Goal: Task Accomplishment & Management: Manage account settings

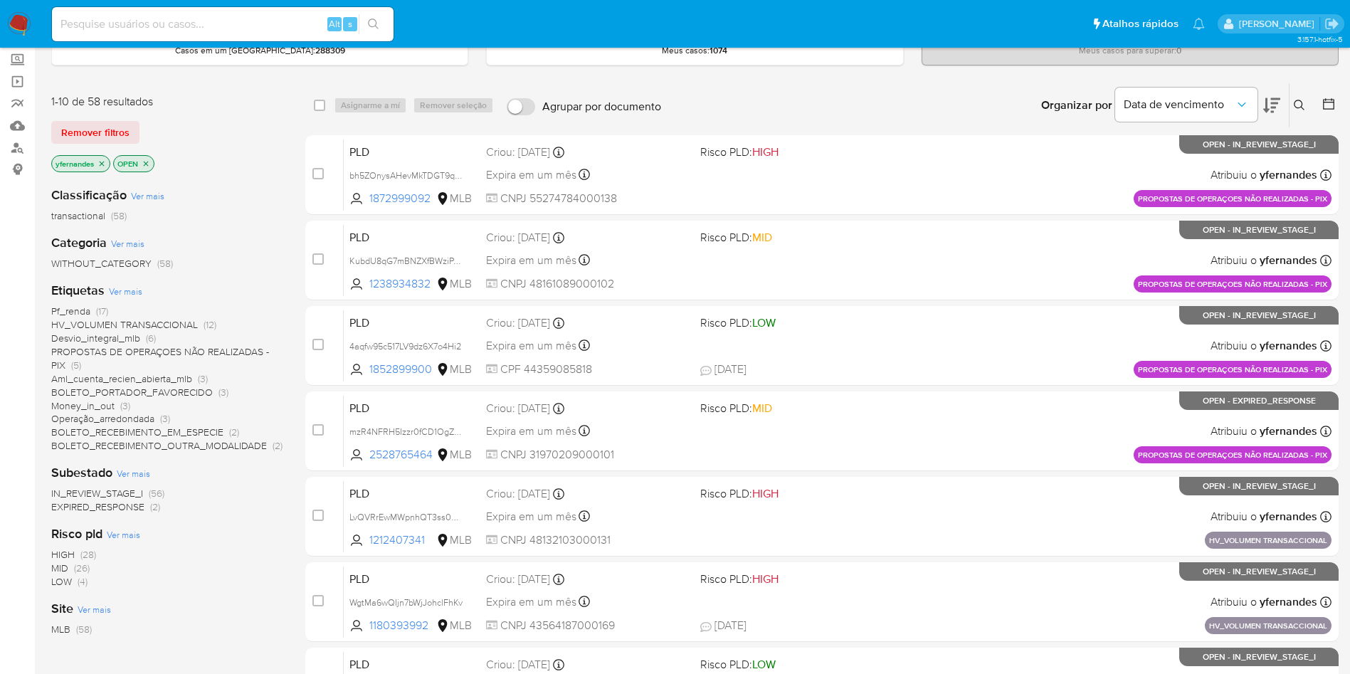
scroll to position [107, 0]
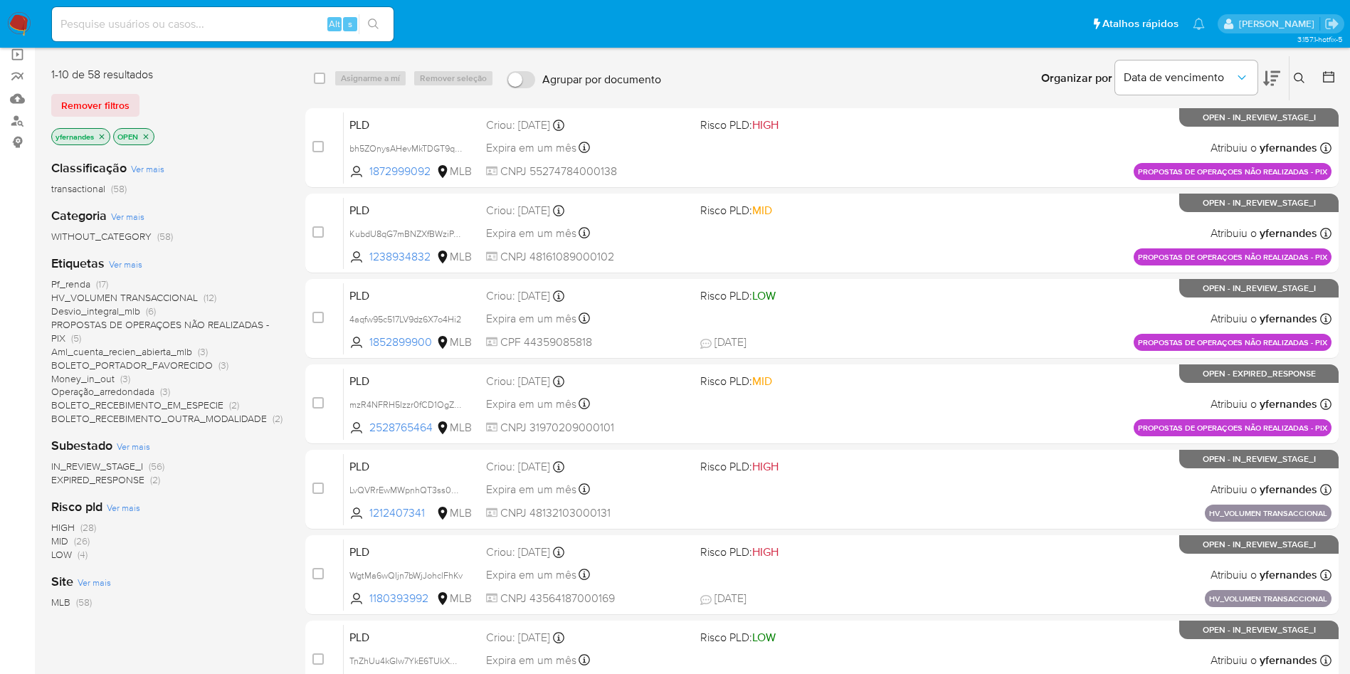
click at [115, 479] on span "EXPIRED_RESPONSE" at bounding box center [97, 480] width 93 height 14
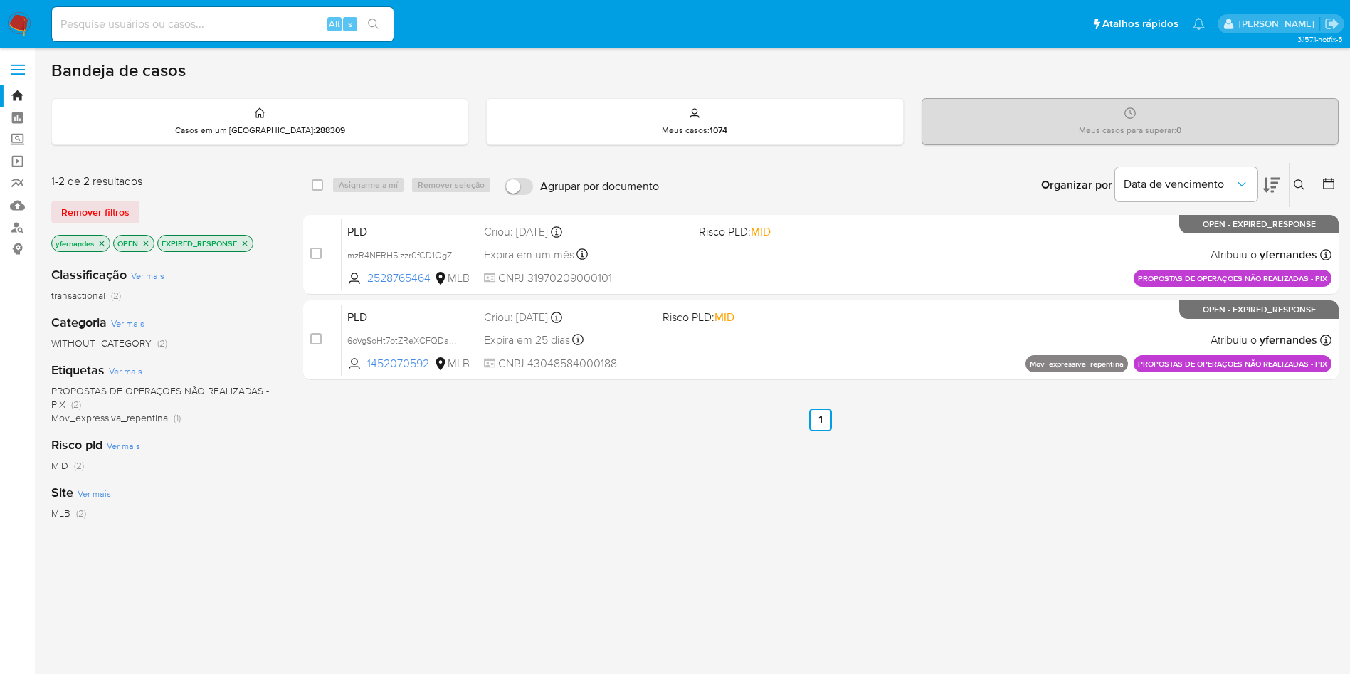
click at [310, 184] on div "select-all-cases-checkbox Asignarme a mí Remover seleção Agrupar por documento …" at bounding box center [820, 185] width 1035 height 44
click at [315, 184] on input "checkbox" at bounding box center [317, 184] width 11 height 11
checkbox input "true"
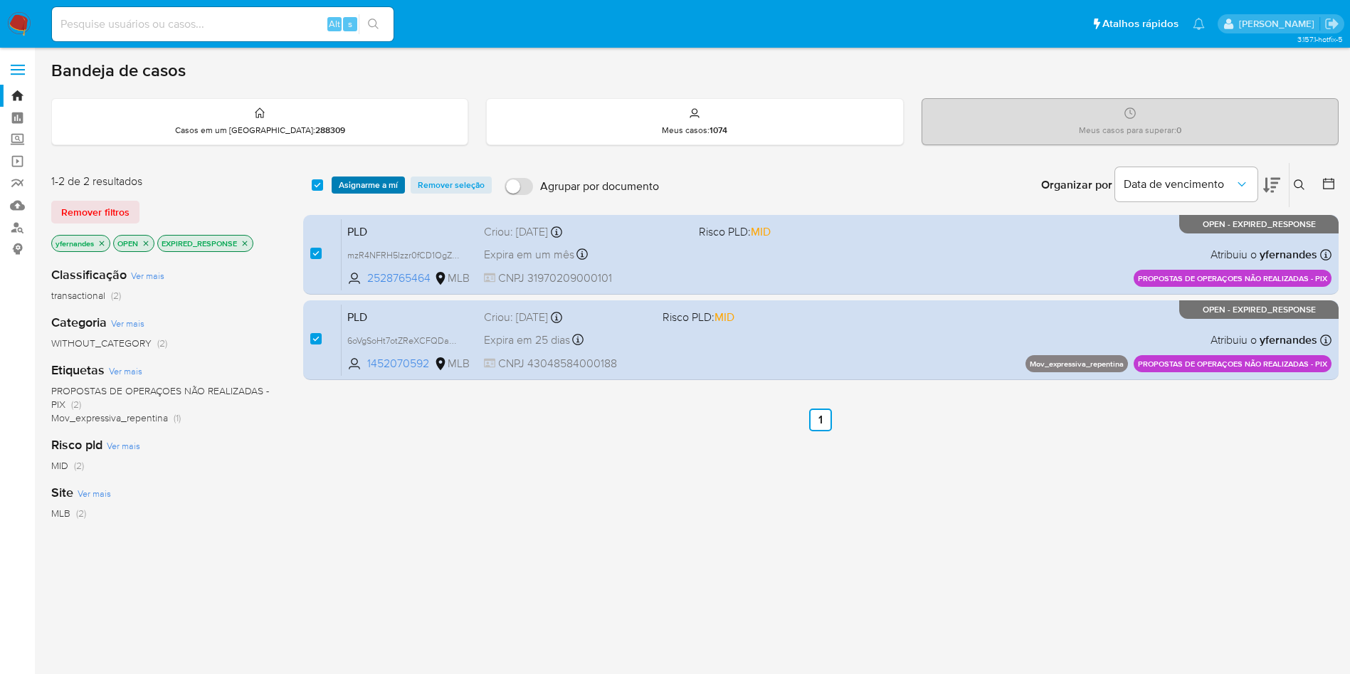
click at [379, 190] on span "Asignarme a mí" at bounding box center [368, 185] width 59 height 14
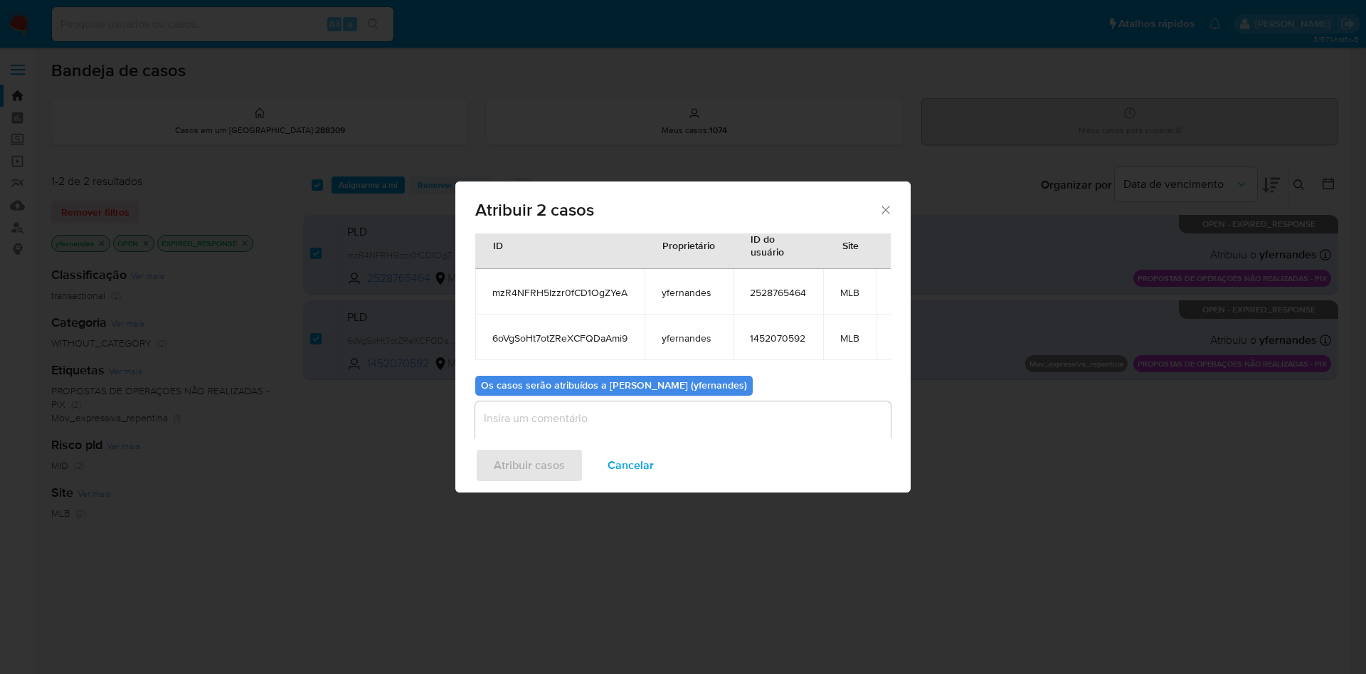
scroll to position [102, 0]
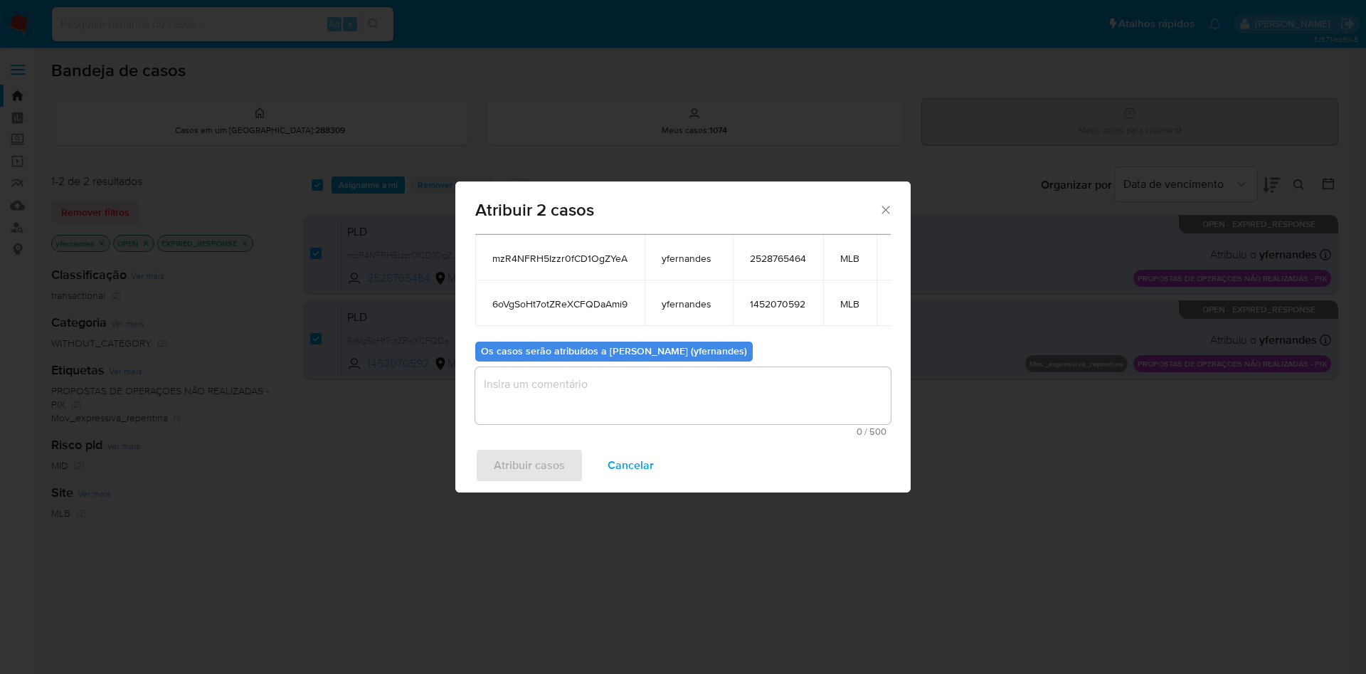
click at [574, 389] on textarea "assign-modal" at bounding box center [683, 395] width 416 height 57
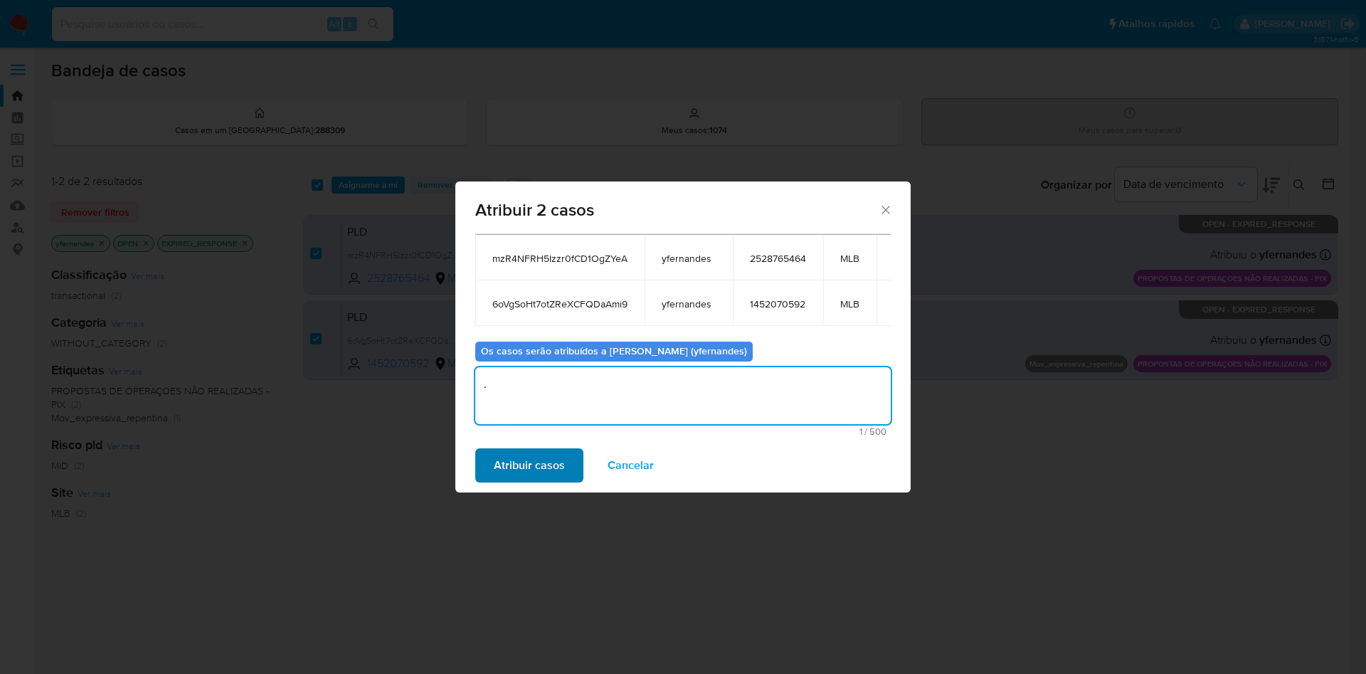
type textarea "."
click at [551, 476] on span "Atribuir casos" at bounding box center [529, 465] width 71 height 31
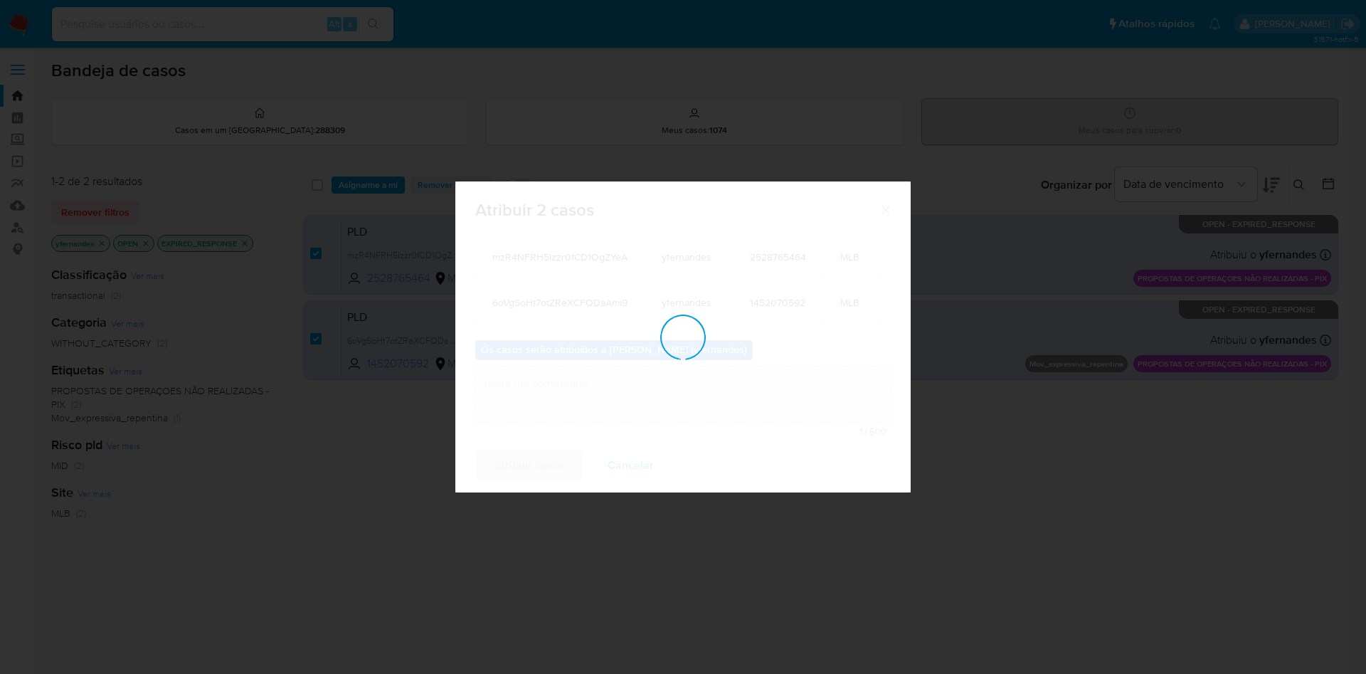
checkbox input "false"
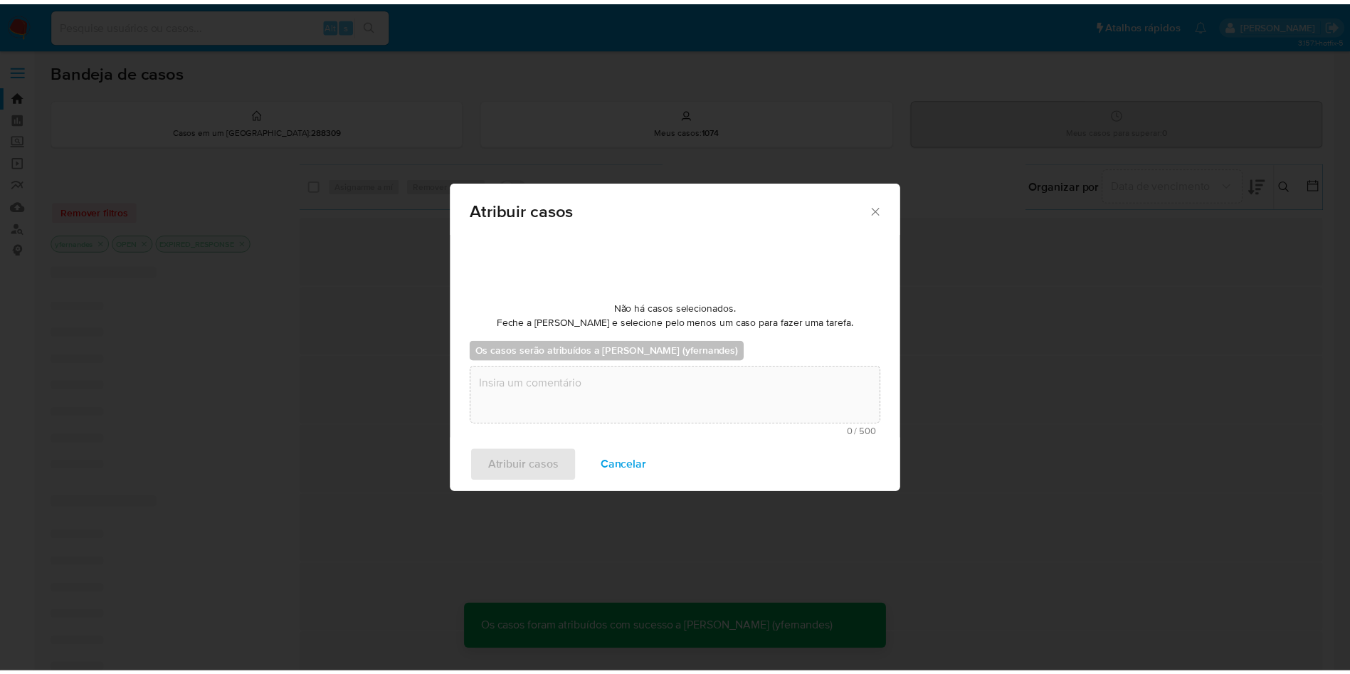
scroll to position [86, 0]
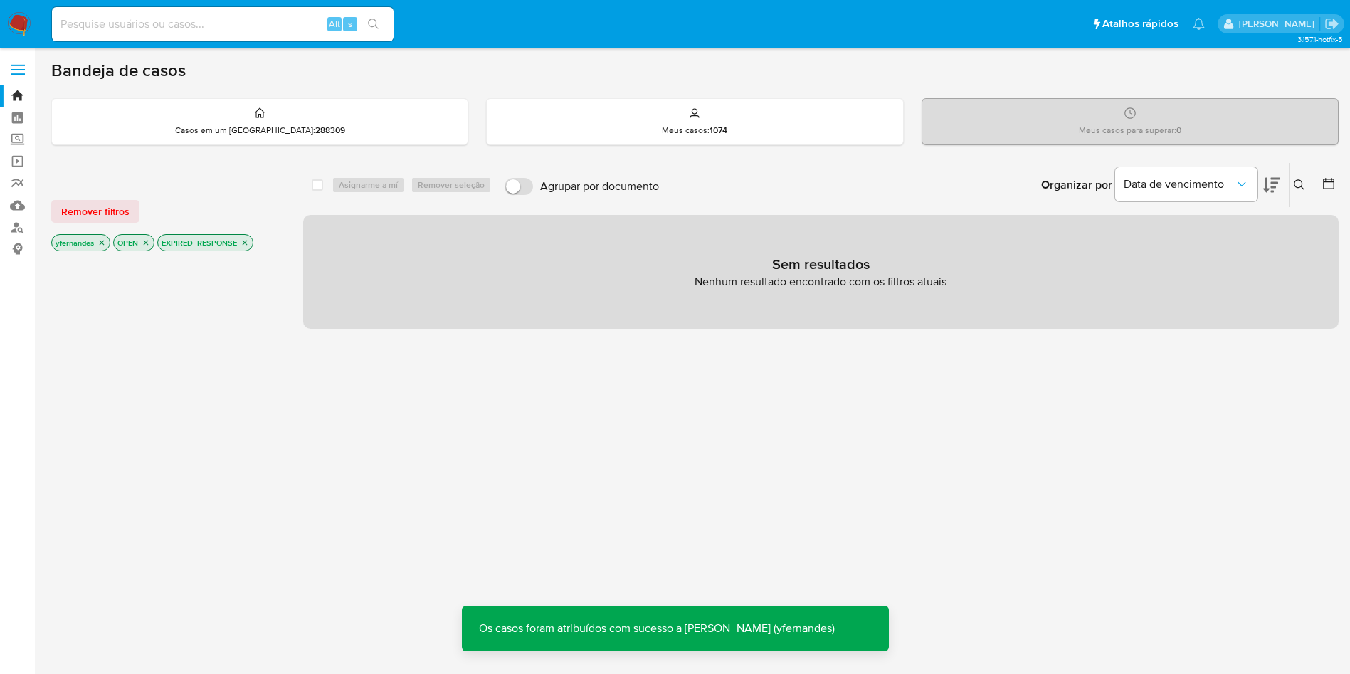
click at [19, 33] on img at bounding box center [19, 24] width 24 height 24
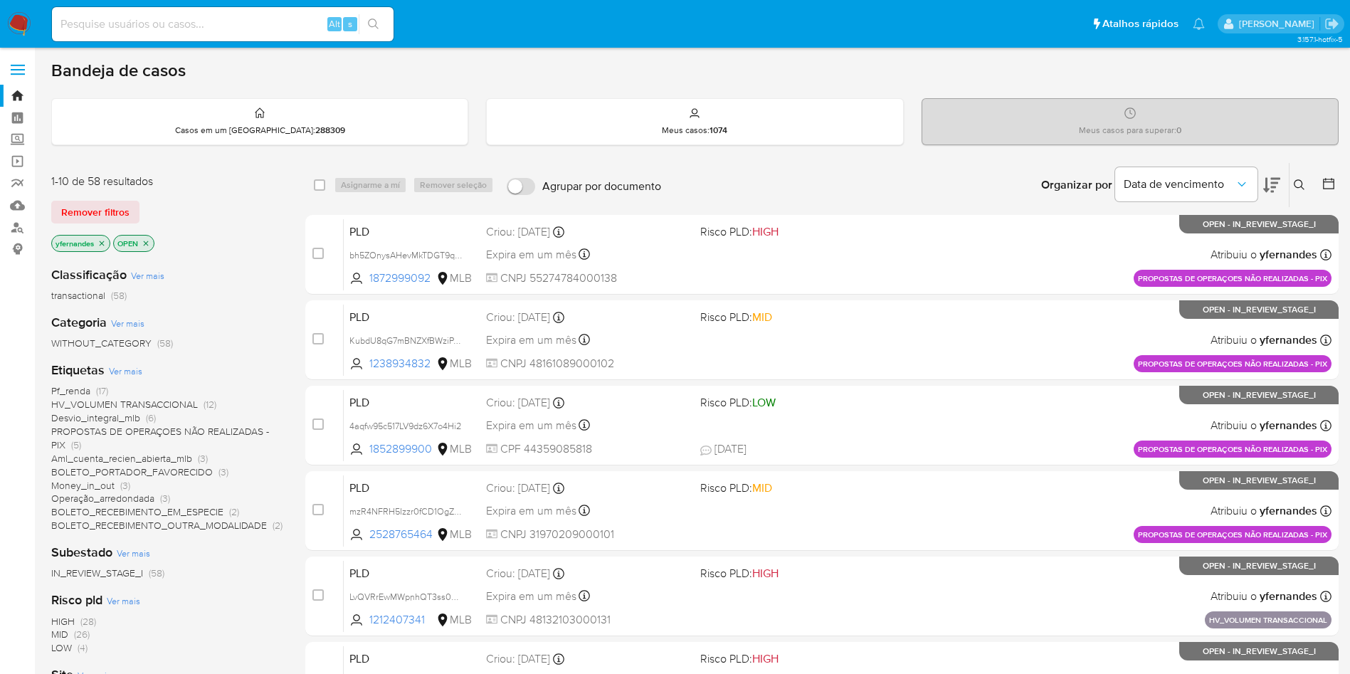
click at [1047, 87] on div "Bandeja de casos Casos em um prato : 288309 Meus casos : 1074 Meus casos para s…" at bounding box center [694, 587] width 1287 height 1055
click at [135, 366] on span "Ver mais" at bounding box center [125, 370] width 33 height 13
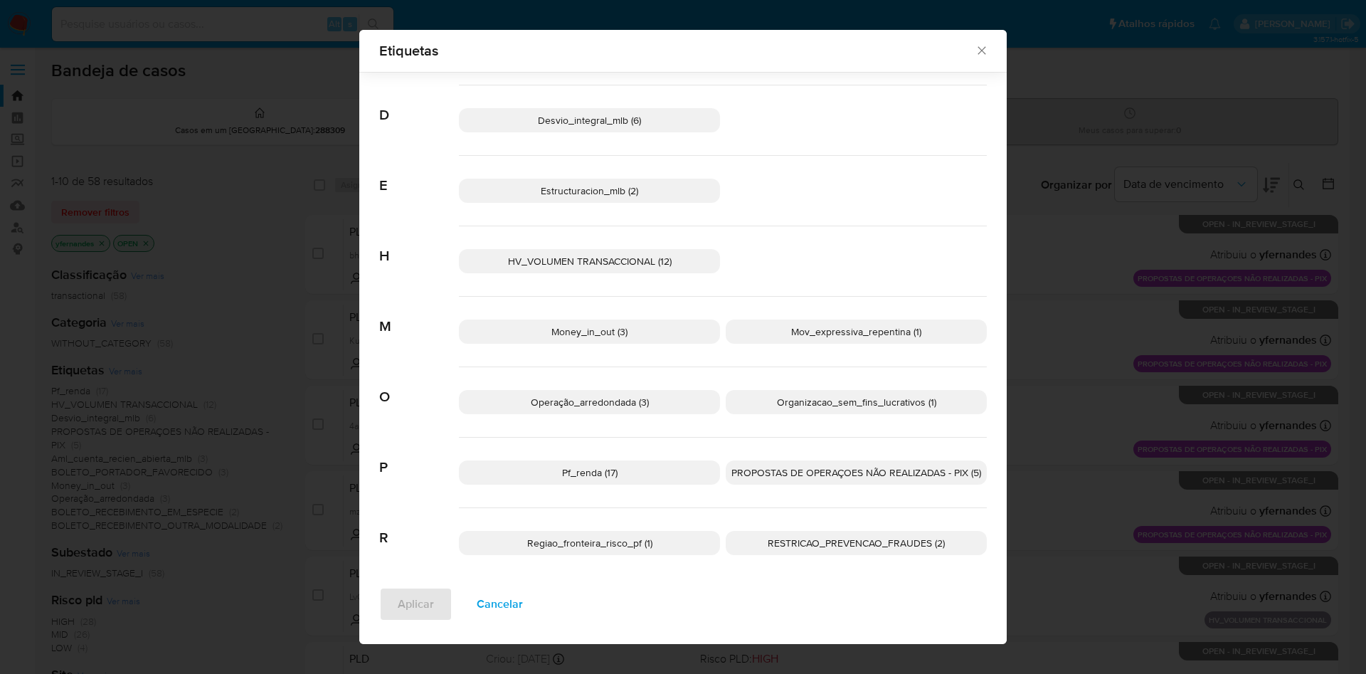
scroll to position [263, 0]
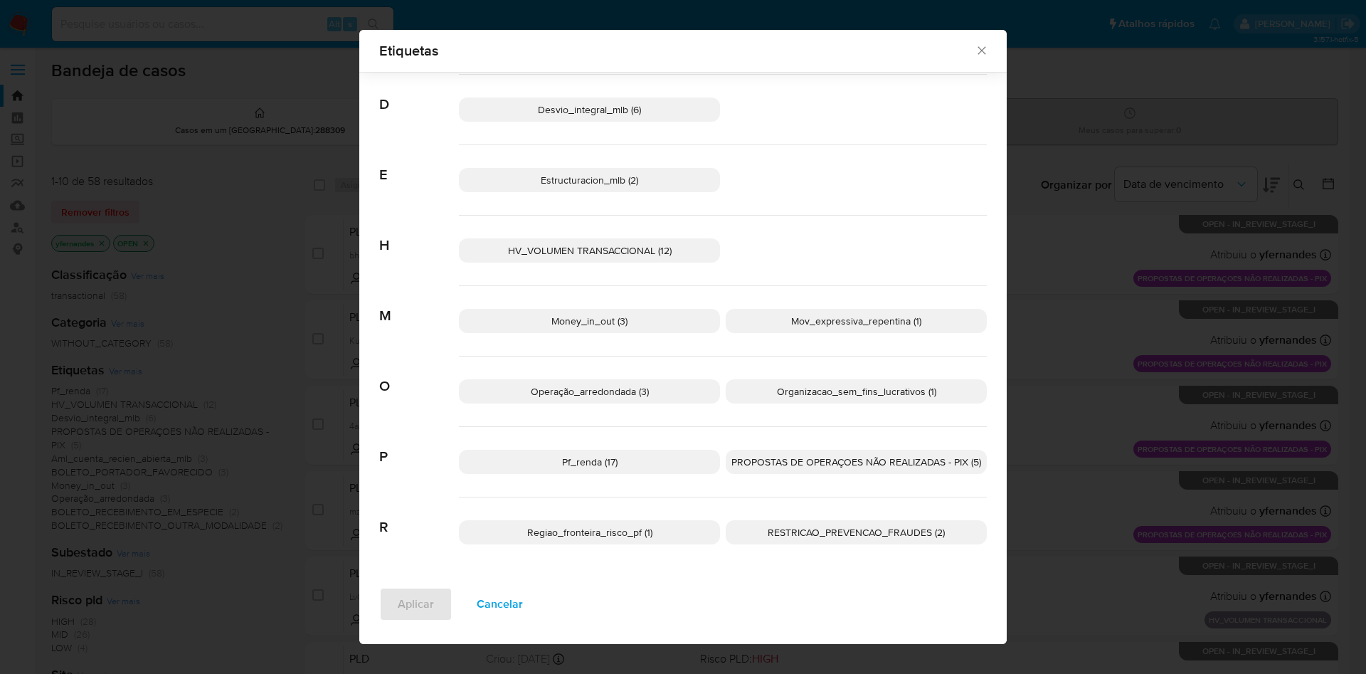
click at [836, 470] on p "PROPOSTAS DE OPERAÇOES NÃO REALIZADAS - PIX (5)" at bounding box center [856, 462] width 261 height 24
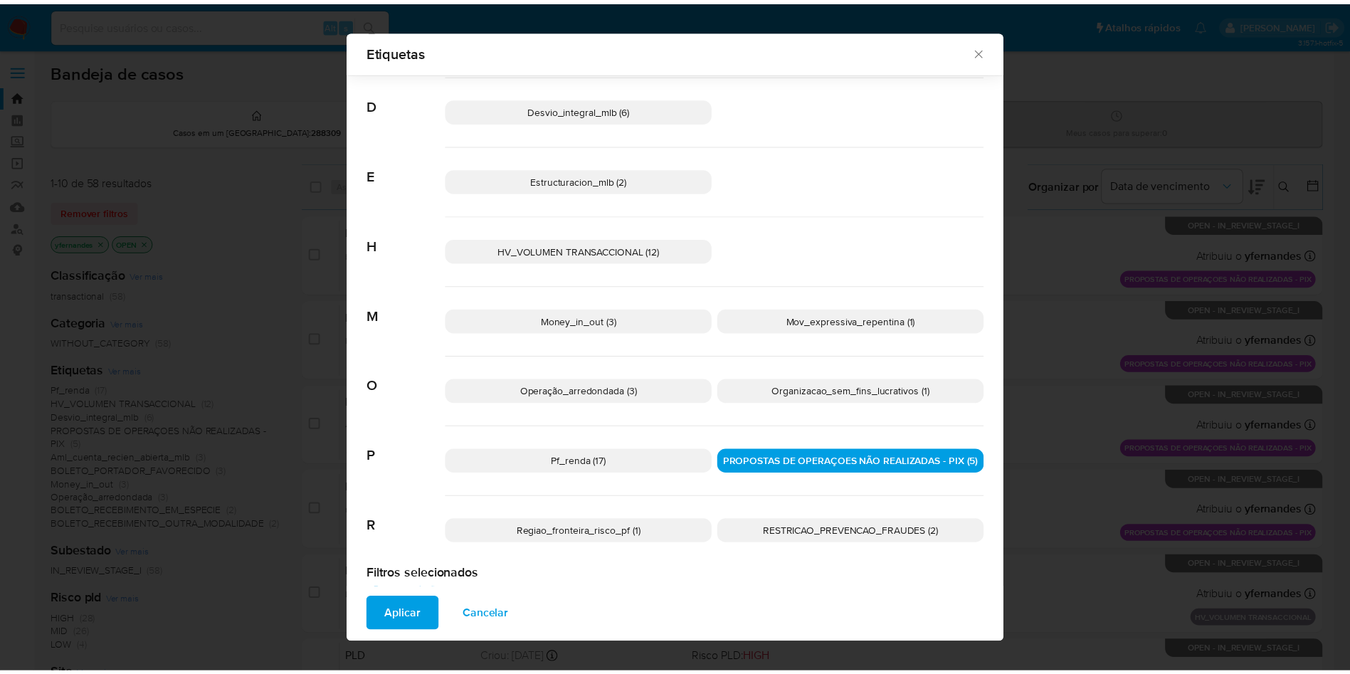
scroll to position [305, 0]
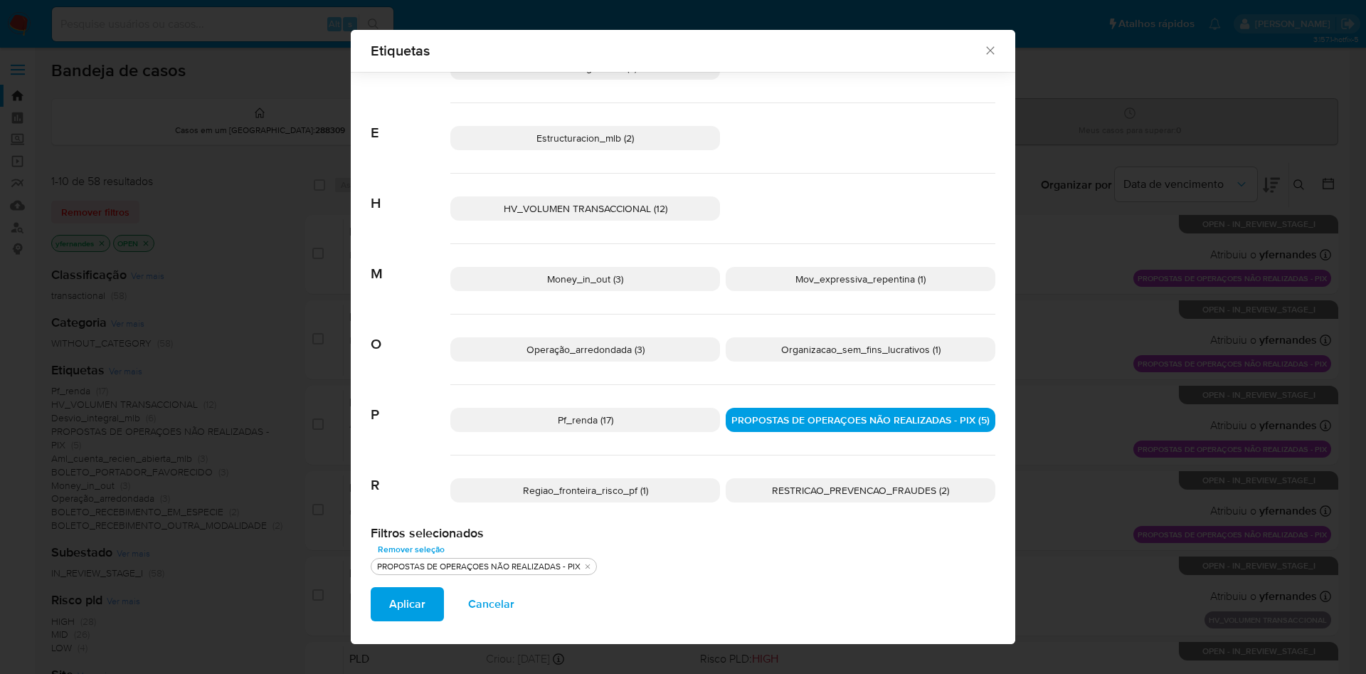
click at [414, 596] on span "Aplicar" at bounding box center [407, 603] width 36 height 31
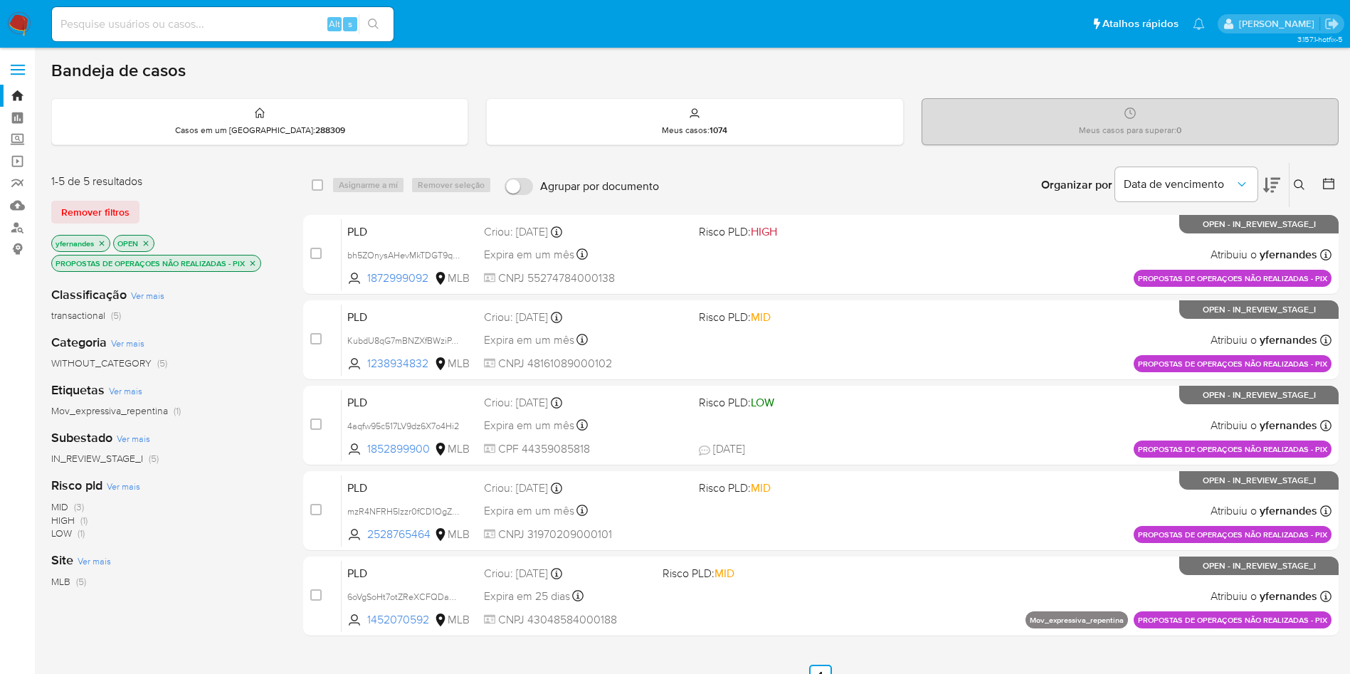
click at [253, 261] on icon "close-filter" at bounding box center [252, 263] width 9 height 9
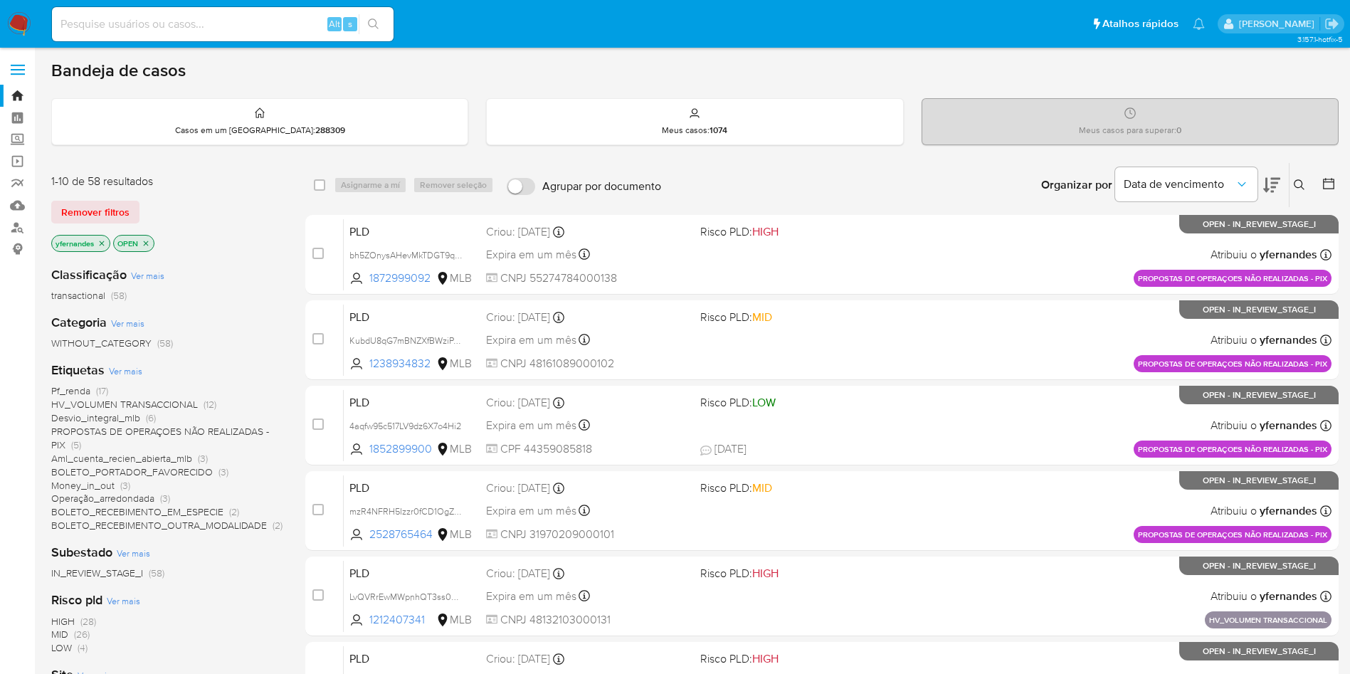
click at [122, 368] on span "Ver mais" at bounding box center [125, 370] width 33 height 13
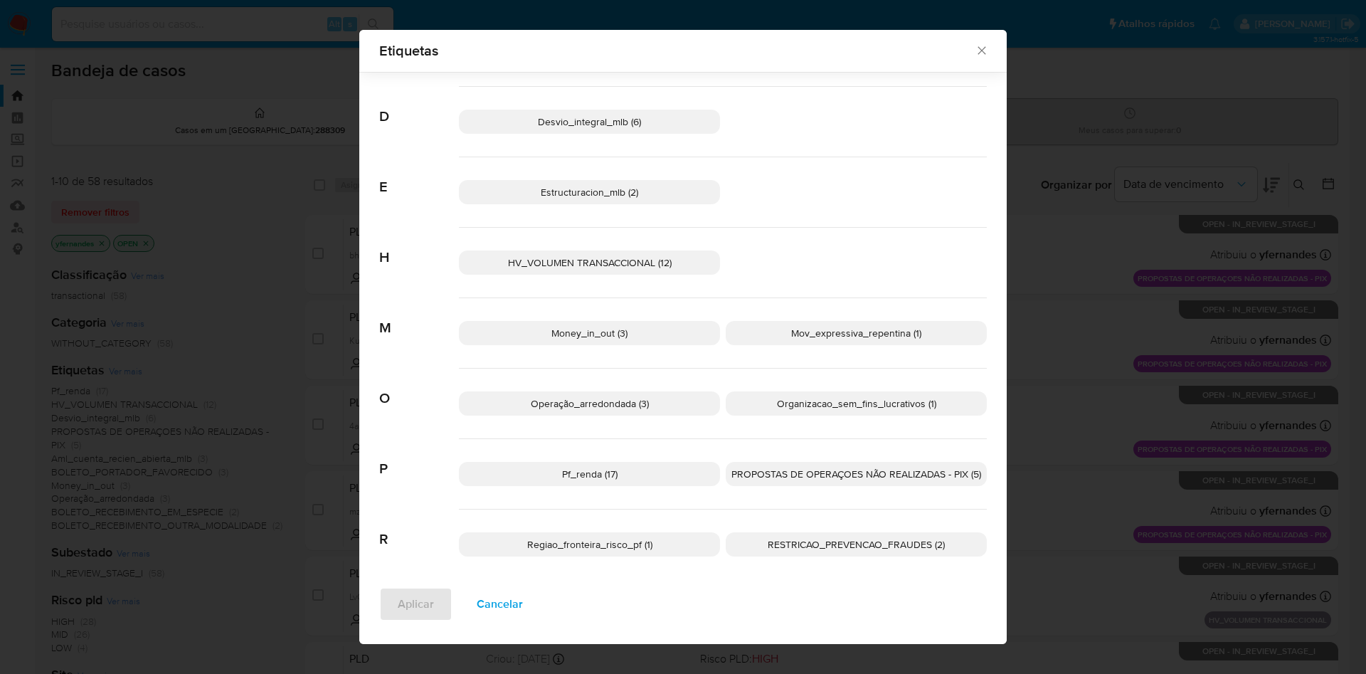
scroll to position [263, 0]
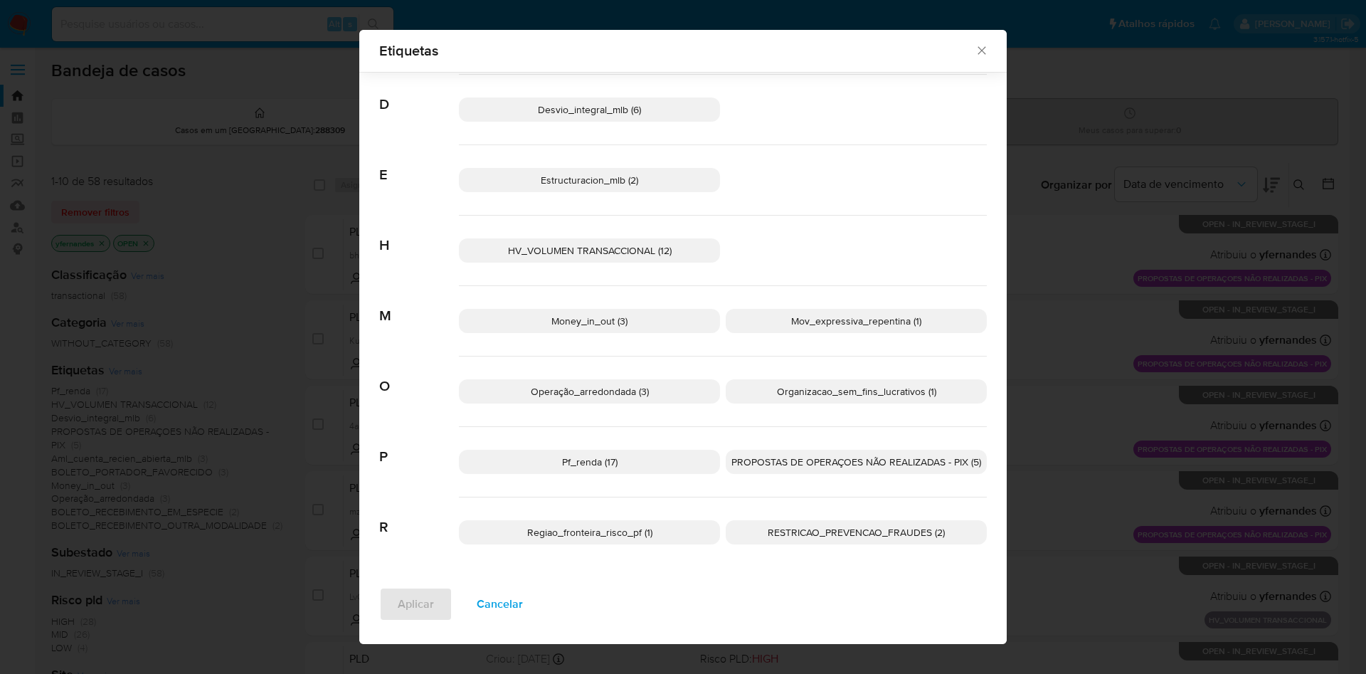
click at [619, 394] on span "Operação_arredondada (3)" at bounding box center [590, 391] width 118 height 14
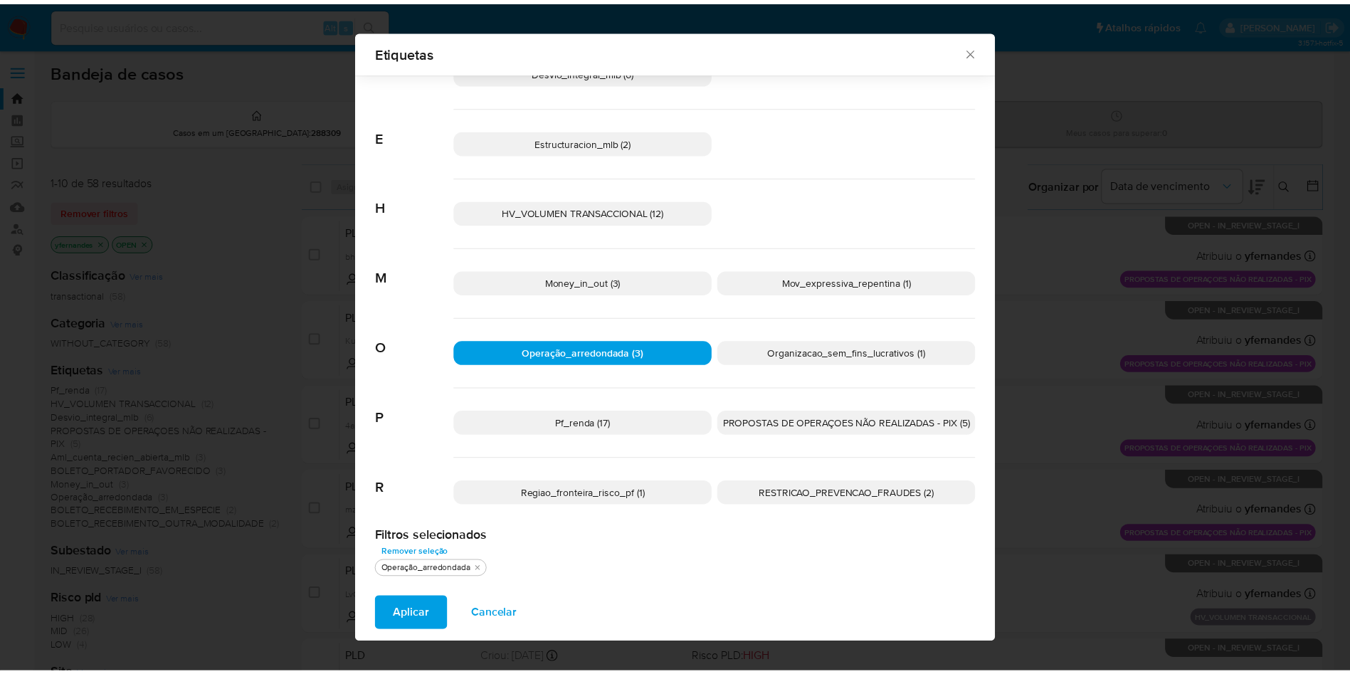
scroll to position [10, 0]
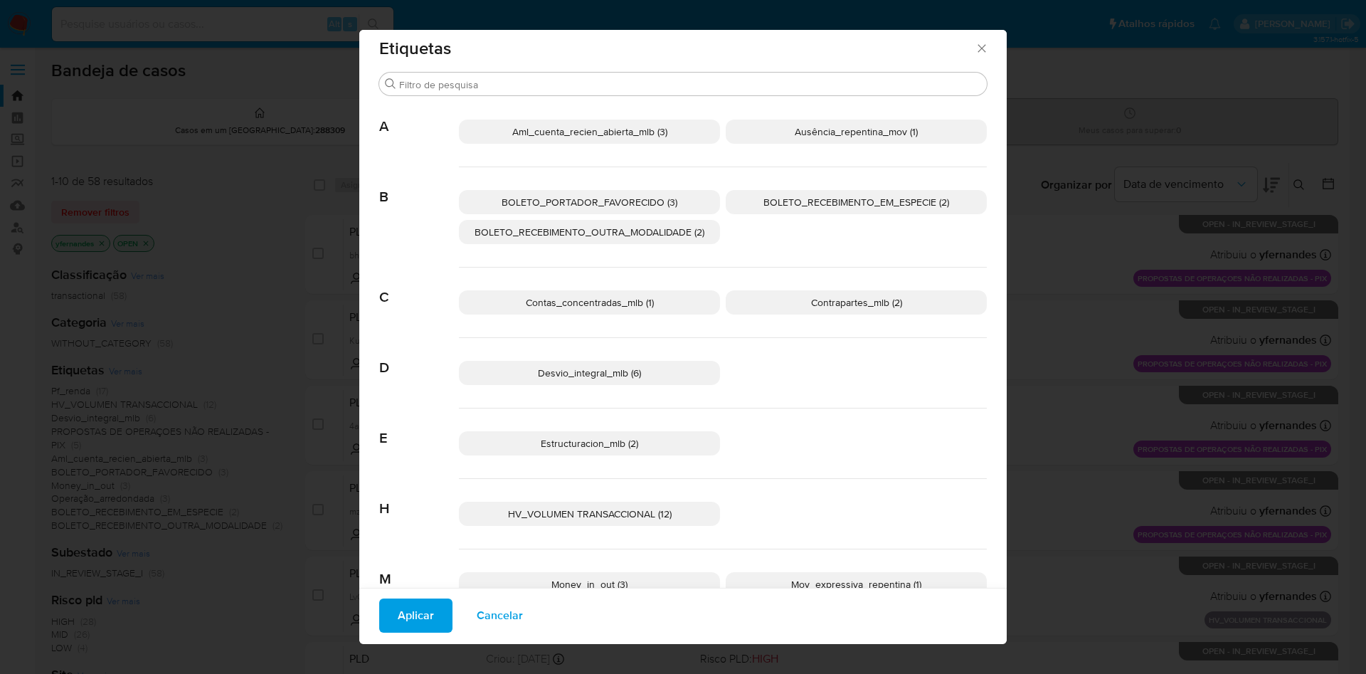
click at [406, 603] on span "Aplicar" at bounding box center [416, 615] width 36 height 31
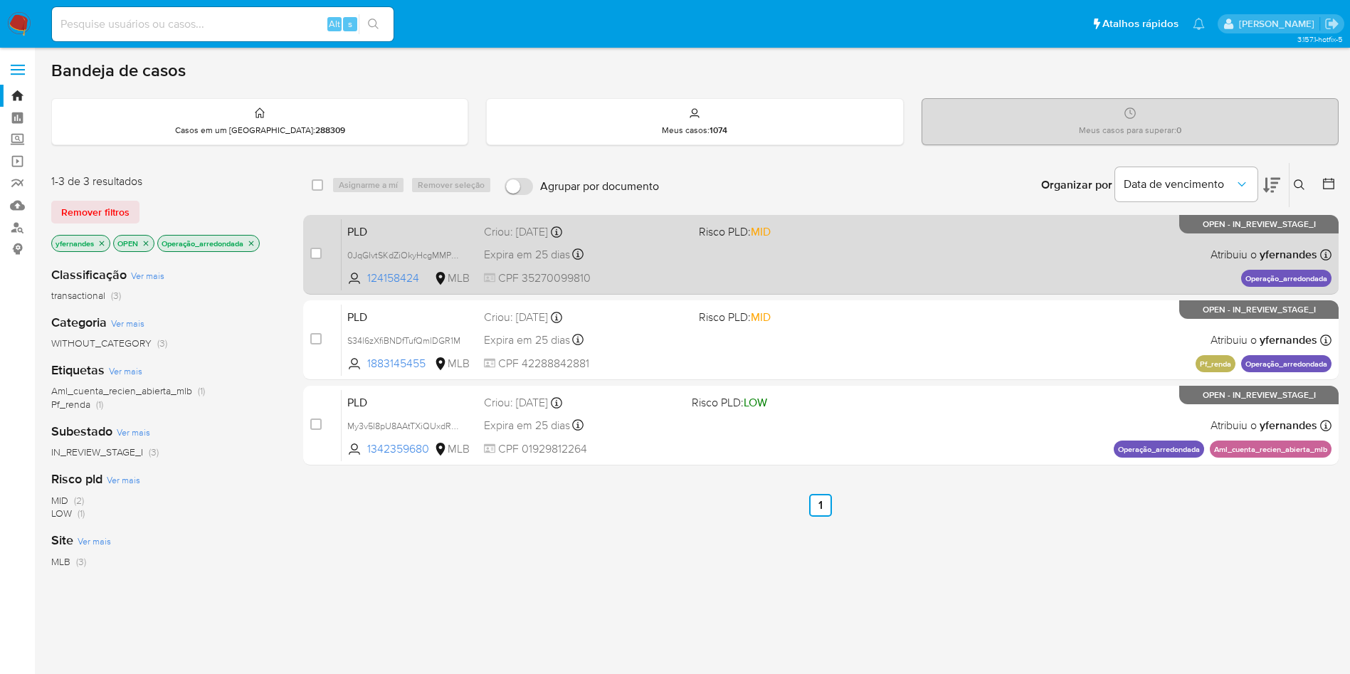
click at [851, 240] on div "PLD 0JqGIvtSKdZiOkyHcgMMPGFo 124158424 MLB Risco PLD: MID Criou: 12/08/2025 Cri…" at bounding box center [837, 254] width 990 height 72
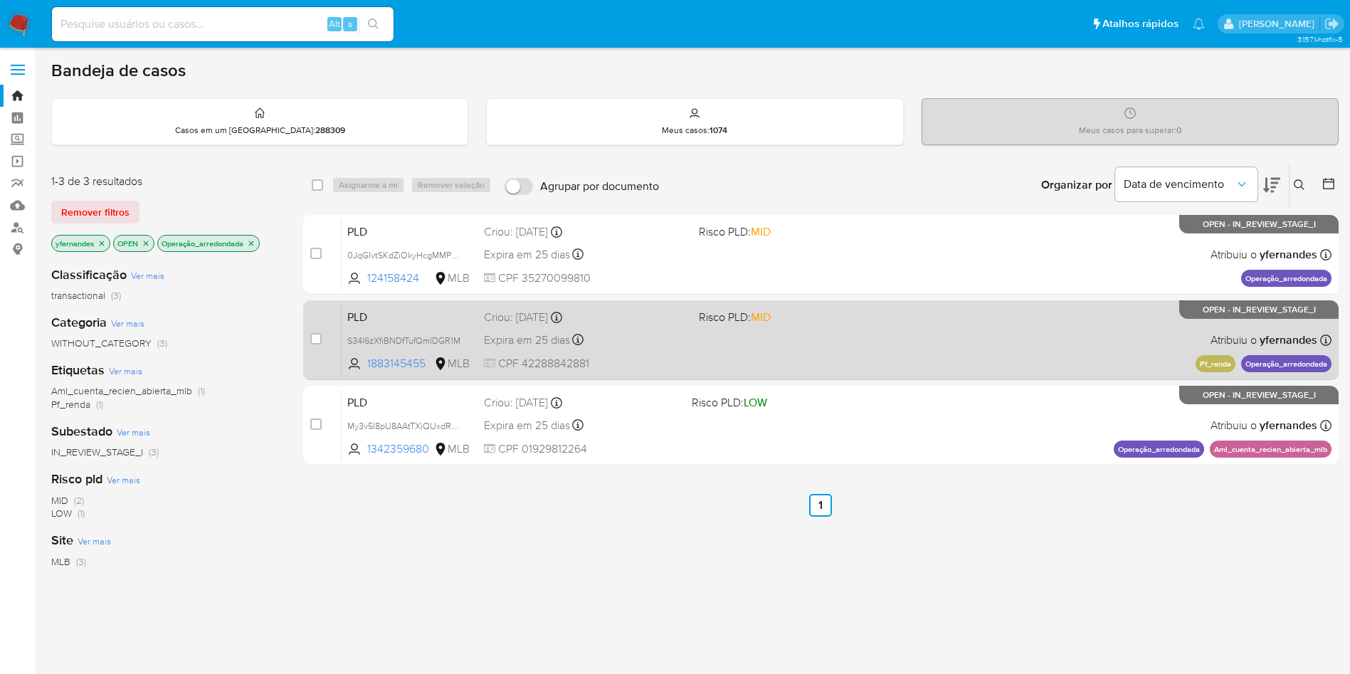
click at [815, 334] on div "PLD S34l6zXfiBNDfTufQmlDGR1M 1883145455 MLB Risco PLD: MID Criou: 12/08/2025 Cr…" at bounding box center [837, 340] width 990 height 72
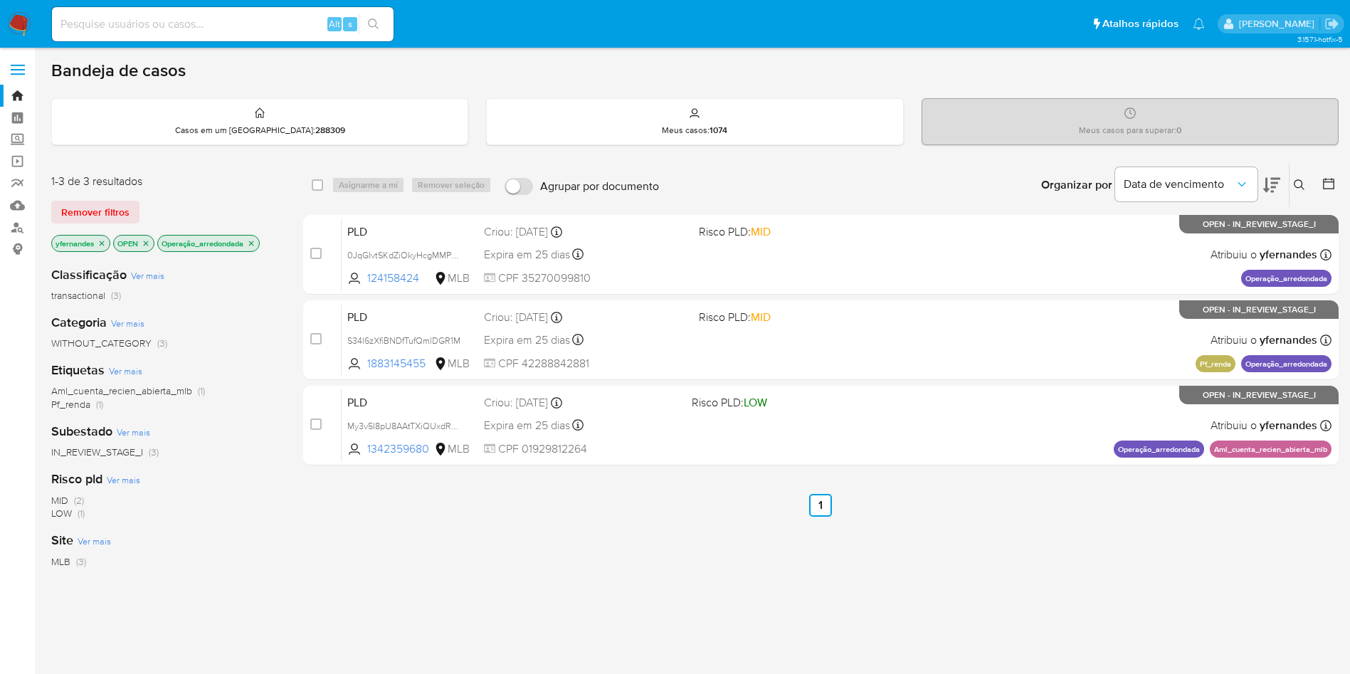
click at [253, 246] on icon "close-filter" at bounding box center [251, 243] width 9 height 9
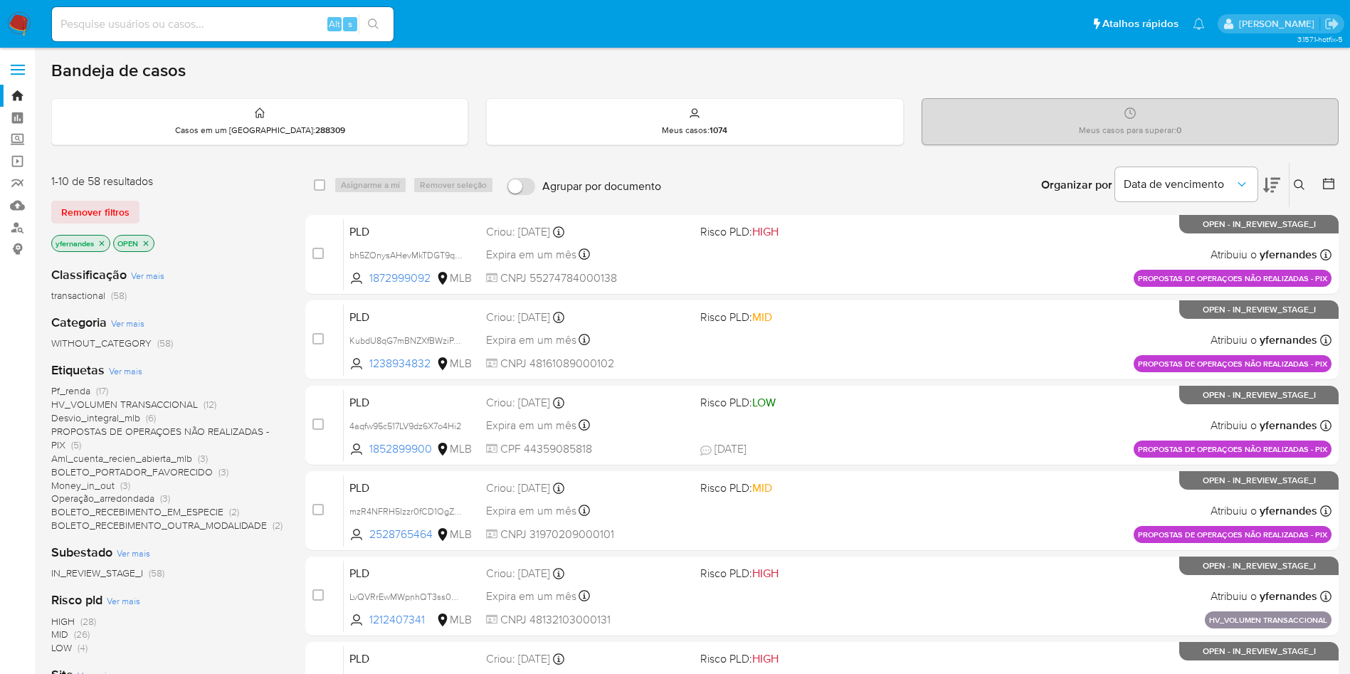
click at [115, 369] on span "Ver mais" at bounding box center [125, 370] width 33 height 13
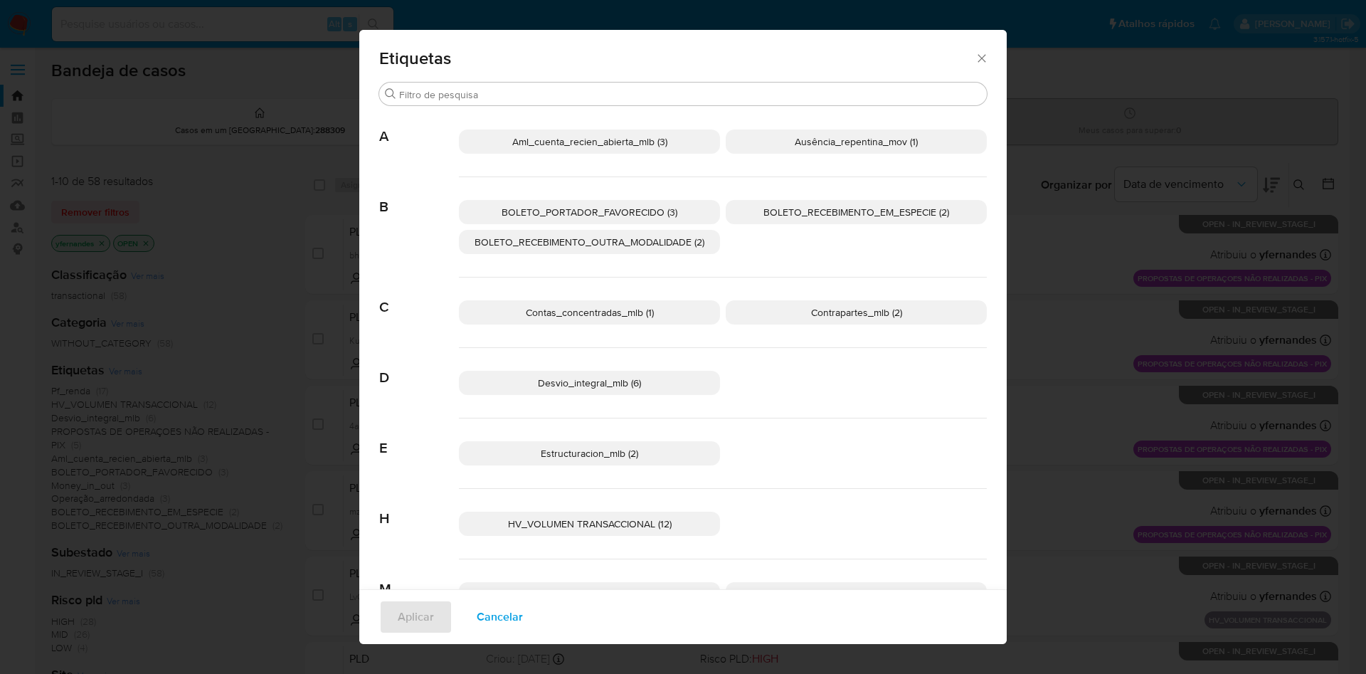
click at [734, 314] on p "Contrapartes_mlb (2)" at bounding box center [856, 312] width 261 height 24
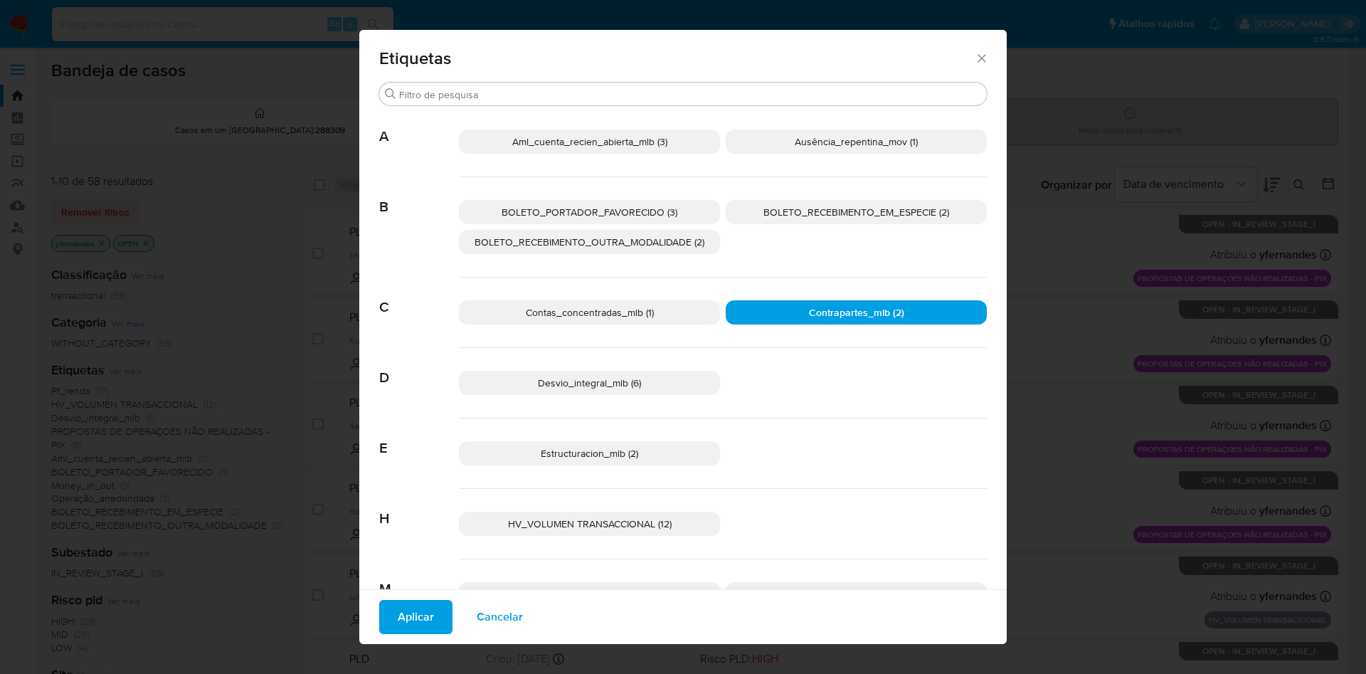
click at [660, 378] on p "Desvio_integral_mlb (6)" at bounding box center [589, 383] width 261 height 24
click at [584, 459] on span "Estructuracion_mlb (2)" at bounding box center [589, 453] width 97 height 14
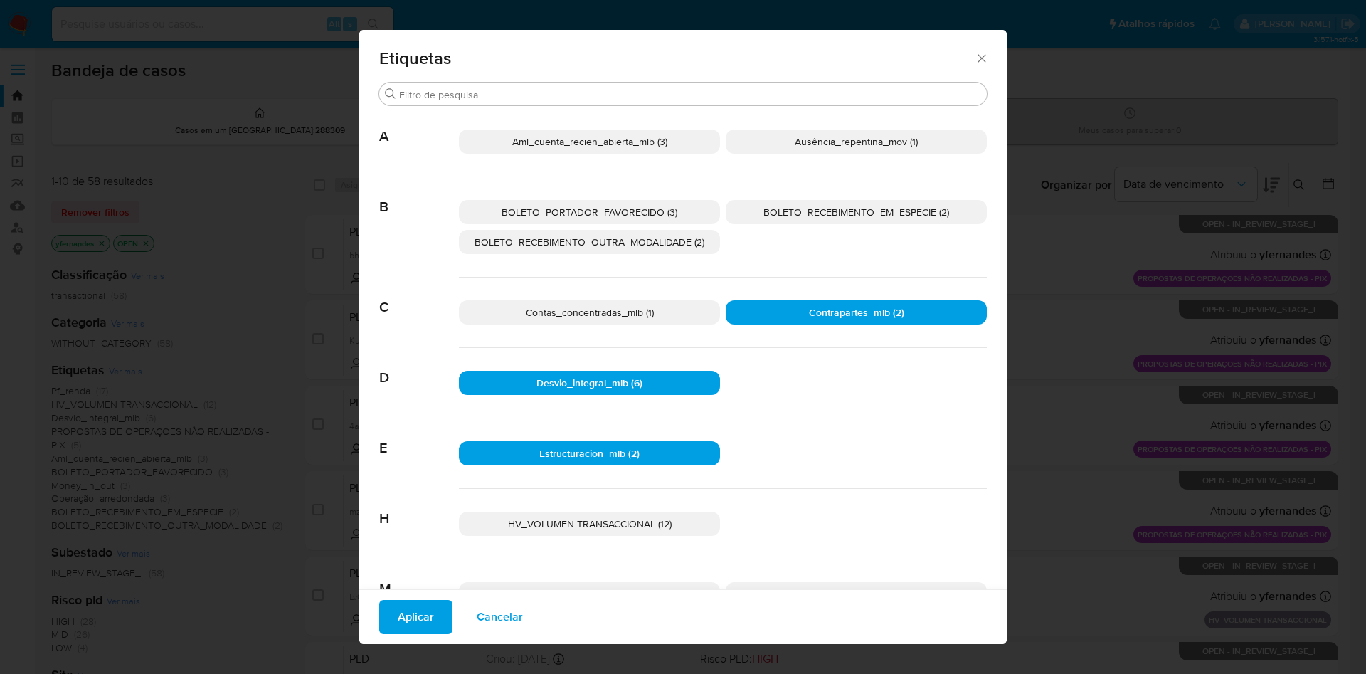
click at [410, 616] on span "Aplicar" at bounding box center [416, 616] width 36 height 31
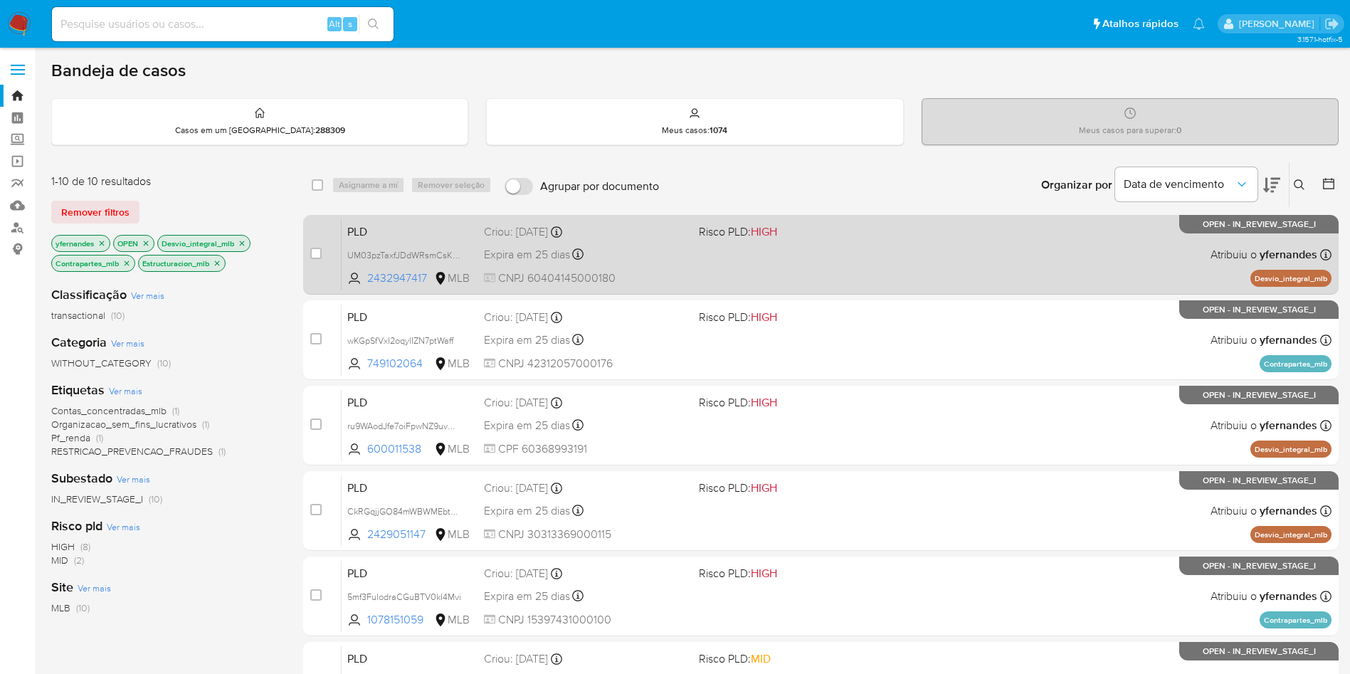
click at [951, 258] on div "PLD UM03pzTaxfJDdWRsmCsKsujp 2432947417 MLB Risco PLD: HIGH Criou: 12/08/2025 C…" at bounding box center [837, 254] width 990 height 72
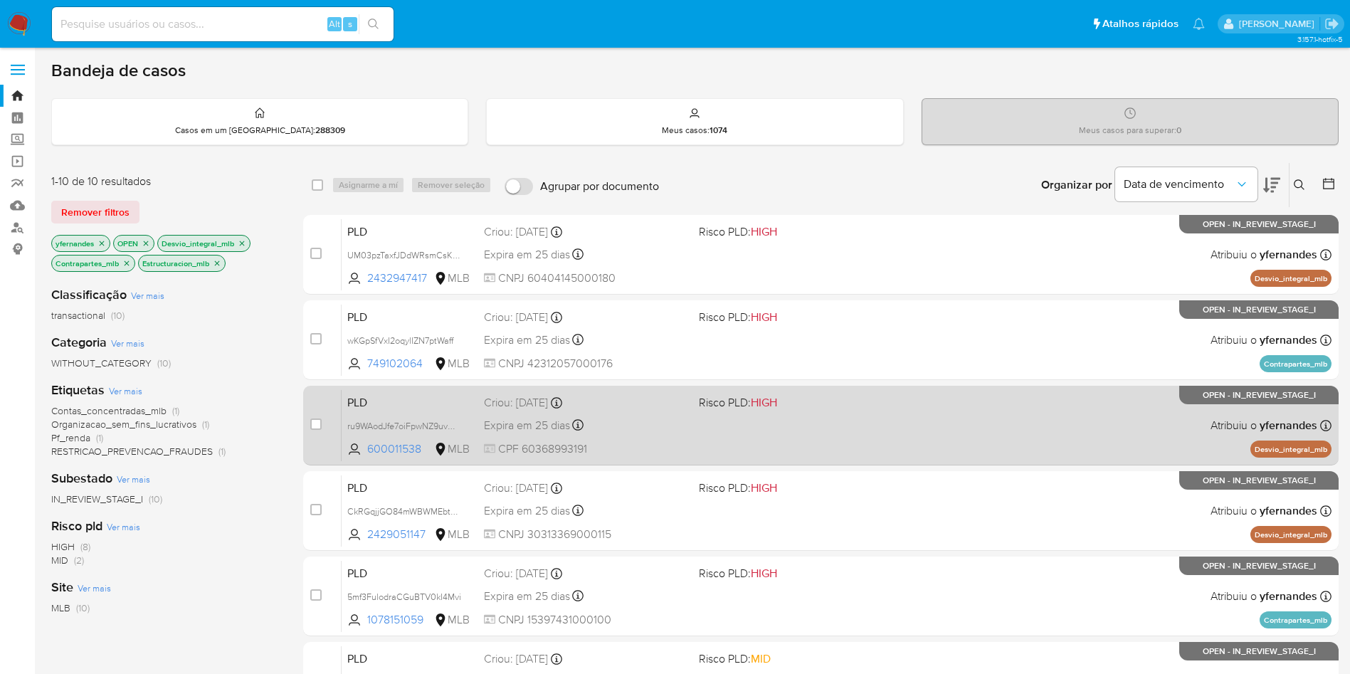
click at [782, 448] on div "PLD ru9WAodJfe7oiFpwNZ9uvCQD 600011538 MLB Risco PLD: HIGH Criou: 12/08/2025 Cr…" at bounding box center [837, 425] width 990 height 72
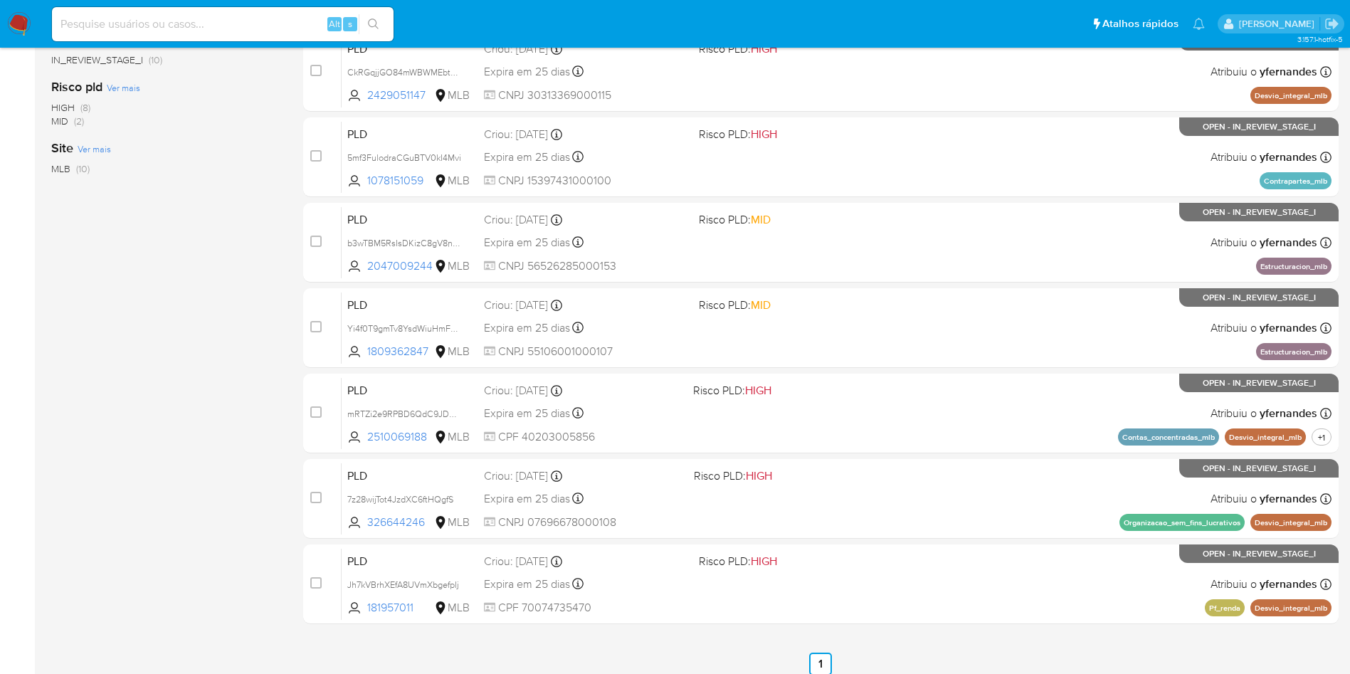
scroll to position [450, 0]
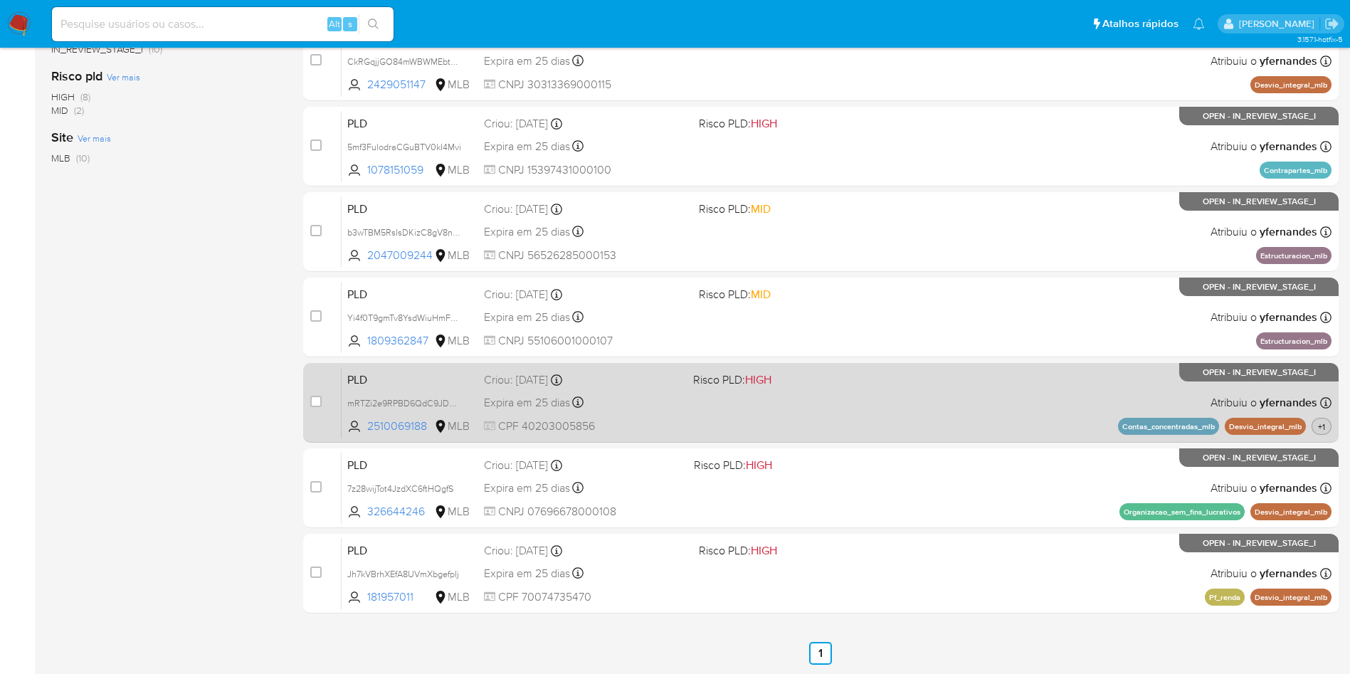
click at [1321, 426] on span "+1" at bounding box center [1321, 427] width 13 height 12
click at [789, 396] on div "PLD mRTZi2e9RPBD6QdC9JDWa53B 2510069188 MLB Risco PLD: HIGH Criou: 12/08/2025 C…" at bounding box center [837, 402] width 990 height 72
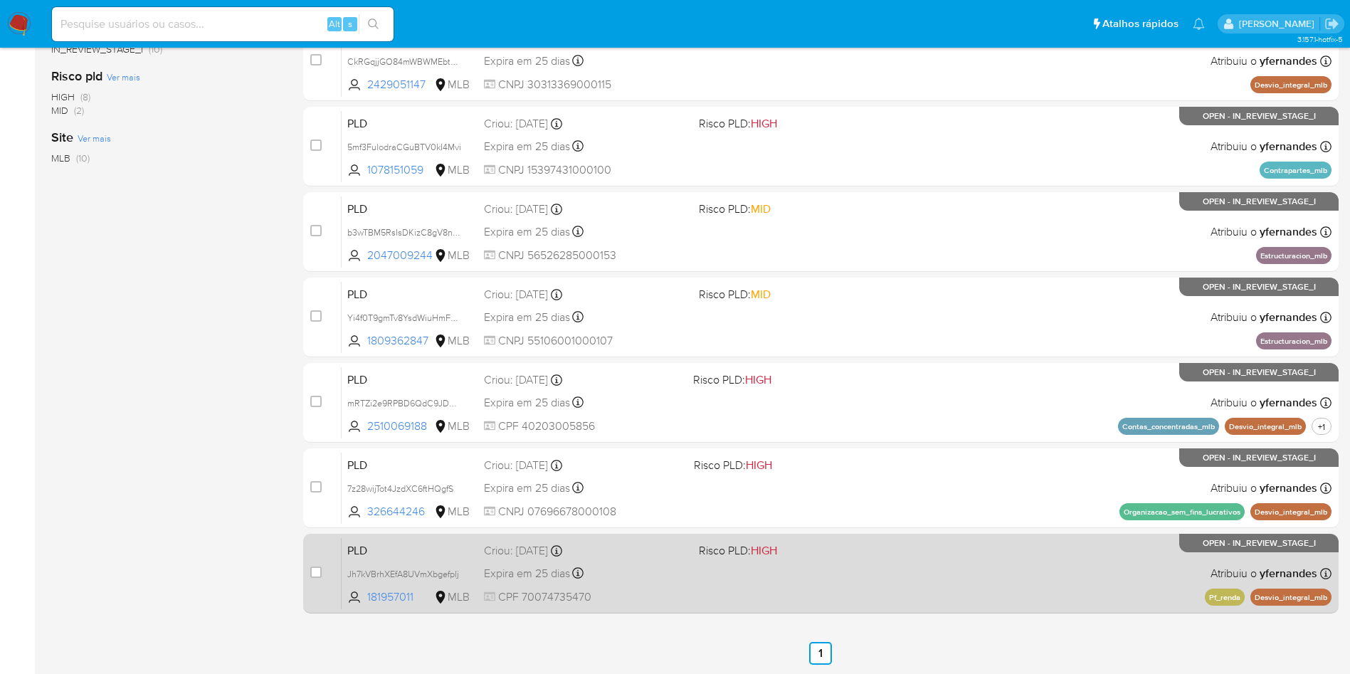
click at [849, 556] on span "Risco PLD: HIGH" at bounding box center [801, 549] width 204 height 19
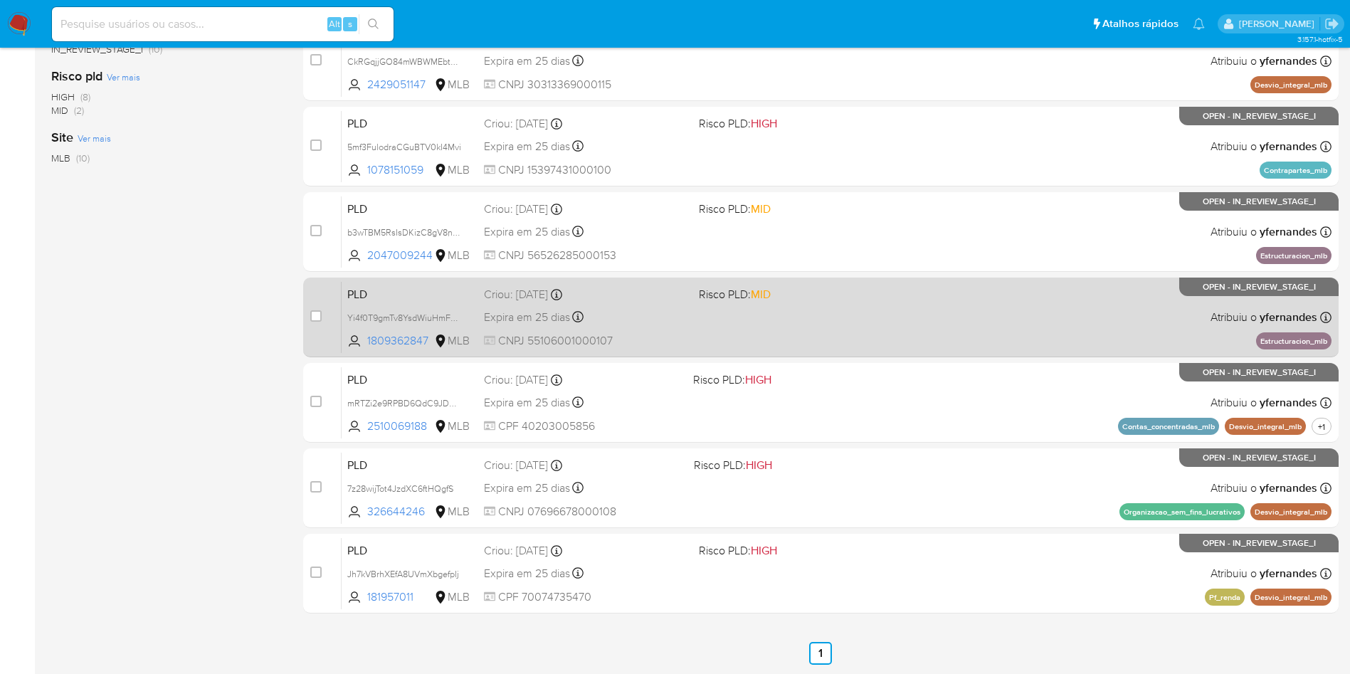
scroll to position [0, 0]
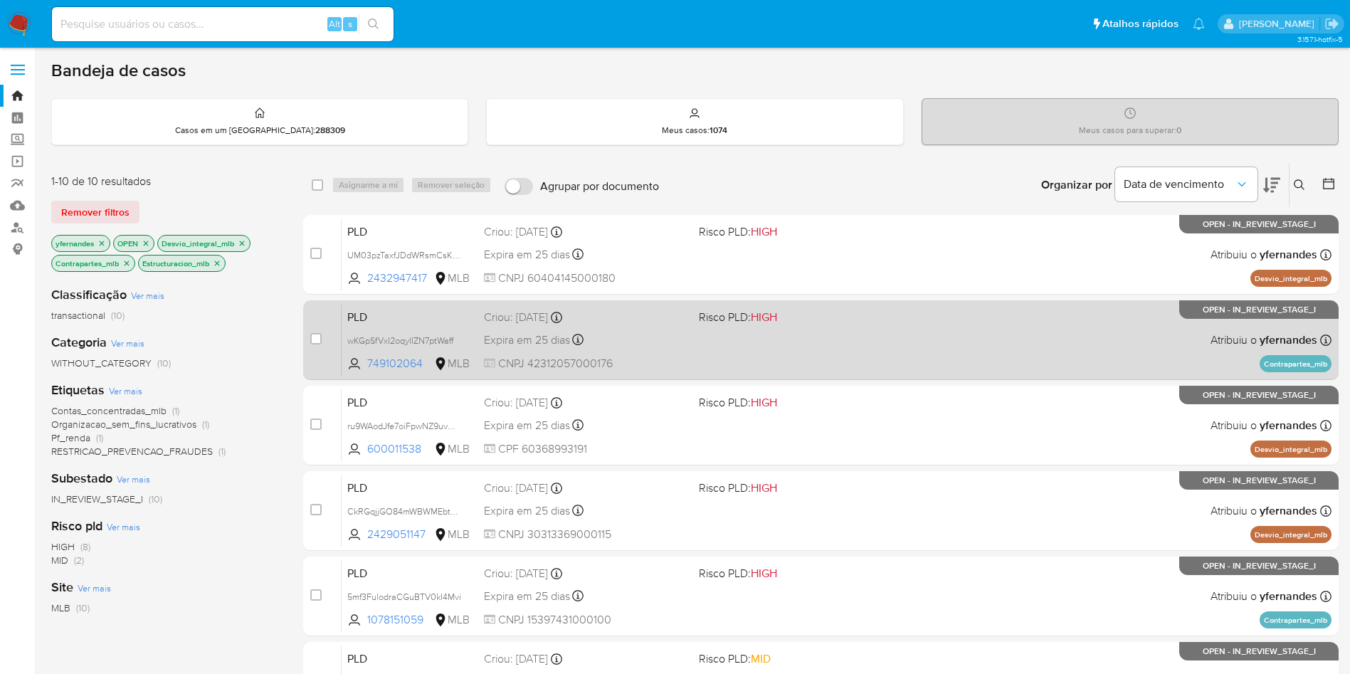
click at [772, 347] on div "PLD wKGpSfVxI2oqylIZN7ptWaff 749102064 MLB Risco PLD: HIGH Criou: 12/08/2025 Cr…" at bounding box center [837, 340] width 990 height 72
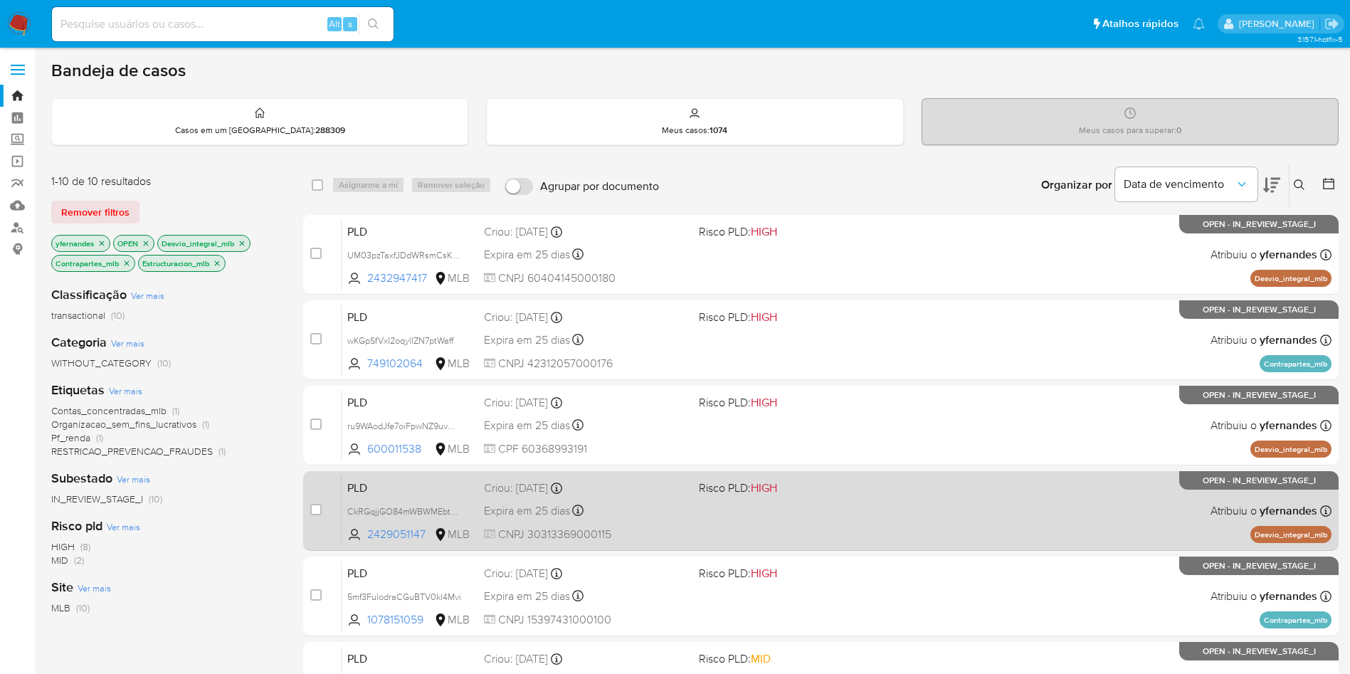
click at [716, 517] on div "PLD CkRGqjjGO84mWBWMEbtmR5Tv 2429051147 MLB Risco PLD: HIGH Criou: 12/08/2025 C…" at bounding box center [837, 511] width 990 height 72
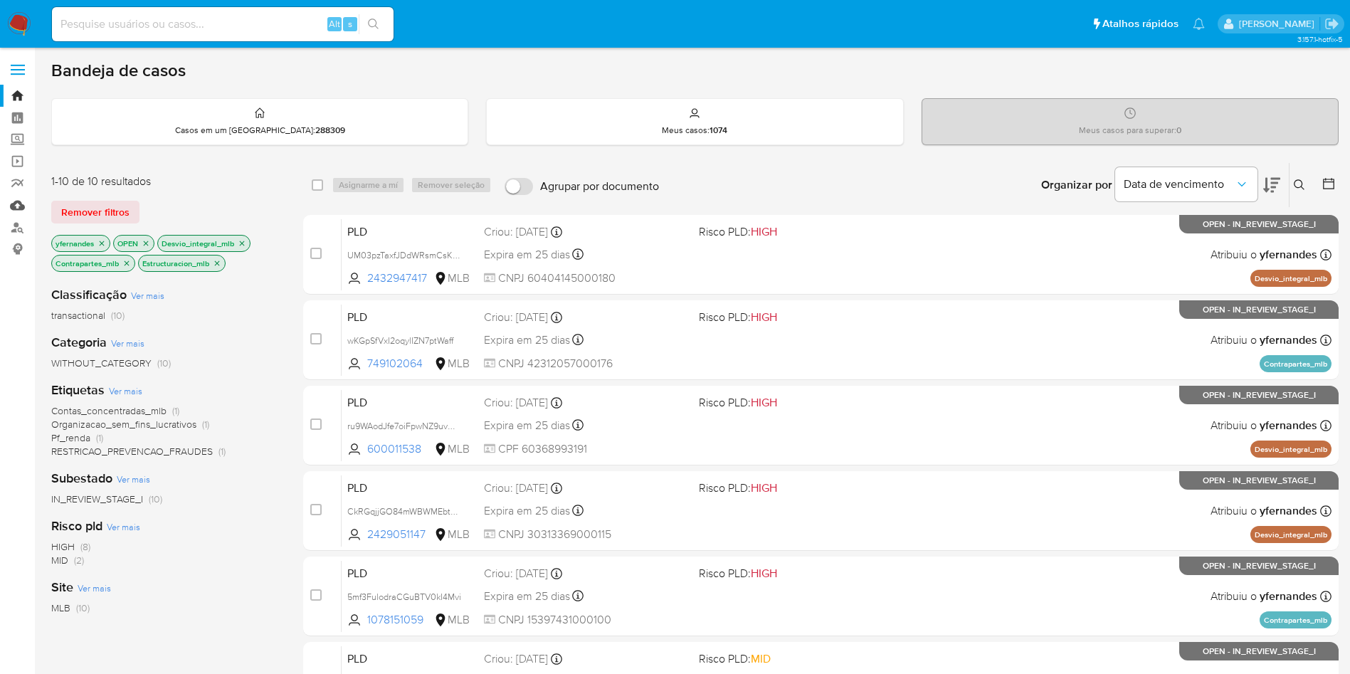
click at [14, 197] on link "Mulan" at bounding box center [84, 205] width 169 height 22
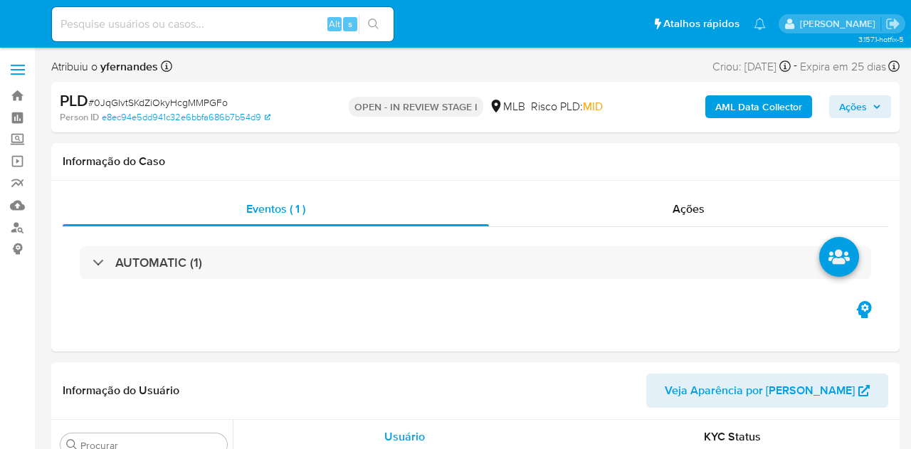
select select "10"
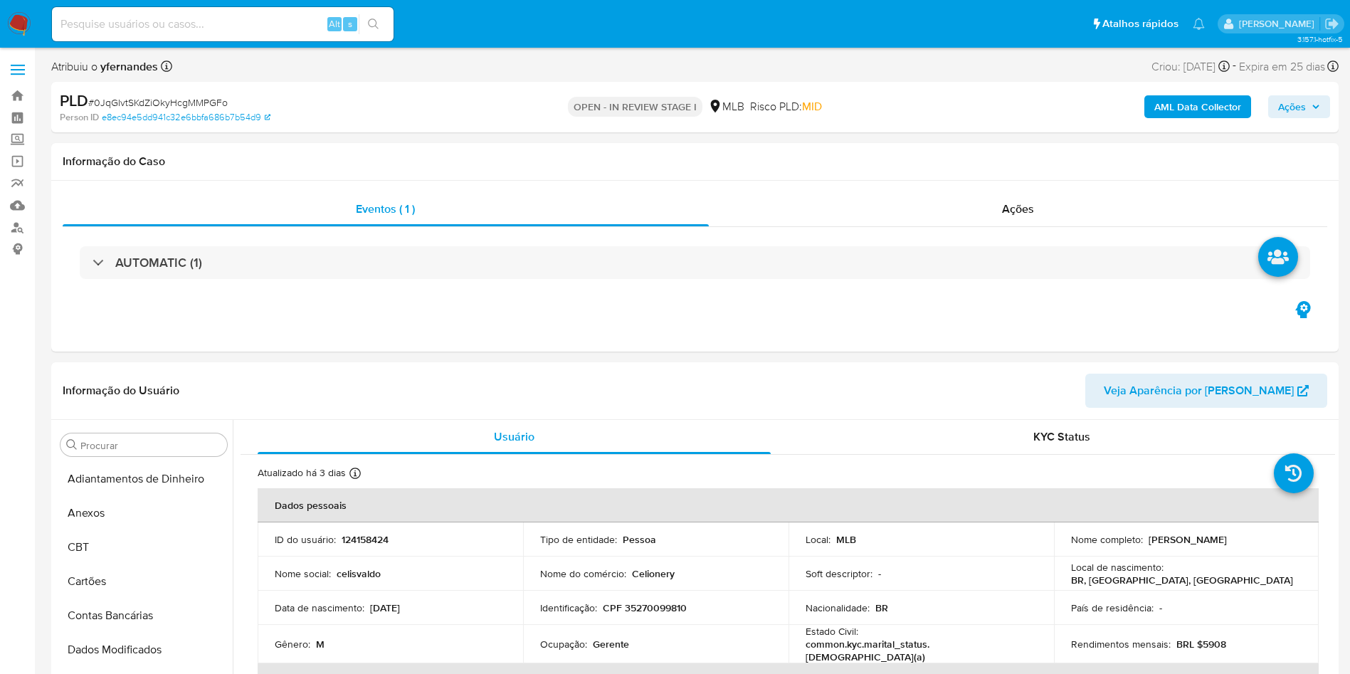
scroll to position [635, 0]
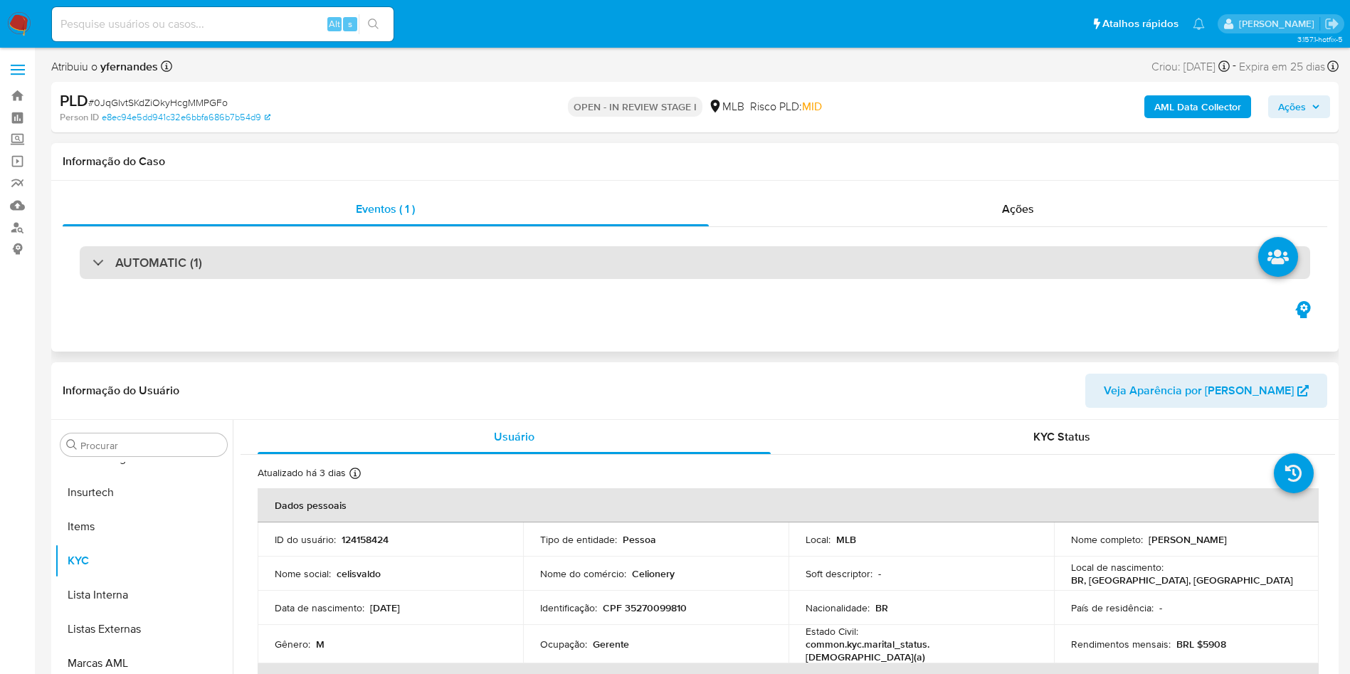
click at [571, 247] on div "AUTOMATIC (1)" at bounding box center [695, 262] width 1230 height 33
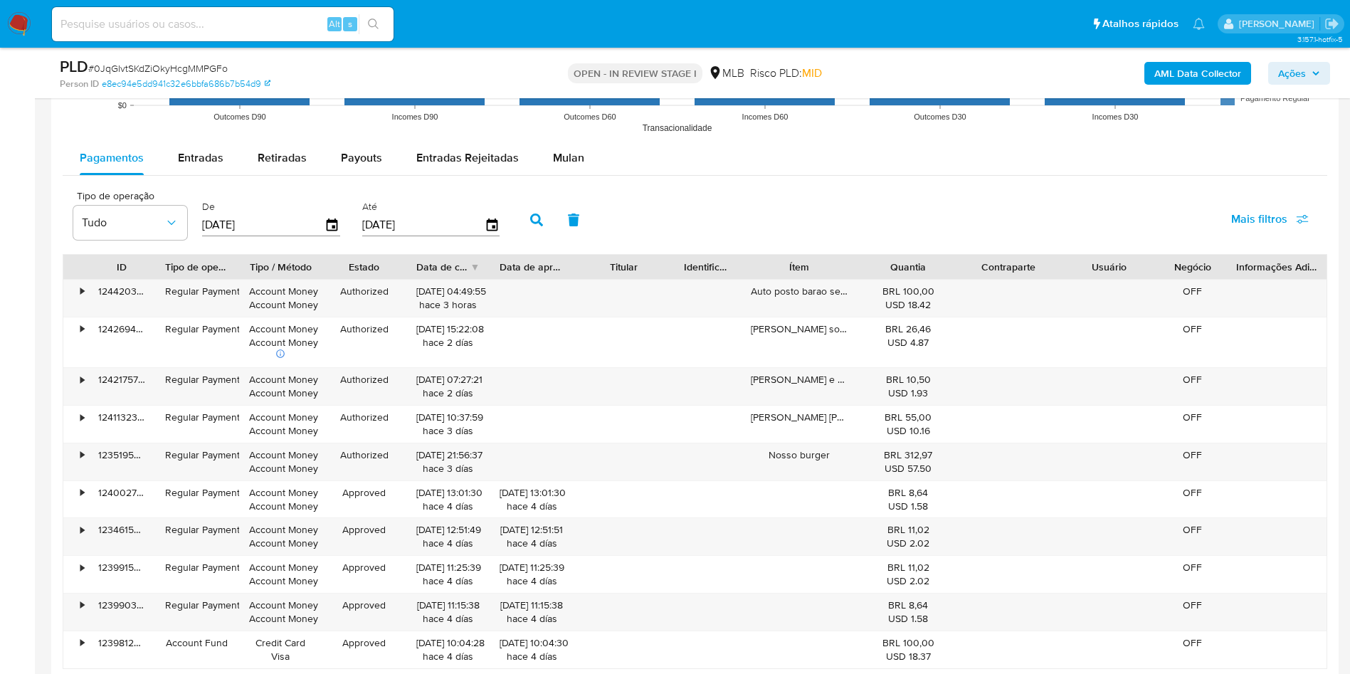
scroll to position [2455, 0]
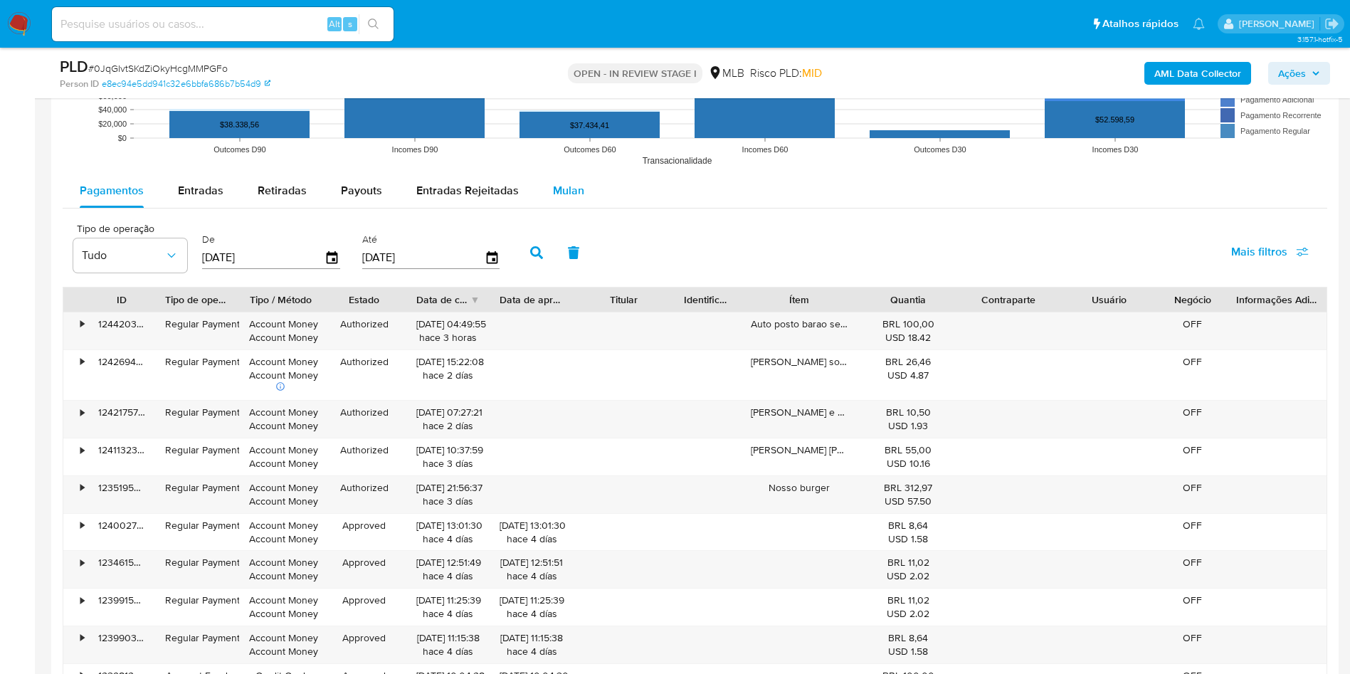
click at [554, 179] on div "Mulan" at bounding box center [568, 191] width 31 height 34
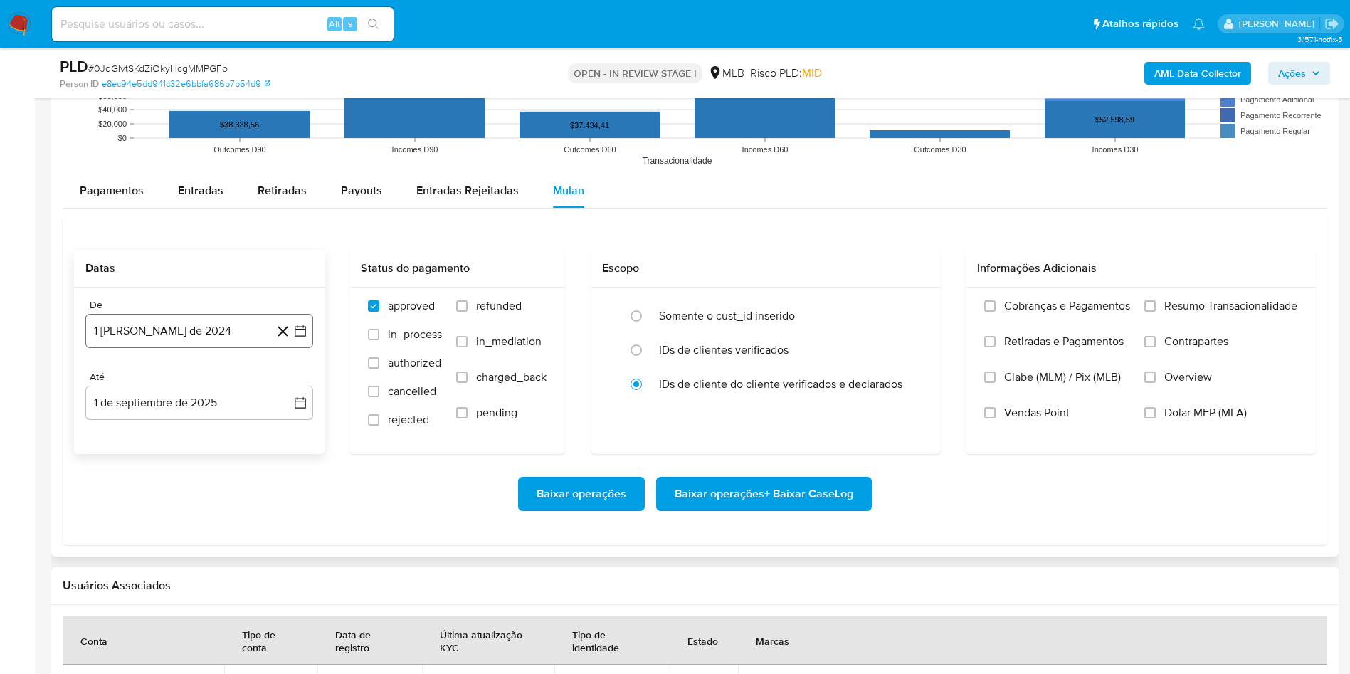
click at [166, 316] on button "1 [PERSON_NAME] de 2024" at bounding box center [199, 331] width 228 height 34
click at [189, 375] on span "agosto 2024" at bounding box center [192, 382] width 65 height 14
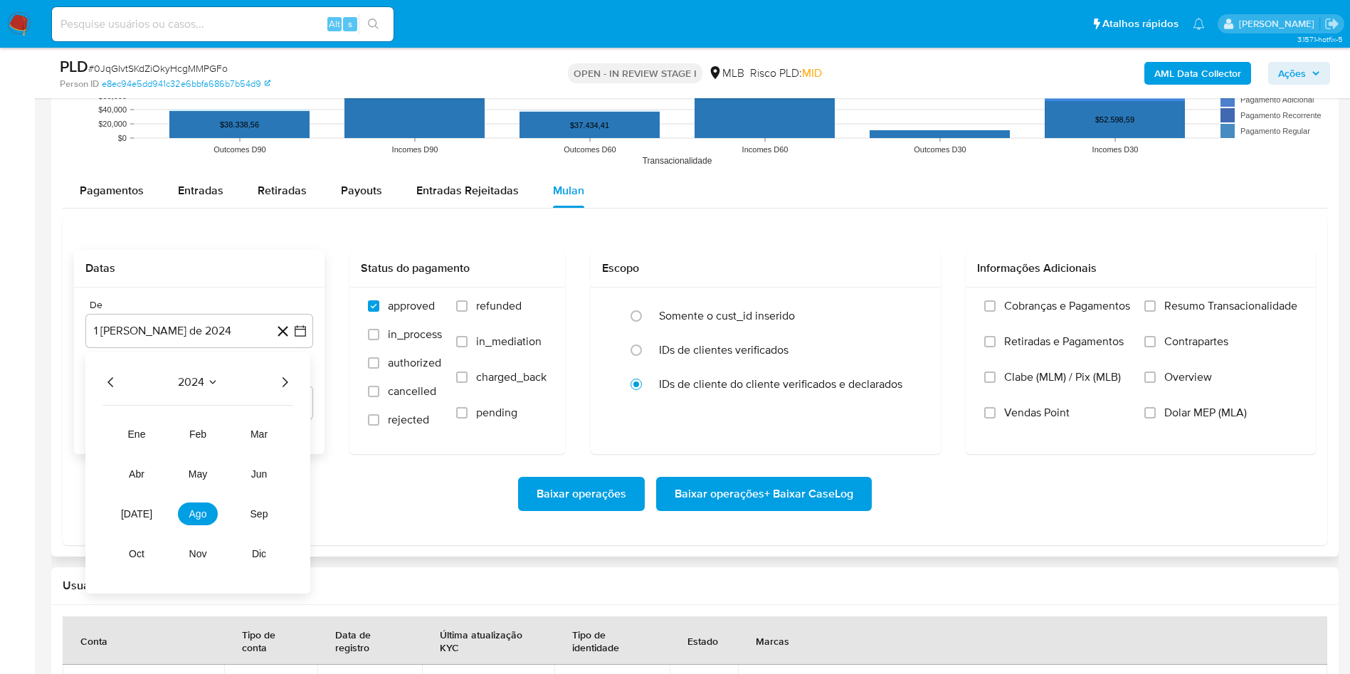
click at [283, 374] on icon "Año siguiente" at bounding box center [284, 382] width 17 height 17
click at [140, 448] on span "[DATE]" at bounding box center [136, 513] width 31 height 11
click at [143, 432] on button "1" at bounding box center [142, 434] width 23 height 23
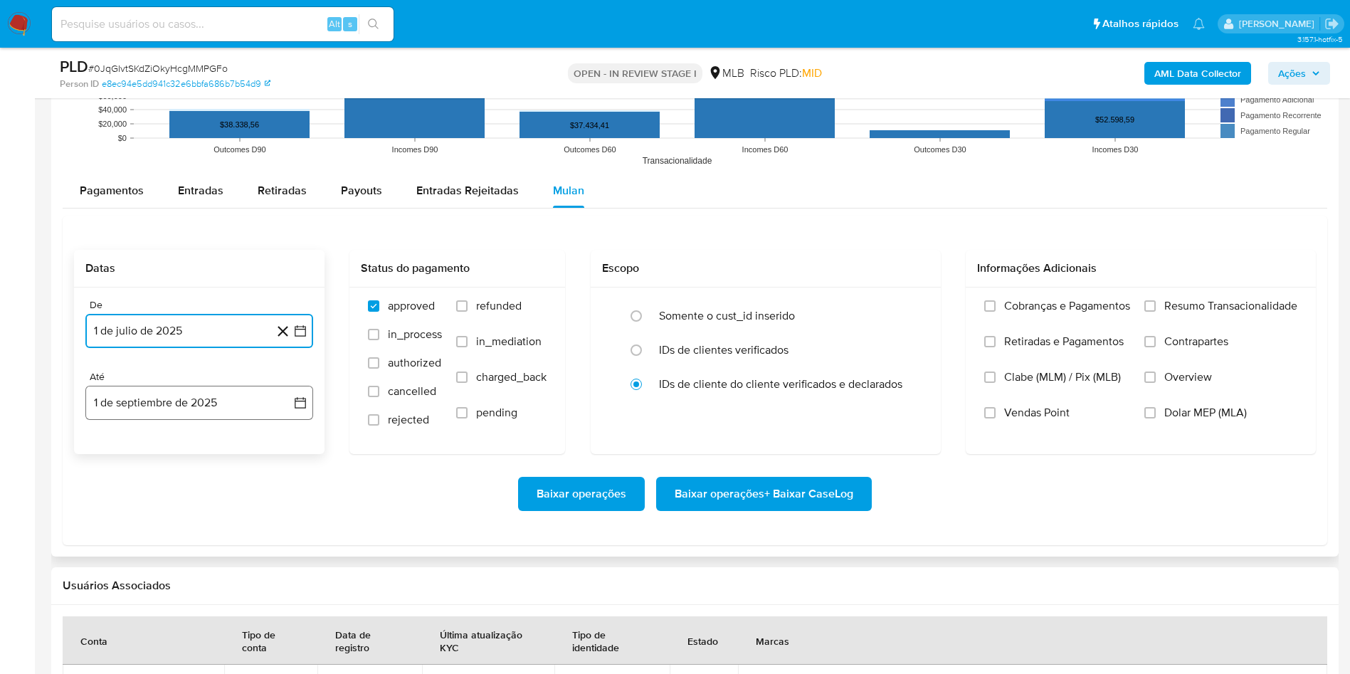
click at [162, 392] on button "1 de septiembre de 2025" at bounding box center [199, 403] width 228 height 34
click at [112, 448] on icon "Mes anterior" at bounding box center [110, 453] width 17 height 17
click at [280, 448] on button "31" at bounding box center [284, 620] width 23 height 23
click at [910, 294] on div "Cobranças e Pagamentos Retiradas e Pagamentos Clabe (MLM) / Pix (MLB) Vendas Po…" at bounding box center [1141, 369] width 350 height 165
click at [910, 301] on span "Resumo Transacionalidade" at bounding box center [1230, 306] width 133 height 14
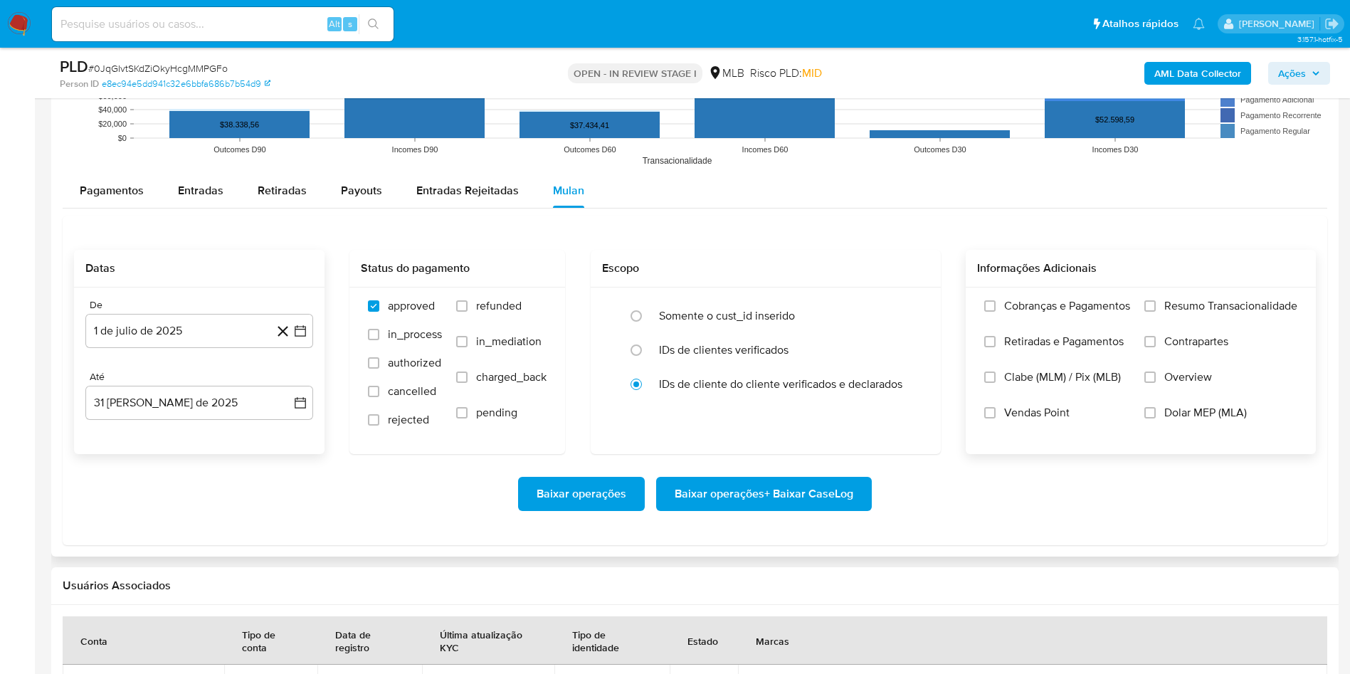
click at [910, 301] on input "Resumo Transacionalidade" at bounding box center [1149, 305] width 11 height 11
click at [737, 448] on span "Baixar operações + Baixar CaseLog" at bounding box center [764, 493] width 179 height 31
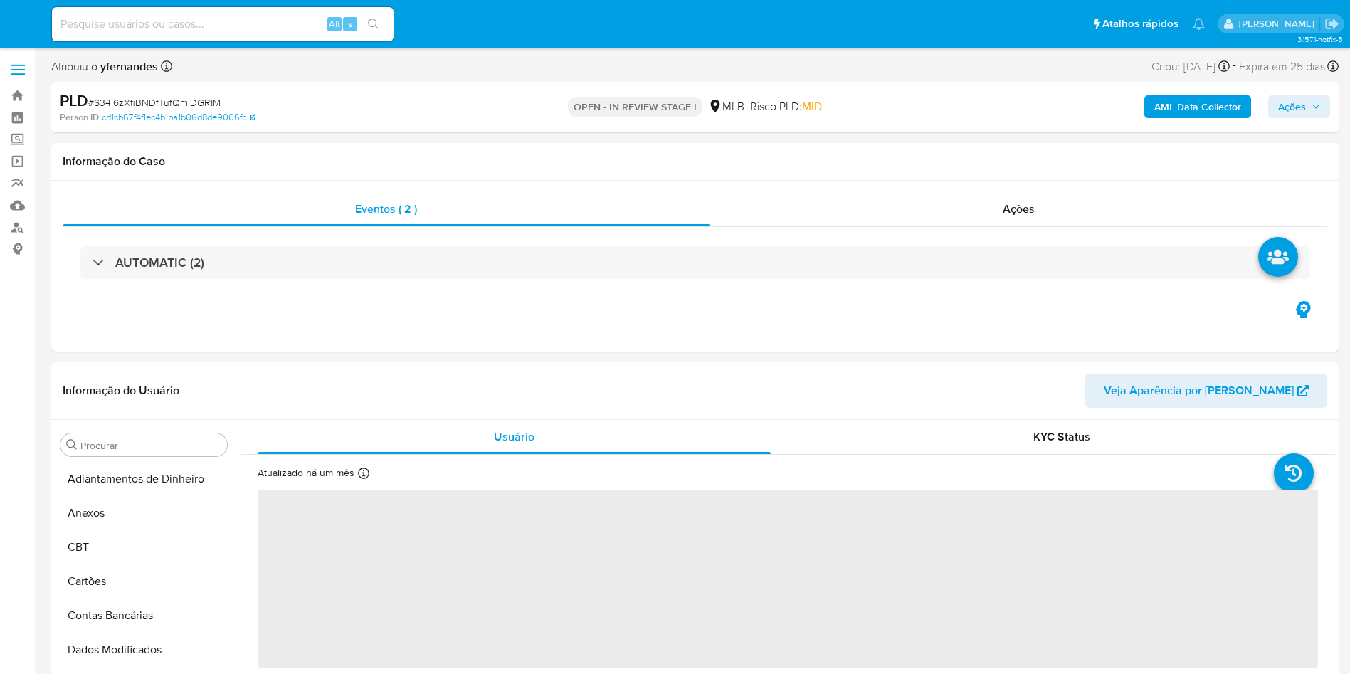
select select "10"
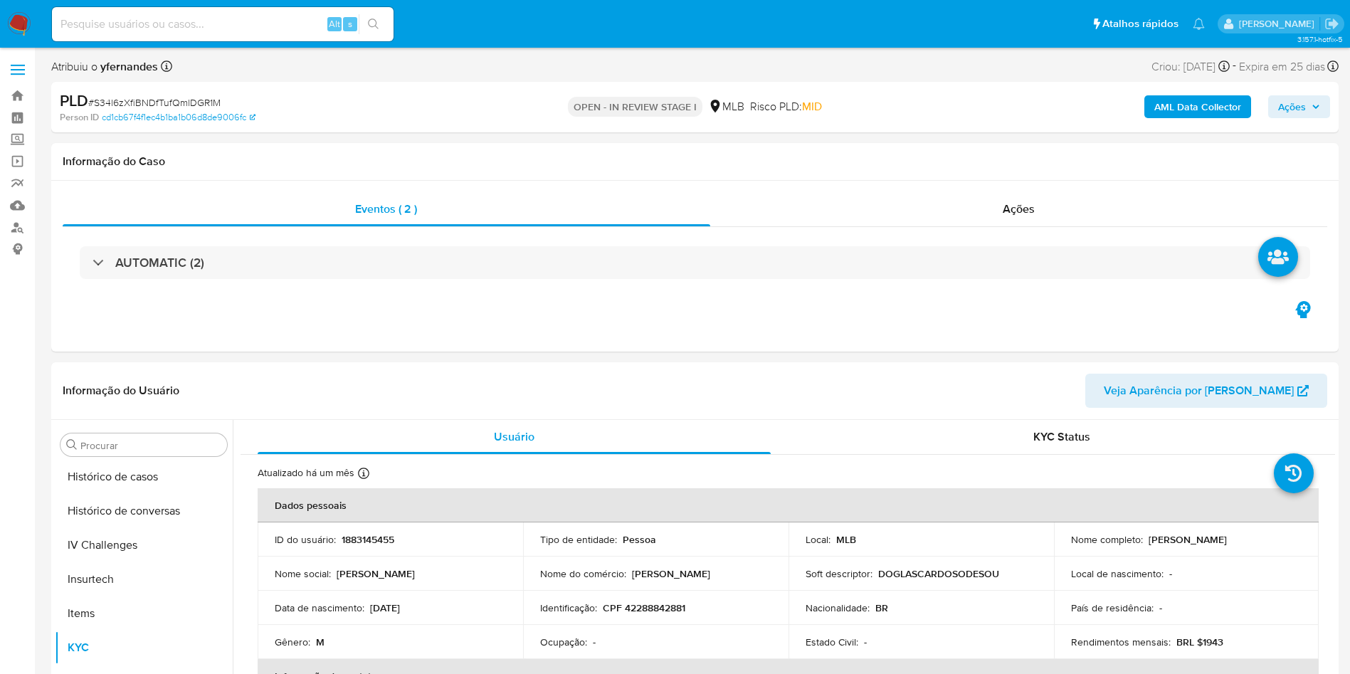
scroll to position [635, 0]
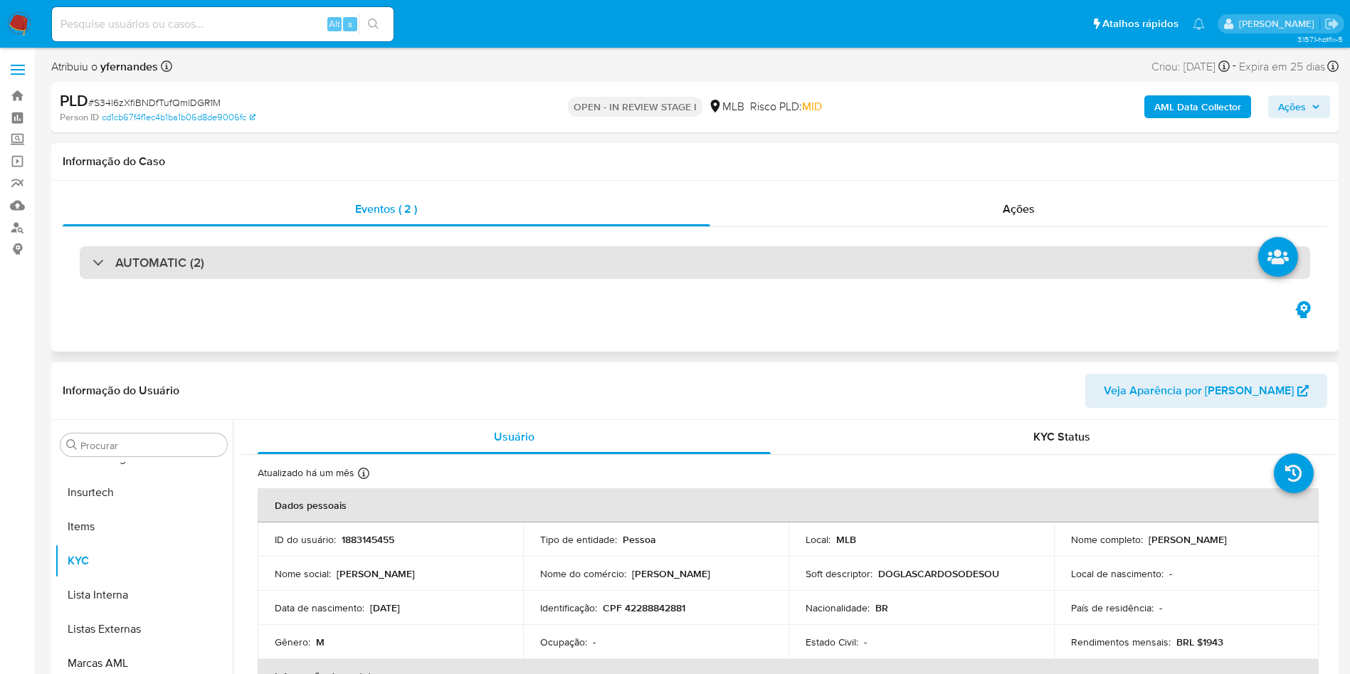
click at [601, 273] on div "AUTOMATIC (2)" at bounding box center [695, 262] width 1230 height 33
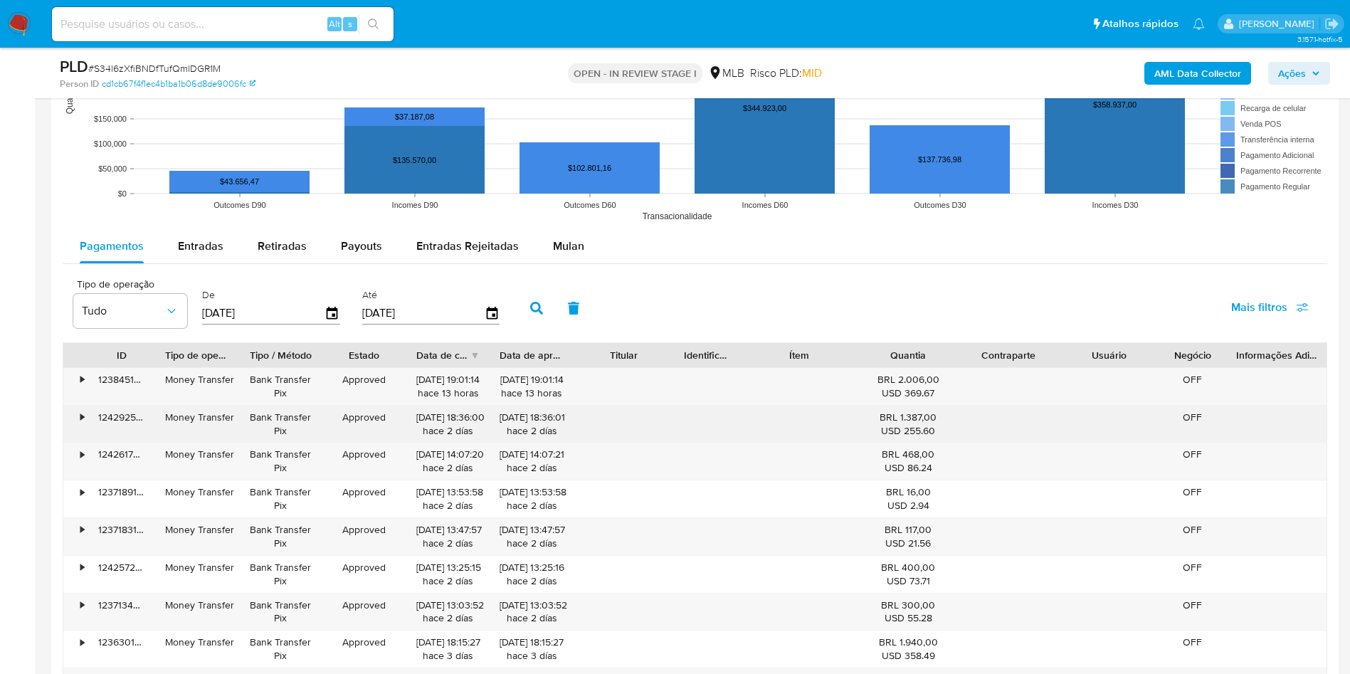
scroll to position [2775, 0]
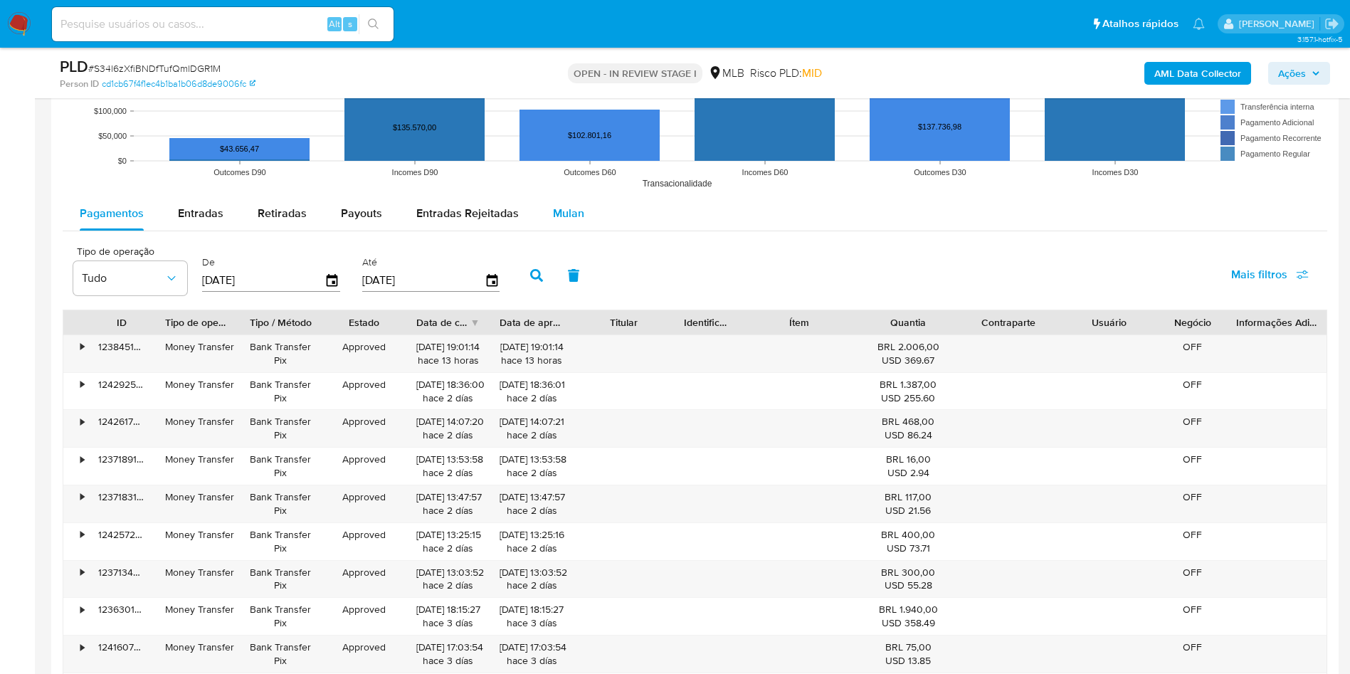
click at [582, 226] on button "Mulan" at bounding box center [568, 213] width 65 height 34
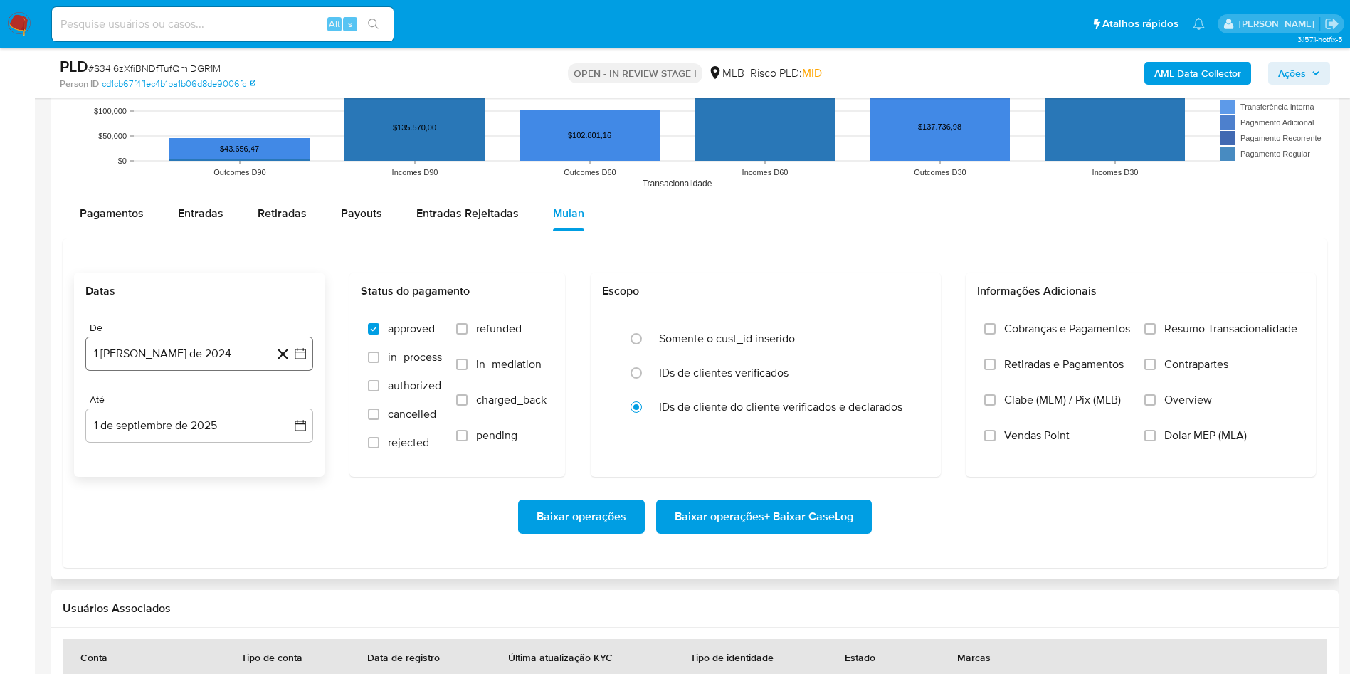
click at [228, 340] on button "1 [PERSON_NAME] de 2024" at bounding box center [199, 354] width 228 height 34
click at [203, 392] on div "agosto 2024 agosto 2024 lun lunes mar martes mié miércoles jue jueves vie viern…" at bounding box center [199, 487] width 228 height 225
click at [218, 402] on span "agosto 2024" at bounding box center [192, 405] width 65 height 14
click at [280, 405] on icon "Año siguiente" at bounding box center [284, 404] width 17 height 17
click at [153, 532] on button "[DATE]" at bounding box center [137, 536] width 40 height 23
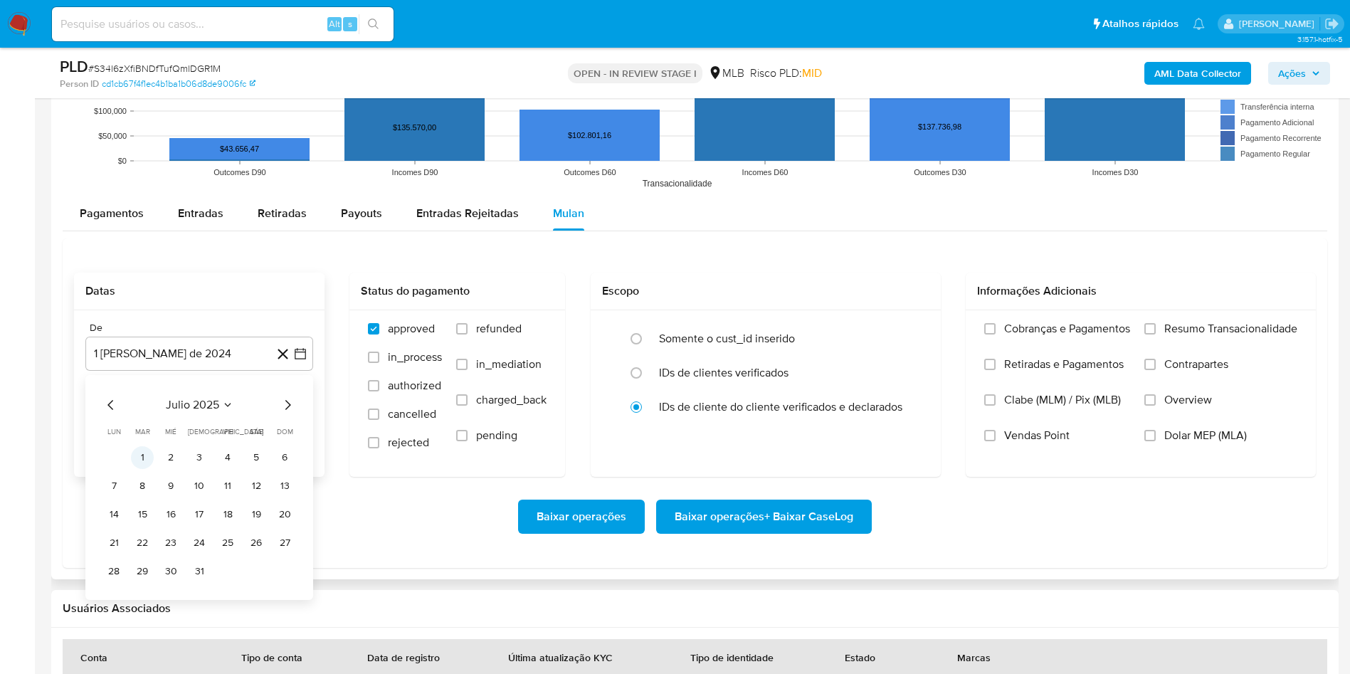
click at [145, 463] on button "1" at bounding box center [142, 457] width 23 height 23
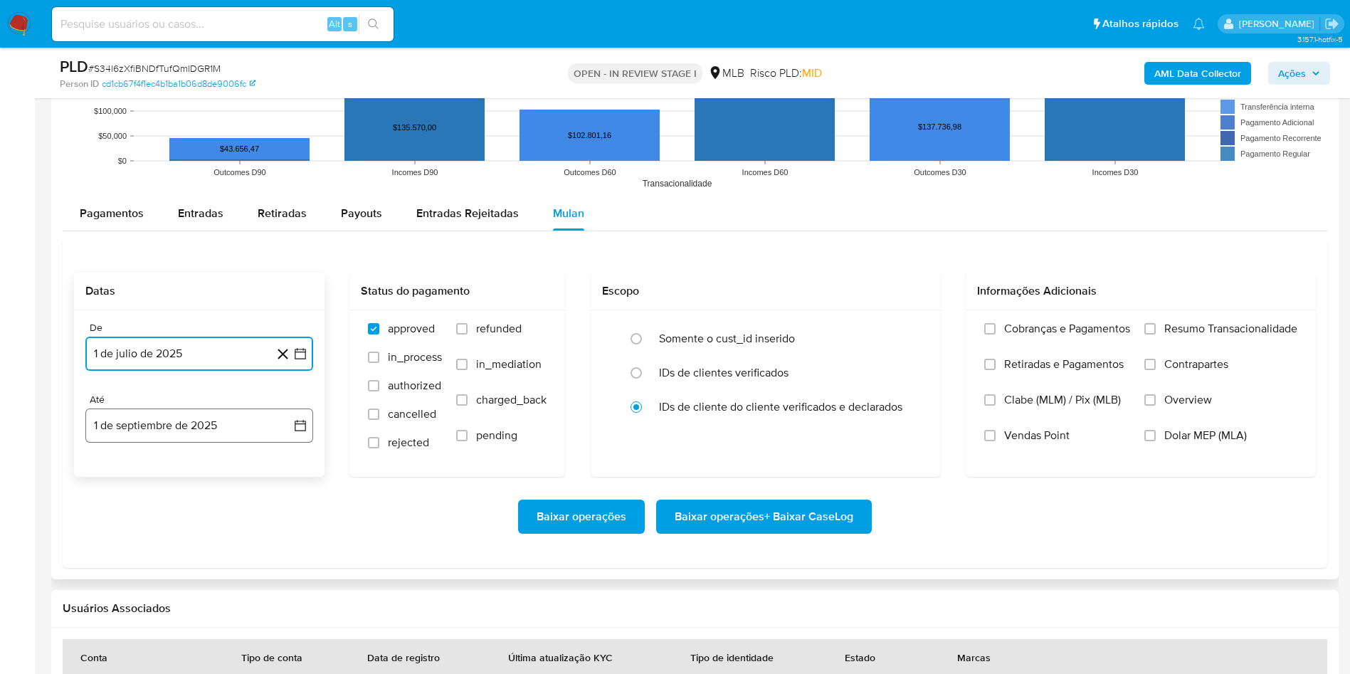
click at [145, 442] on button "1 de septiembre de 2025" at bounding box center [199, 425] width 228 height 34
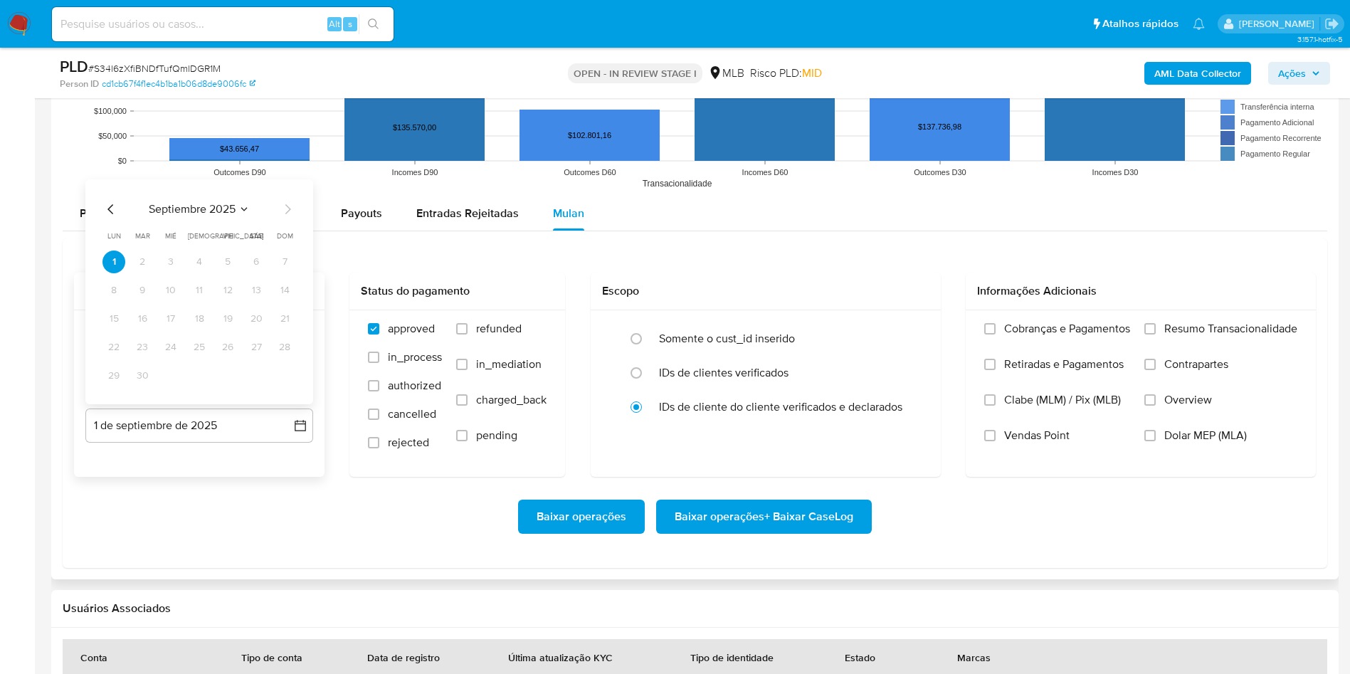
click at [117, 212] on icon "Mes anterior" at bounding box center [110, 209] width 17 height 17
click at [280, 371] on button "31" at bounding box center [284, 375] width 23 height 23
click at [1186, 327] on span "Resumo Transacionalidade" at bounding box center [1230, 329] width 133 height 14
click at [1156, 327] on input "Resumo Transacionalidade" at bounding box center [1149, 328] width 11 height 11
click at [794, 514] on span "Baixar operações + Baixar CaseLog" at bounding box center [764, 516] width 179 height 31
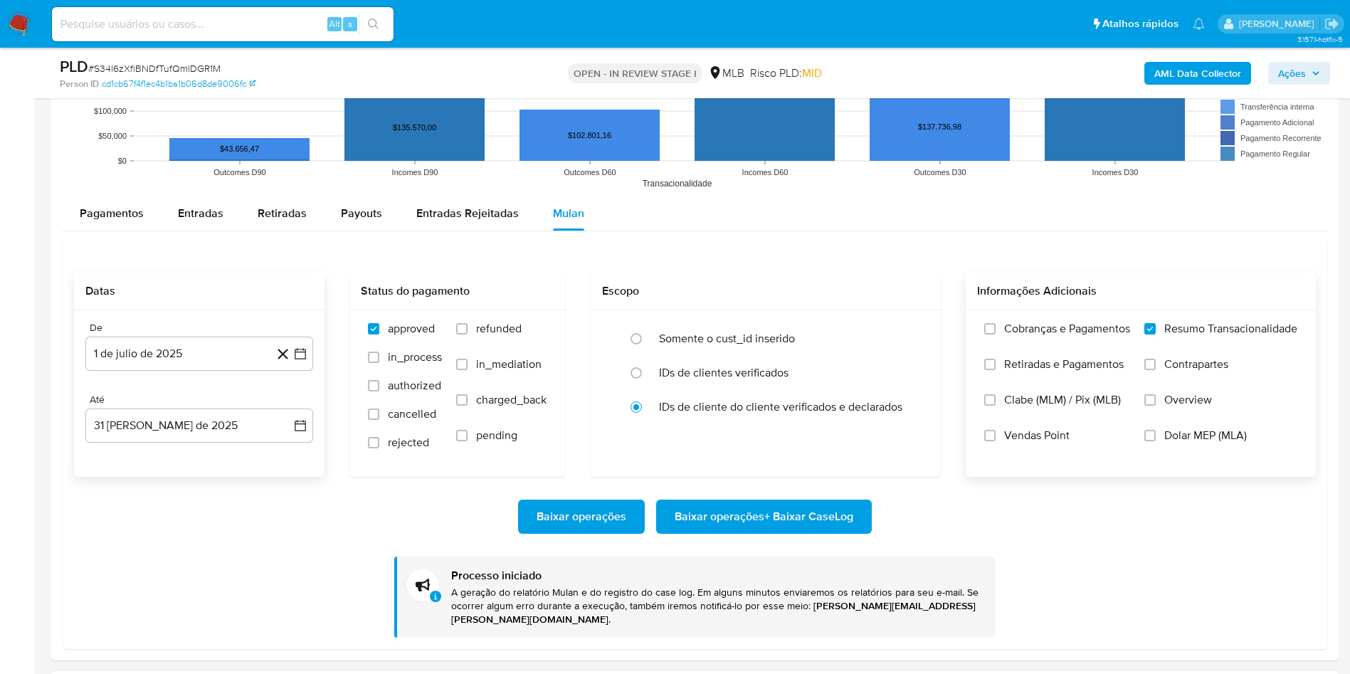
click at [114, 68] on span "# S34l6zXfiBNDfTufQmlDGR1M" at bounding box center [154, 68] width 132 height 14
copy span "S34l6zXfiBNDfTufQmlDGR1M"
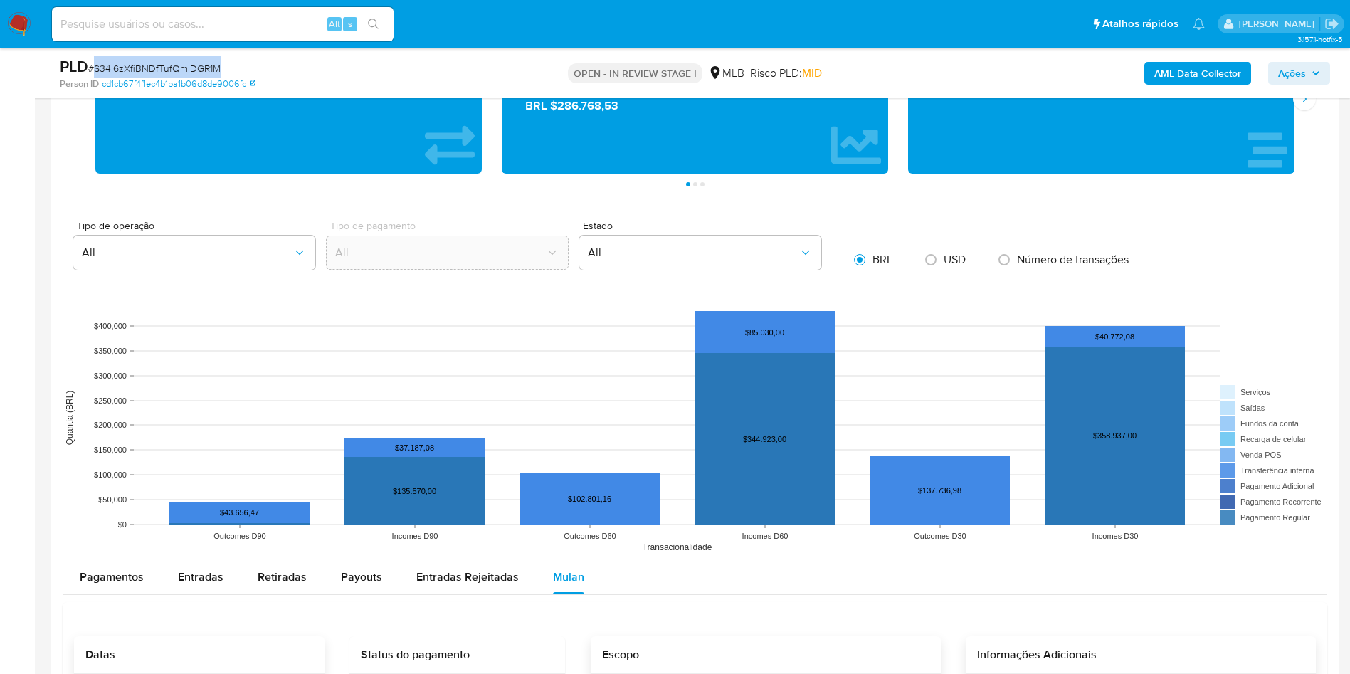
scroll to position [2242, 0]
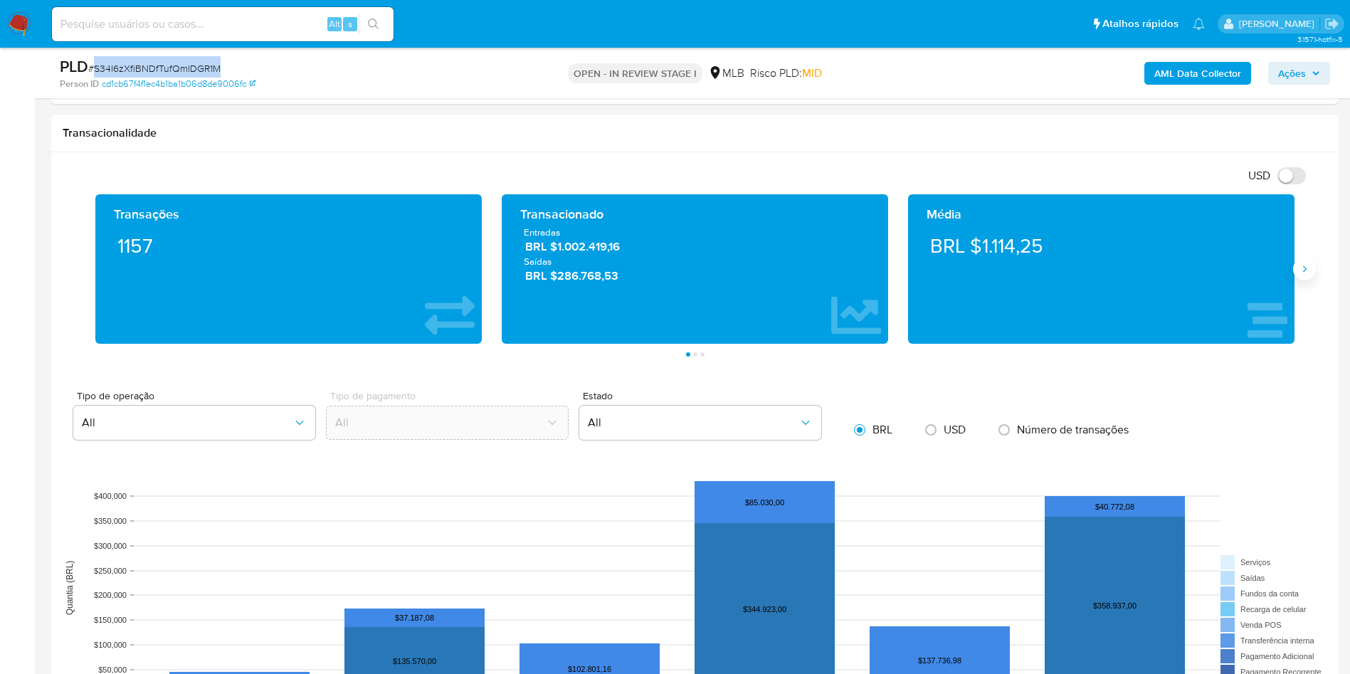
click at [1308, 273] on icon "Siguiente" at bounding box center [1304, 268] width 11 height 11
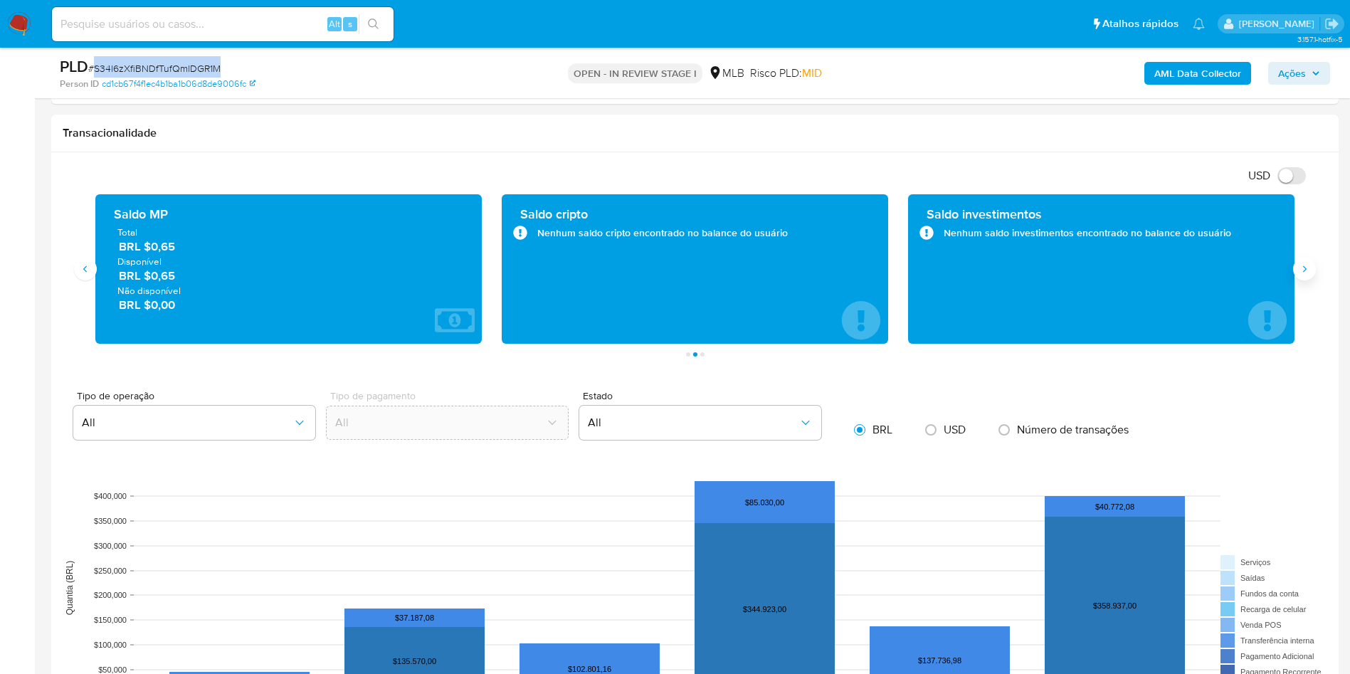
click at [1308, 274] on icon "Siguiente" at bounding box center [1304, 268] width 11 height 11
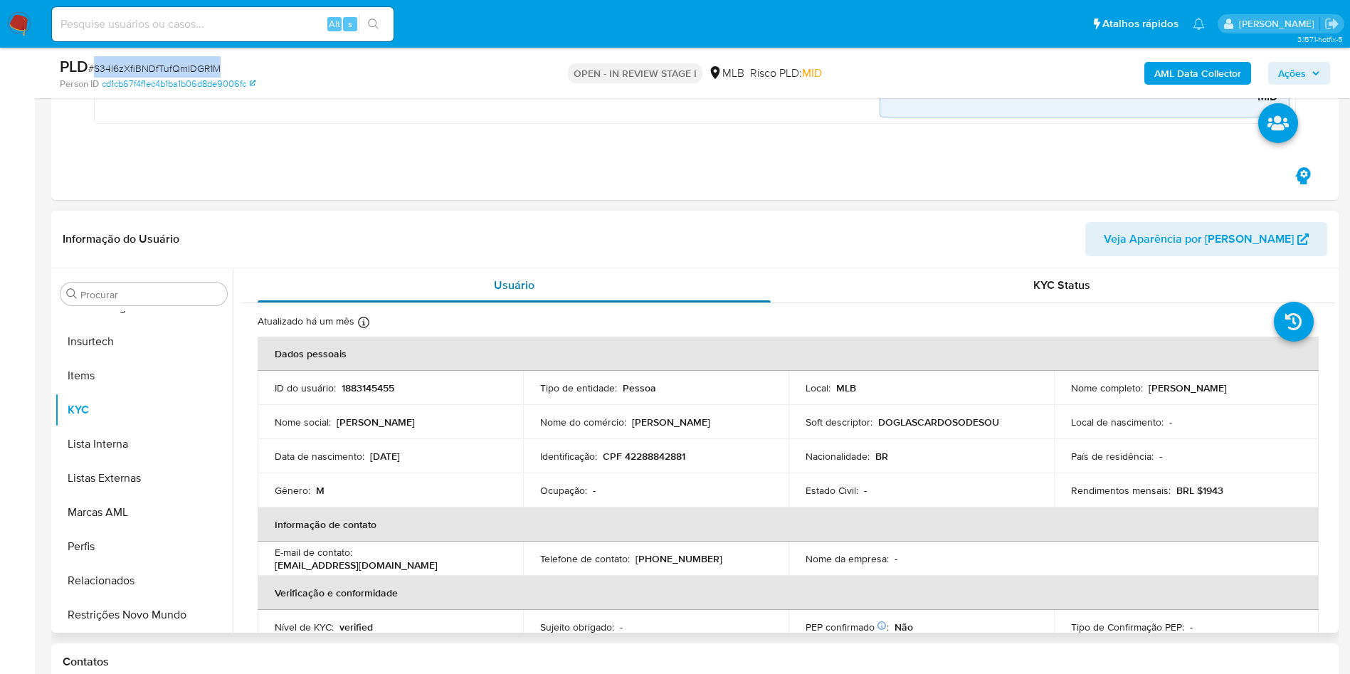
scroll to position [1494, 0]
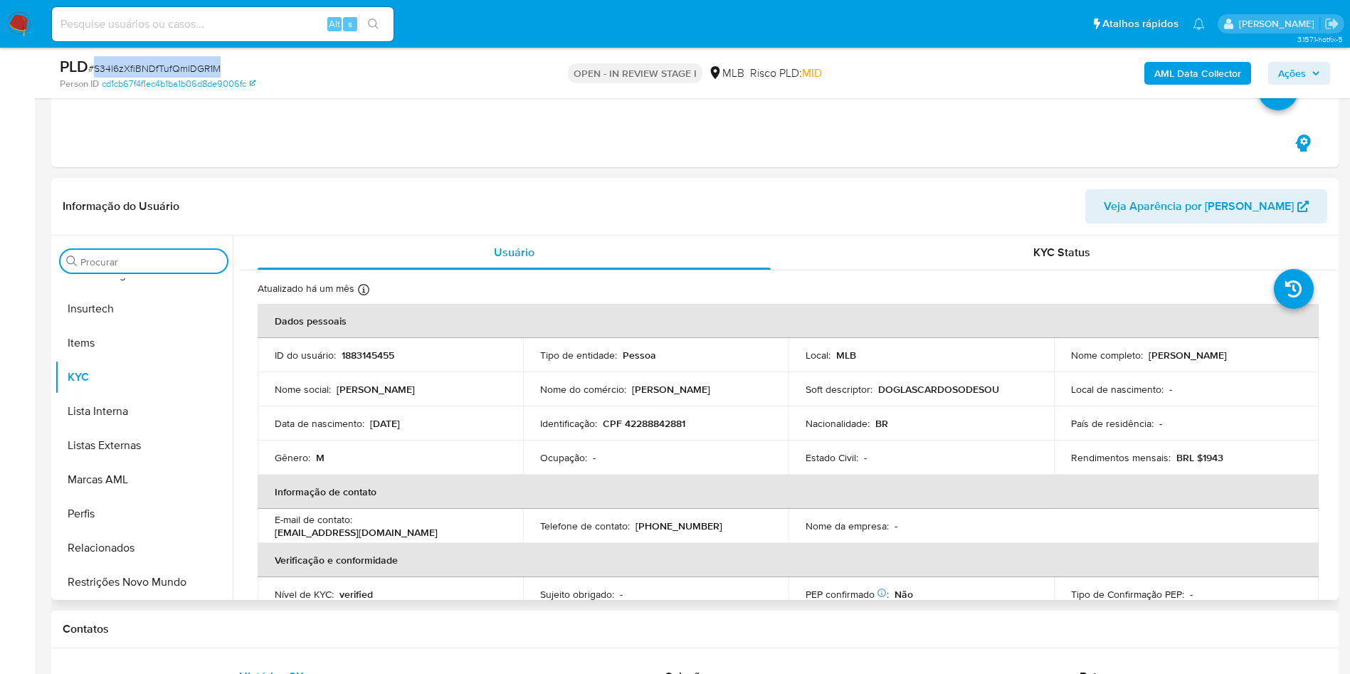
click at [171, 264] on input "Procurar" at bounding box center [150, 261] width 141 height 13
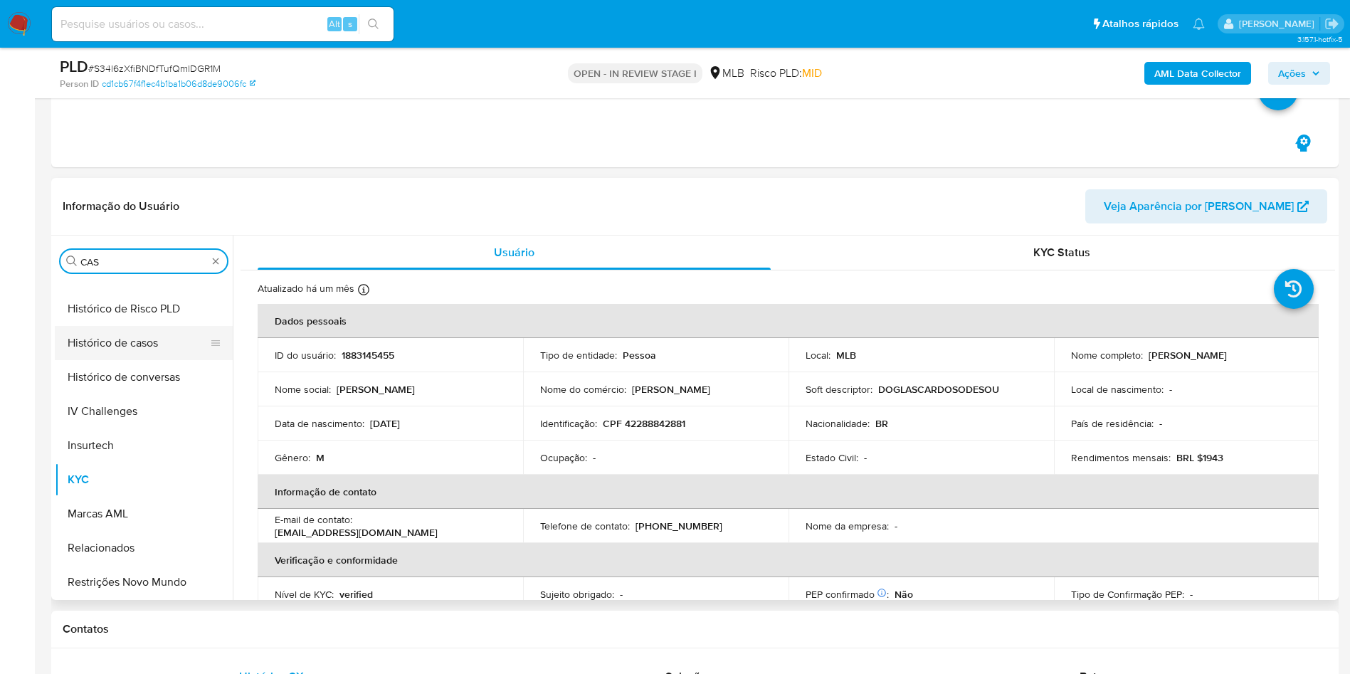
scroll to position [0, 0]
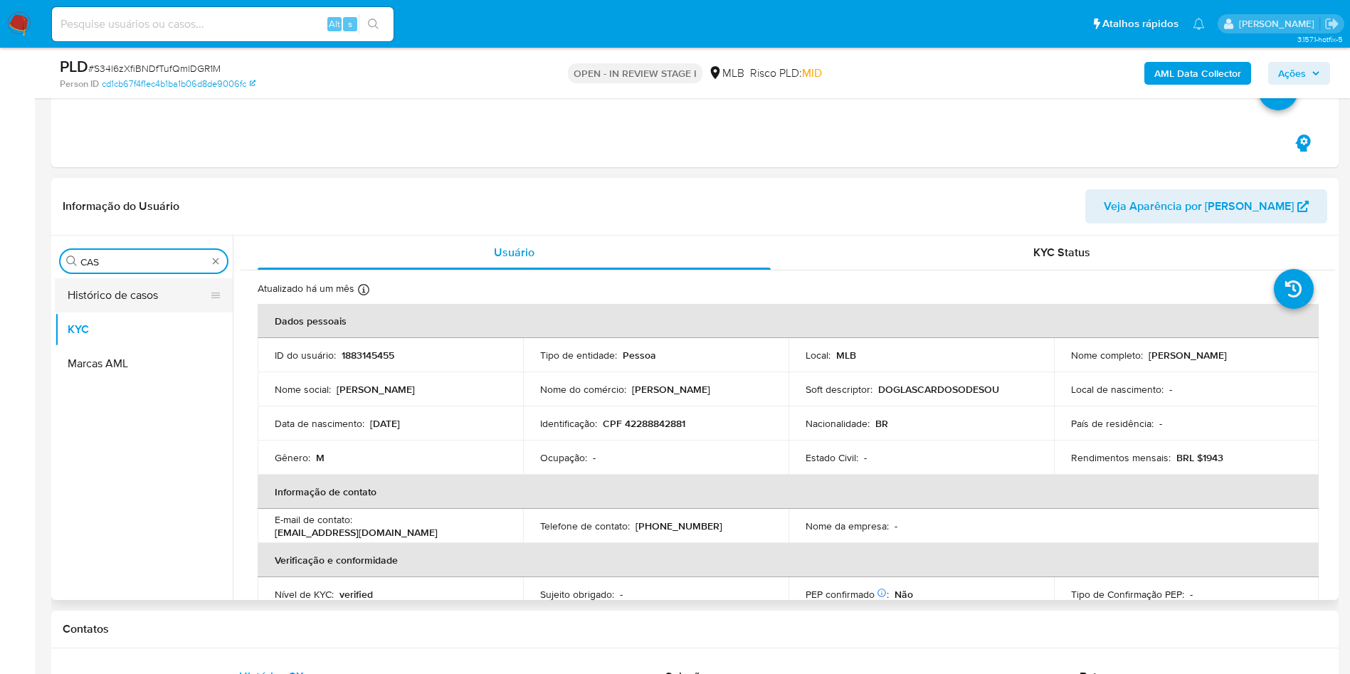
click at [132, 310] on button "Histórico de casos" at bounding box center [138, 295] width 167 height 34
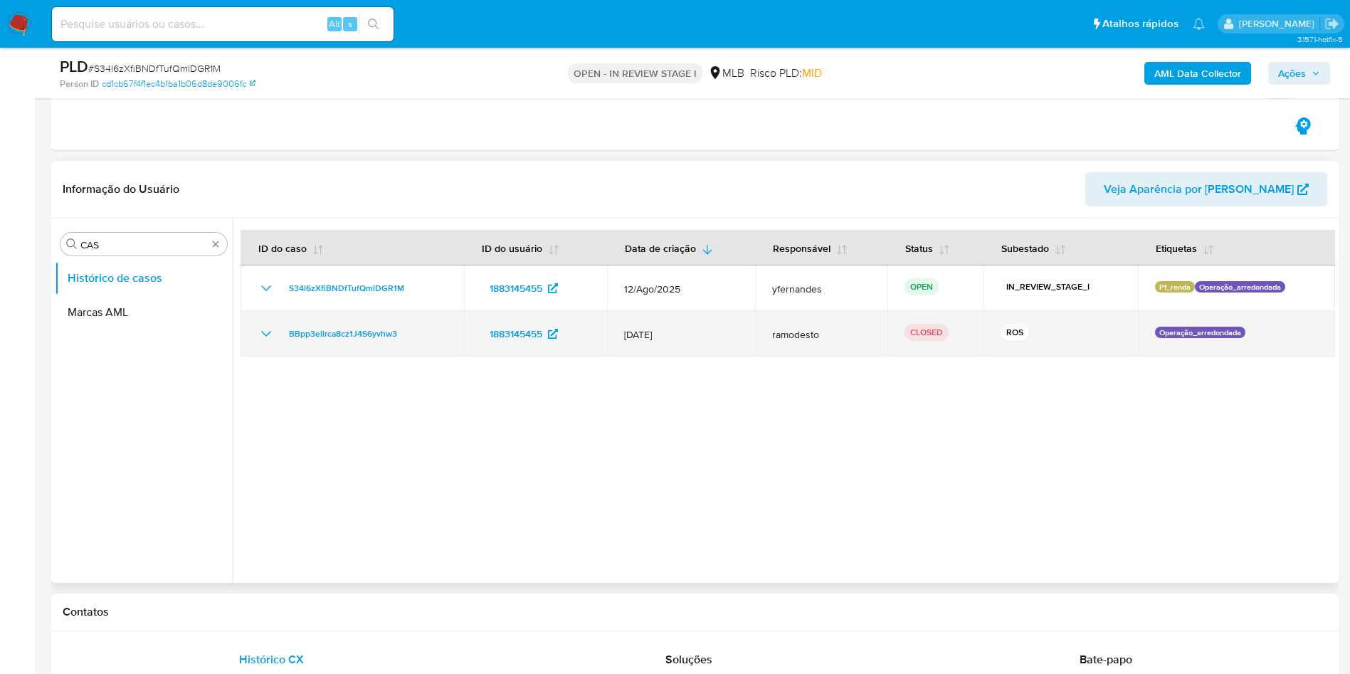
click at [260, 341] on icon "Mostrar/Ocultar" at bounding box center [266, 333] width 17 height 17
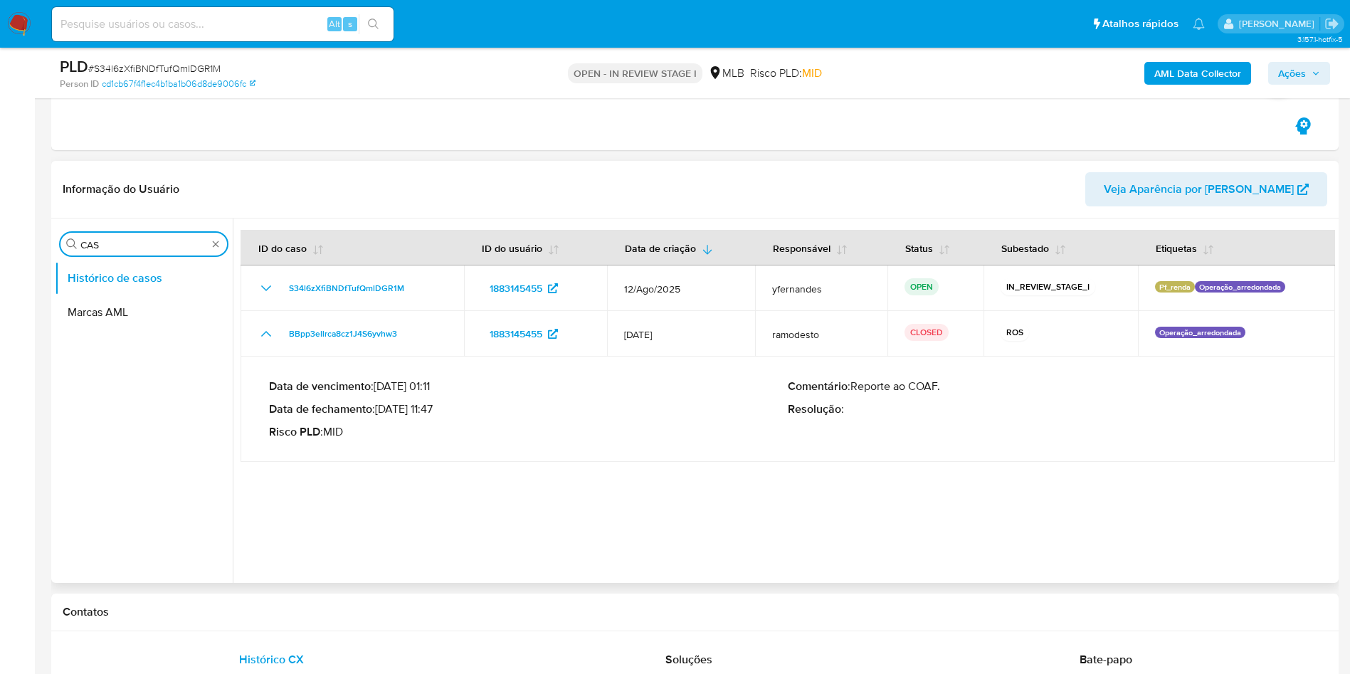
click at [152, 249] on input "CAS" at bounding box center [143, 244] width 127 height 13
drag, startPoint x: 280, startPoint y: 323, endPoint x: 410, endPoint y: 414, distance: 158.3
click at [410, 414] on tbody "S34l6zXfiBNDfTufQmlDGR1M 1883145455 12/Ago/2025 yfernandes OPEN IN_REVIEW_STAGE…" at bounding box center [788, 363] width 1094 height 196
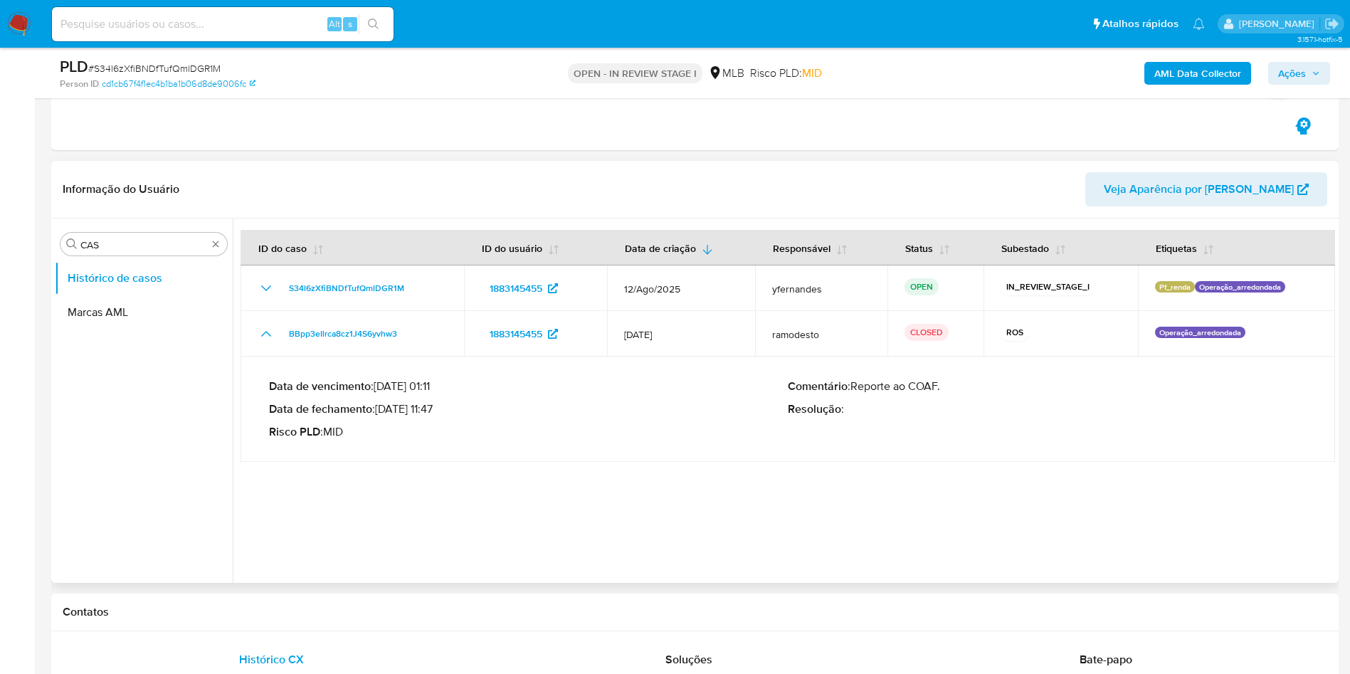
drag, startPoint x: 380, startPoint y: 409, endPoint x: 438, endPoint y: 410, distance: 58.4
click at [438, 410] on p "Data de fechamento : 22/08/2025 11:47" at bounding box center [528, 409] width 519 height 14
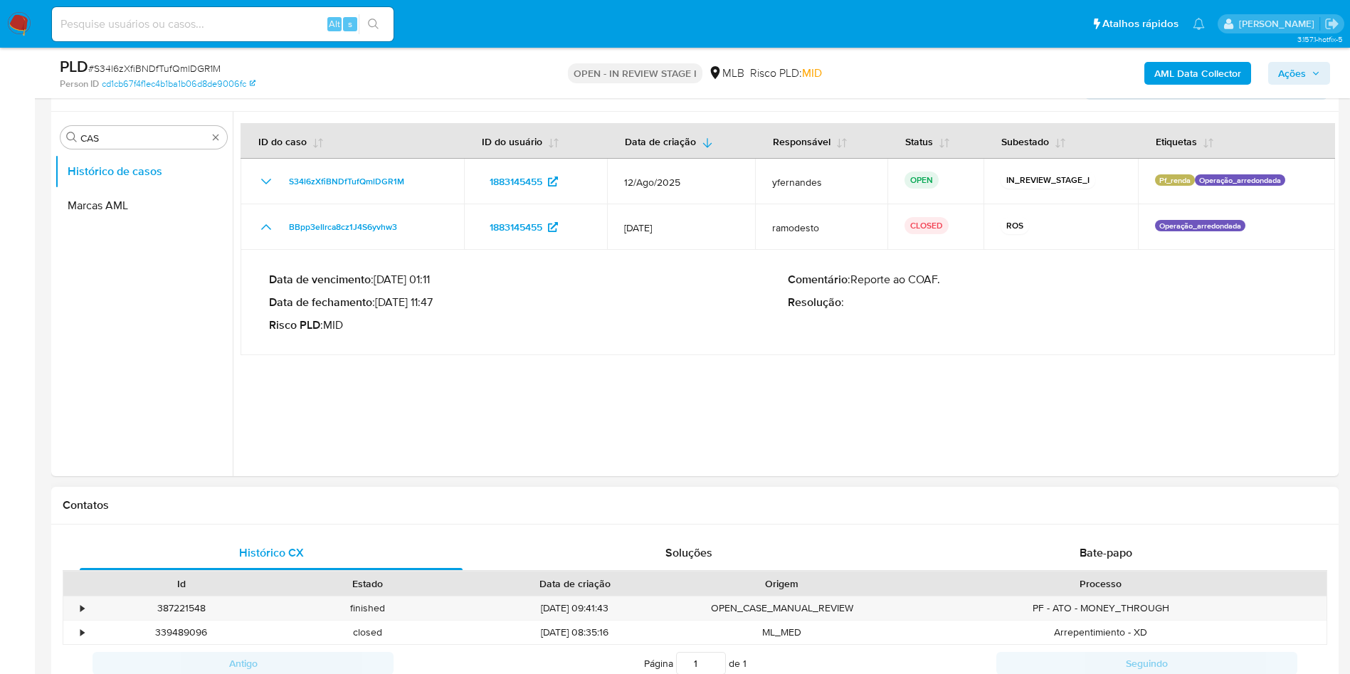
scroll to position [1494, 0]
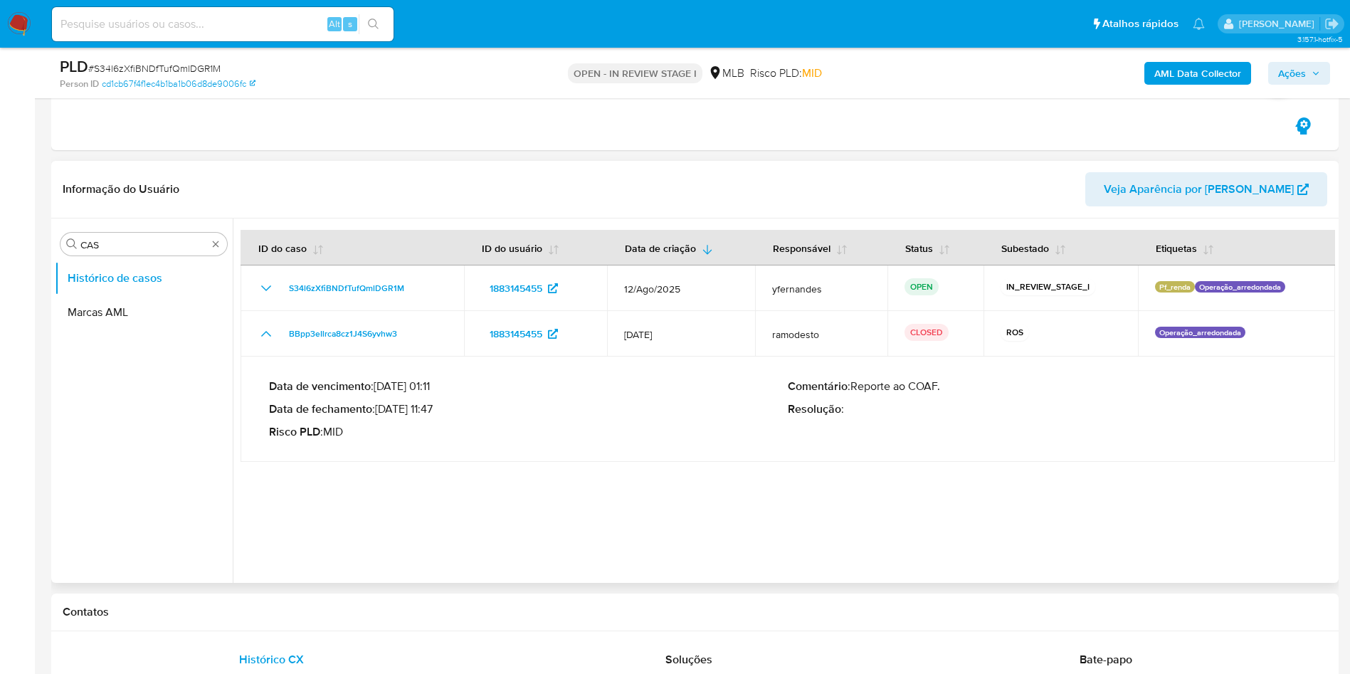
drag, startPoint x: 361, startPoint y: 479, endPoint x: 397, endPoint y: 422, distance: 67.1
click at [361, 479] on div at bounding box center [784, 400] width 1102 height 364
click at [117, 251] on div "Procurar CAS" at bounding box center [143, 244] width 167 height 23
click at [107, 248] on input "CAS" at bounding box center [143, 244] width 127 height 13
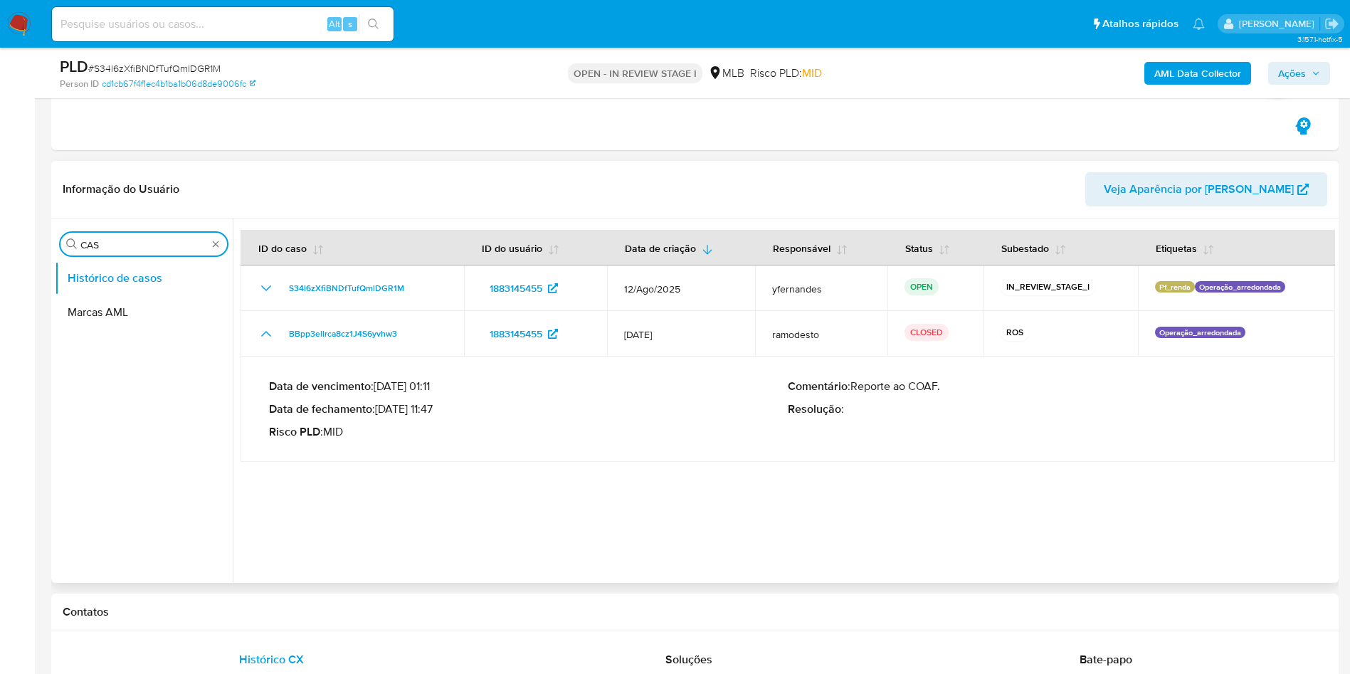
click at [107, 248] on input "CAS" at bounding box center [143, 244] width 127 height 13
click at [115, 285] on button "Geral" at bounding box center [138, 278] width 167 height 34
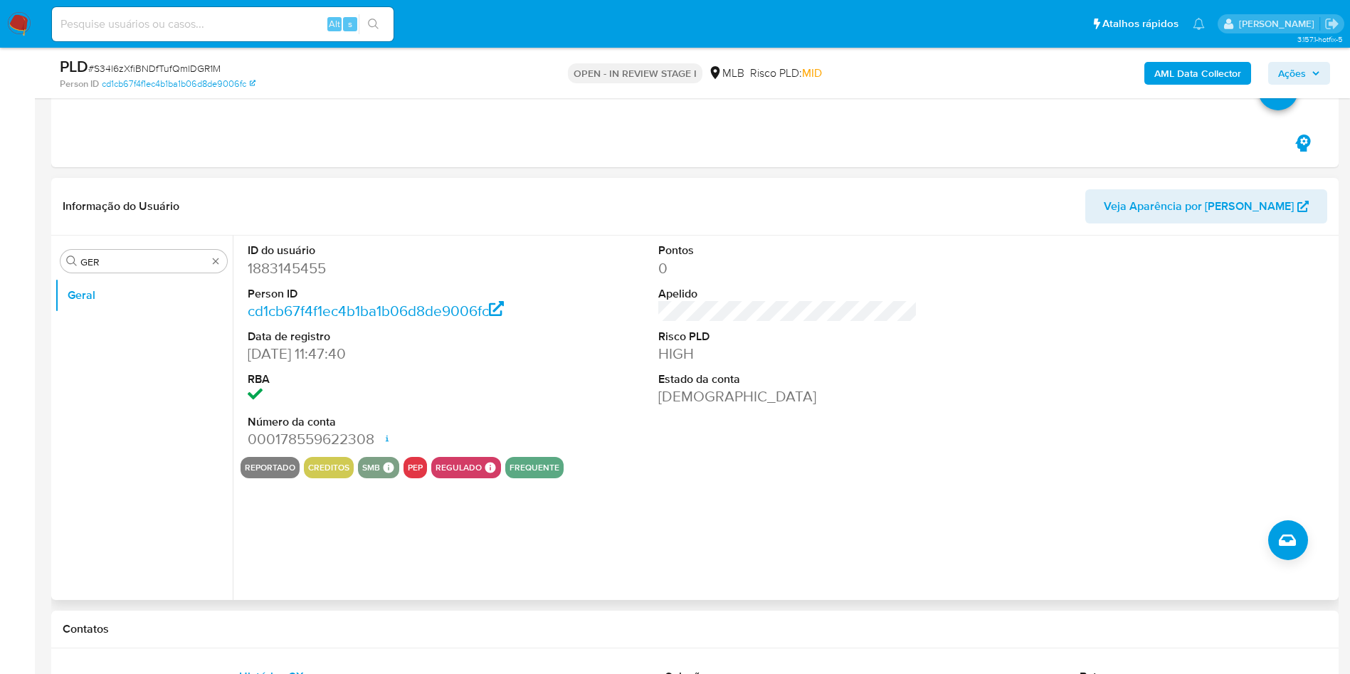
click at [376, 269] on dd "1883145455" at bounding box center [378, 268] width 260 height 20
click at [150, 260] on input "GER" at bounding box center [143, 261] width 127 height 13
click at [150, 259] on input "GER" at bounding box center [143, 261] width 127 height 13
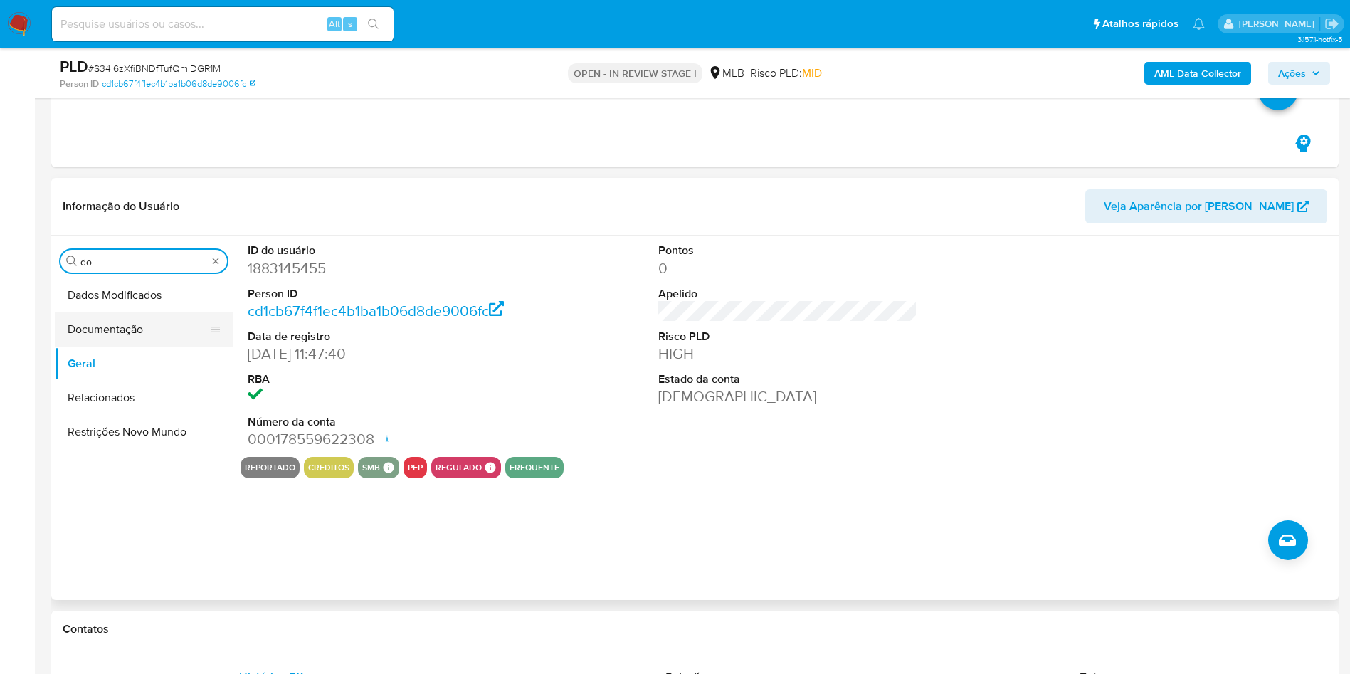
click at [119, 337] on button "Documentação" at bounding box center [138, 329] width 167 height 34
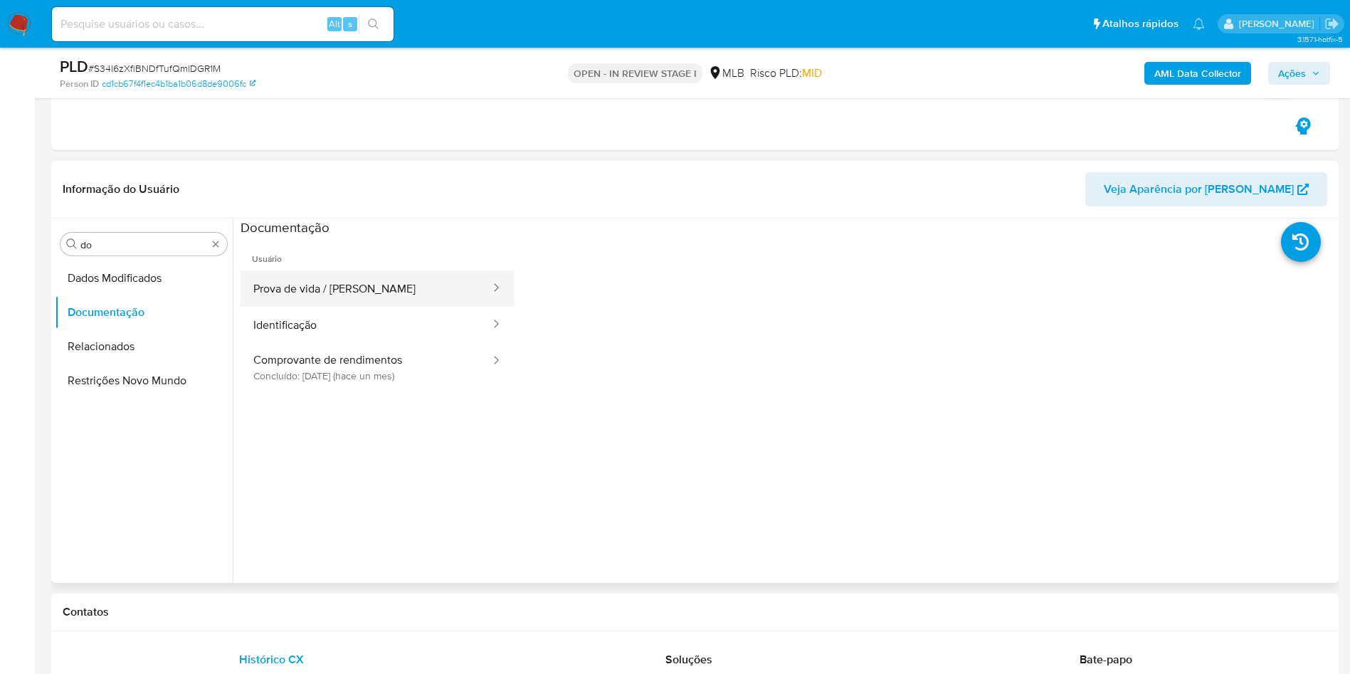
click at [302, 292] on button "Prova de vida / Selfie" at bounding box center [366, 288] width 251 height 36
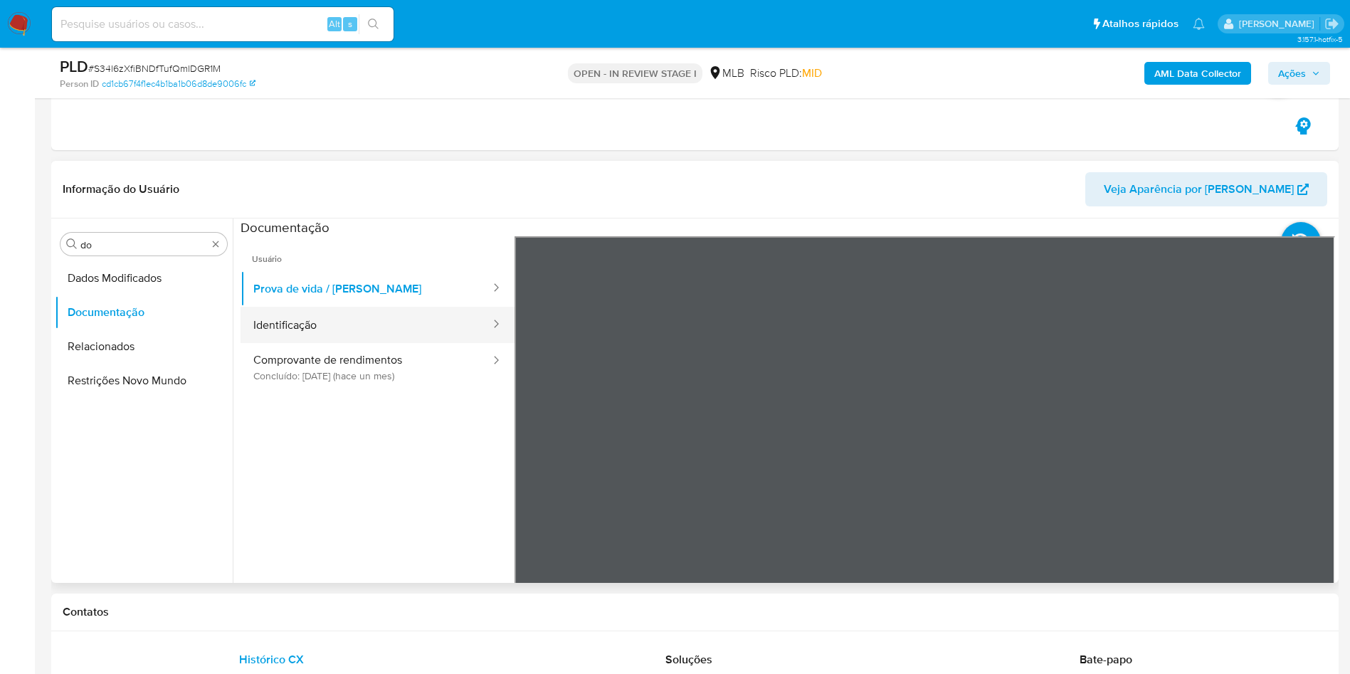
click at [368, 332] on button "Identificação" at bounding box center [366, 325] width 251 height 36
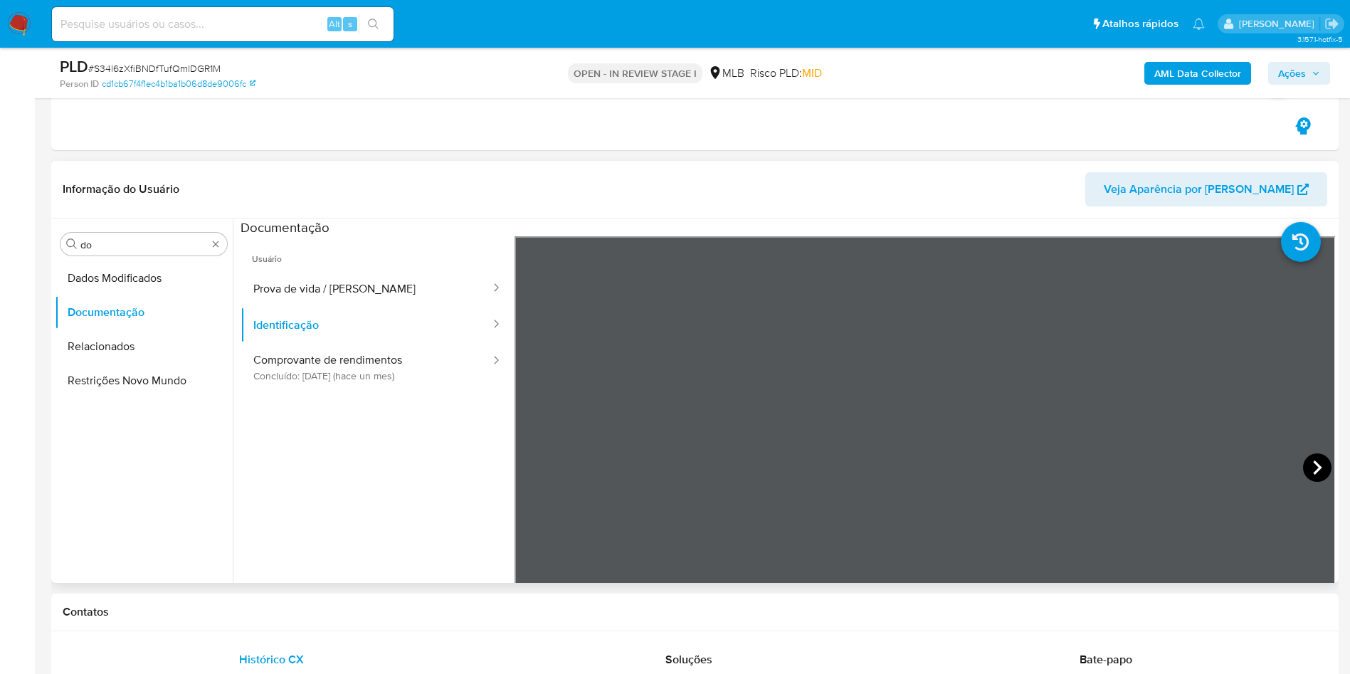
click at [1321, 466] on icon at bounding box center [1317, 467] width 28 height 28
drag, startPoint x: 316, startPoint y: 365, endPoint x: 480, endPoint y: 374, distance: 163.9
click at [316, 365] on button "Comprovante de rendimentos Concluído: 17/07/2025 (hace un mes)" at bounding box center [366, 367] width 251 height 48
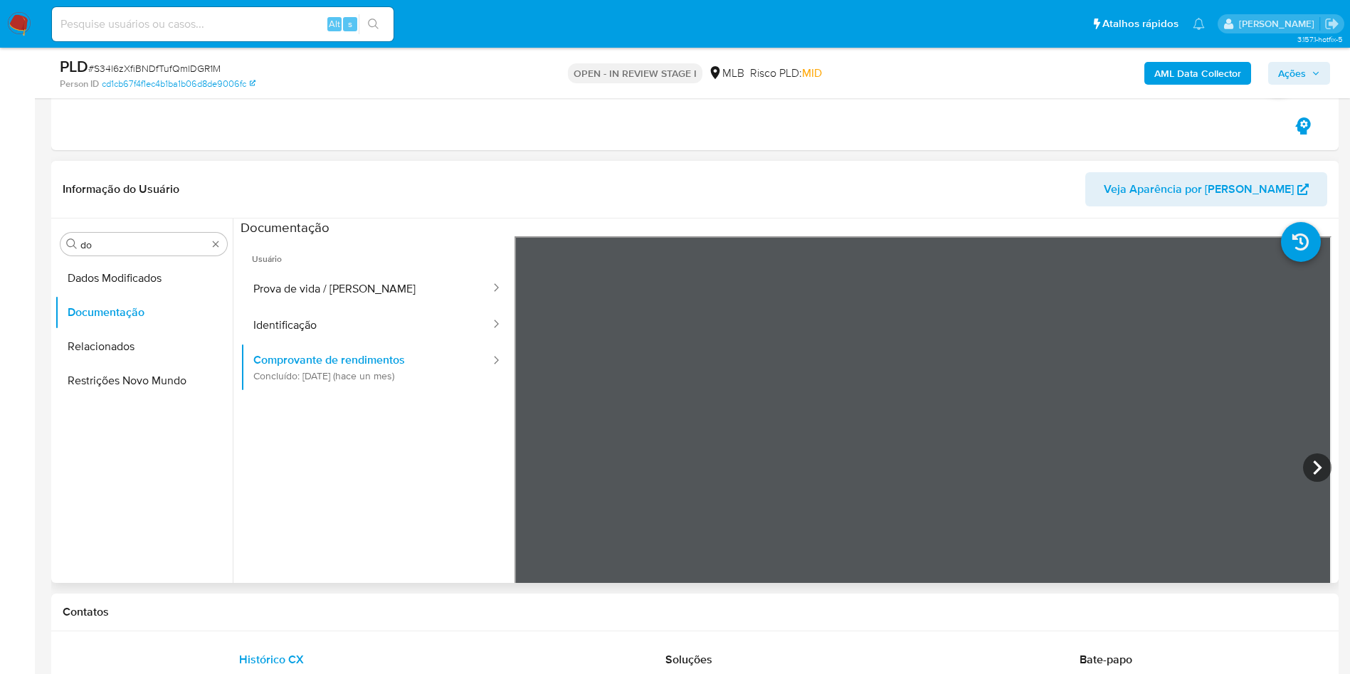
drag, startPoint x: 324, startPoint y: 487, endPoint x: 431, endPoint y: 455, distance: 112.1
click at [324, 487] on ul "Usuário Prova de vida / Selfie Identificação Comprovante de rendimentos Concluí…" at bounding box center [378, 441] width 274 height 410
click at [1303, 468] on icon at bounding box center [1317, 467] width 28 height 28
click at [1319, 475] on icon at bounding box center [1317, 467] width 28 height 28
click at [537, 462] on icon at bounding box center [532, 467] width 28 height 28
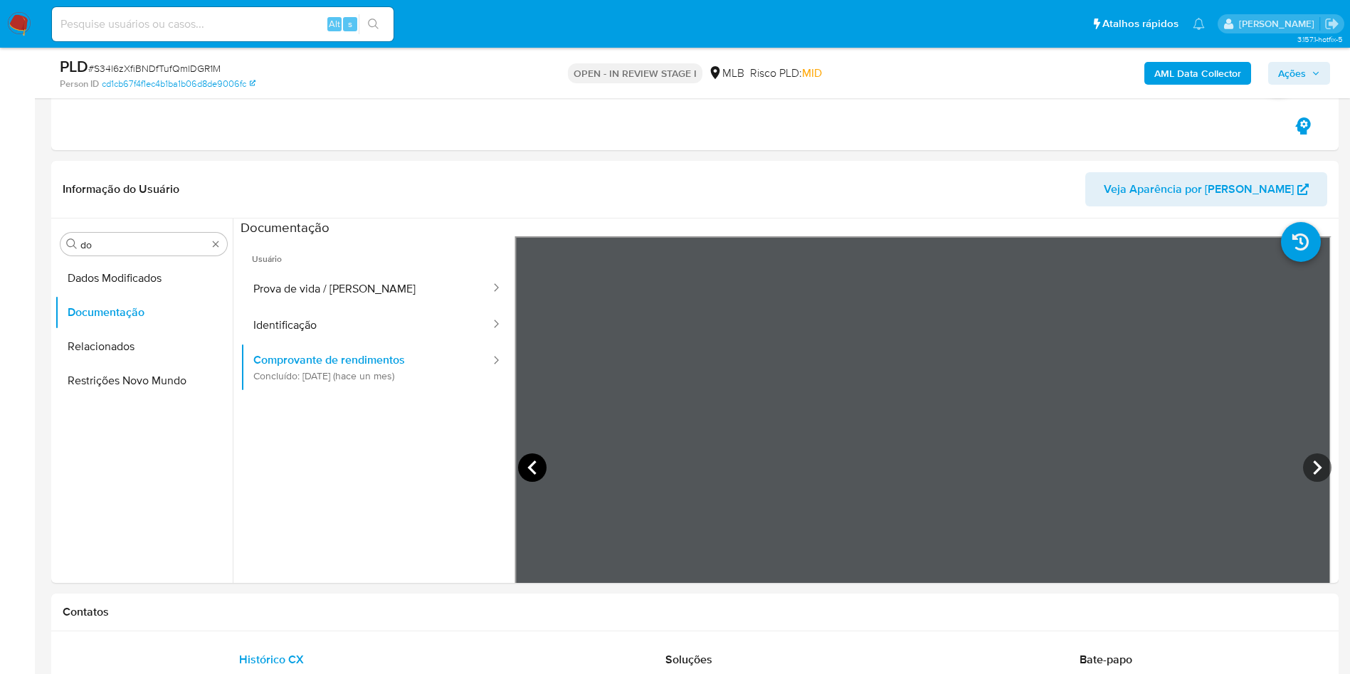
click at [539, 463] on icon at bounding box center [532, 467] width 28 height 28
click at [1309, 458] on icon at bounding box center [1317, 467] width 28 height 28
click at [167, 241] on input "do" at bounding box center [143, 244] width 127 height 13
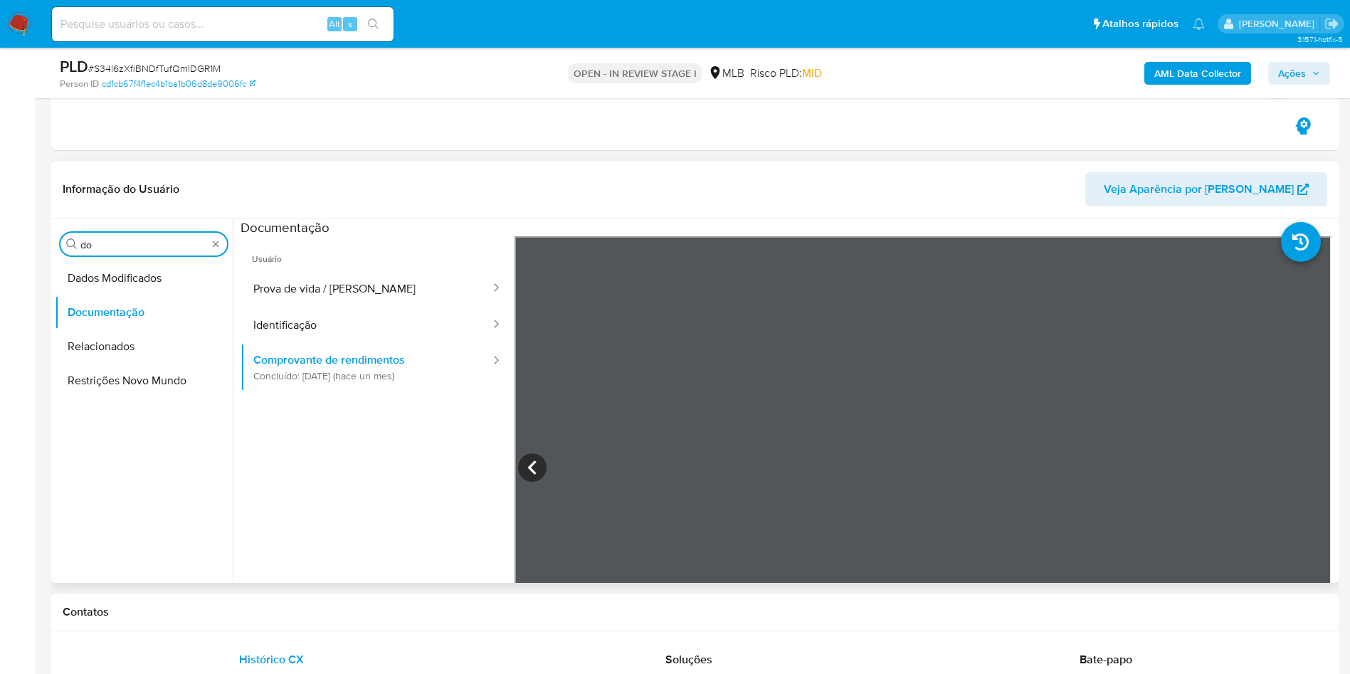
click at [167, 241] on input "do" at bounding box center [143, 244] width 127 height 13
type input "ane"
click at [146, 282] on button "Anexos" at bounding box center [138, 278] width 167 height 34
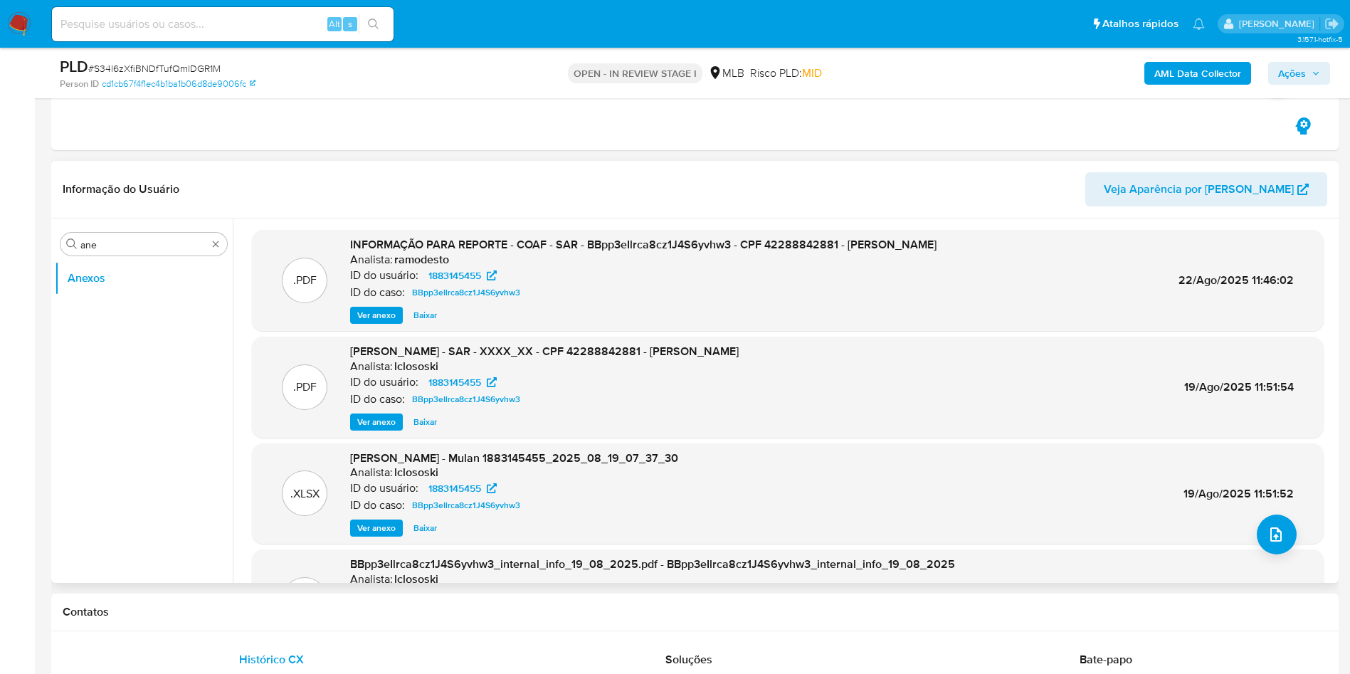
click at [377, 313] on span "Ver anexo" at bounding box center [376, 315] width 38 height 14
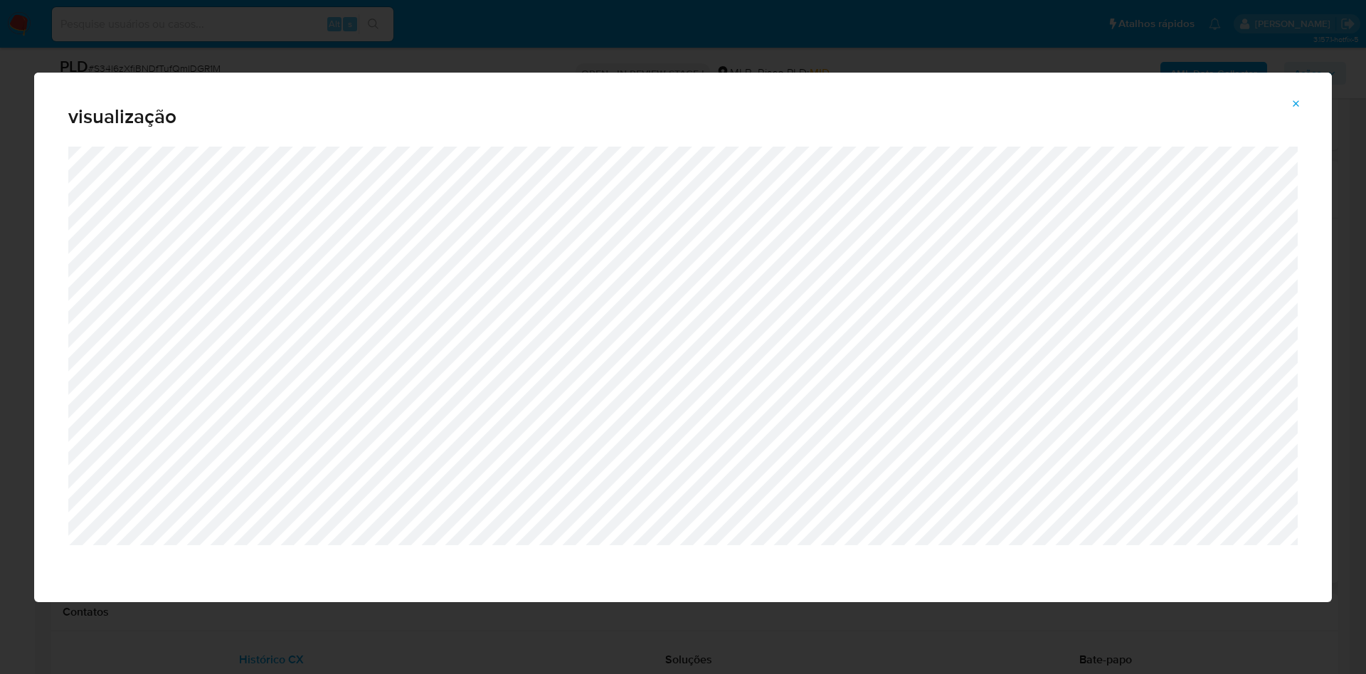
click at [1299, 98] on icon "Attachment preview" at bounding box center [1296, 103] width 11 height 11
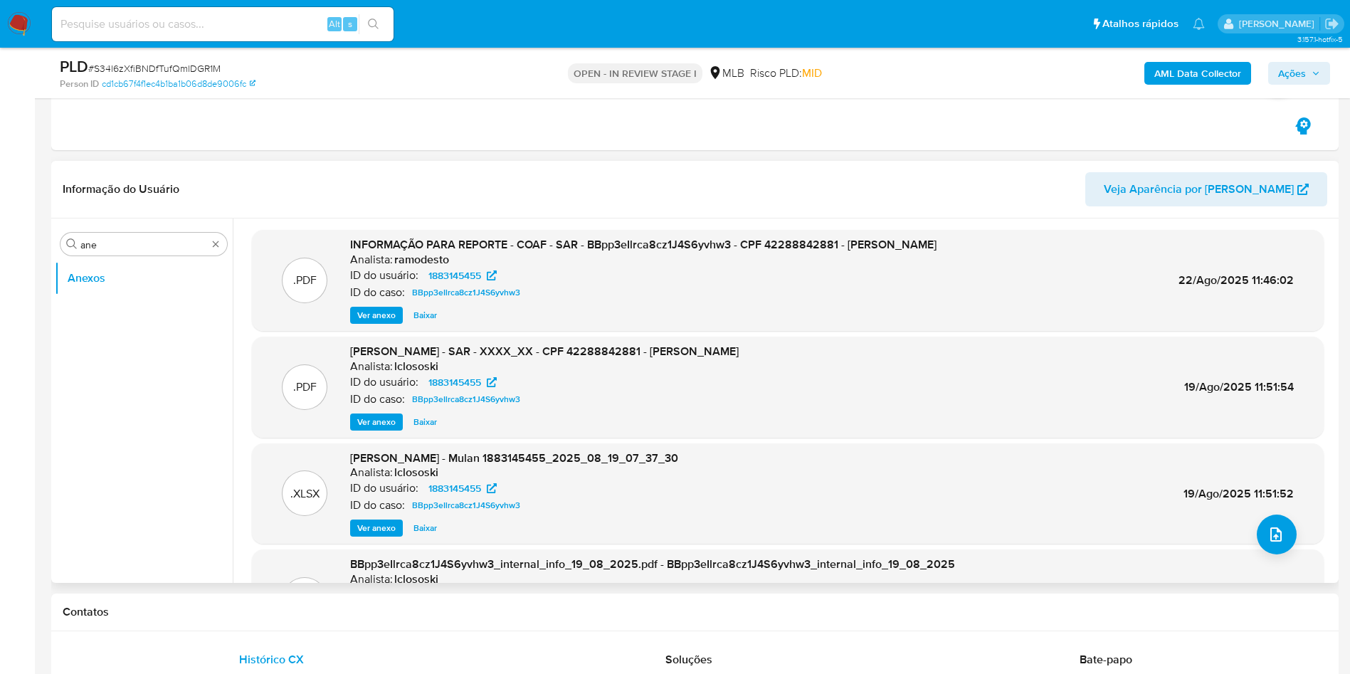
click at [129, 65] on span "# S34l6zXfiBNDfTufQmlDGR1M" at bounding box center [154, 68] width 132 height 14
copy span "S34l6zXfiBNDfTufQmlDGR1M"
click at [1276, 537] on icon "upload-file" at bounding box center [1275, 534] width 17 height 17
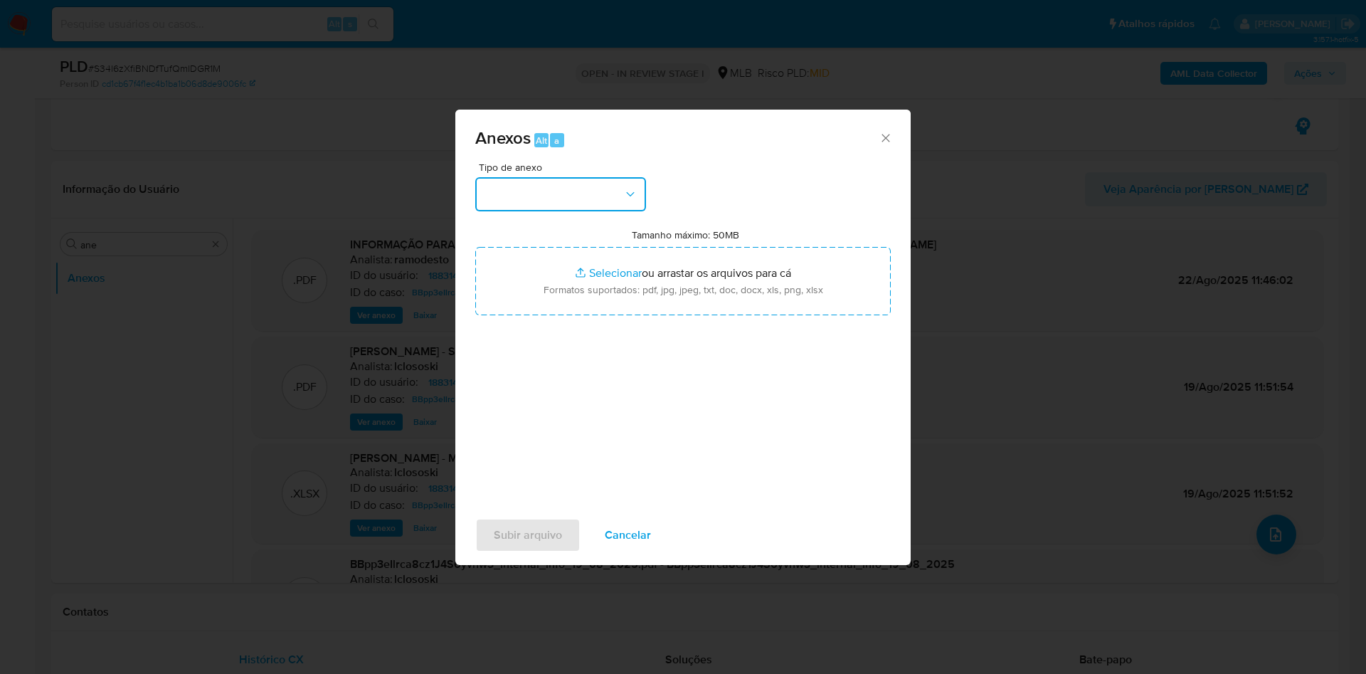
drag, startPoint x: 598, startPoint y: 215, endPoint x: 596, endPoint y: 197, distance: 17.9
click at [598, 195] on button "button" at bounding box center [560, 194] width 171 height 34
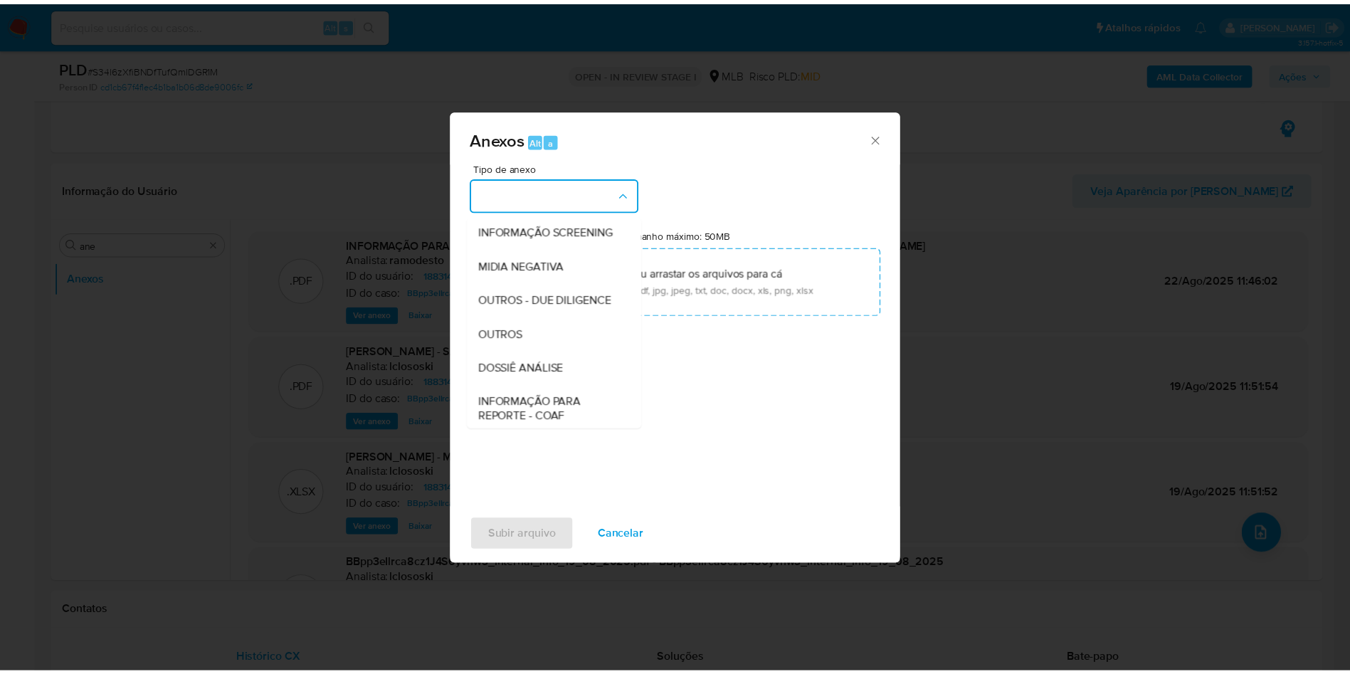
scroll to position [219, 0]
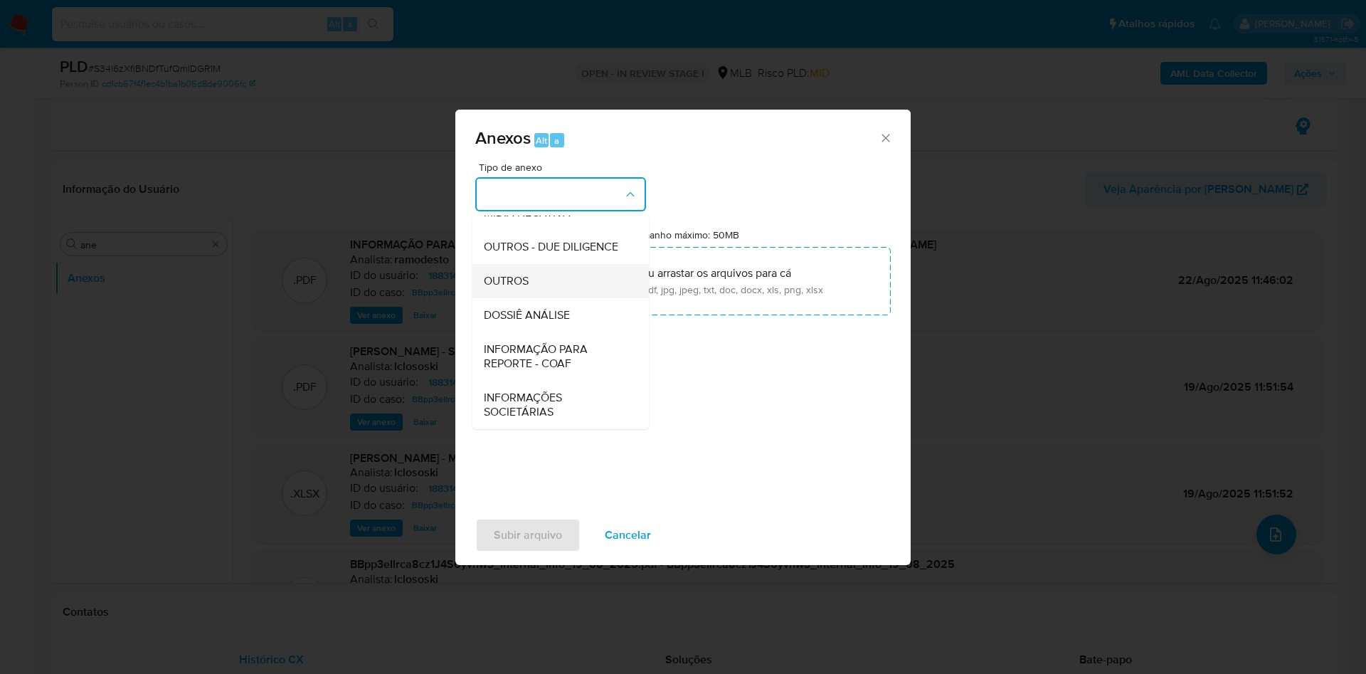
click at [518, 283] on span "OUTROS" at bounding box center [506, 281] width 45 height 14
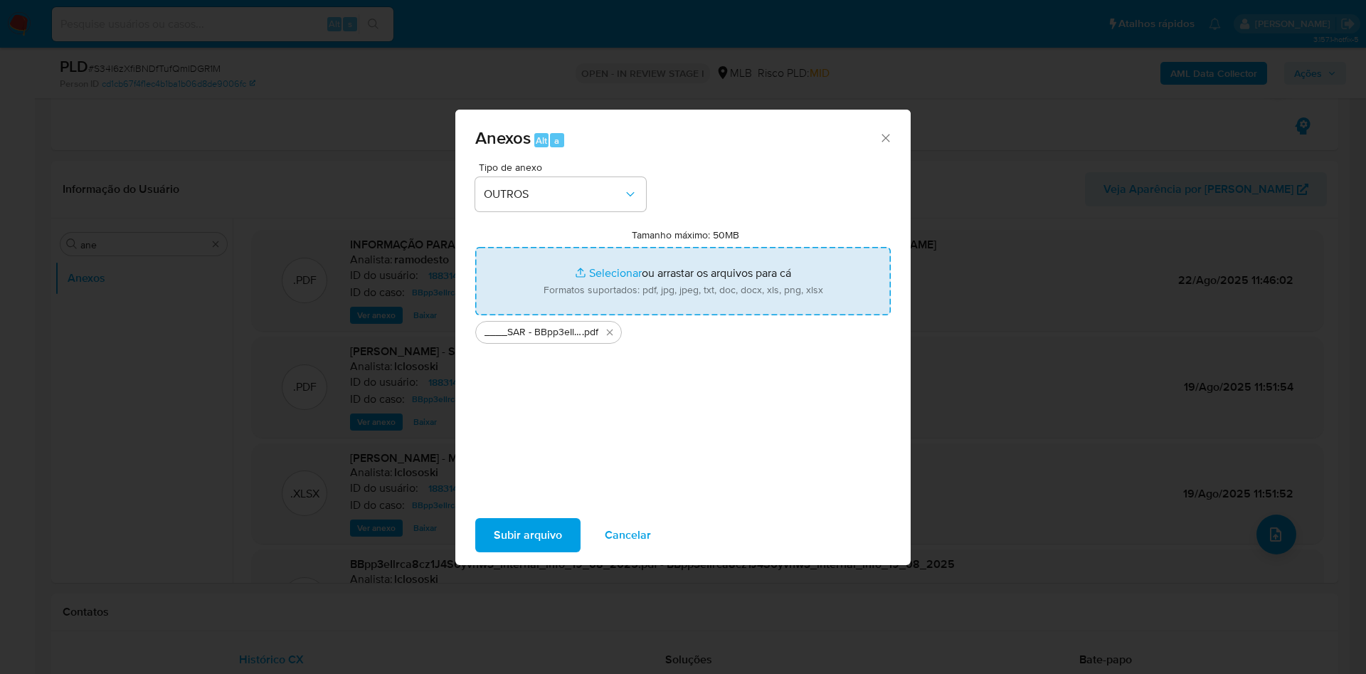
type input "C:\fakepath\Mulan 1883145455_2025_09_01_07_51_10.xlsx"
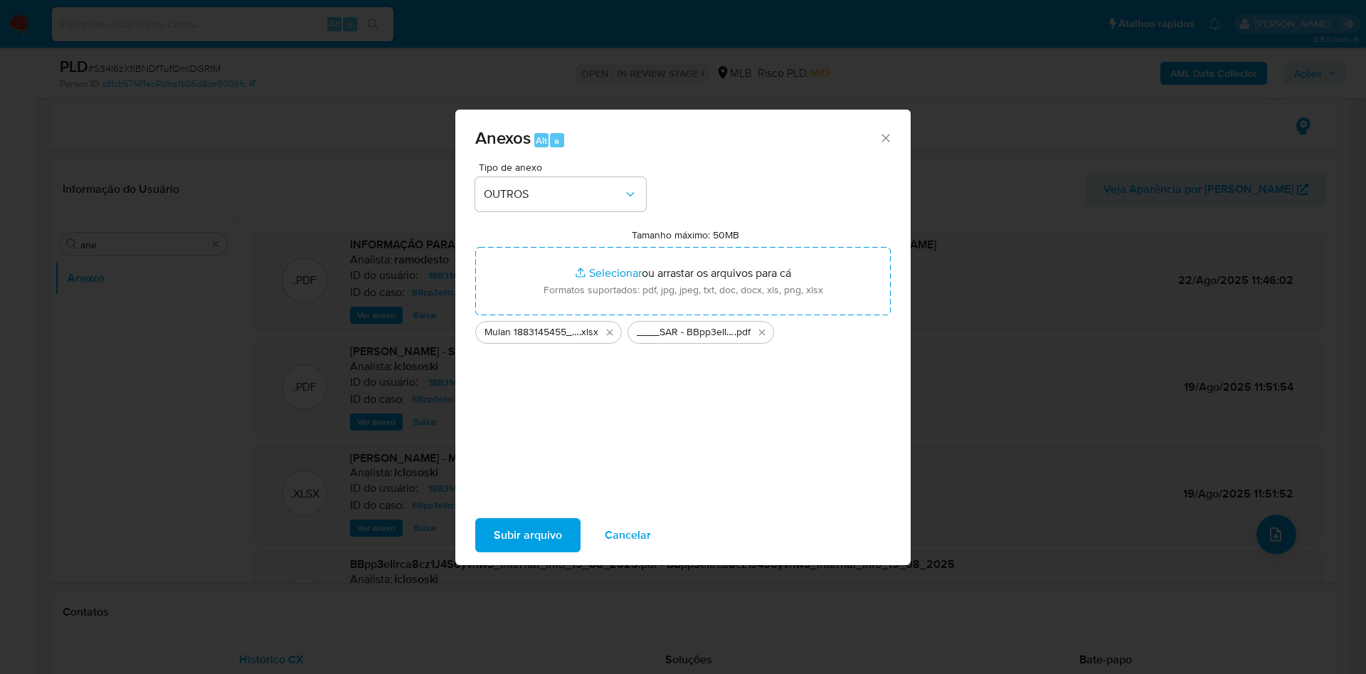
click at [514, 519] on span "Subir arquivo" at bounding box center [528, 534] width 68 height 31
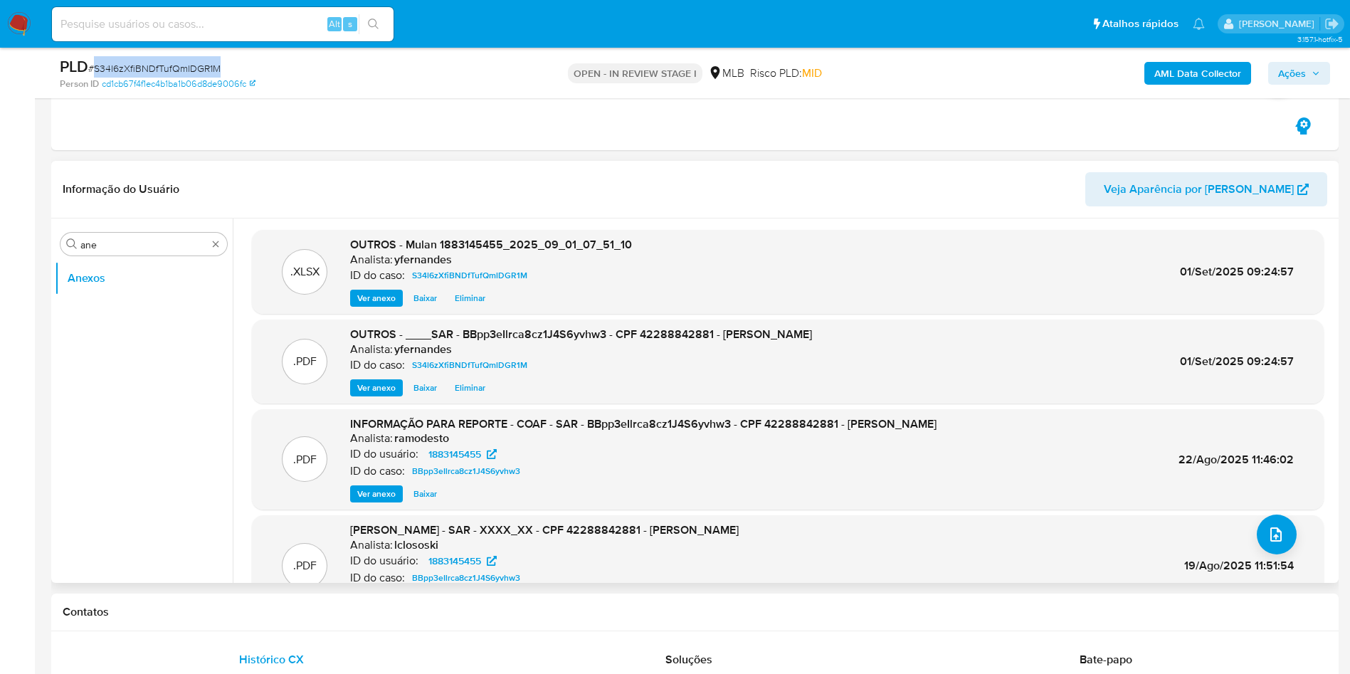
drag, startPoint x: 183, startPoint y: 434, endPoint x: 171, endPoint y: 301, distance: 133.6
click at [183, 434] on ul "Anexos" at bounding box center [144, 421] width 178 height 321
click at [1287, 73] on span "Ações" at bounding box center [1292, 73] width 28 height 23
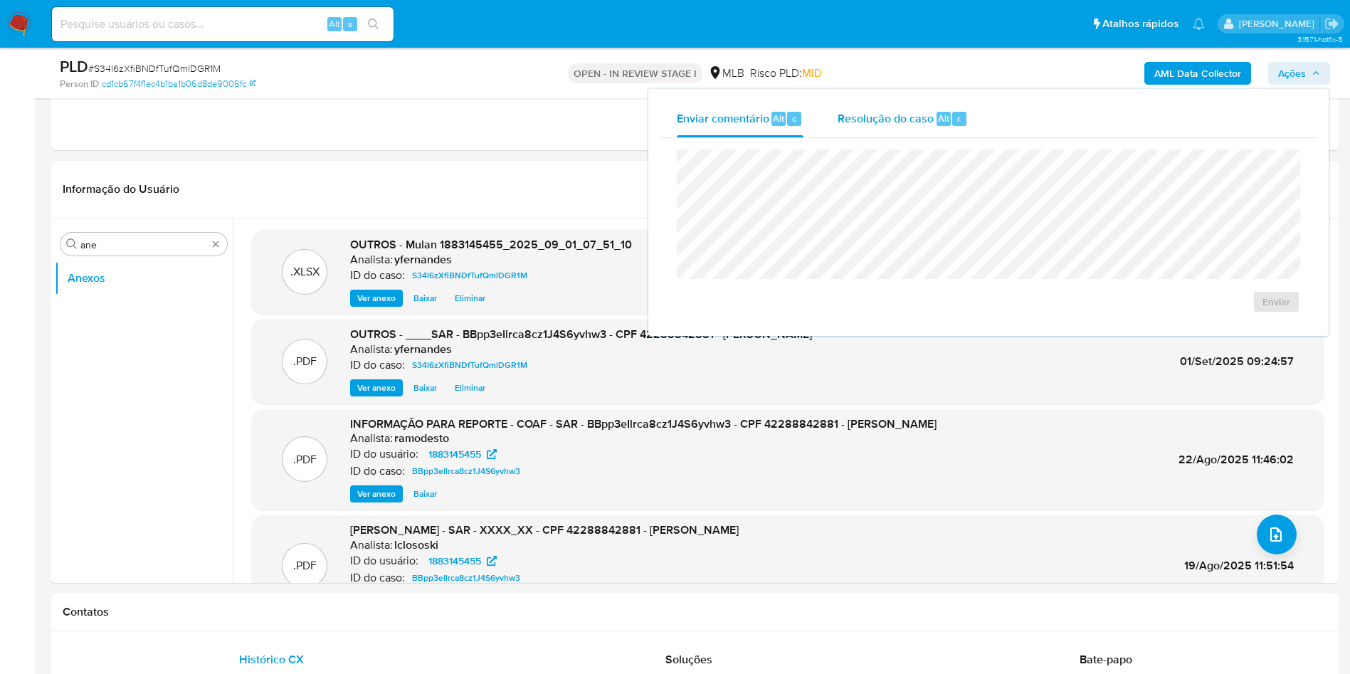
click at [860, 113] on span "Resolução do caso" at bounding box center [886, 118] width 96 height 16
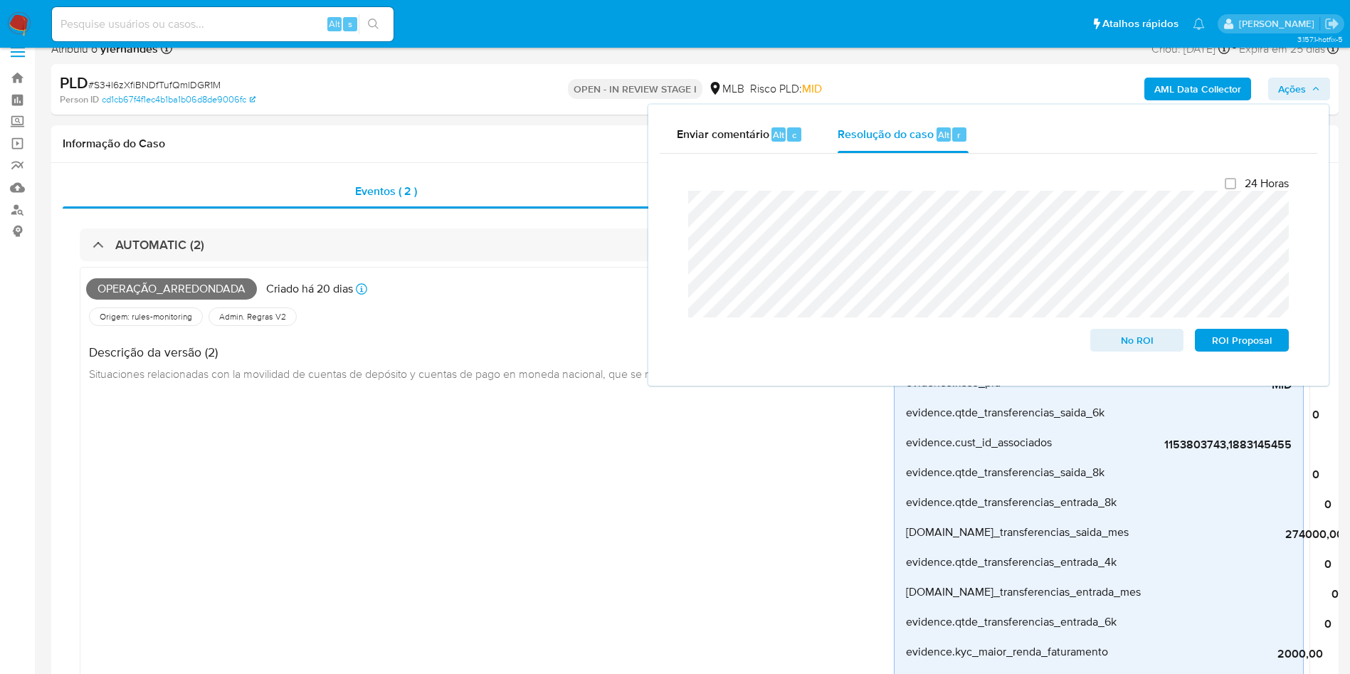
scroll to position [0, 0]
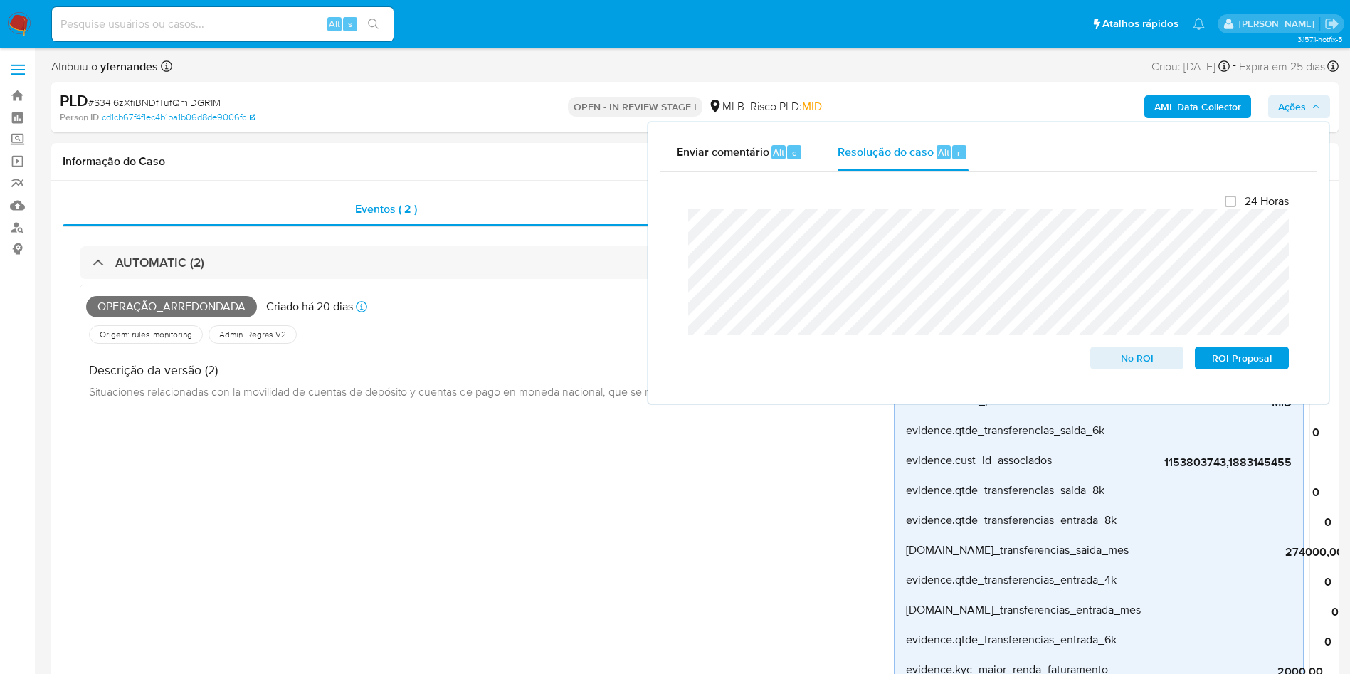
click at [167, 98] on span "# S34l6zXfiBNDfTufQmlDGR1M" at bounding box center [154, 102] width 132 height 14
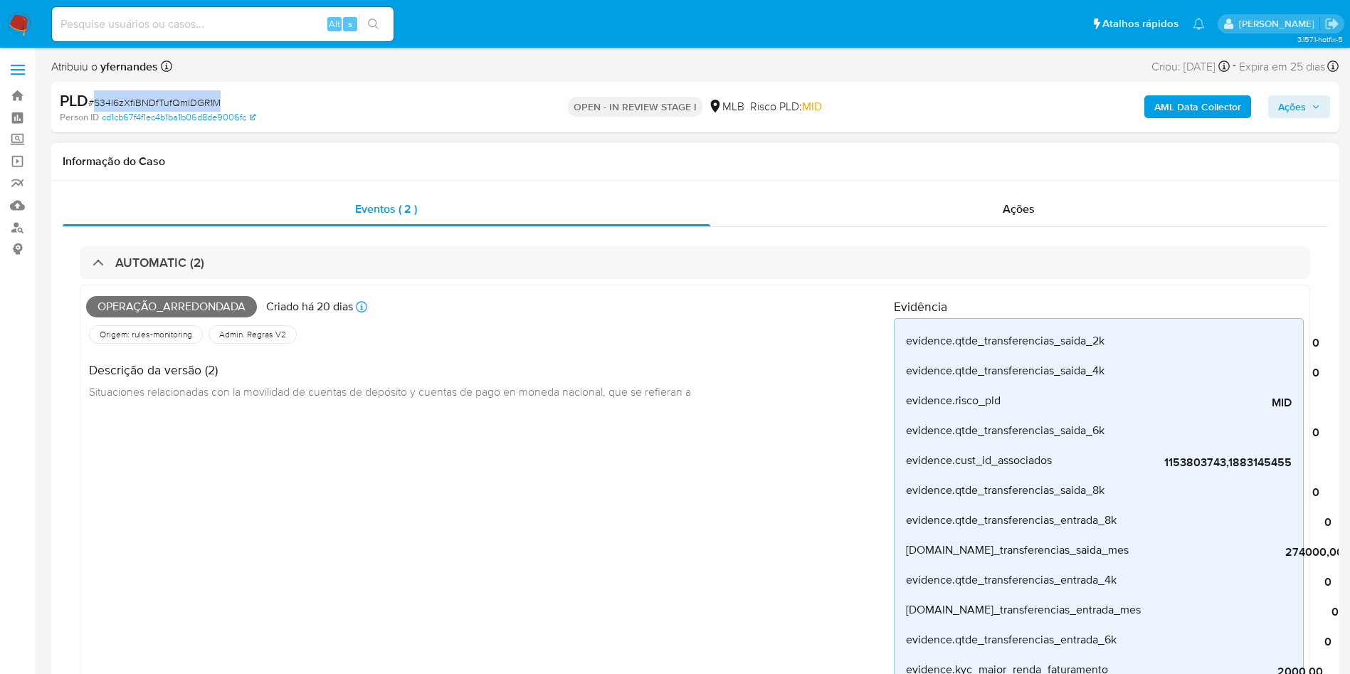
copy span "S34l6zXfiBNDfTufQmlDGR1M"
click at [1292, 102] on span "Ações" at bounding box center [1292, 106] width 28 height 23
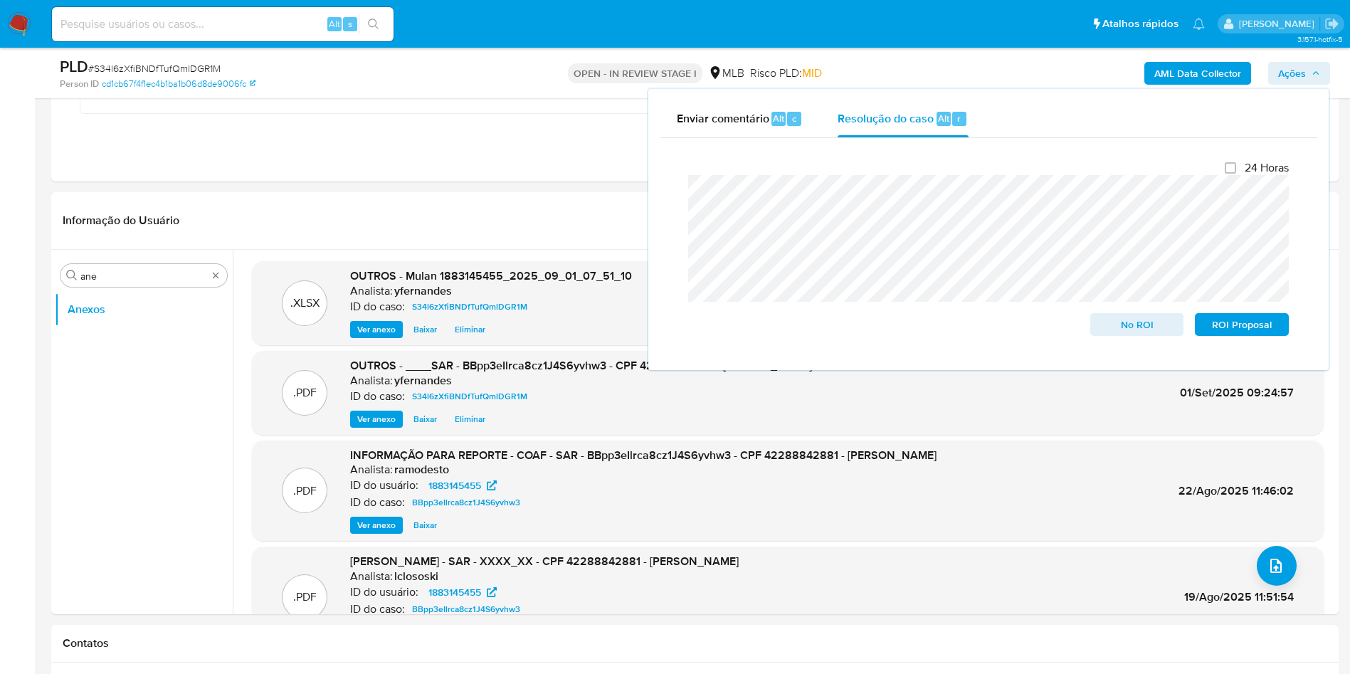
scroll to position [1494, 0]
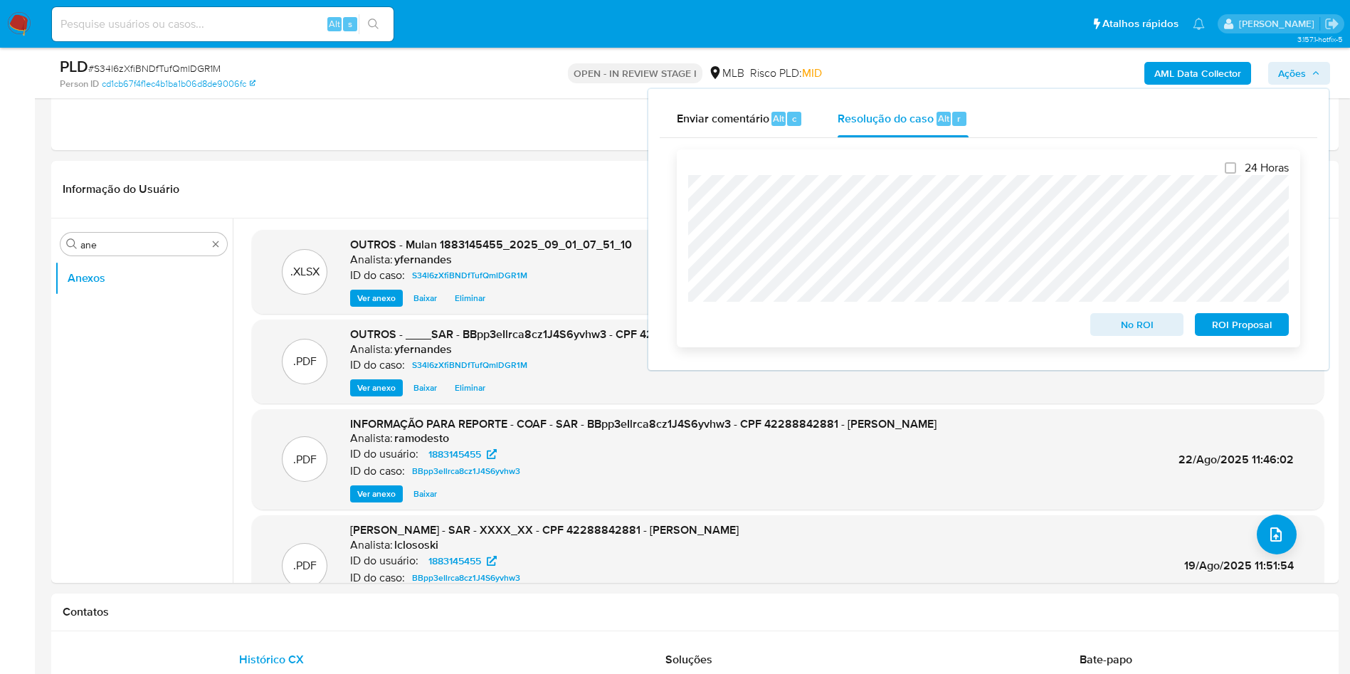
click at [1097, 327] on button "No ROI" at bounding box center [1137, 324] width 94 height 23
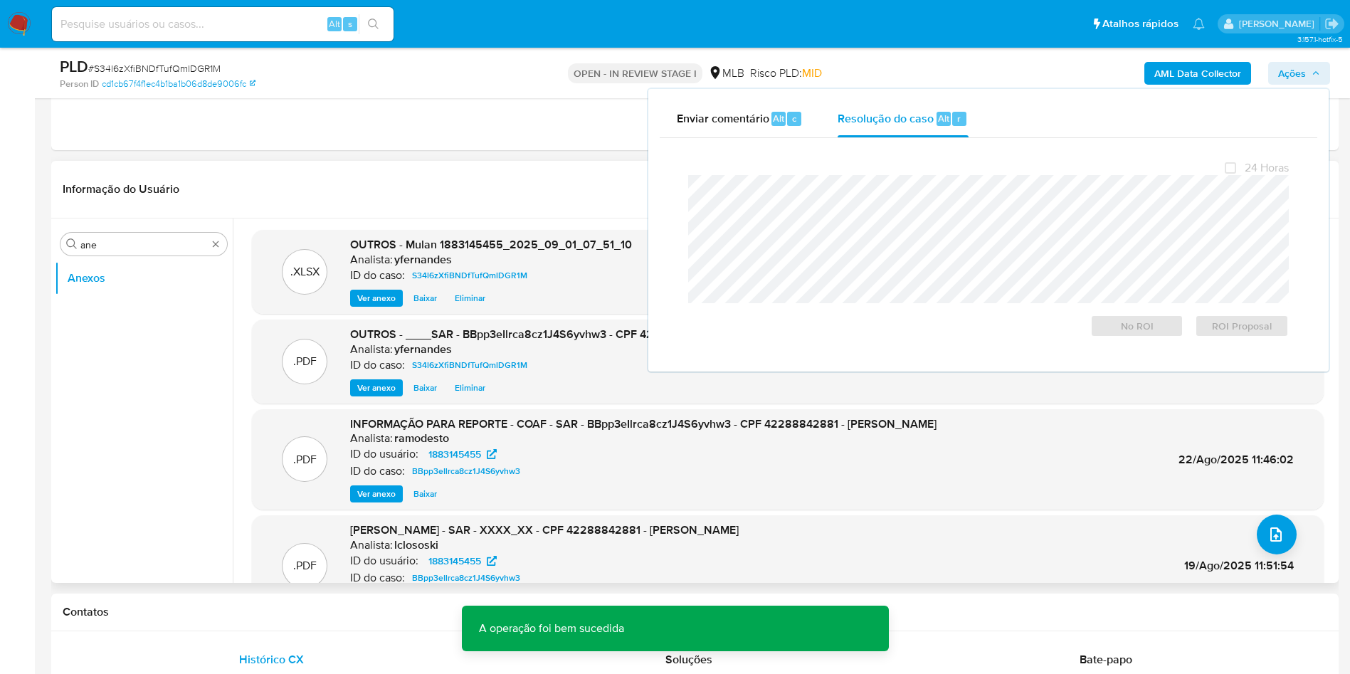
click at [260, 176] on header "Informação do Usuário Veja Aparência por [PERSON_NAME]" at bounding box center [695, 189] width 1265 height 34
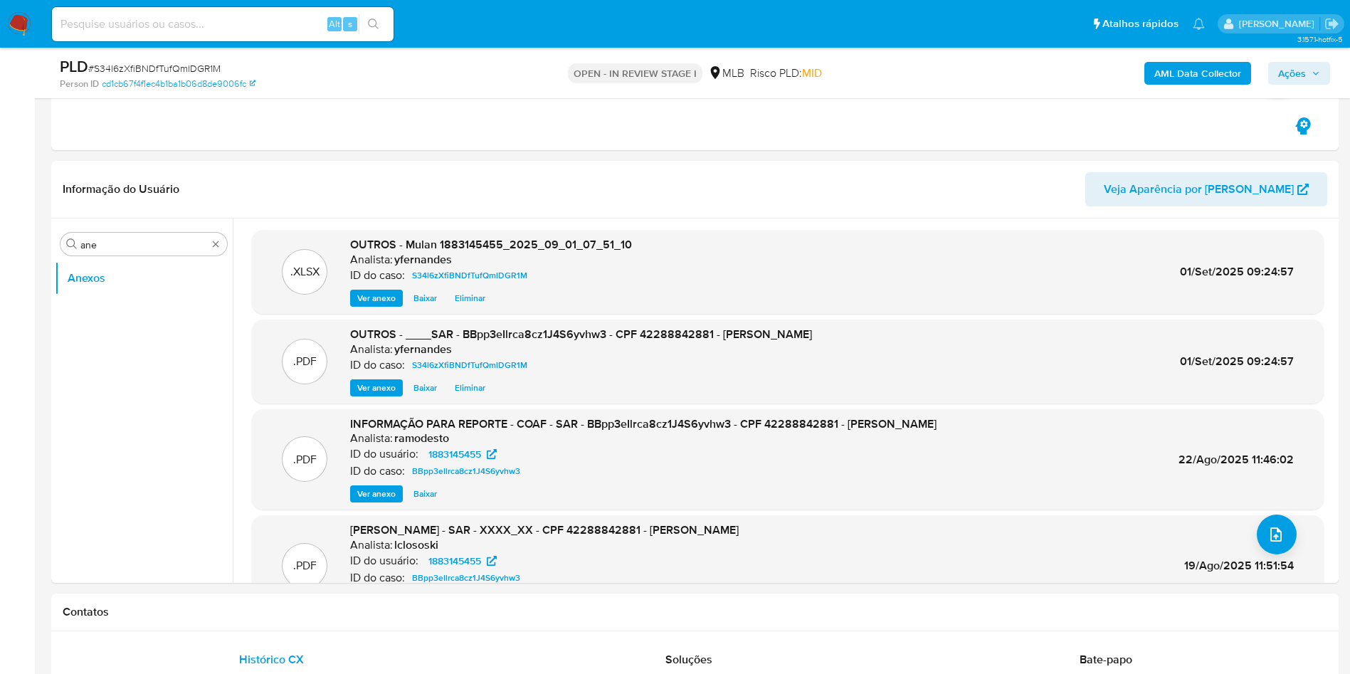
drag, startPoint x: 352, startPoint y: 147, endPoint x: 508, endPoint y: 155, distance: 156.7
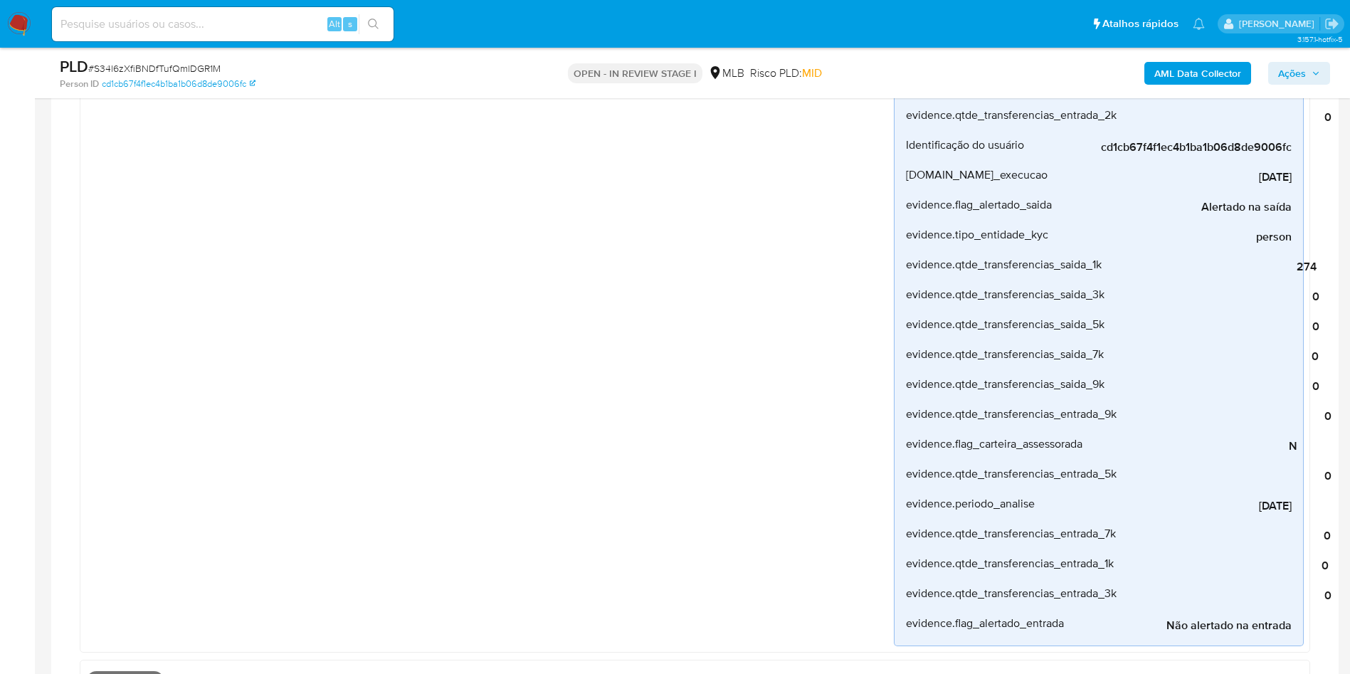
scroll to position [0, 0]
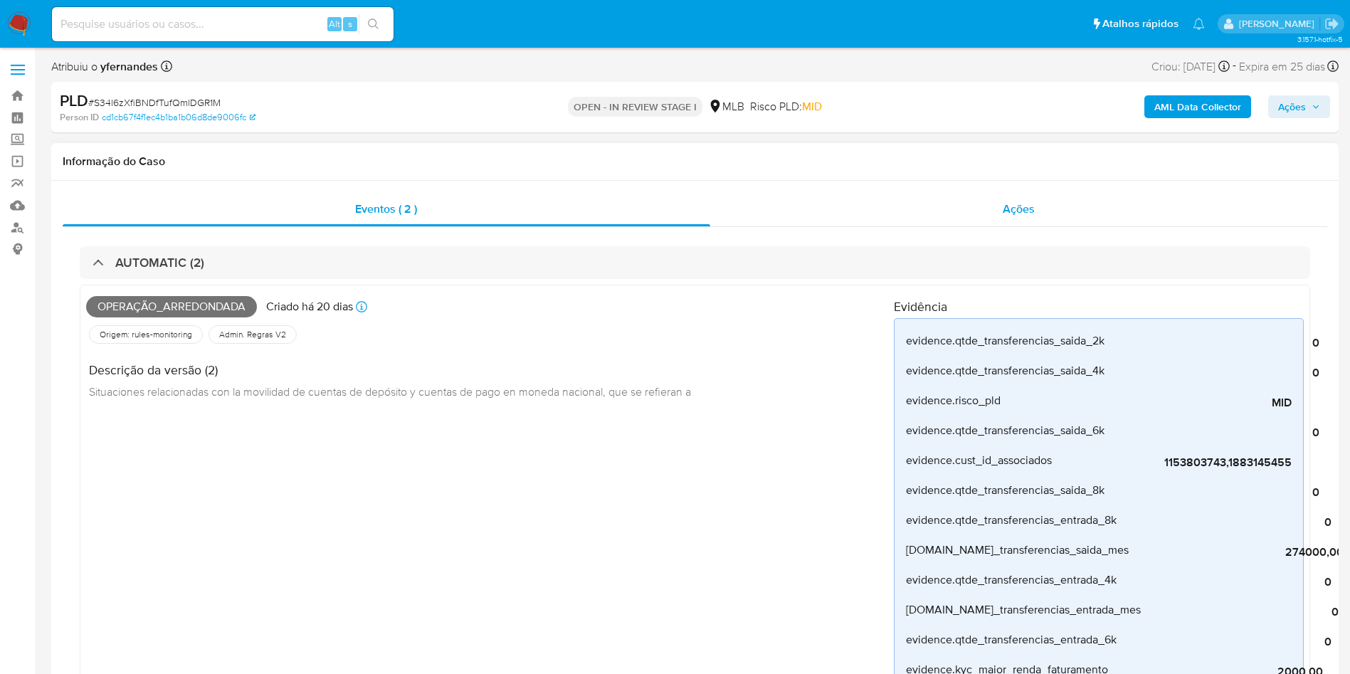
click at [997, 221] on div "Ações" at bounding box center [1019, 209] width 618 height 34
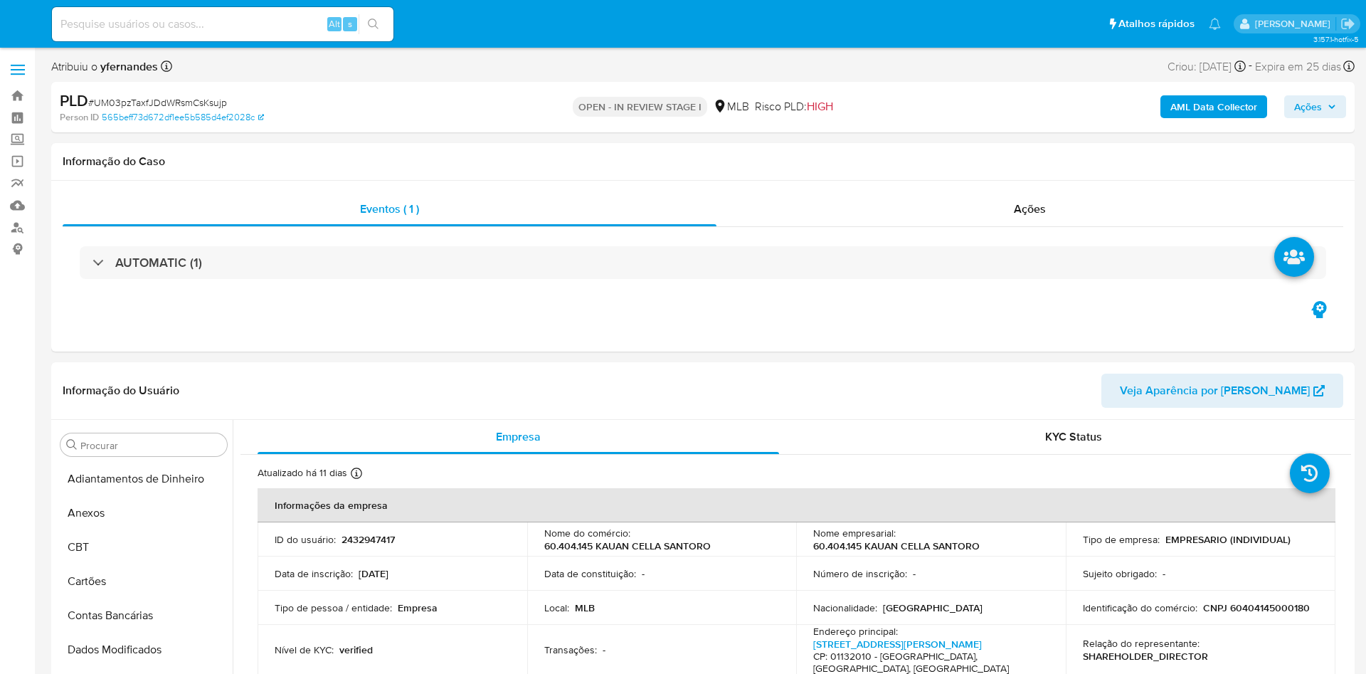
select select "10"
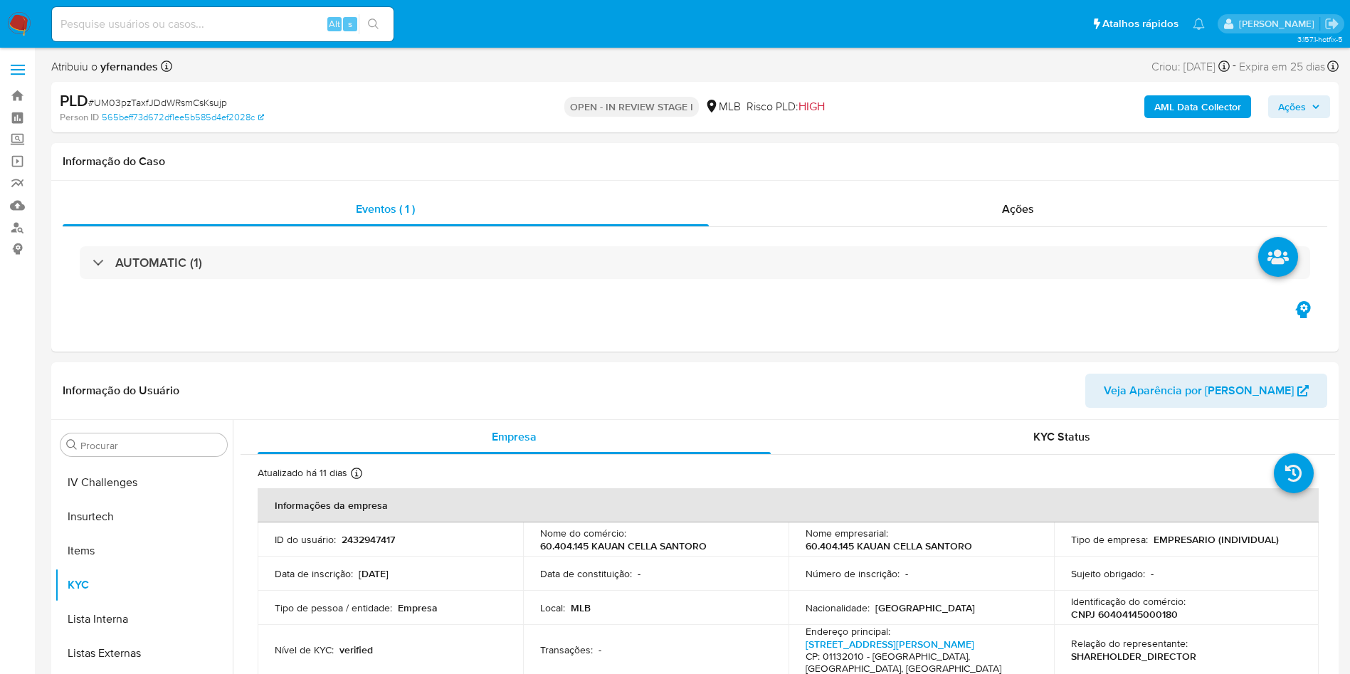
scroll to position [635, 0]
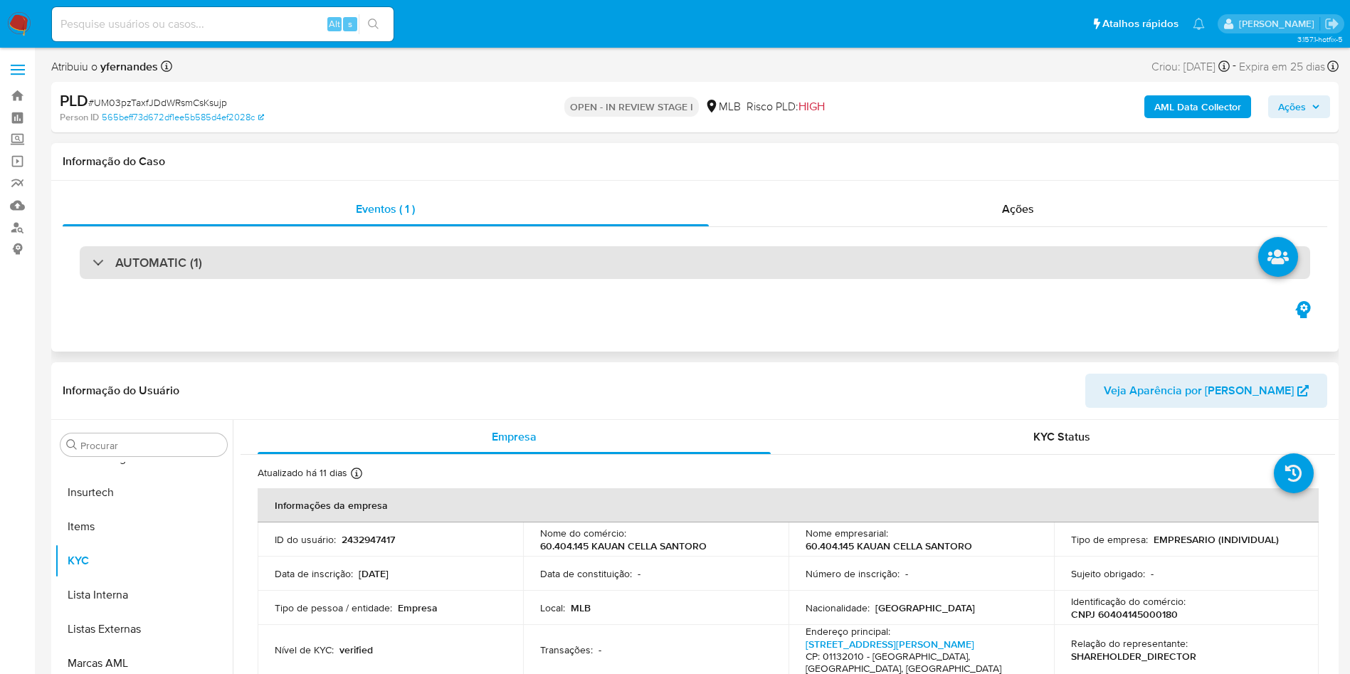
click at [843, 263] on div "AUTOMATIC (1)" at bounding box center [695, 262] width 1230 height 33
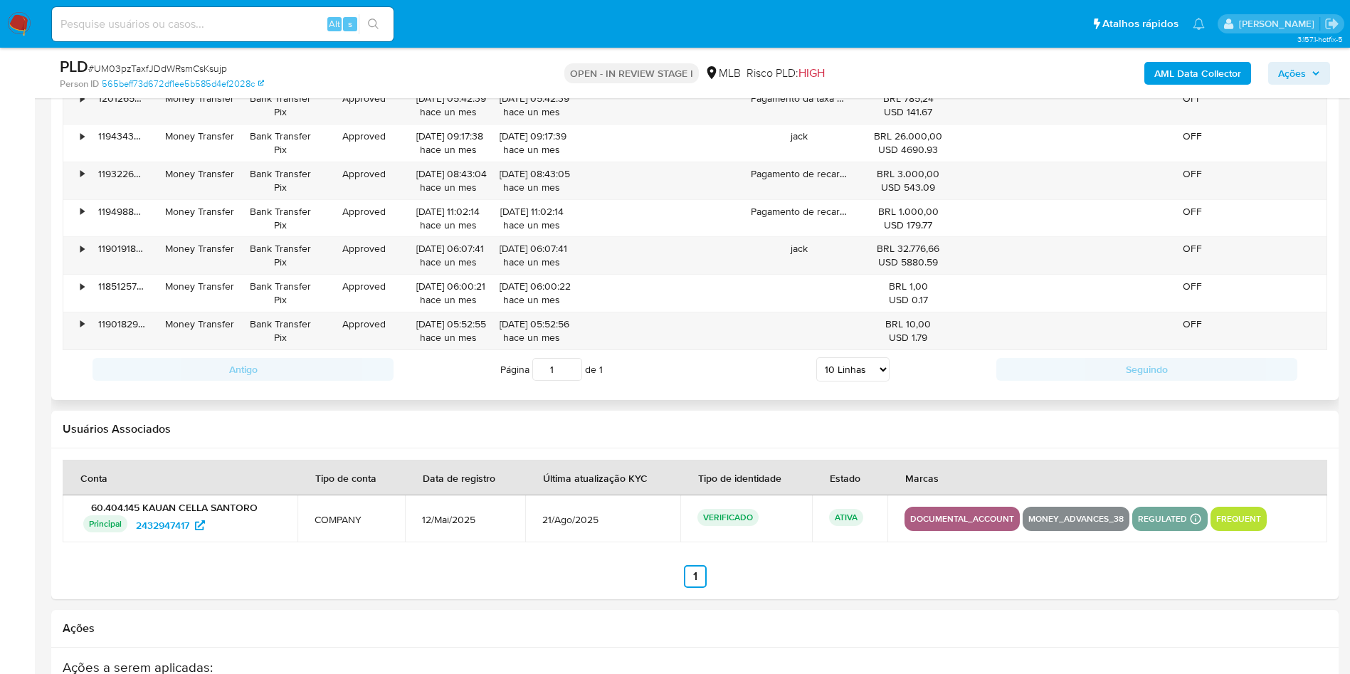
scroll to position [2028, 0]
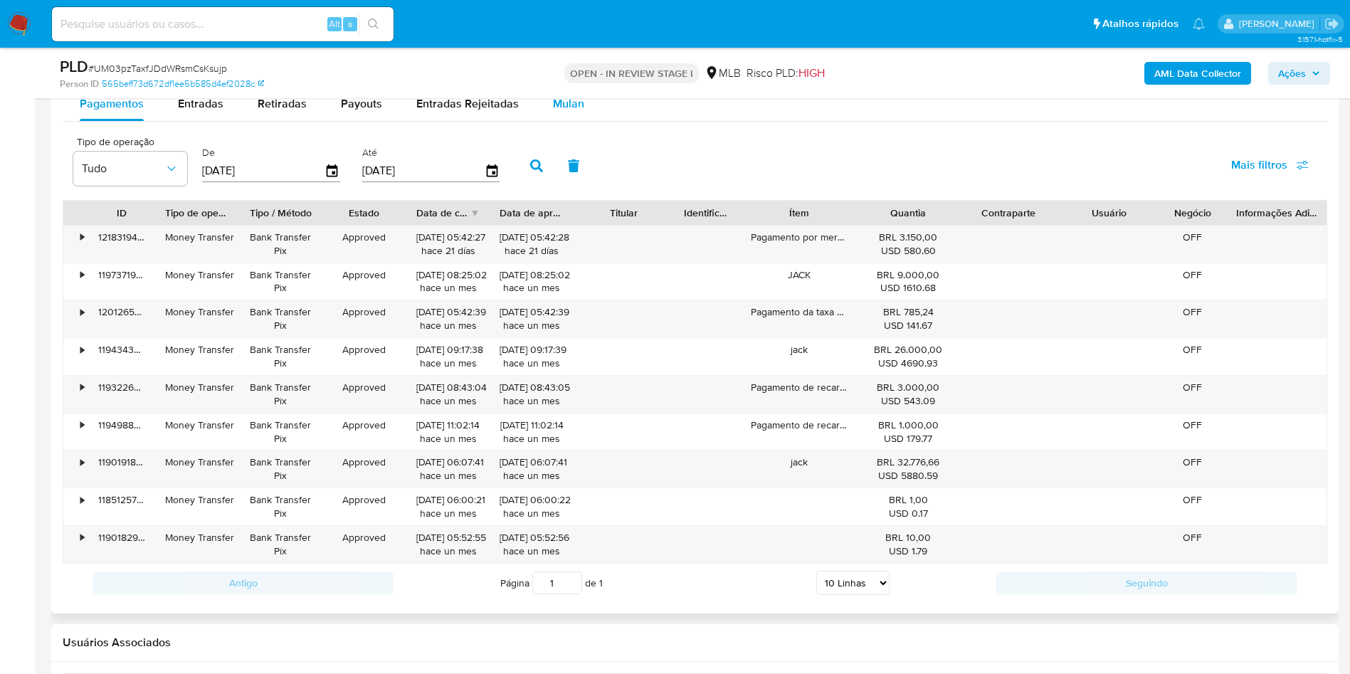
click at [564, 115] on div "Mulan" at bounding box center [568, 104] width 31 height 34
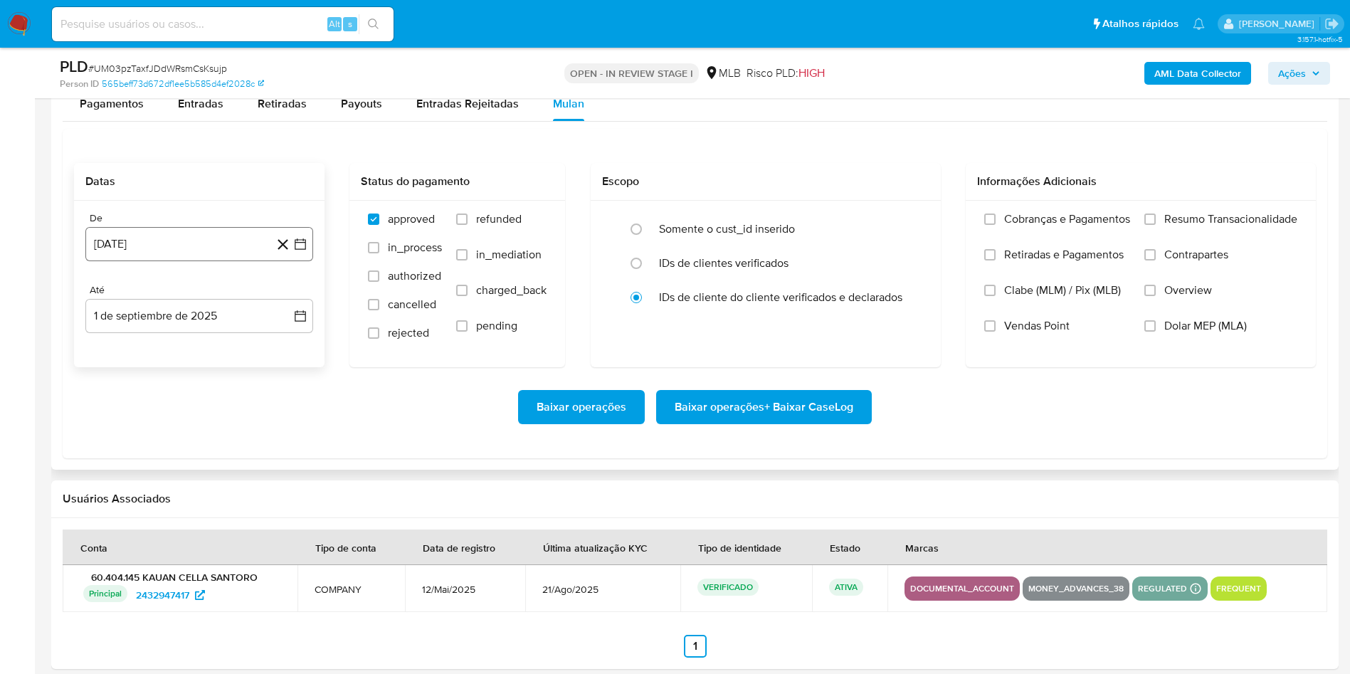
click at [187, 244] on button "[DATE]" at bounding box center [199, 244] width 228 height 34
click at [189, 297] on span "agosto 2024" at bounding box center [192, 295] width 65 height 14
click at [282, 302] on icon "Año siguiente" at bounding box center [284, 295] width 17 height 17
click at [138, 434] on button "[DATE]" at bounding box center [137, 427] width 40 height 23
click at [147, 355] on button "1" at bounding box center [142, 348] width 23 height 23
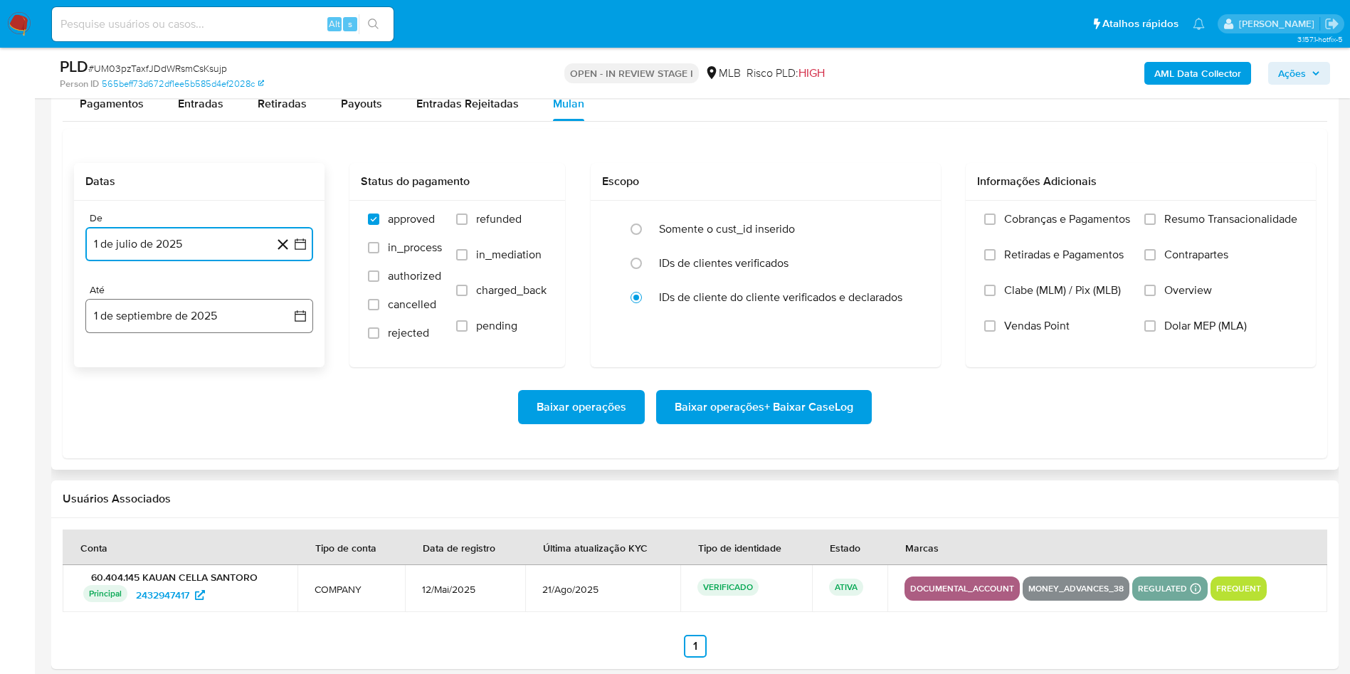
click at [149, 313] on button "1 de septiembre de 2025" at bounding box center [199, 316] width 228 height 34
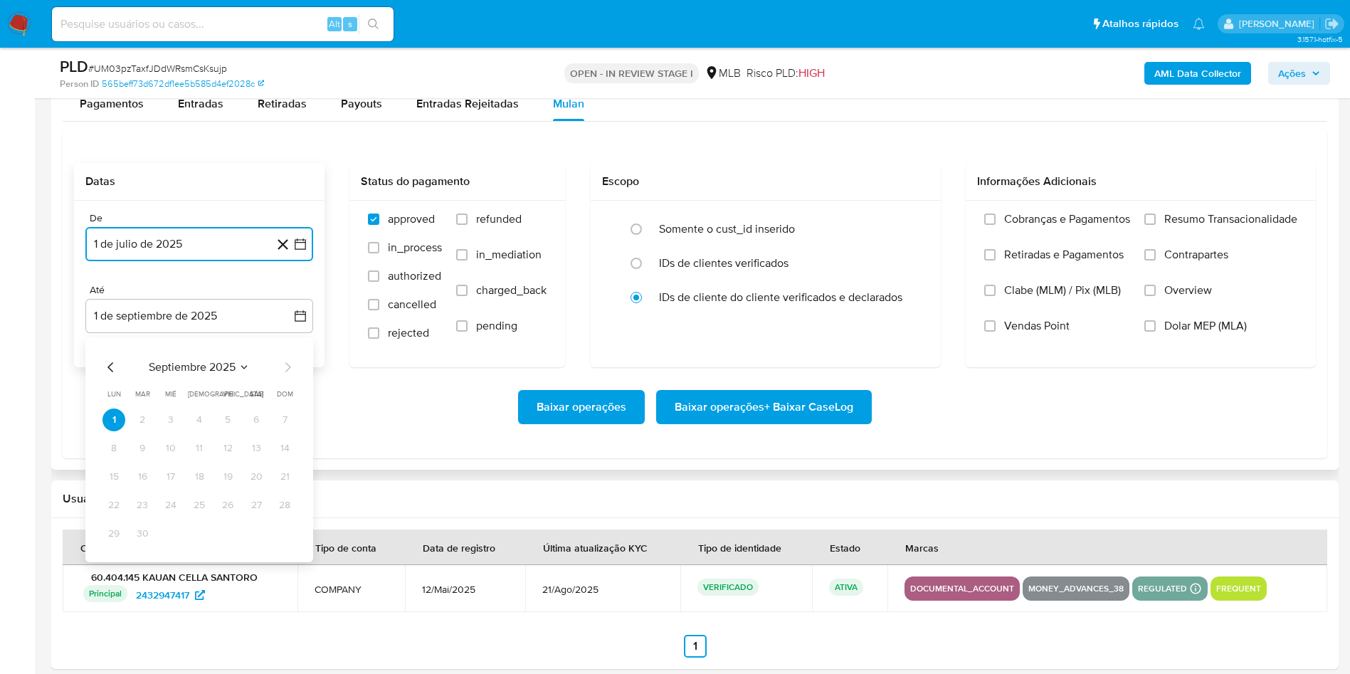
click at [117, 366] on icon "Mes anterior" at bounding box center [110, 367] width 17 height 17
click at [289, 529] on button "31" at bounding box center [284, 533] width 23 height 23
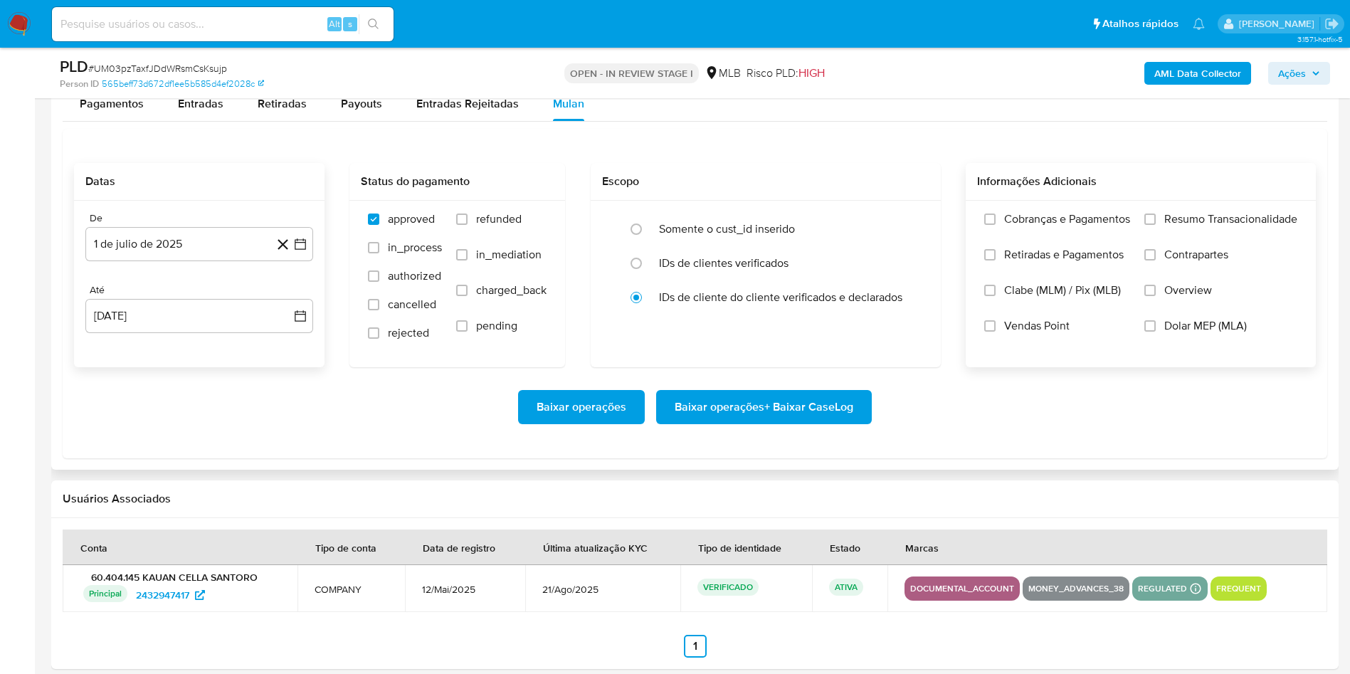
click at [1195, 238] on label "Resumo Transacionalidade" at bounding box center [1220, 230] width 153 height 36
click at [1156, 225] on input "Resumo Transacionalidade" at bounding box center [1149, 218] width 11 height 11
click at [732, 416] on span "Baixar operações + Baixar CaseLog" at bounding box center [764, 406] width 179 height 31
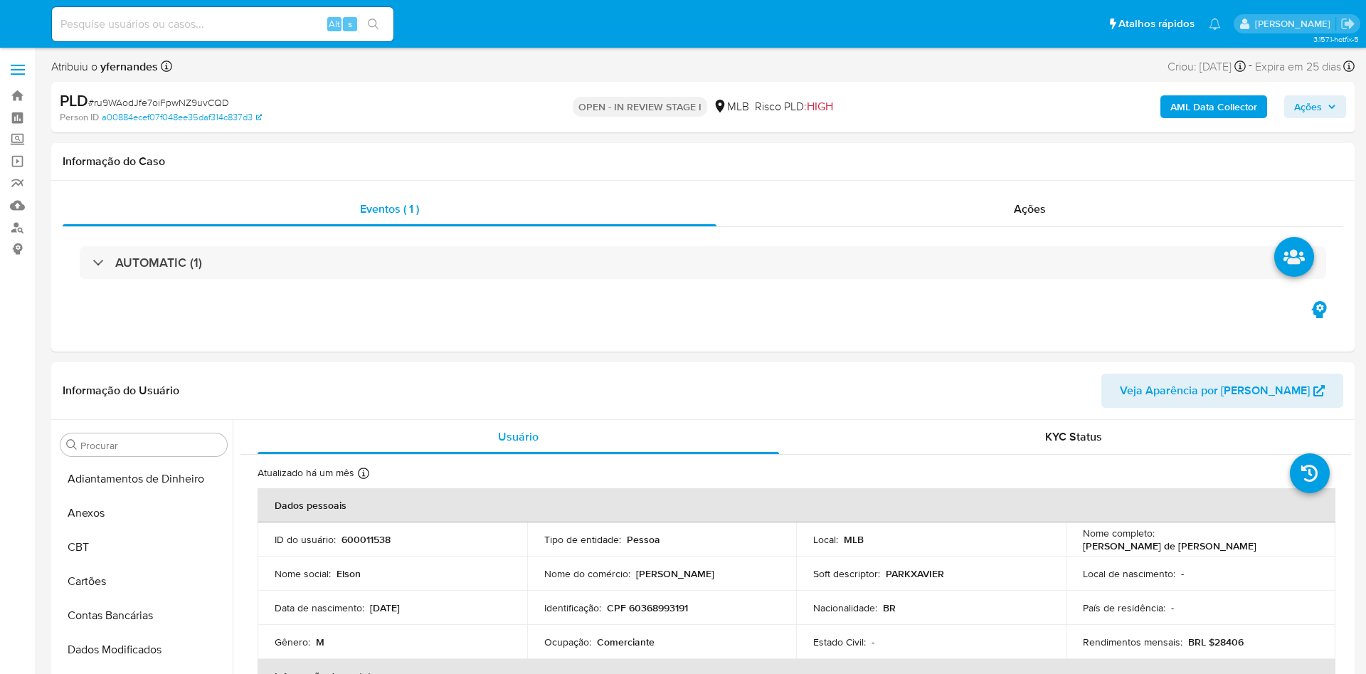
select select "10"
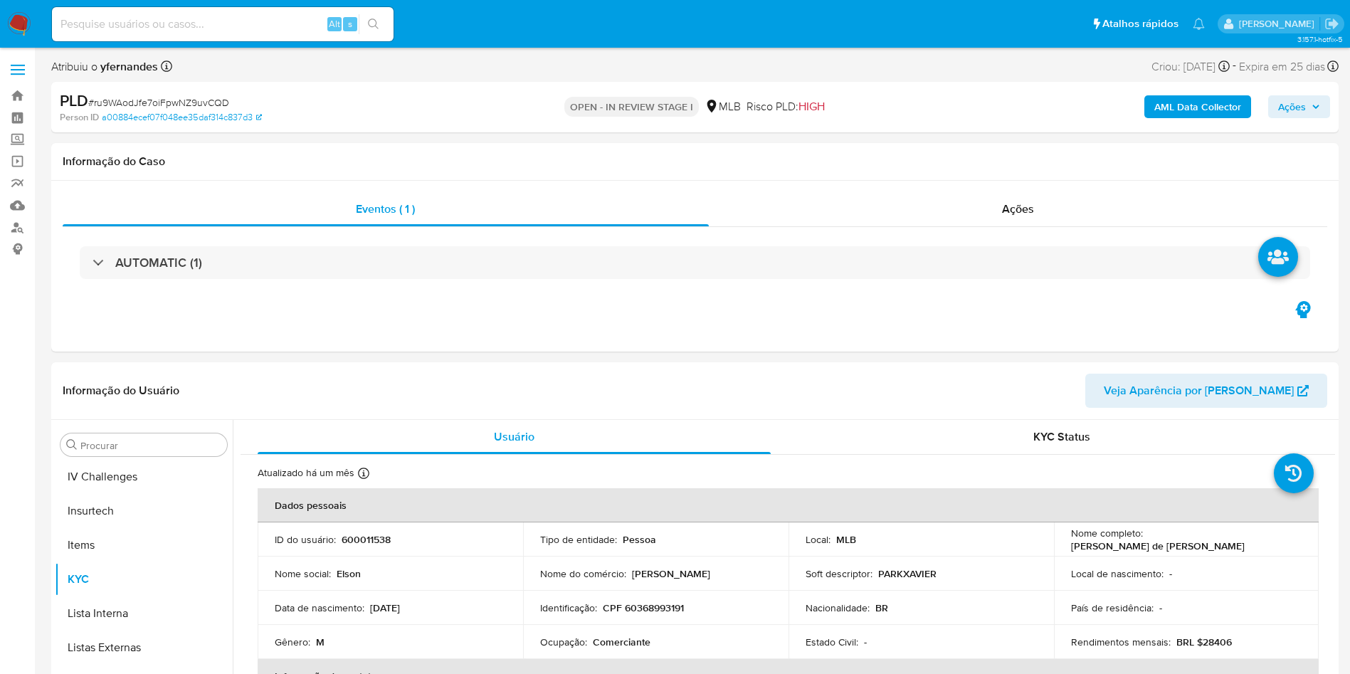
scroll to position [635, 0]
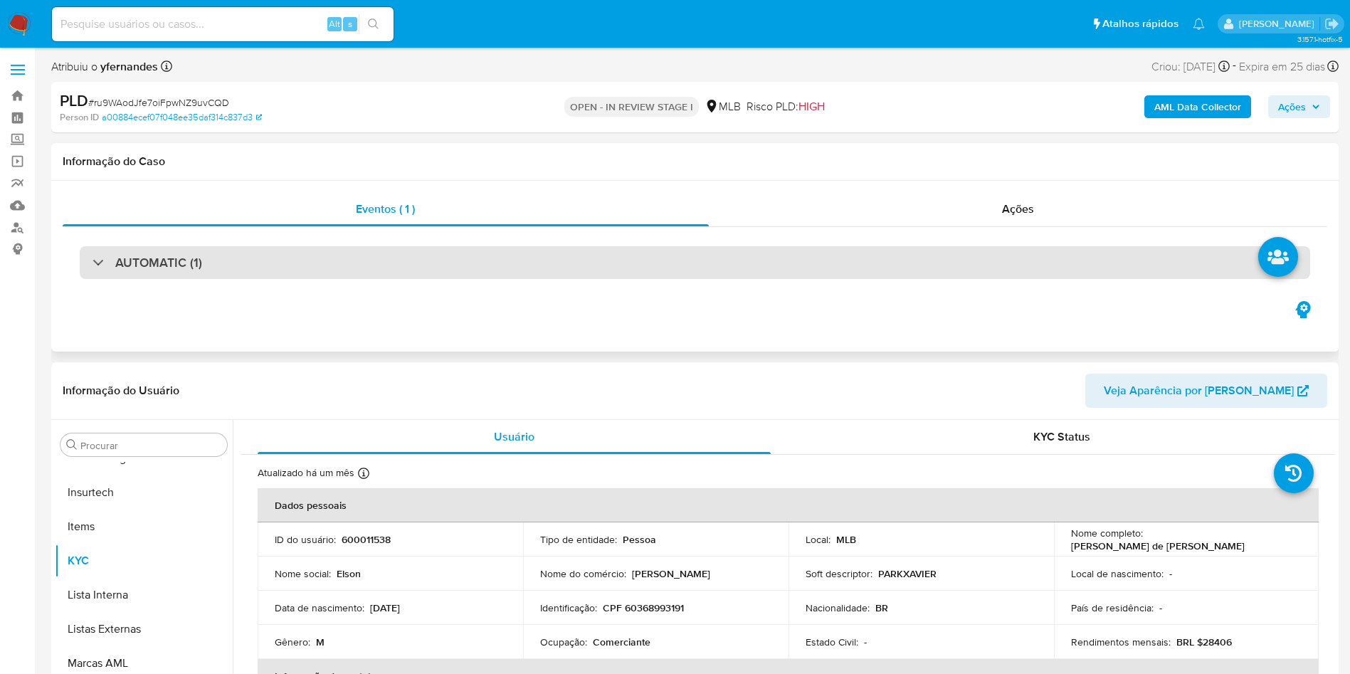
click at [848, 275] on div "AUTOMATIC (1)" at bounding box center [695, 262] width 1230 height 33
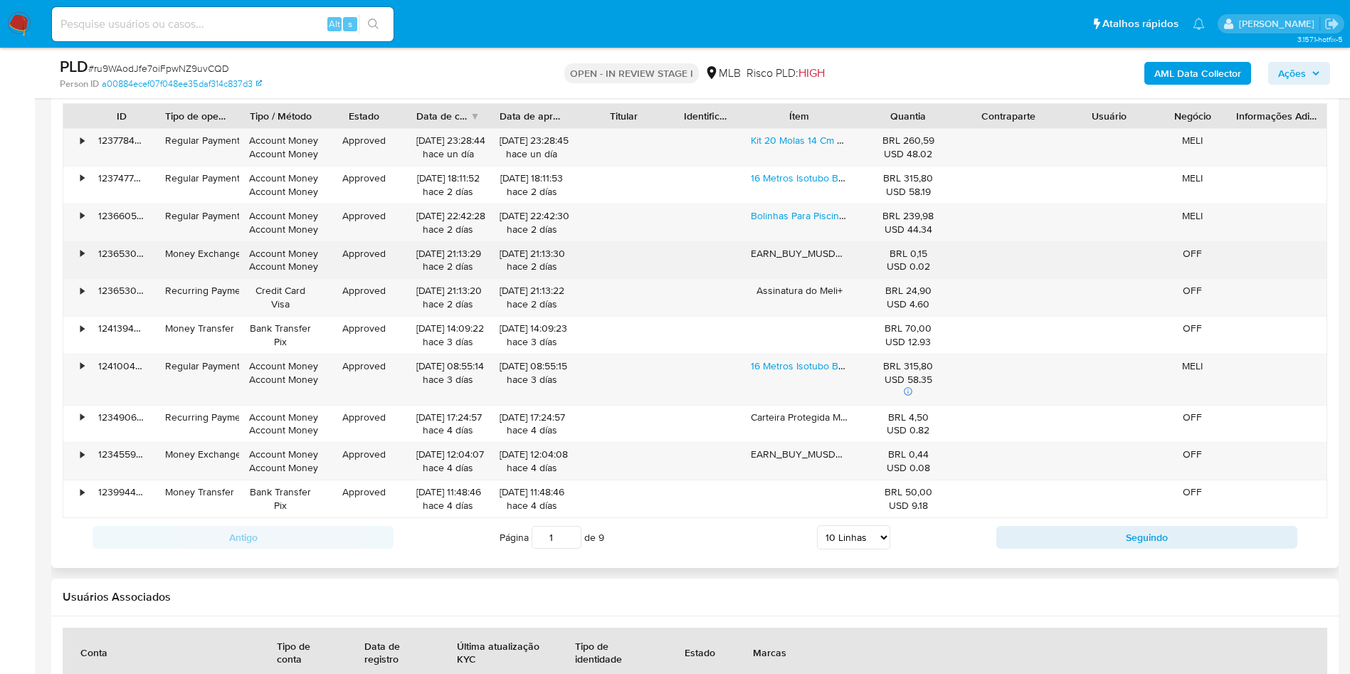
scroll to position [1921, 0]
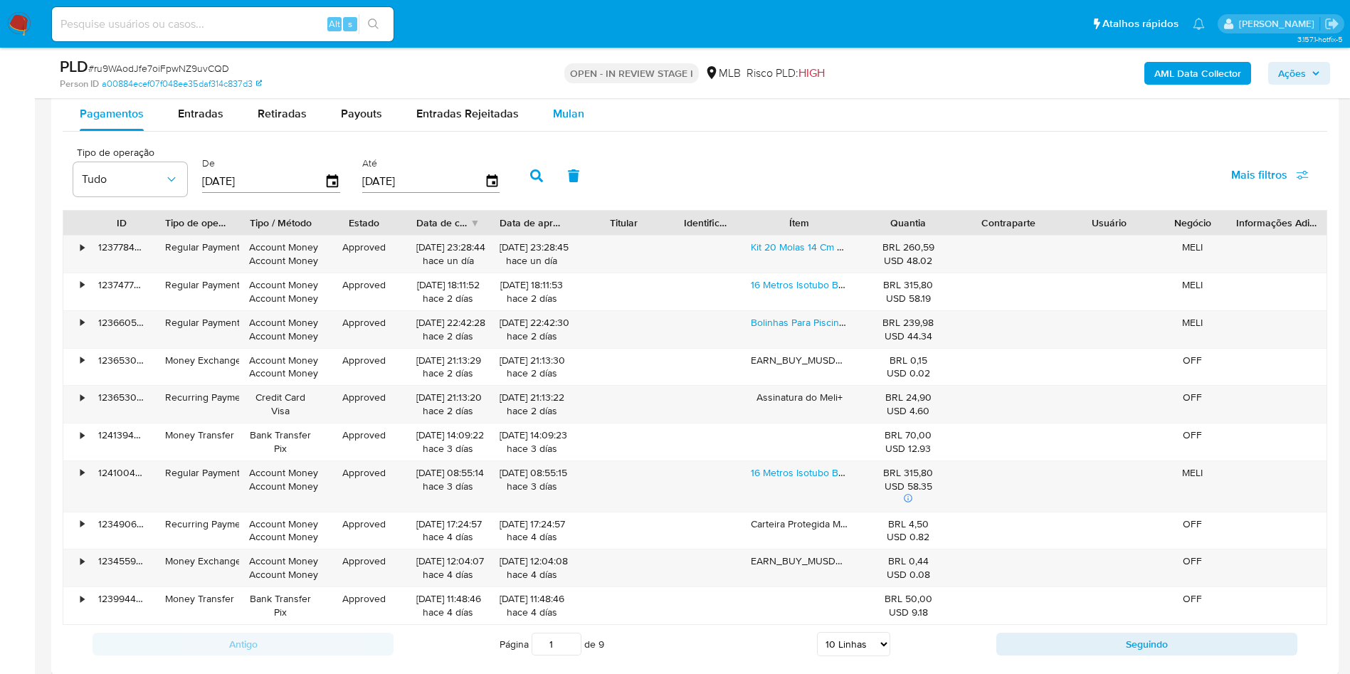
click at [562, 126] on div "Mulan" at bounding box center [568, 114] width 31 height 34
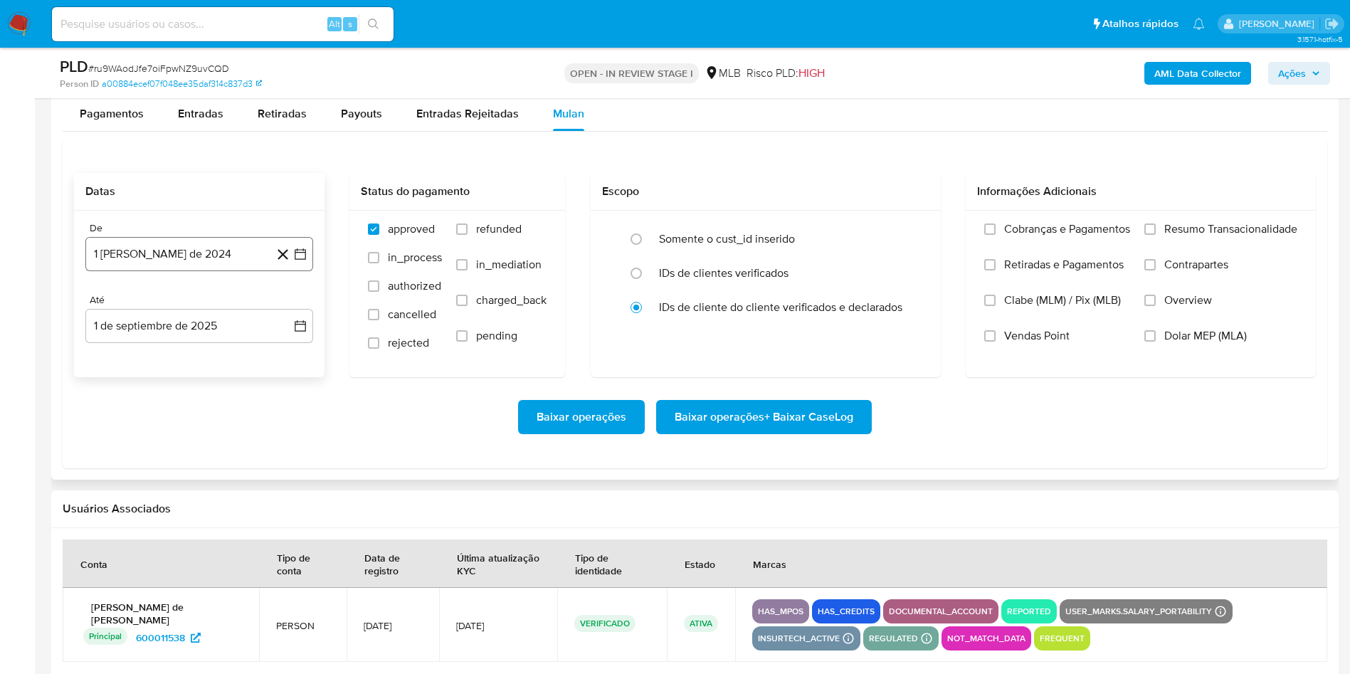
click at [233, 240] on button "1 [PERSON_NAME] de 2024" at bounding box center [199, 254] width 228 height 34
click at [202, 305] on span "agosto 2024" at bounding box center [192, 305] width 65 height 14
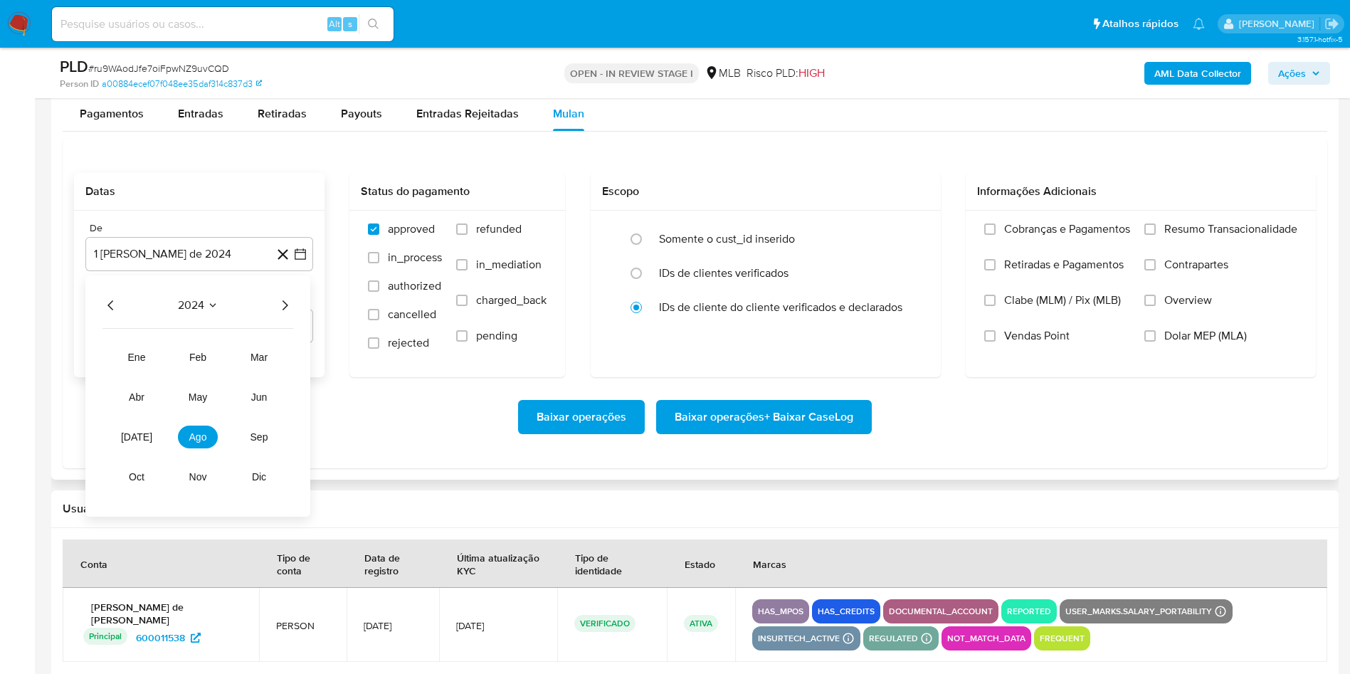
click at [287, 310] on icon "Año siguiente" at bounding box center [284, 305] width 17 height 17
click at [133, 445] on button "[DATE]" at bounding box center [137, 437] width 40 height 23
click at [140, 352] on button "1" at bounding box center [142, 358] width 23 height 23
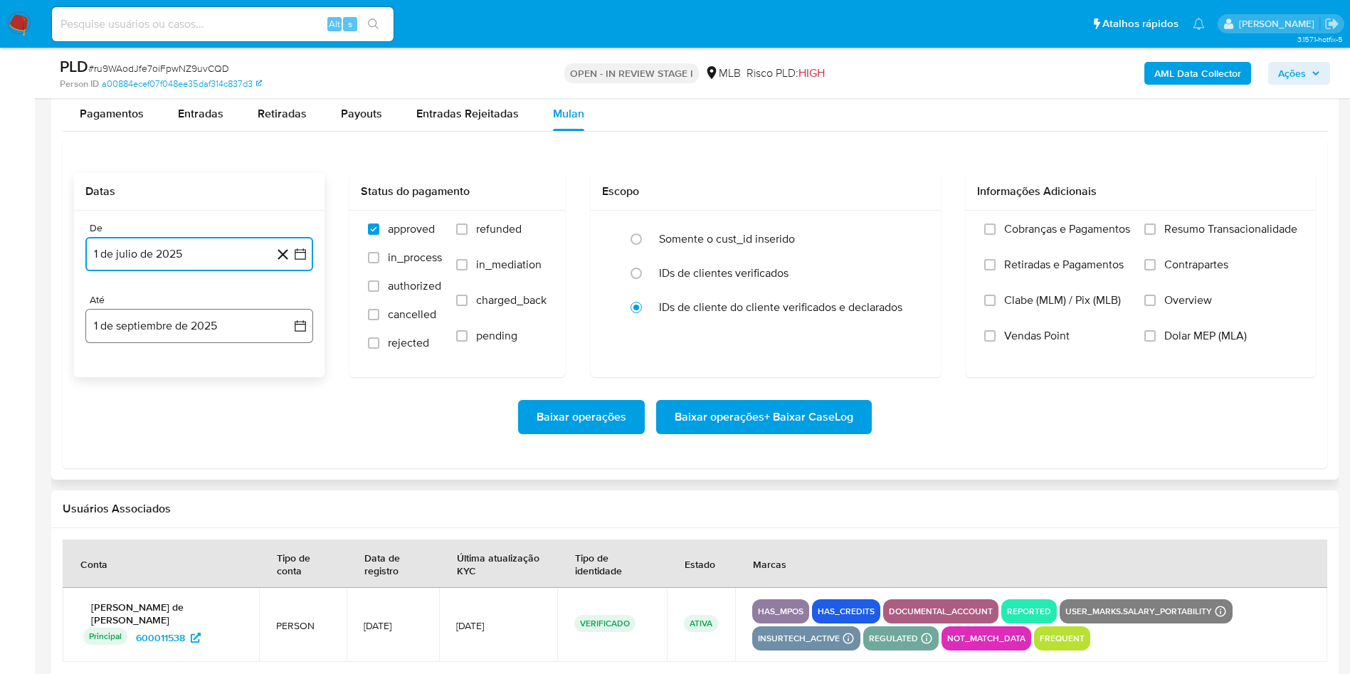
click at [135, 336] on button "1 de septiembre de 2025" at bounding box center [199, 326] width 228 height 34
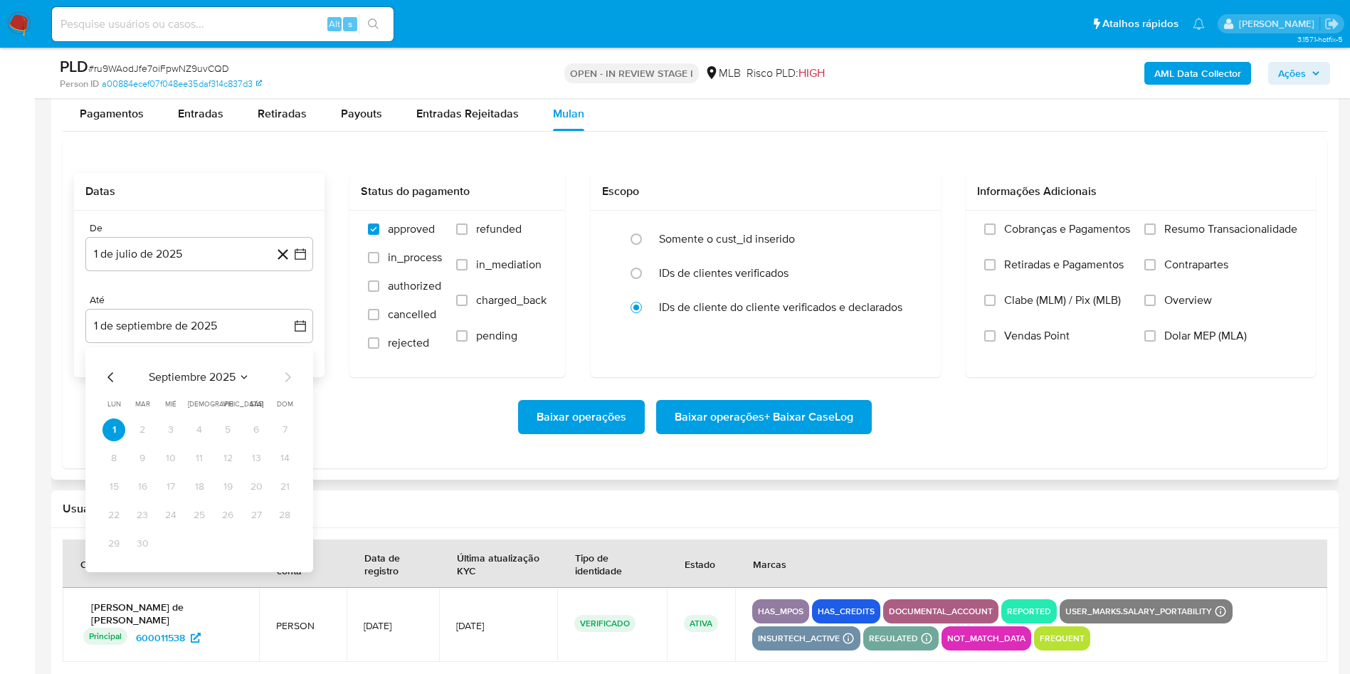
click at [118, 371] on div "septiembre 2025 septiembre 2025 lun lunes mar martes mié miércoles jue jueves v…" at bounding box center [199, 459] width 228 height 225
click at [106, 373] on icon "Mes anterior" at bounding box center [110, 377] width 17 height 17
click at [280, 547] on button "31" at bounding box center [284, 543] width 23 height 23
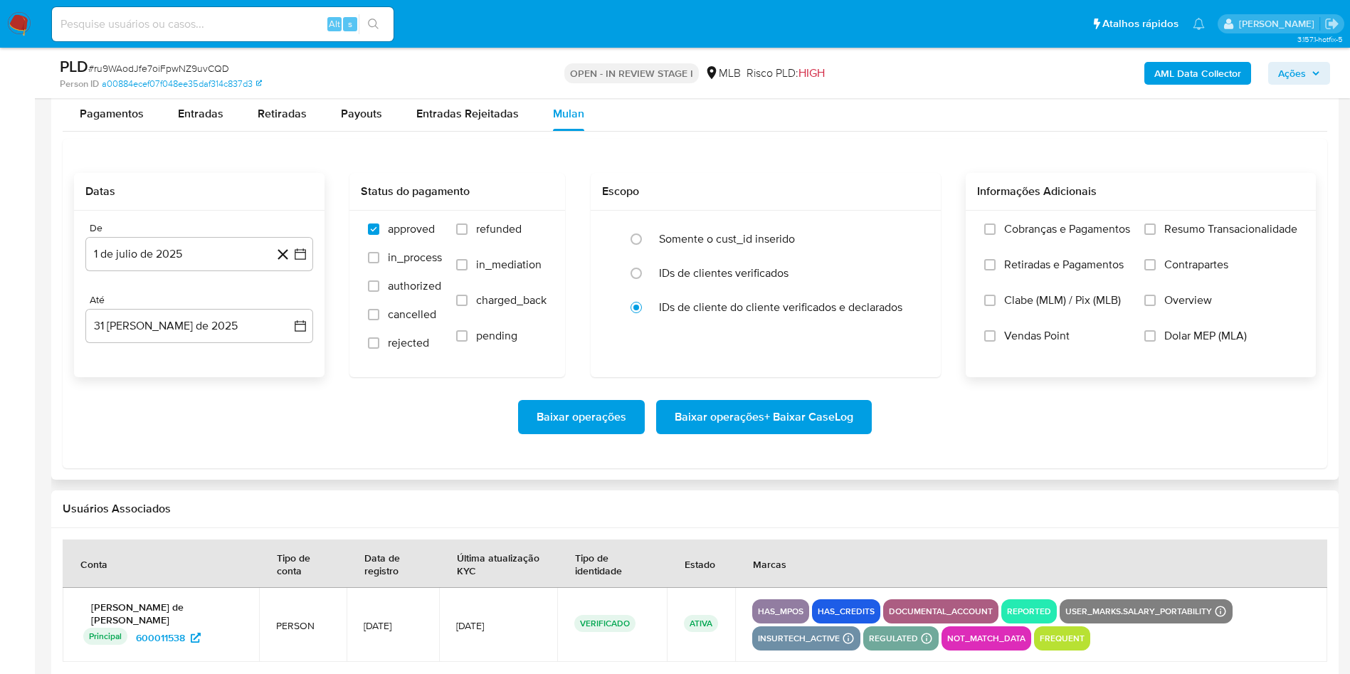
click at [1181, 240] on label "Resumo Transacionalidade" at bounding box center [1220, 240] width 153 height 36
click at [1156, 235] on input "Resumo Transacionalidade" at bounding box center [1149, 228] width 11 height 11
click at [781, 424] on span "Baixar operações + Baixar CaseLog" at bounding box center [764, 416] width 179 height 31
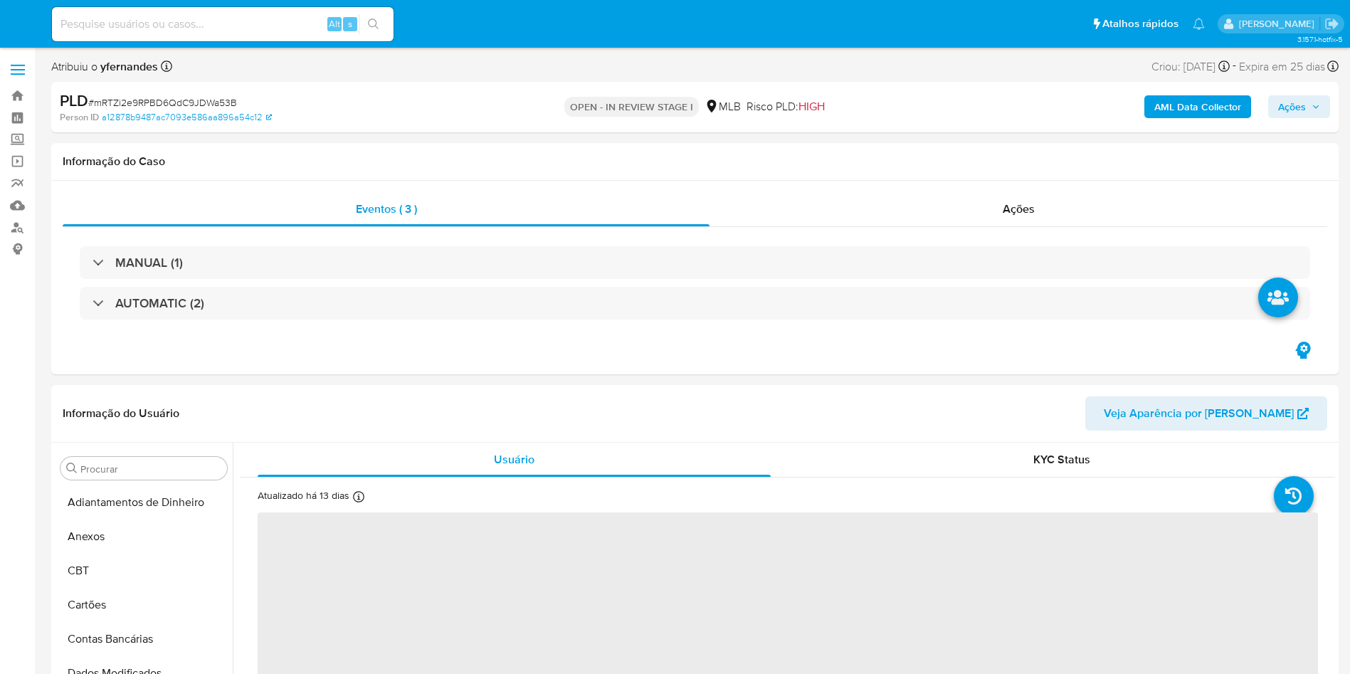
select select "10"
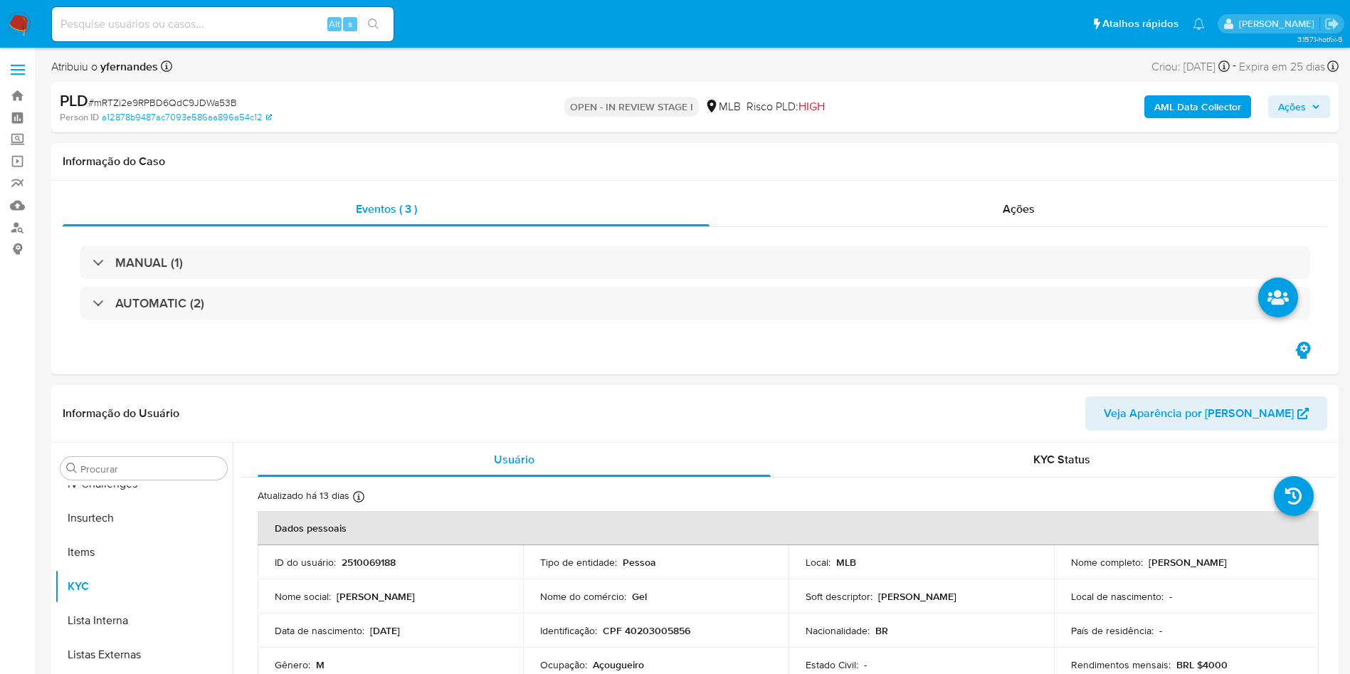
scroll to position [635, 0]
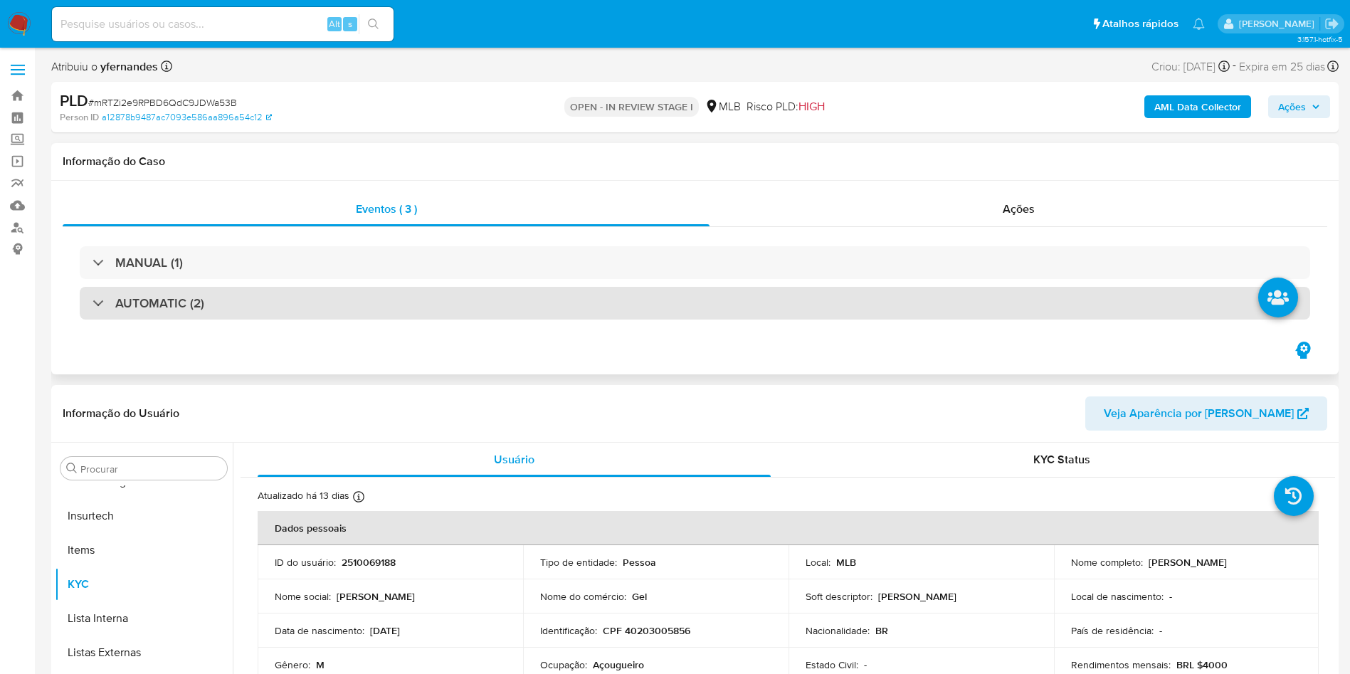
click at [608, 310] on div "AUTOMATIC (2)" at bounding box center [695, 303] width 1230 height 33
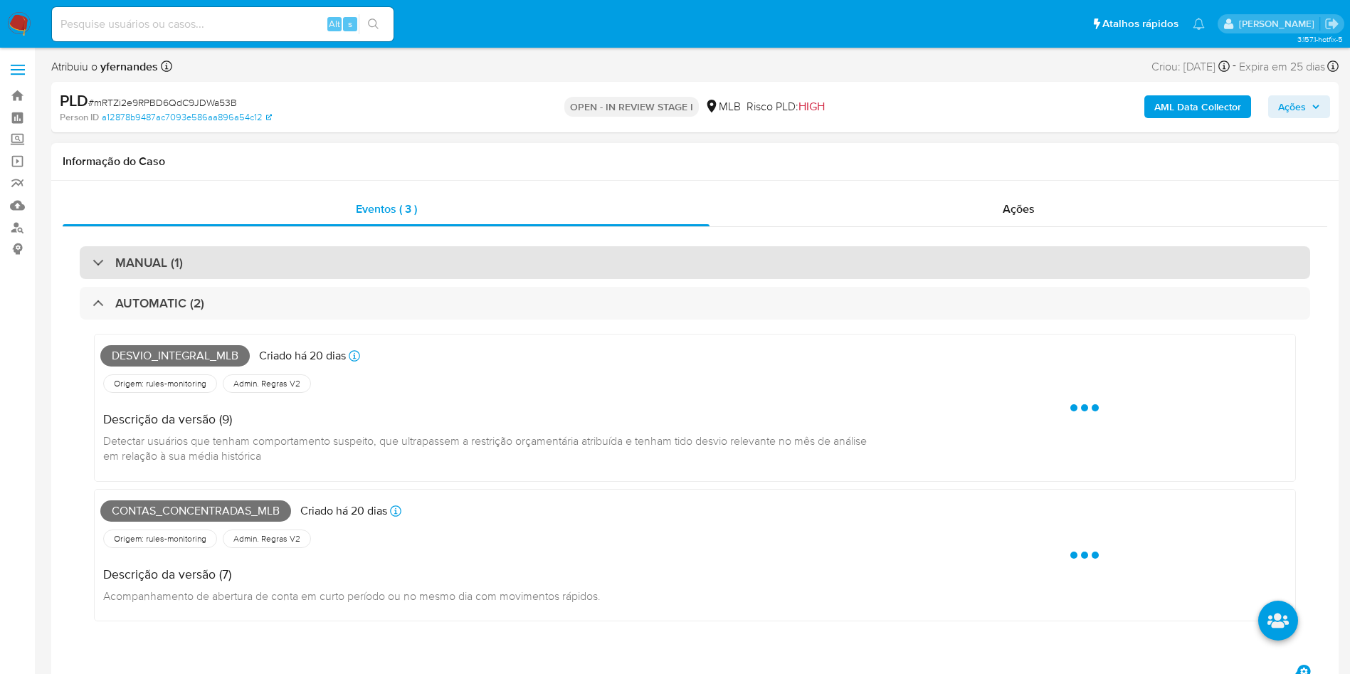
click at [590, 272] on div "MANUAL (1)" at bounding box center [695, 262] width 1230 height 33
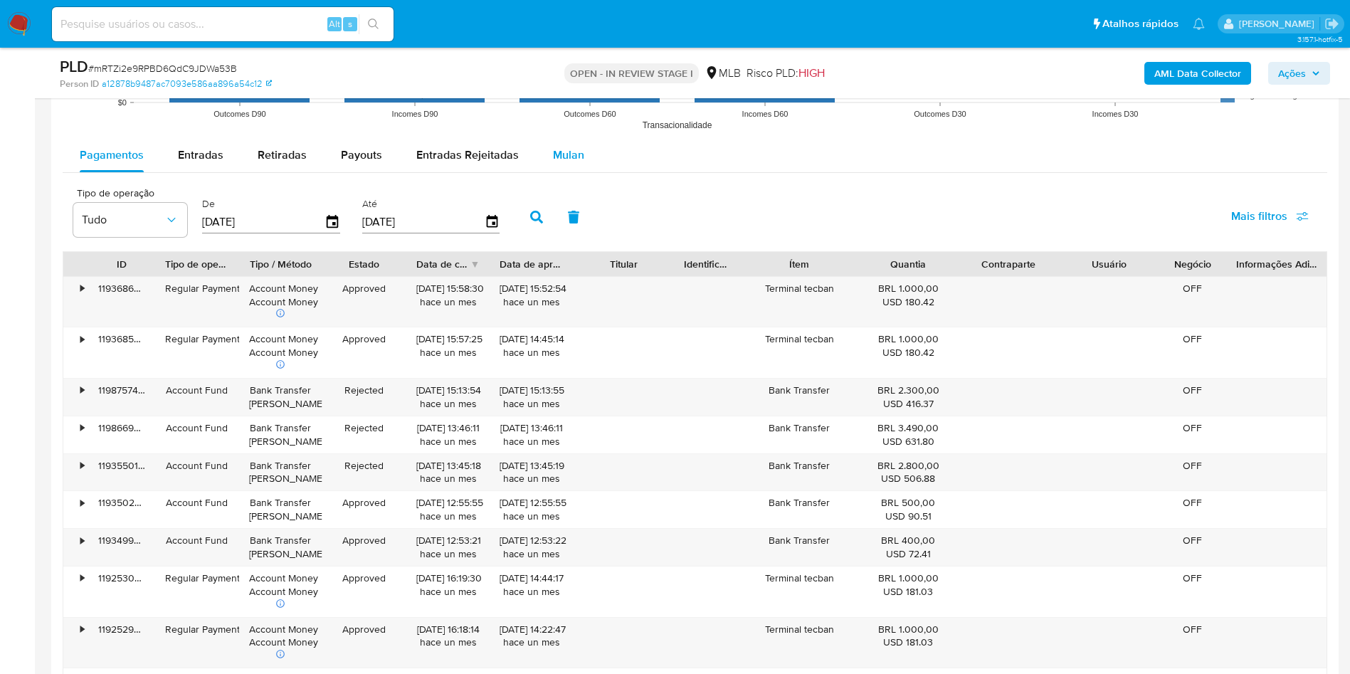
scroll to position [2455, 0]
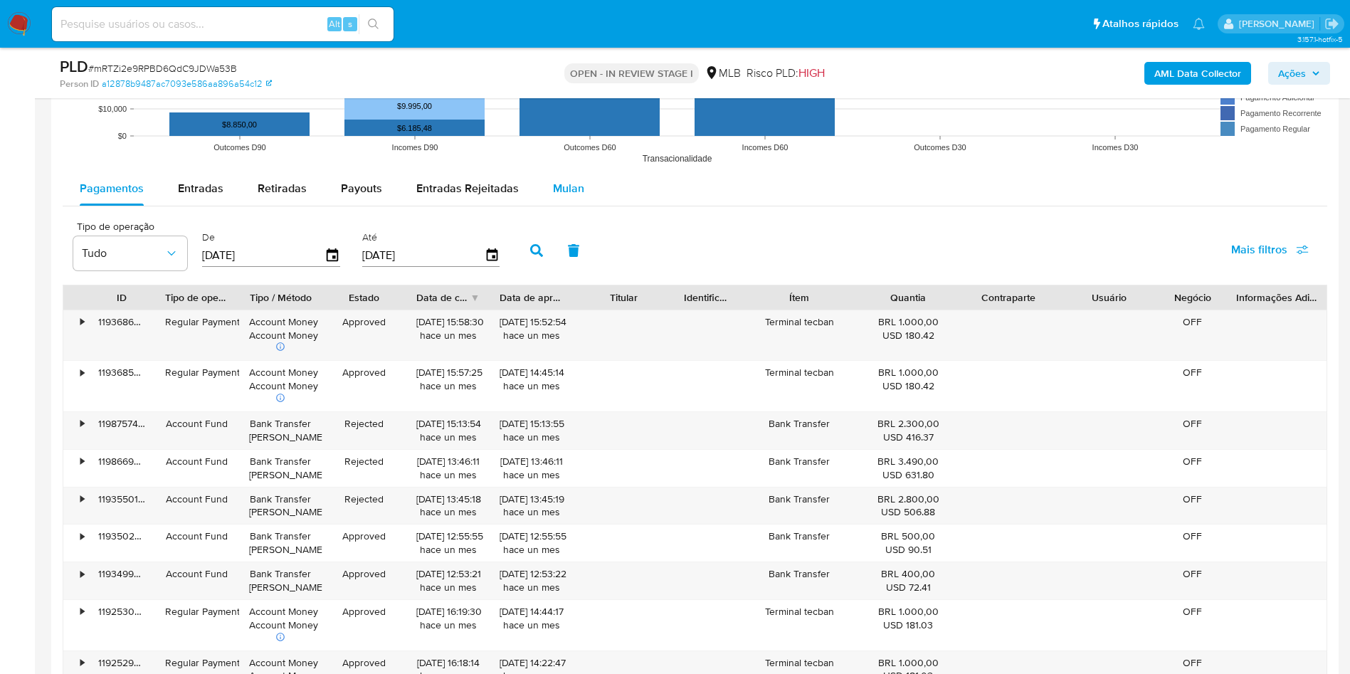
click at [553, 197] on div "Mulan" at bounding box center [568, 188] width 31 height 34
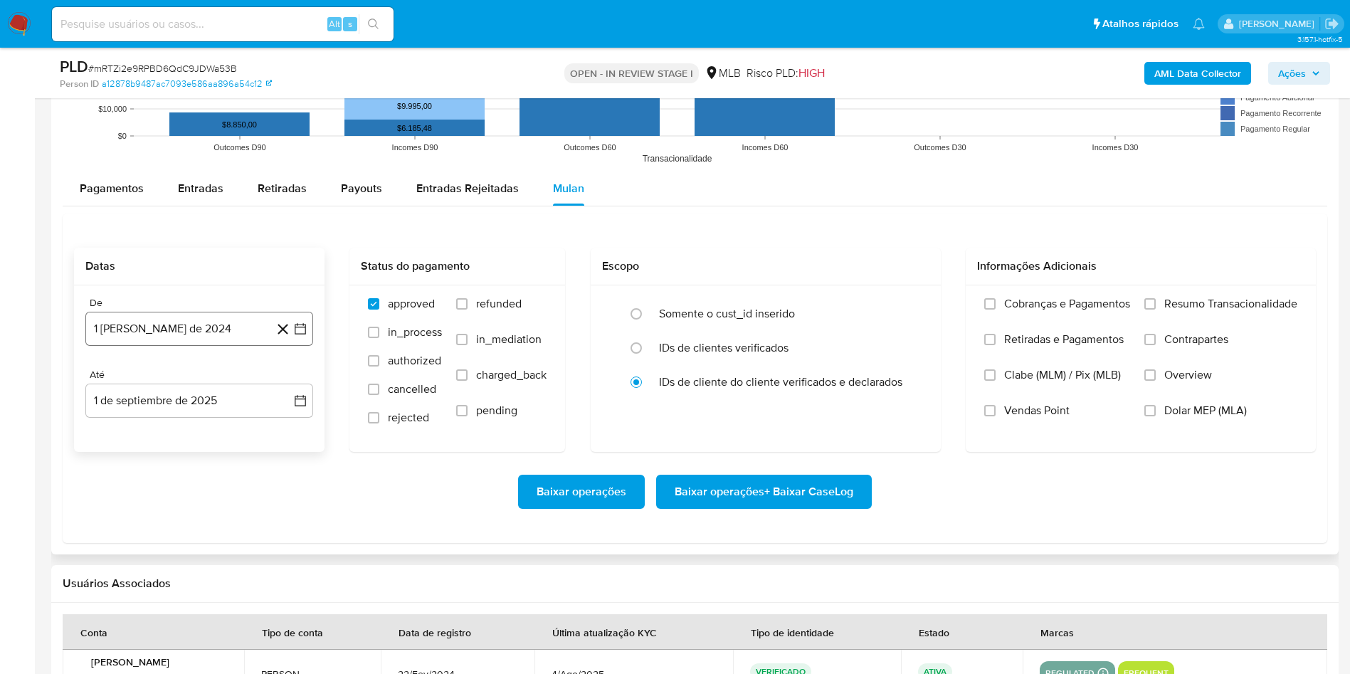
click at [180, 318] on button "1 [PERSON_NAME] de 2024" at bounding box center [199, 329] width 228 height 34
click at [187, 384] on span "agosto 2024" at bounding box center [192, 380] width 65 height 14
click at [284, 383] on icon "Año siguiente" at bounding box center [286, 380] width 6 height 10
click at [140, 502] on button "[DATE]" at bounding box center [137, 511] width 40 height 23
click at [149, 442] on td "1" at bounding box center [142, 432] width 23 height 23
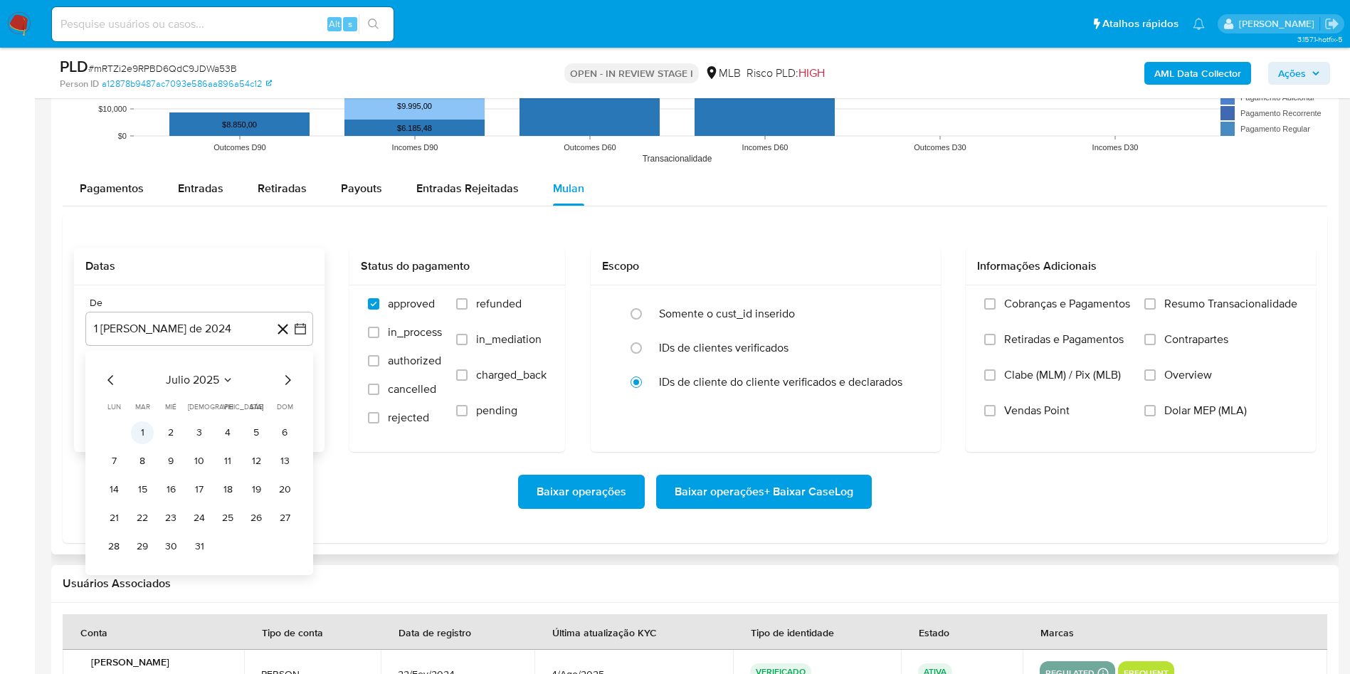
click at [144, 437] on button "1" at bounding box center [142, 432] width 23 height 23
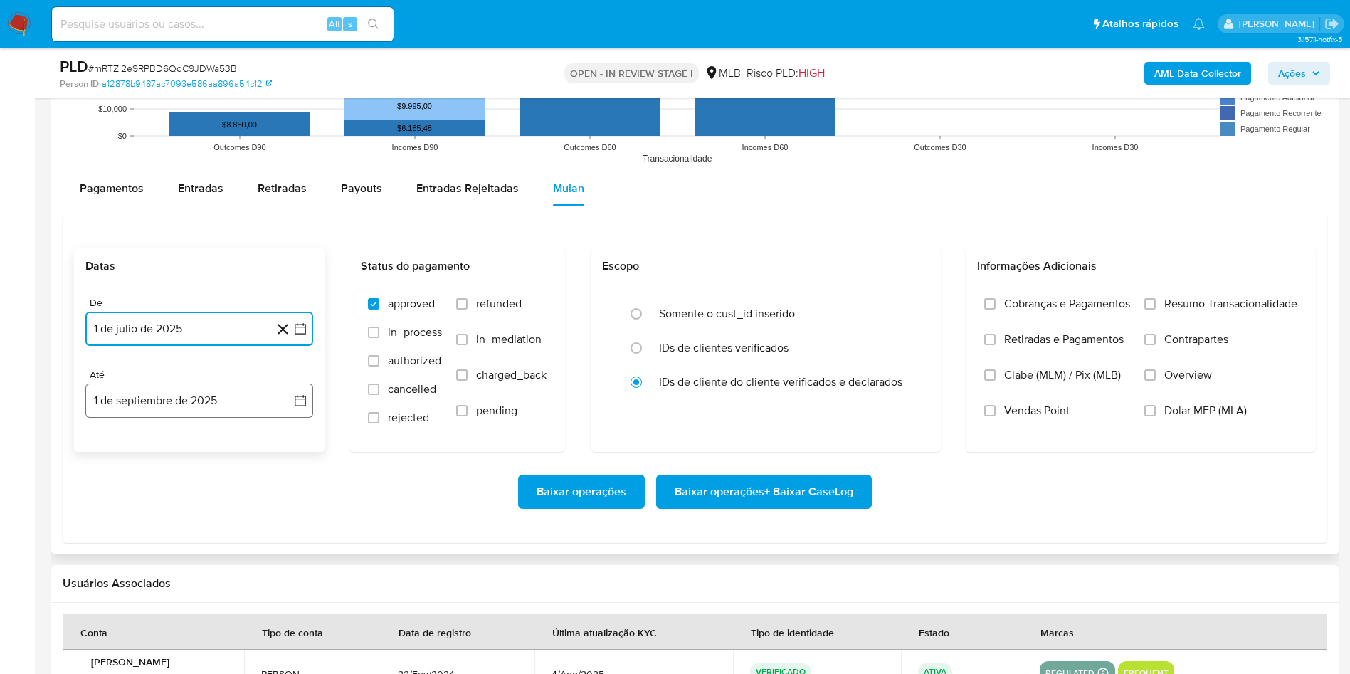
click at [143, 414] on button "1 de septiembre de 2025" at bounding box center [199, 401] width 228 height 34
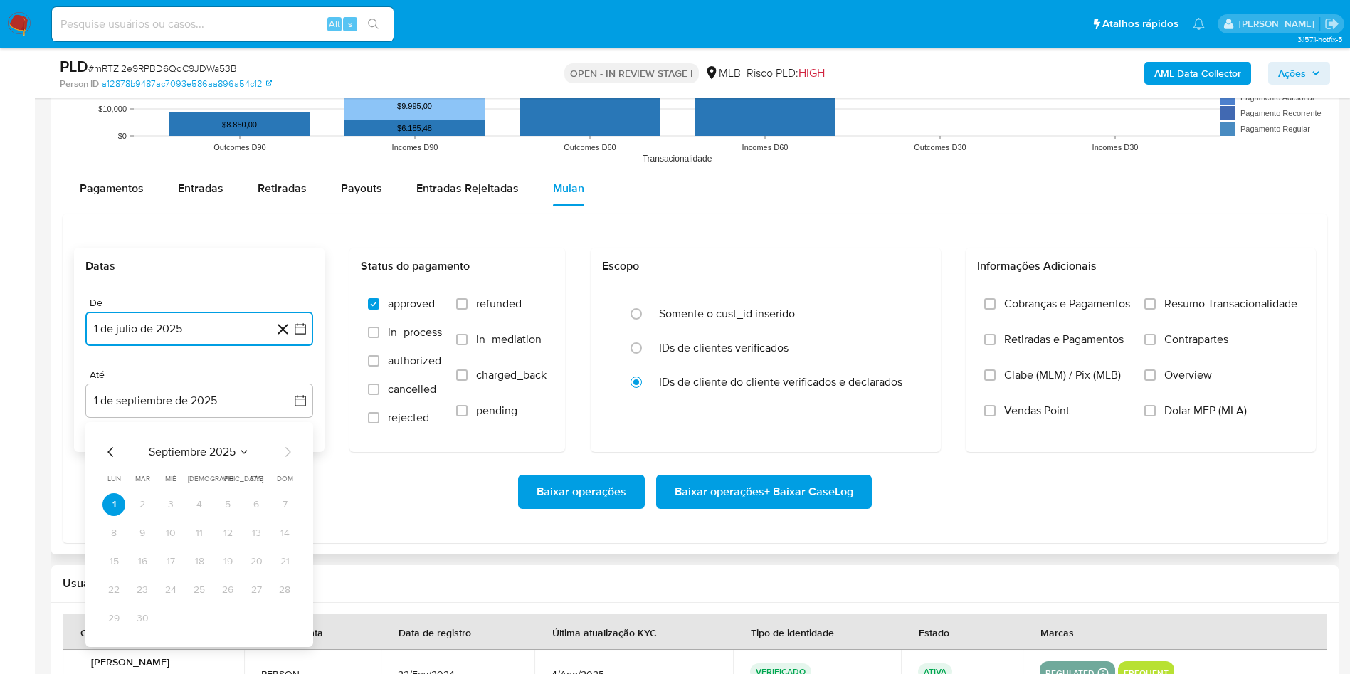
click at [112, 445] on icon "Mes anterior" at bounding box center [110, 451] width 17 height 17
click at [288, 623] on button "31" at bounding box center [284, 618] width 23 height 23
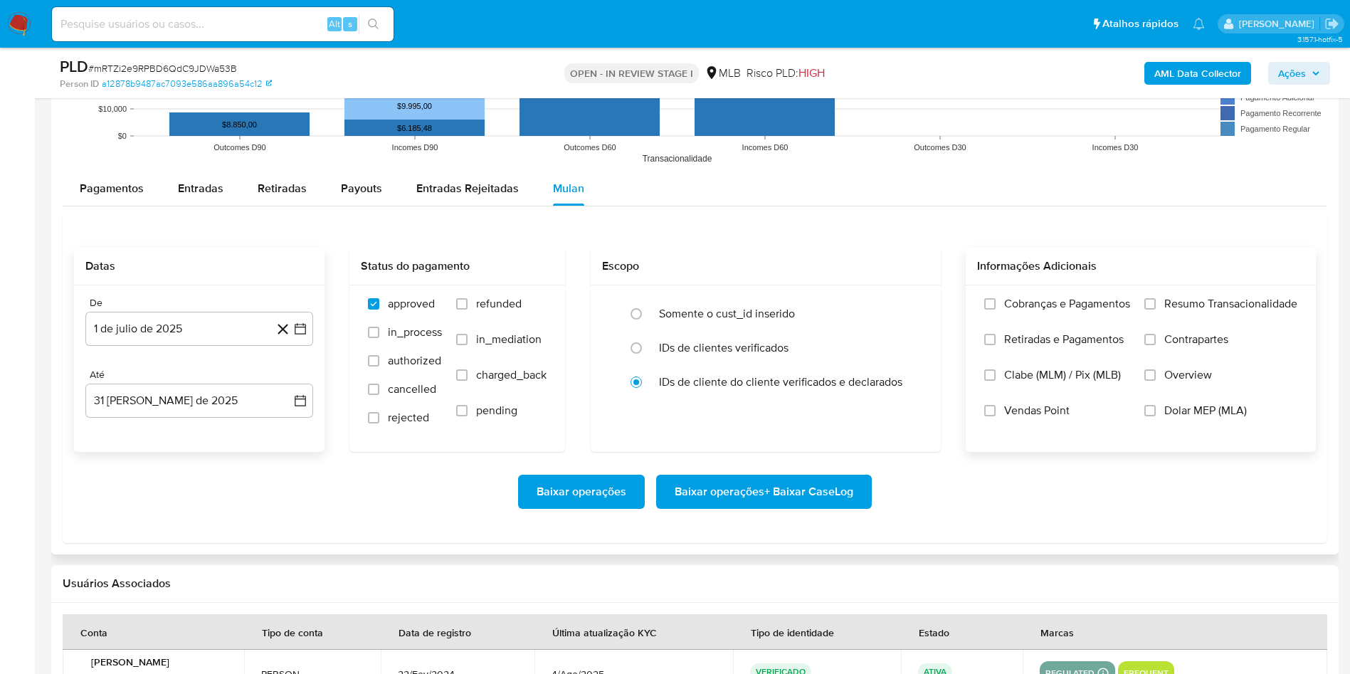
click at [1202, 305] on span "Resumo Transacionalidade" at bounding box center [1230, 304] width 133 height 14
click at [1156, 305] on input "Resumo Transacionalidade" at bounding box center [1149, 303] width 11 height 11
click at [776, 487] on span "Baixar operações + Baixar CaseLog" at bounding box center [764, 491] width 179 height 31
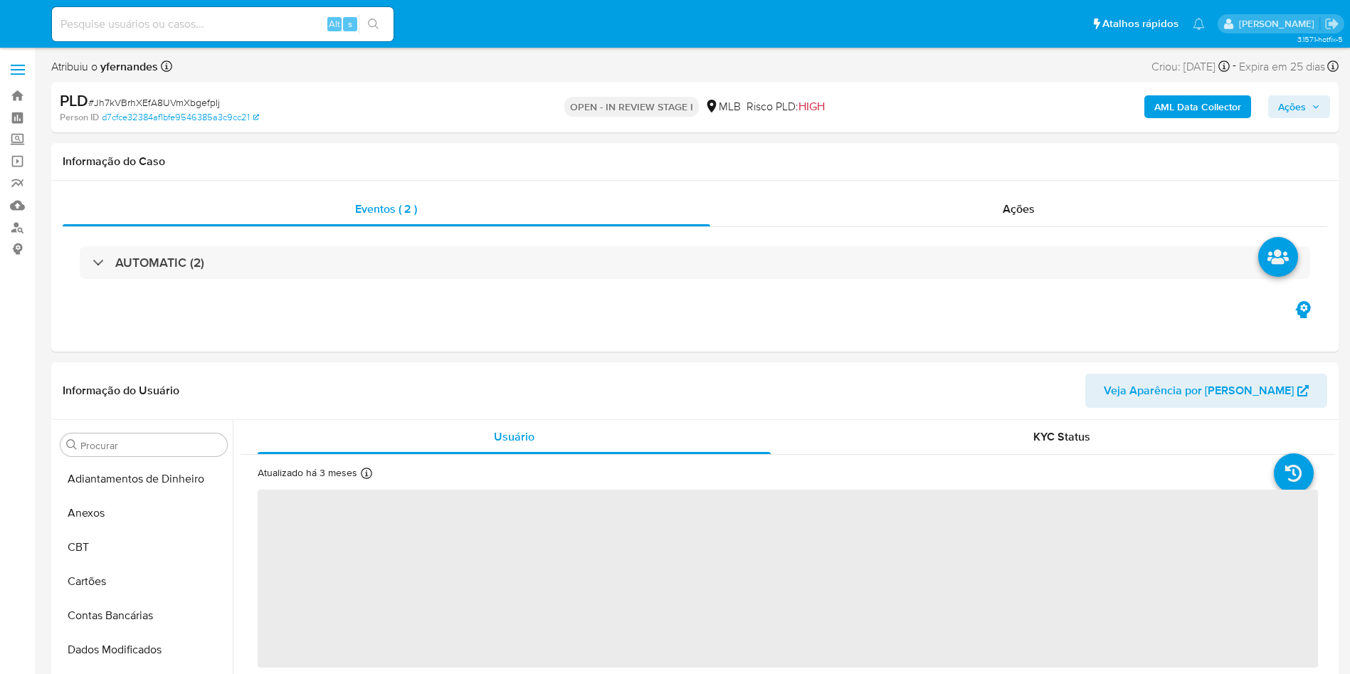
select select "10"
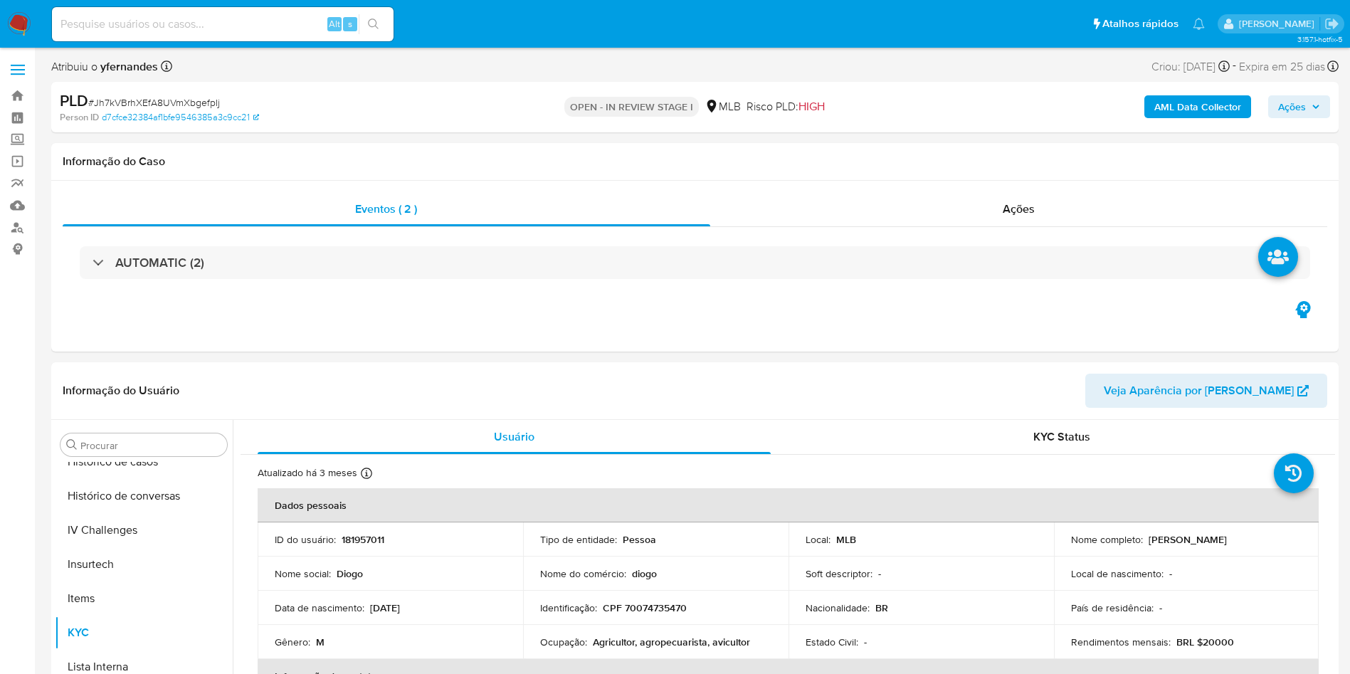
scroll to position [635, 0]
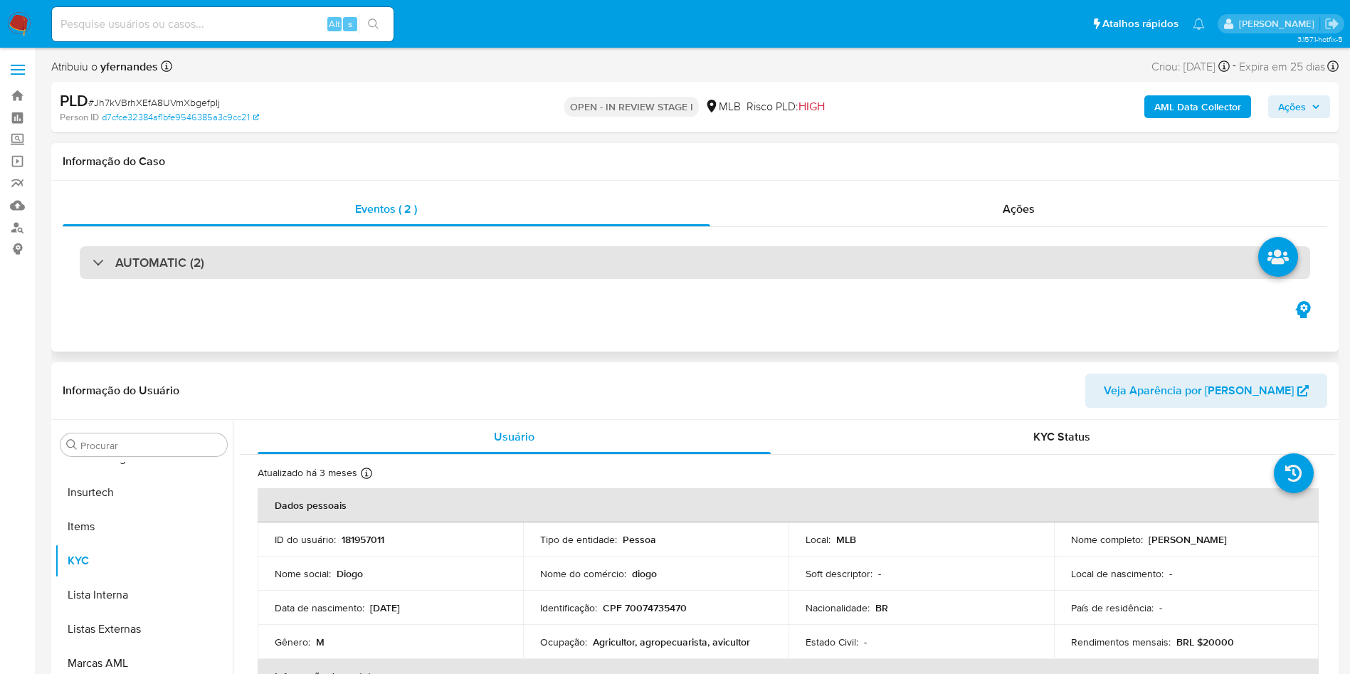
click at [665, 265] on div "AUTOMATIC (2)" at bounding box center [695, 262] width 1230 height 33
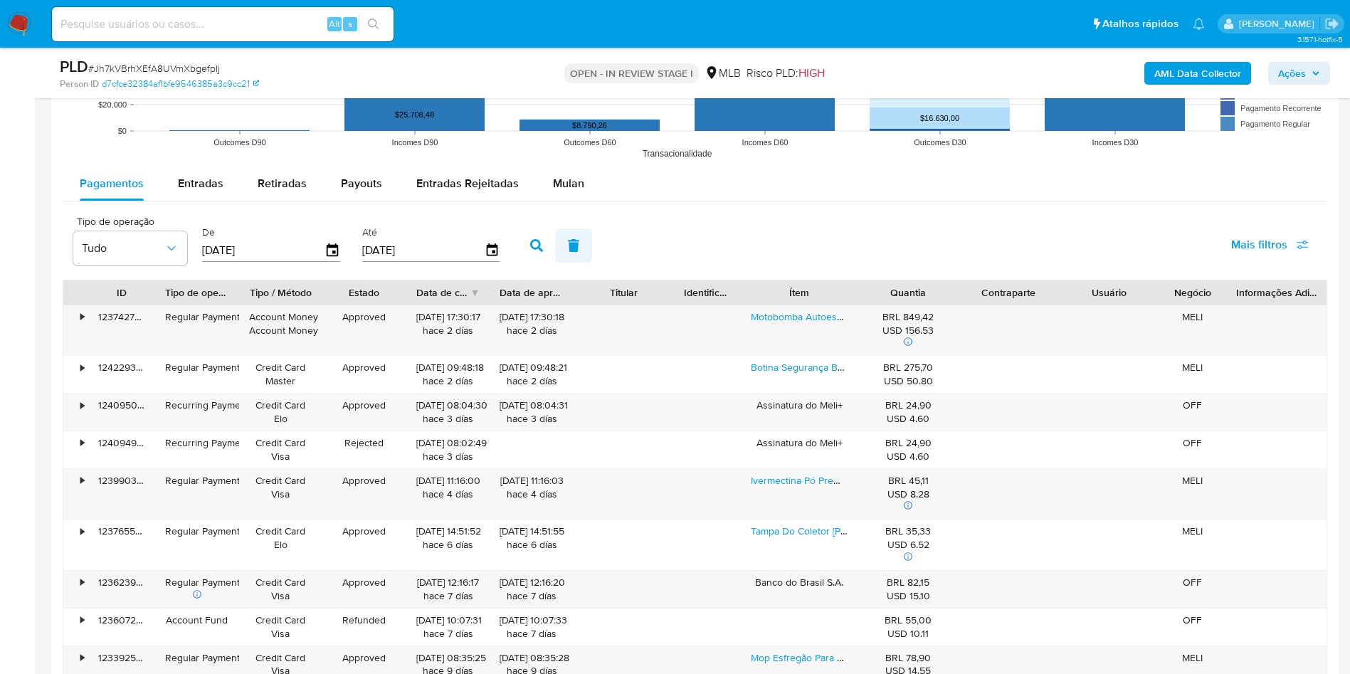
scroll to position [2348, 0]
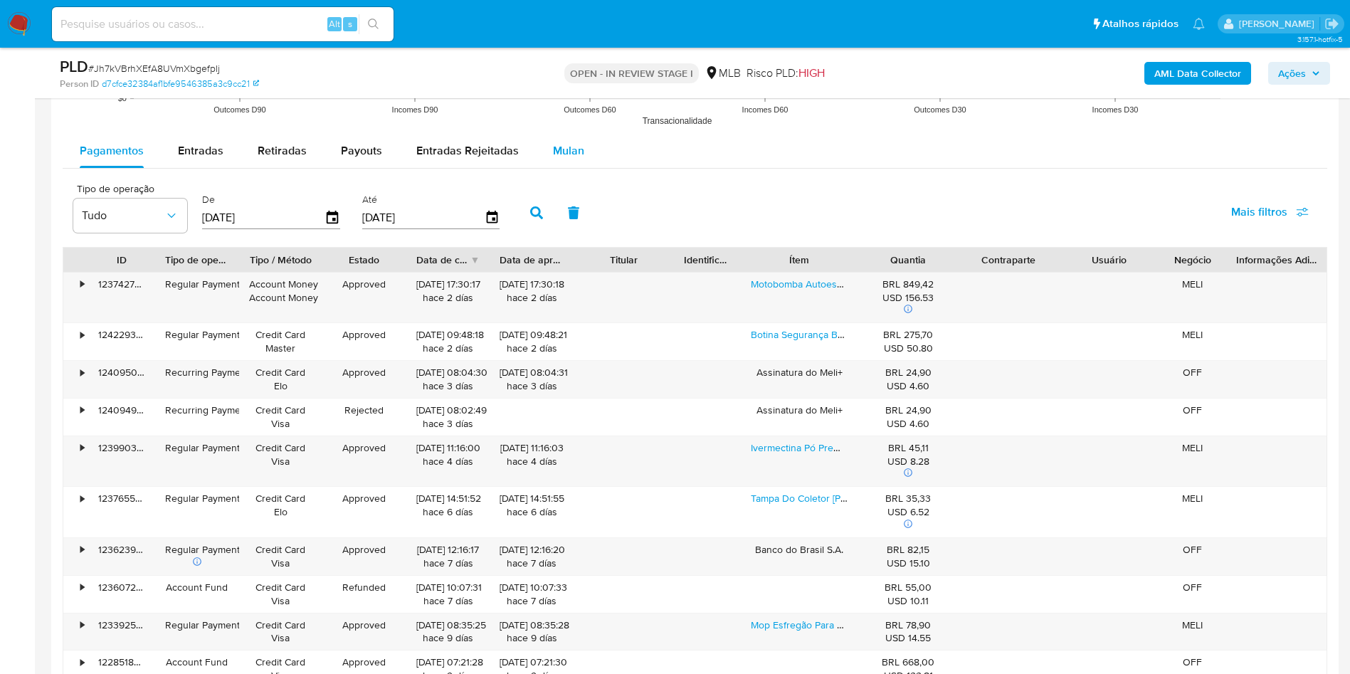
click at [564, 152] on span "Mulan" at bounding box center [568, 150] width 31 height 16
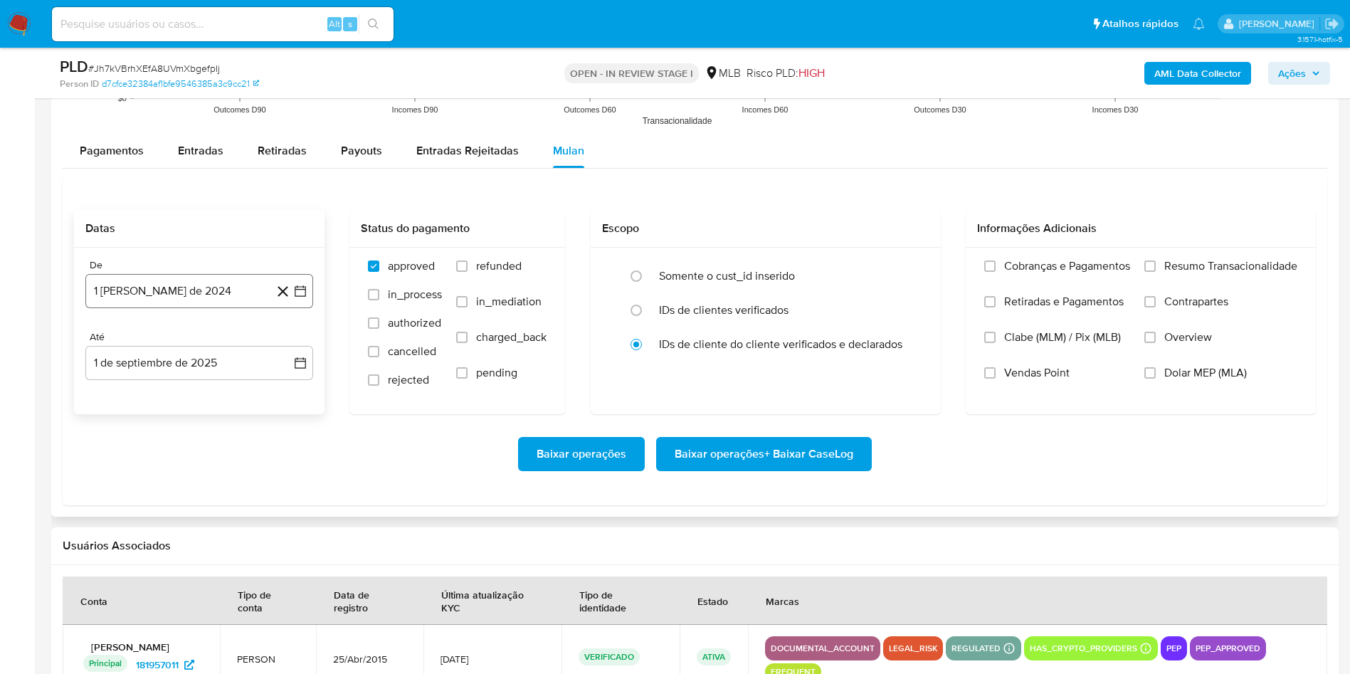
click at [196, 291] on button "1 [PERSON_NAME] de 2024" at bounding box center [199, 291] width 228 height 34
click at [195, 340] on span "agosto 2024" at bounding box center [192, 342] width 65 height 14
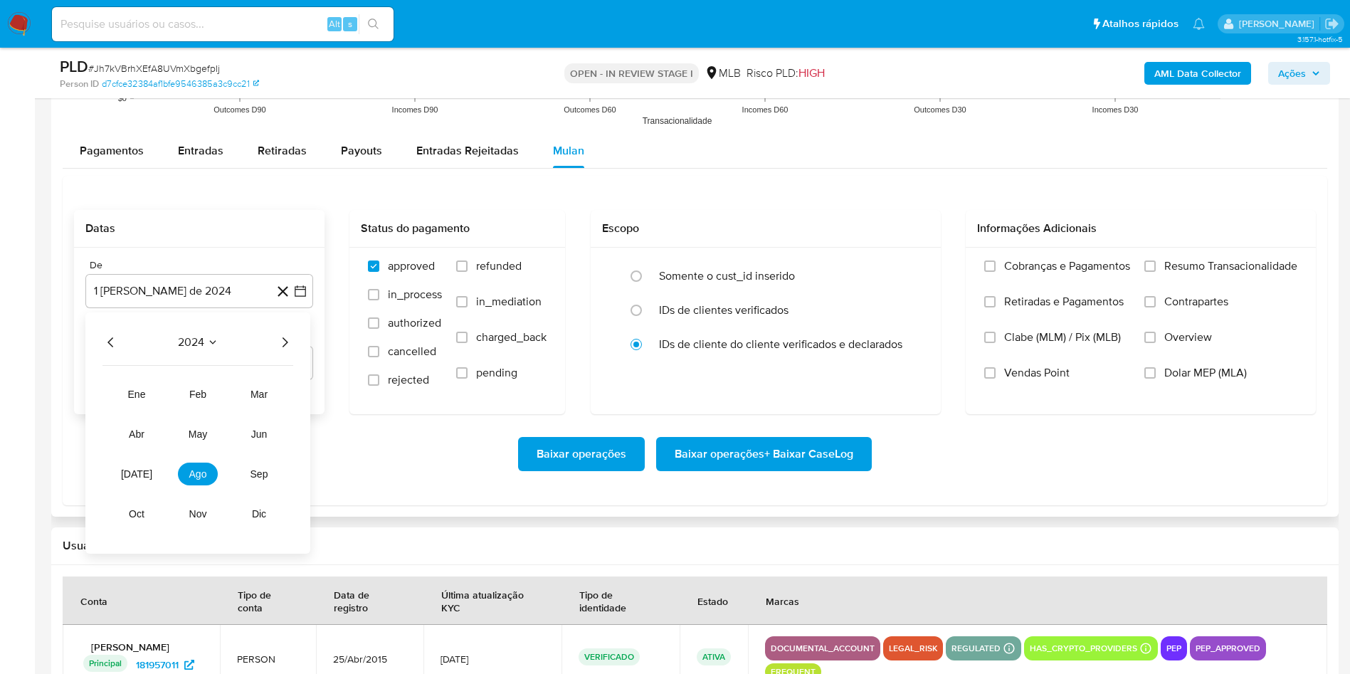
click at [283, 335] on icon "Año siguiente" at bounding box center [284, 342] width 17 height 17
click at [138, 467] on button "[DATE]" at bounding box center [137, 474] width 40 height 23
click at [149, 396] on button "1" at bounding box center [142, 395] width 23 height 23
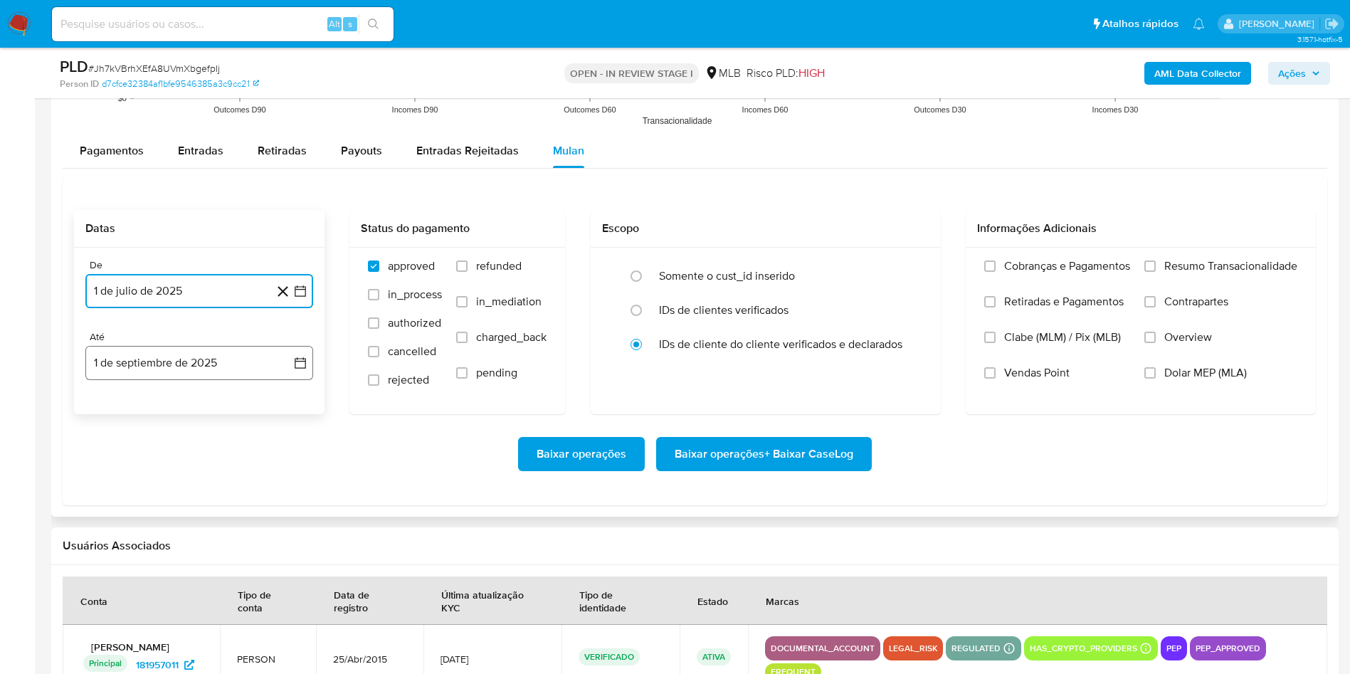
click at [146, 361] on button "1 de septiembre de 2025" at bounding box center [199, 363] width 228 height 34
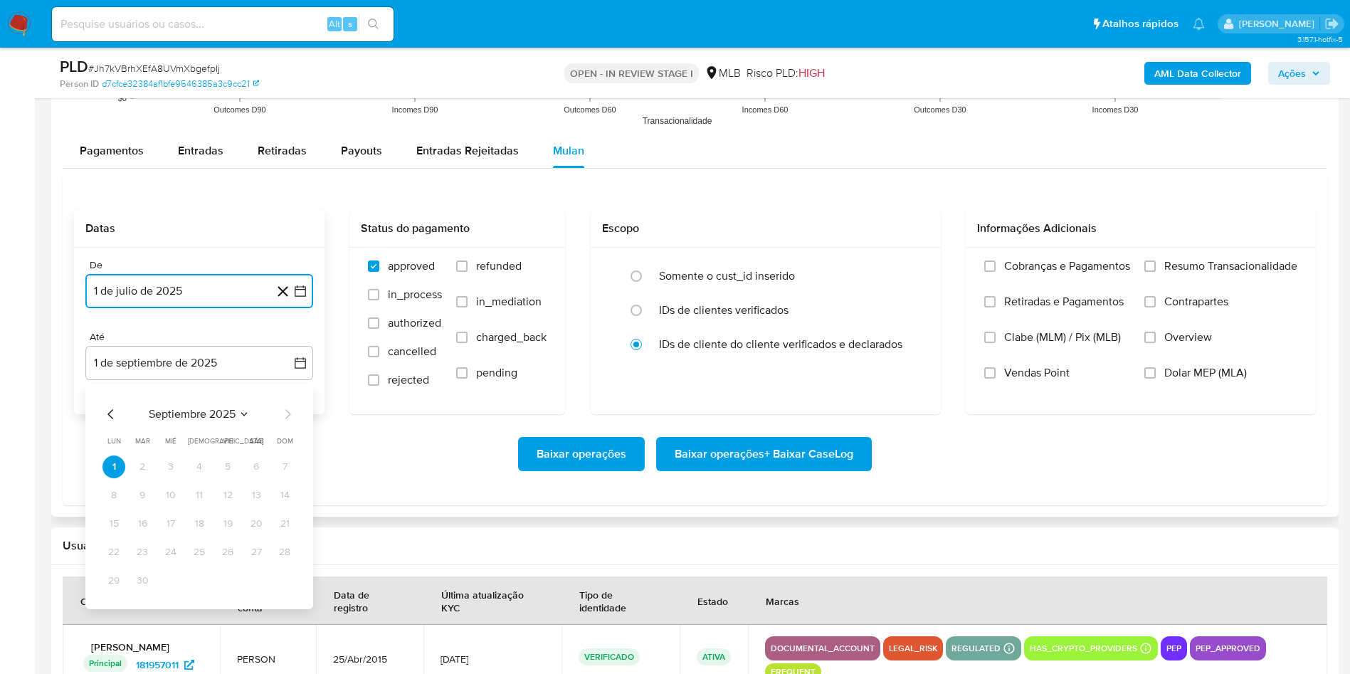
click at [112, 413] on icon "Mes anterior" at bounding box center [110, 414] width 17 height 17
click at [280, 576] on button "31" at bounding box center [284, 580] width 23 height 23
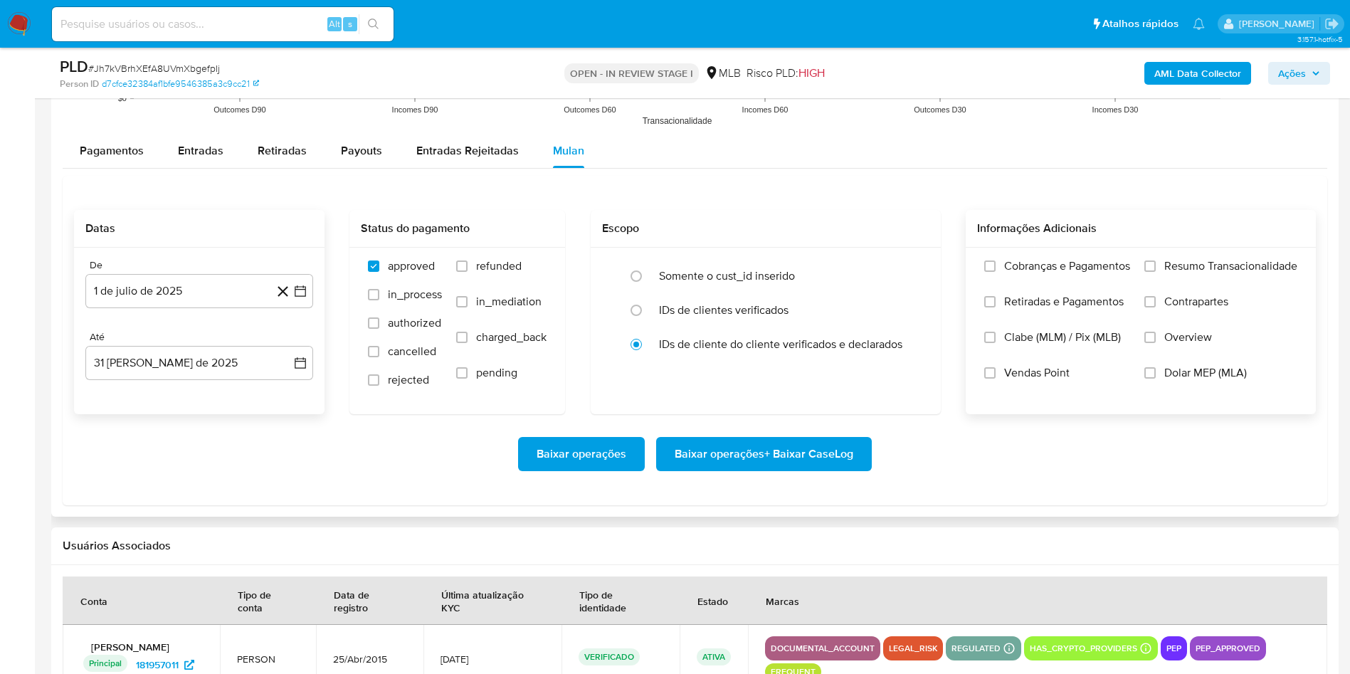
click at [1255, 263] on span "Resumo Transacionalidade" at bounding box center [1230, 266] width 133 height 14
click at [1156, 263] on input "Resumo Transacionalidade" at bounding box center [1149, 265] width 11 height 11
click at [791, 450] on span "Baixar operações + Baixar CaseLog" at bounding box center [764, 453] width 179 height 31
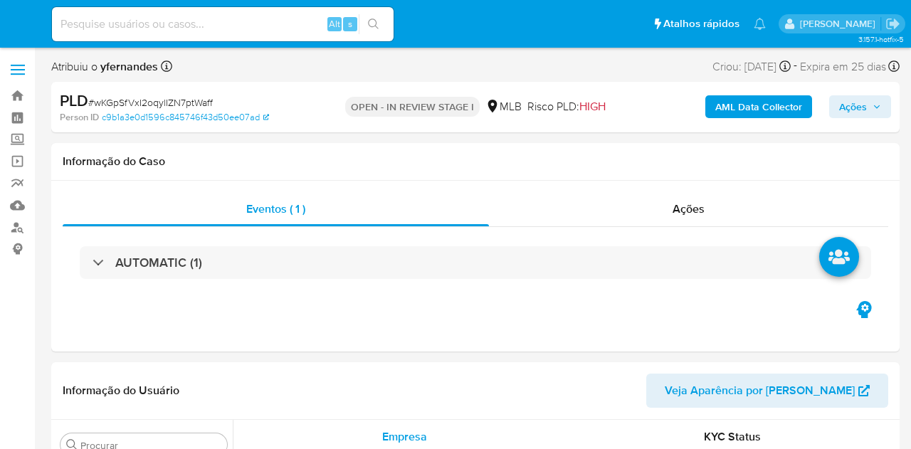
select select "10"
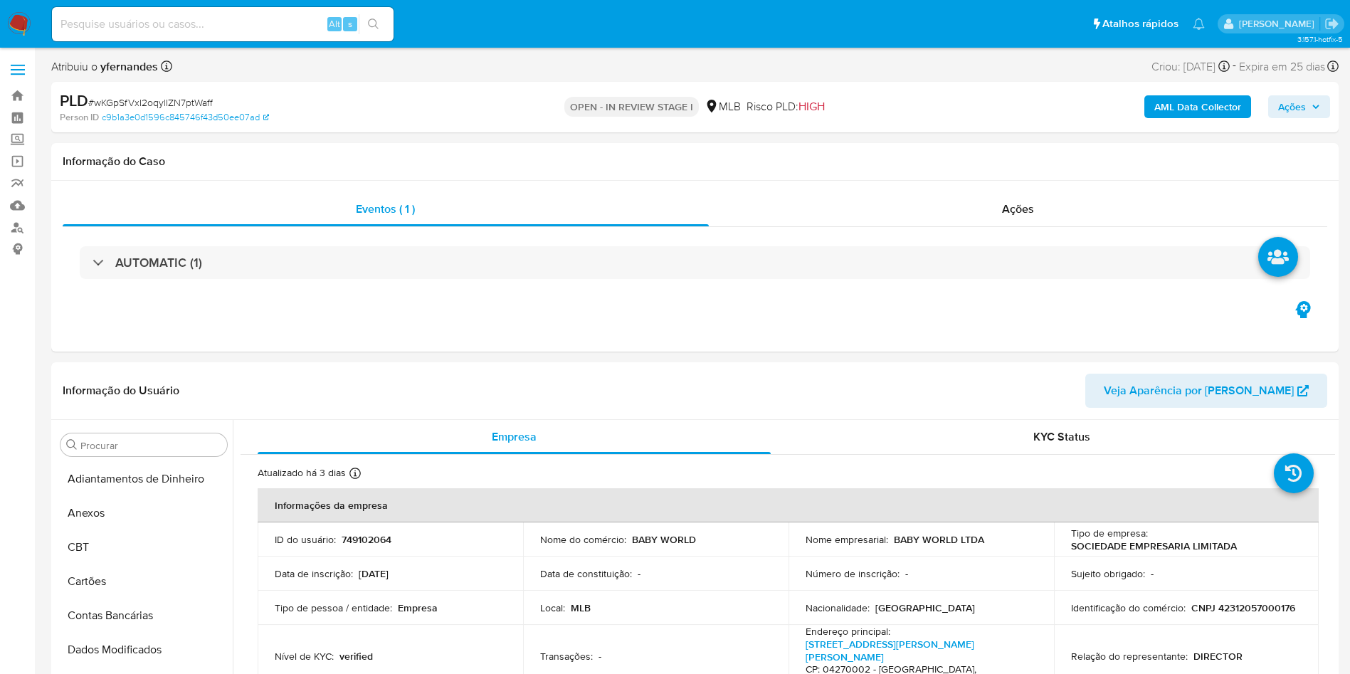
scroll to position [635, 0]
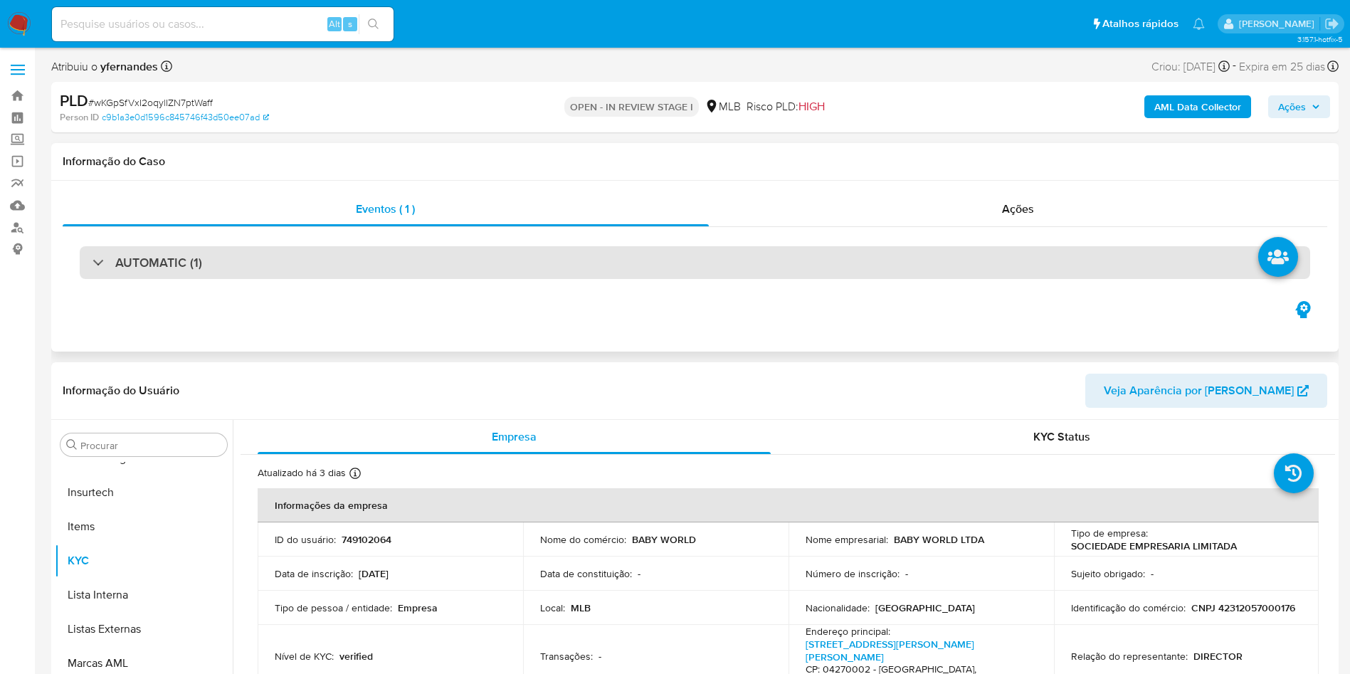
click at [460, 257] on div "AUTOMATIC (1)" at bounding box center [695, 262] width 1230 height 33
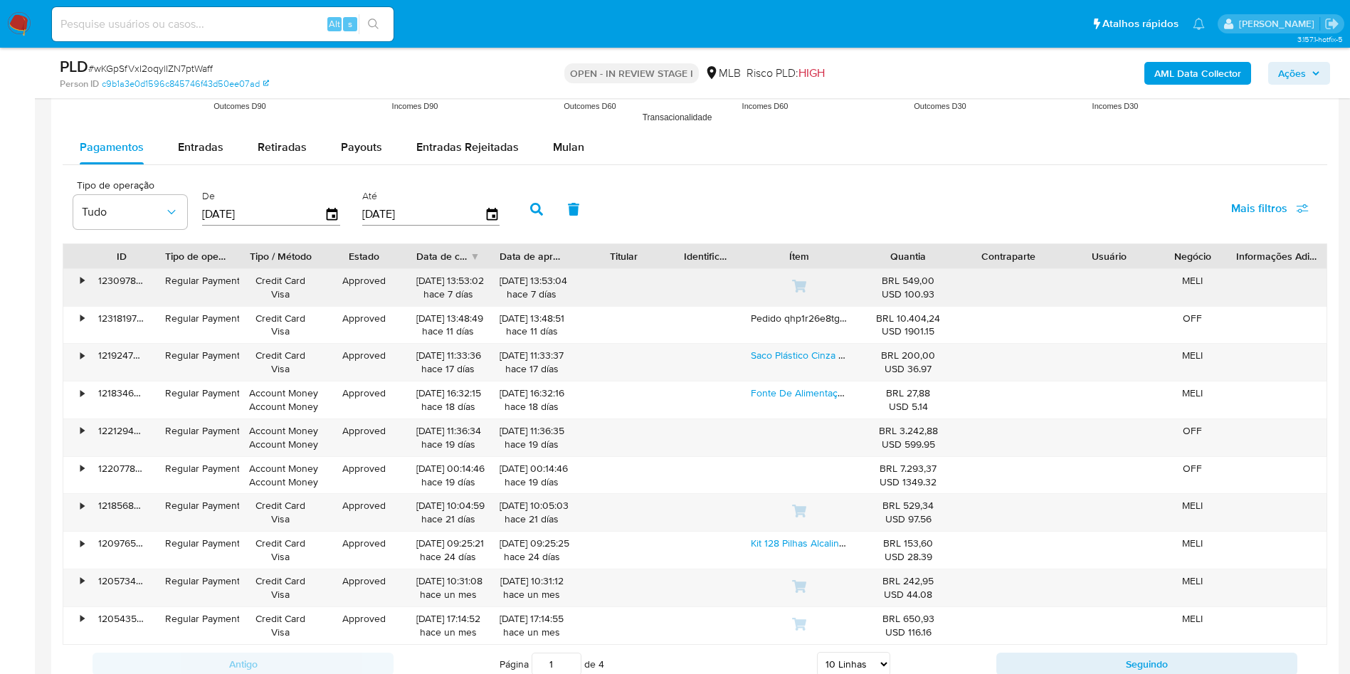
scroll to position [1921, 0]
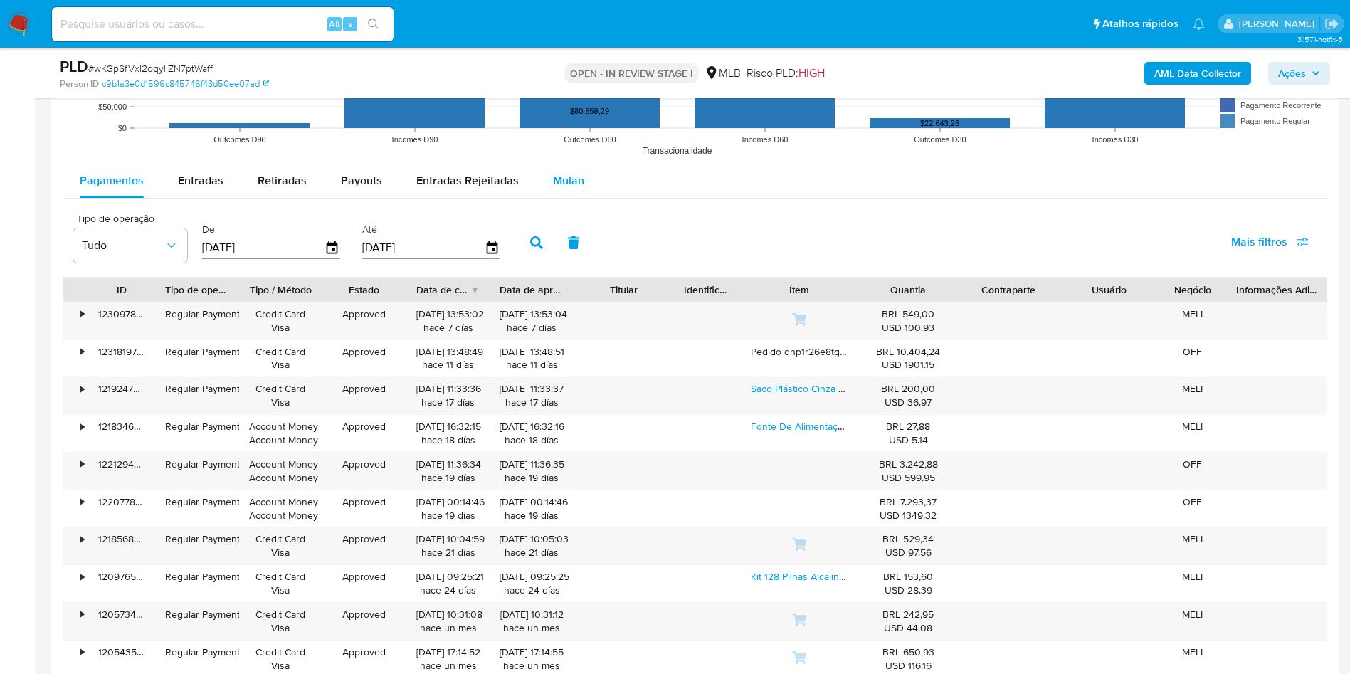
click at [553, 182] on span "Mulan" at bounding box center [568, 180] width 31 height 16
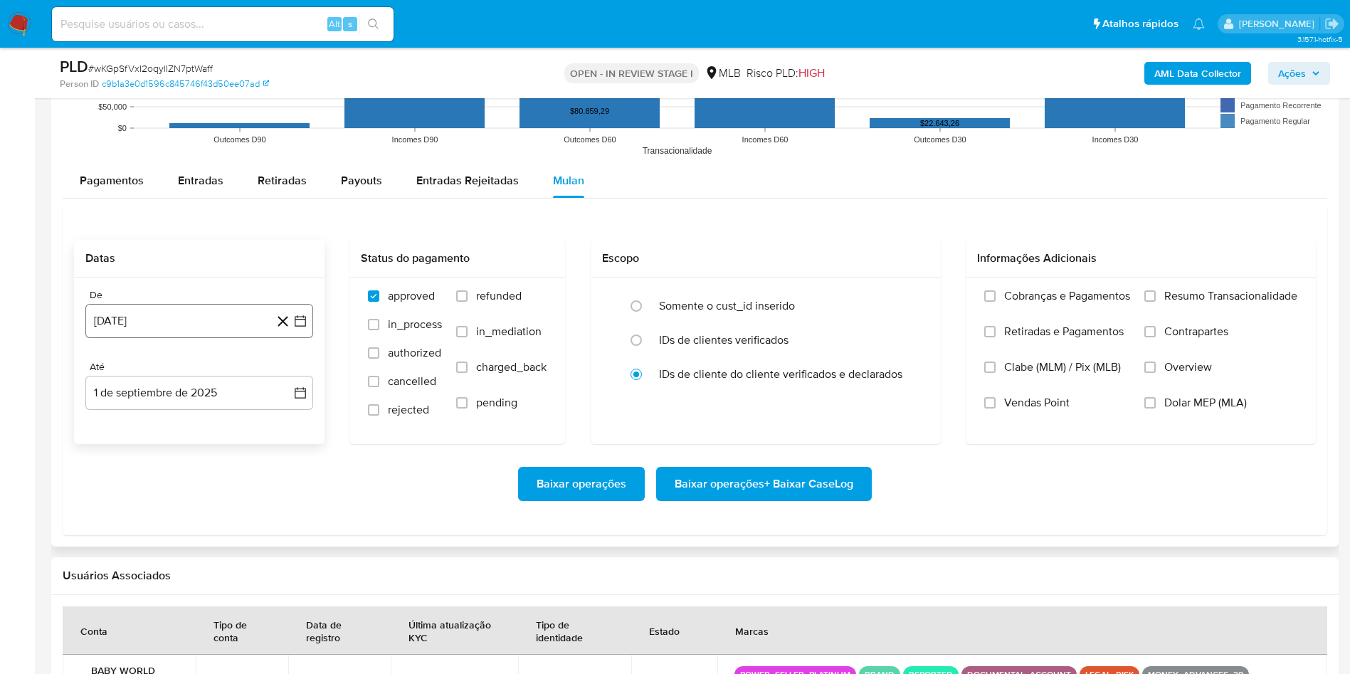
click at [191, 326] on button "[DATE]" at bounding box center [199, 321] width 228 height 34
click at [196, 361] on div "agosto 2024 agosto 2024 lun lunes mar martes mié miércoles jue jueves vie viern…" at bounding box center [199, 454] width 228 height 225
drag, startPoint x: 193, startPoint y: 368, endPoint x: 379, endPoint y: 361, distance: 186.6
click at [192, 367] on span "agosto 2024" at bounding box center [192, 372] width 65 height 14
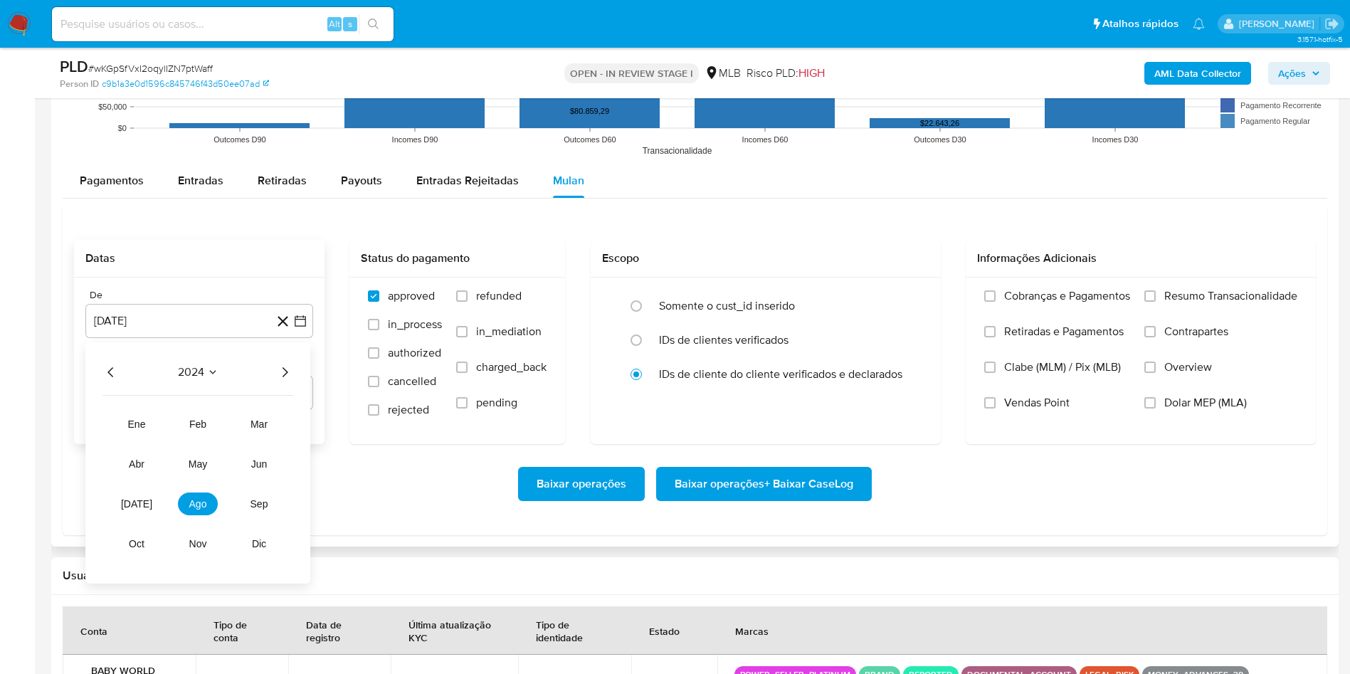
click at [285, 369] on icon "Año siguiente" at bounding box center [284, 372] width 17 height 17
click at [144, 448] on button "[DATE]" at bounding box center [137, 503] width 40 height 23
click at [144, 432] on button "1" at bounding box center [142, 424] width 23 height 23
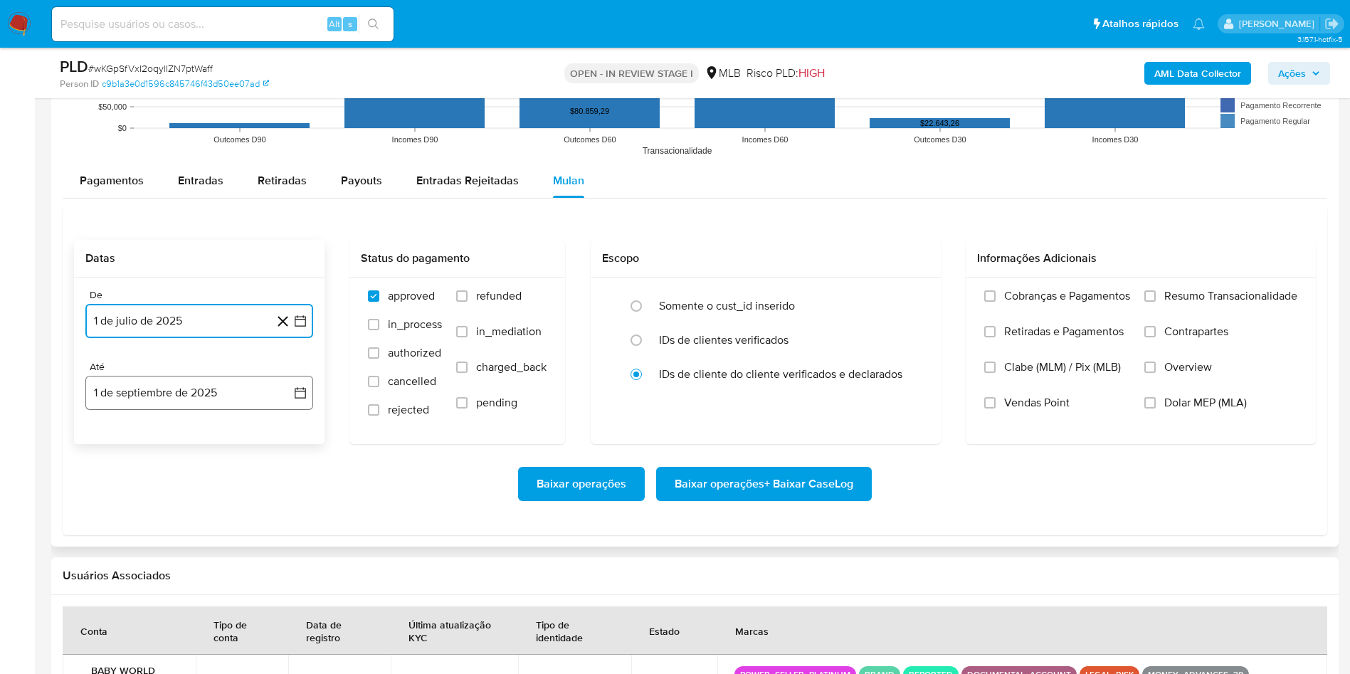
click at [170, 380] on button "1 de septiembre de 2025" at bounding box center [199, 393] width 228 height 34
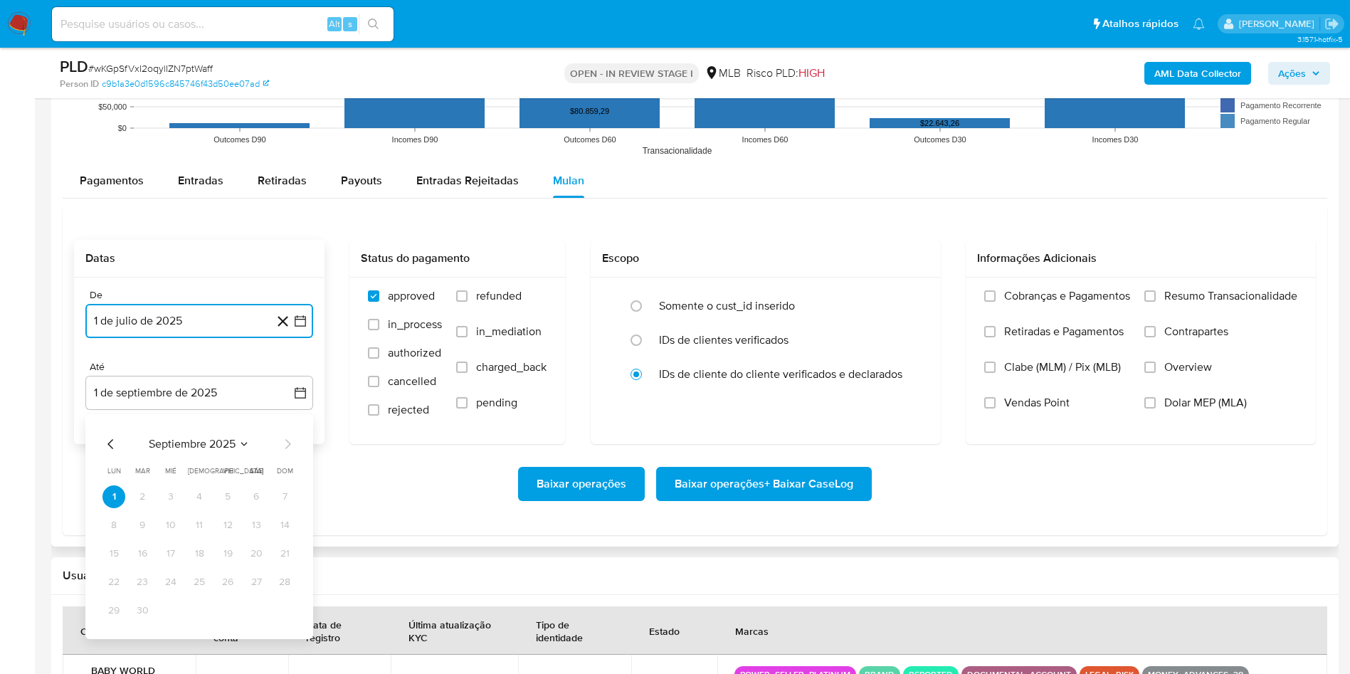
click at [108, 443] on icon "Mes anterior" at bounding box center [110, 444] width 6 height 10
click at [289, 448] on button "31" at bounding box center [284, 610] width 23 height 23
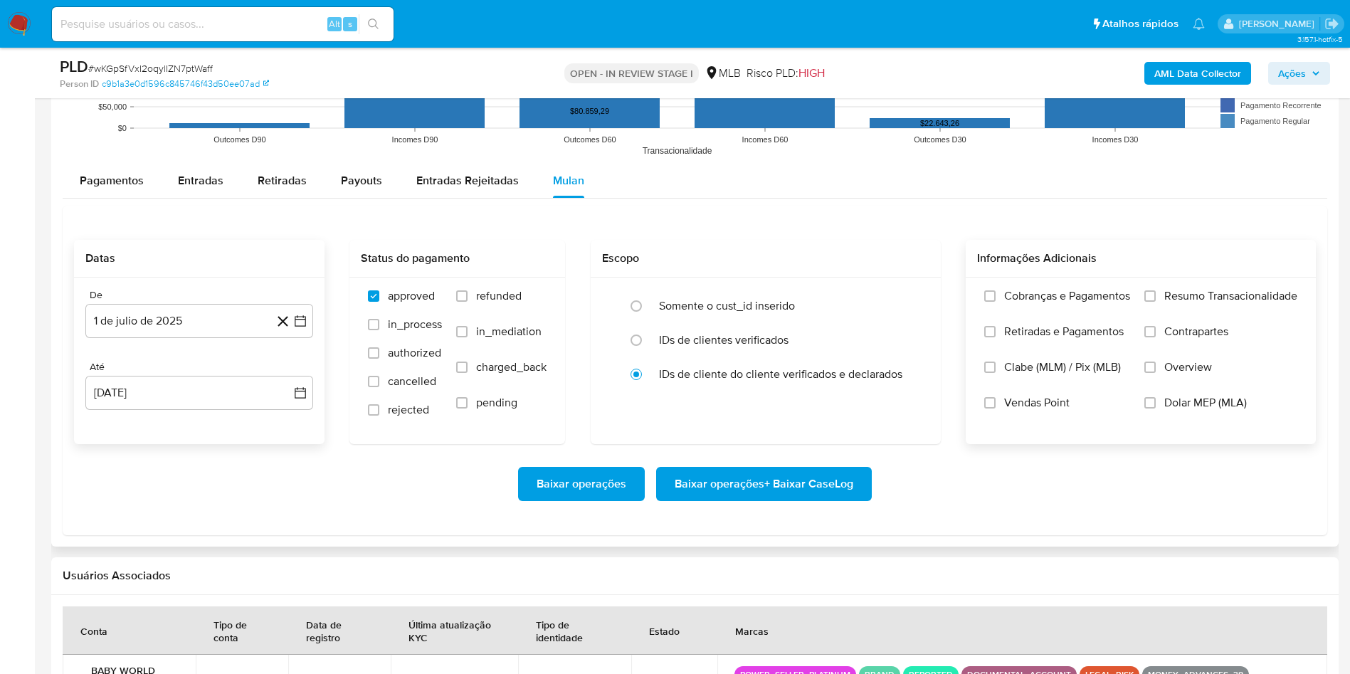
click at [910, 289] on span "Resumo Transacionalidade" at bounding box center [1230, 296] width 133 height 14
click at [910, 290] on input "Resumo Transacionalidade" at bounding box center [1149, 295] width 11 height 11
click at [765, 448] on span "Baixar operações + Baixar CaseLog" at bounding box center [764, 483] width 179 height 31
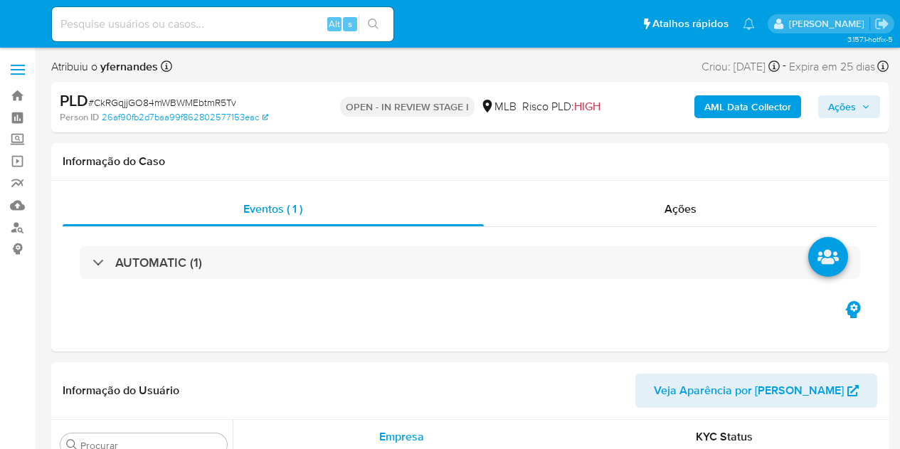
select select "10"
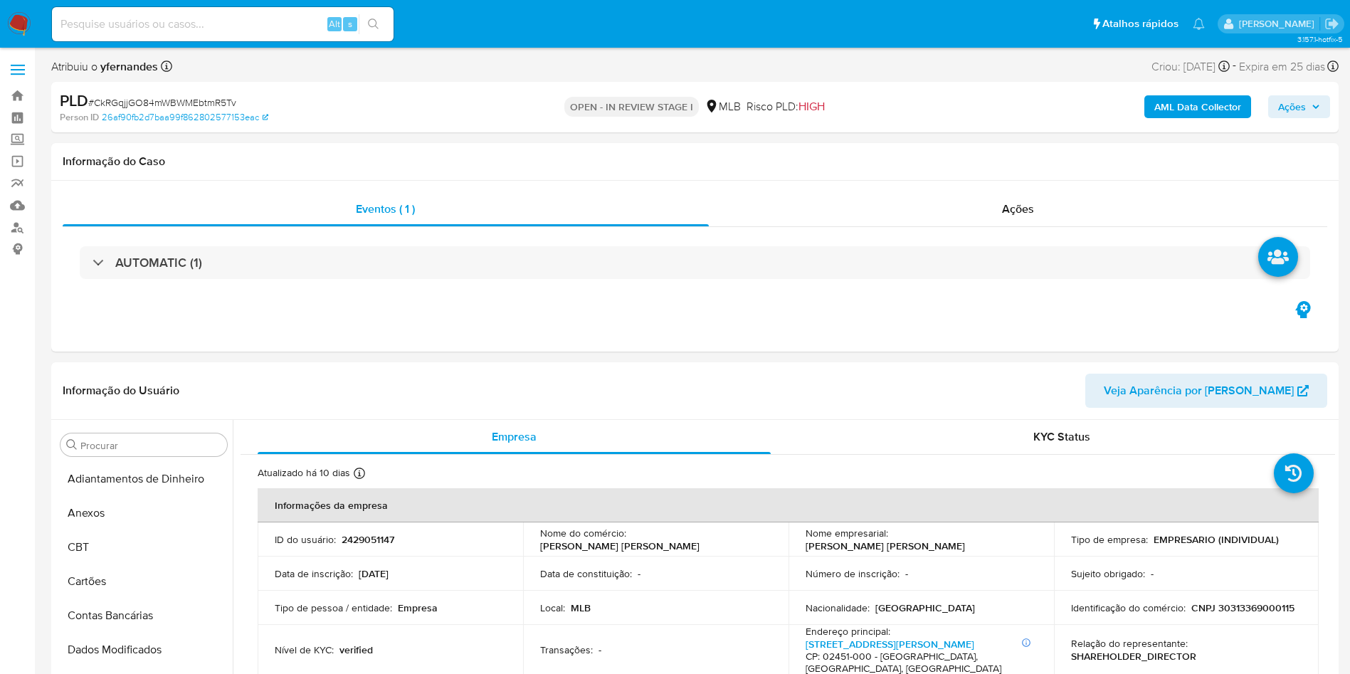
scroll to position [635, 0]
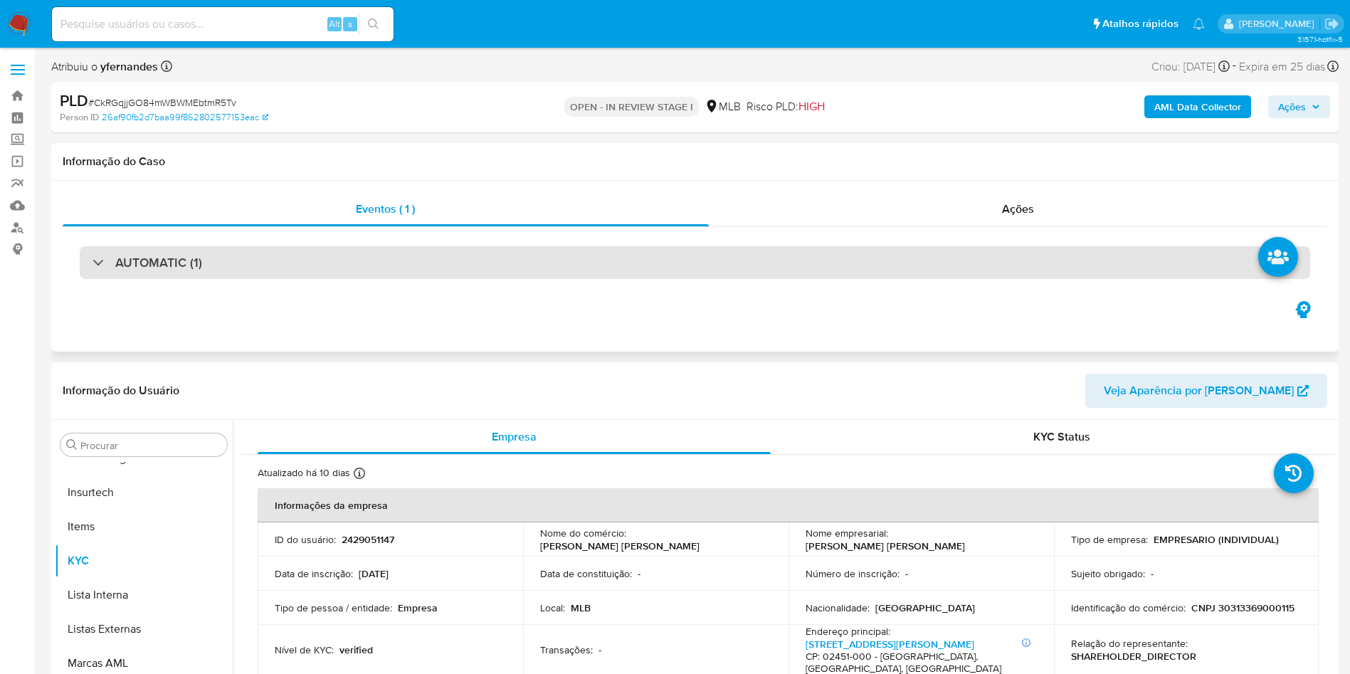
click at [518, 258] on div "AUTOMATIC (1)" at bounding box center [695, 262] width 1230 height 33
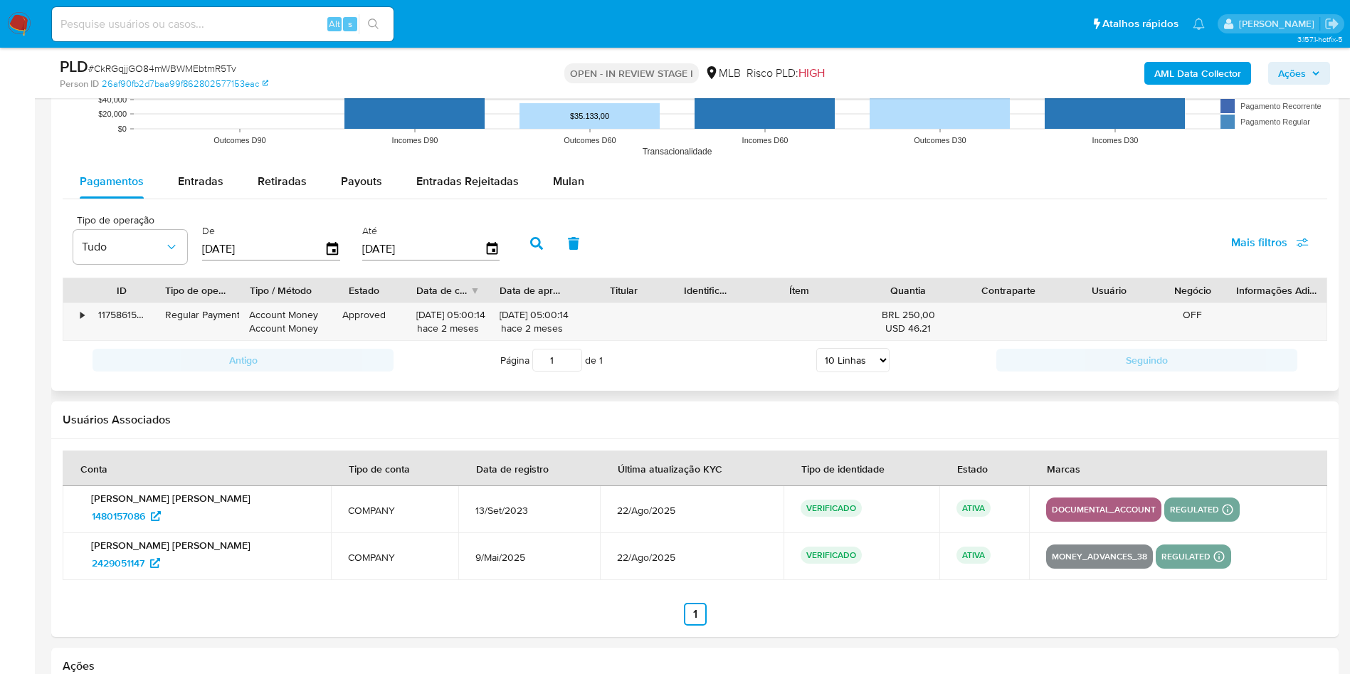
scroll to position [1815, 0]
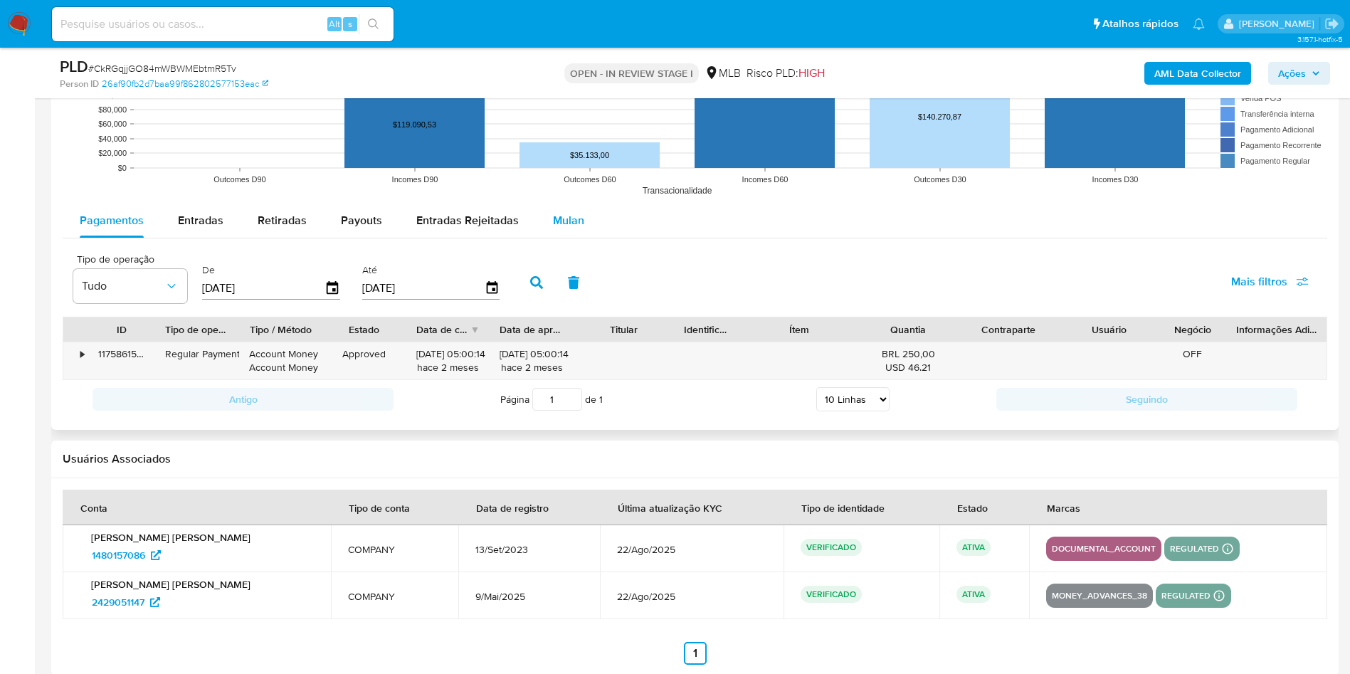
click at [538, 229] on button "Mulan" at bounding box center [568, 221] width 65 height 34
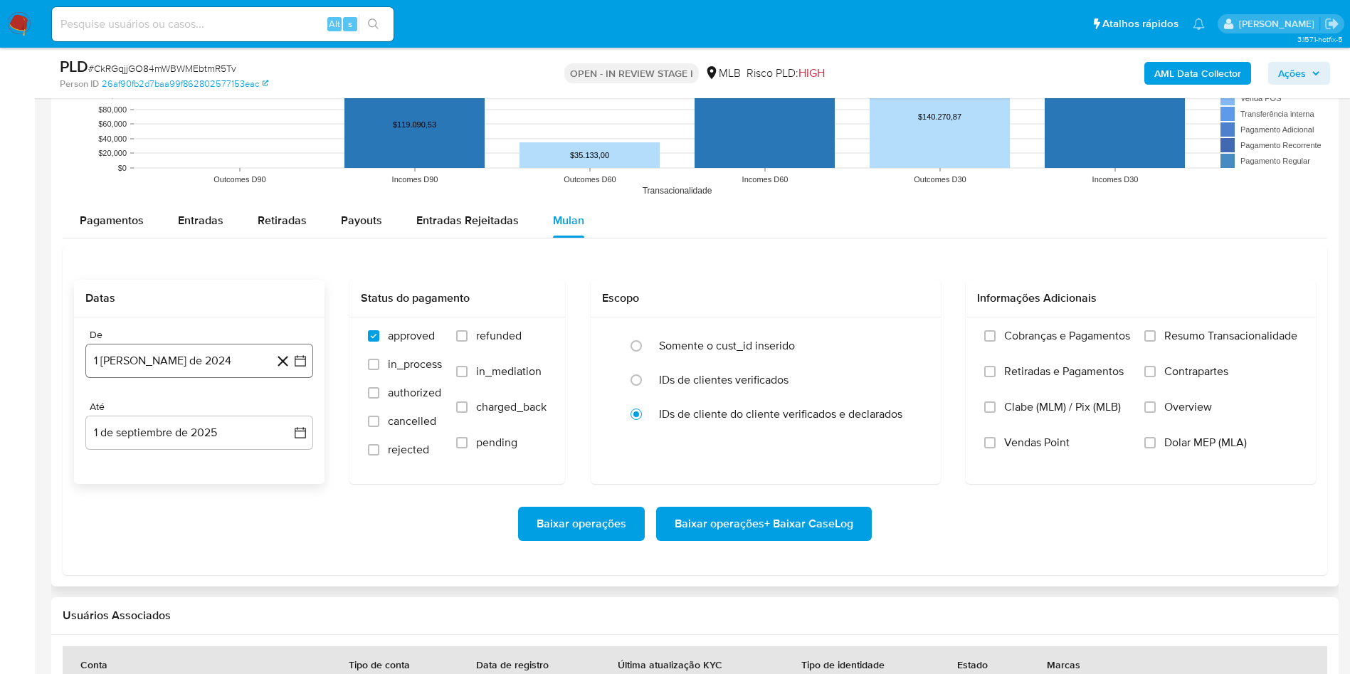
click at [186, 359] on button "1 [PERSON_NAME] de 2024" at bounding box center [199, 361] width 228 height 34
click at [191, 409] on span "agosto 2024" at bounding box center [192, 412] width 65 height 14
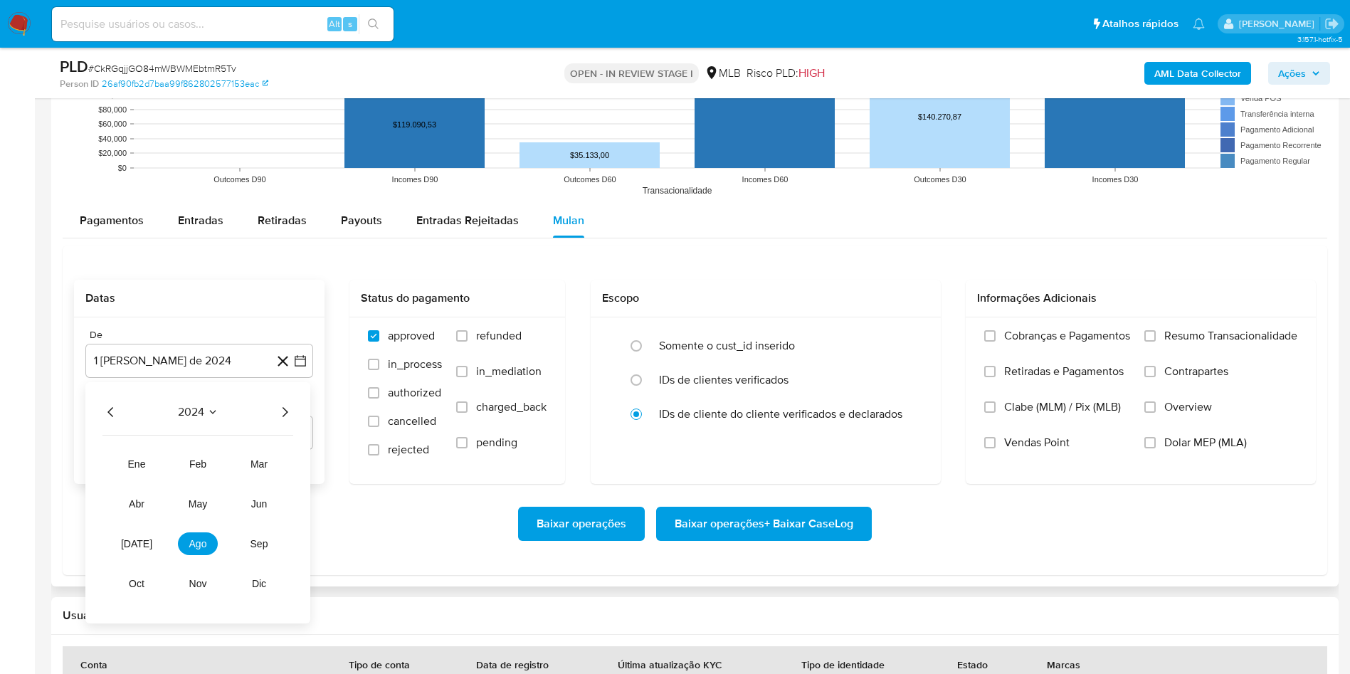
click at [280, 416] on icon "Año siguiente" at bounding box center [284, 411] width 17 height 17
click at [154, 448] on button "jul" at bounding box center [137, 543] width 40 height 23
click at [137, 448] on button "1" at bounding box center [142, 464] width 23 height 23
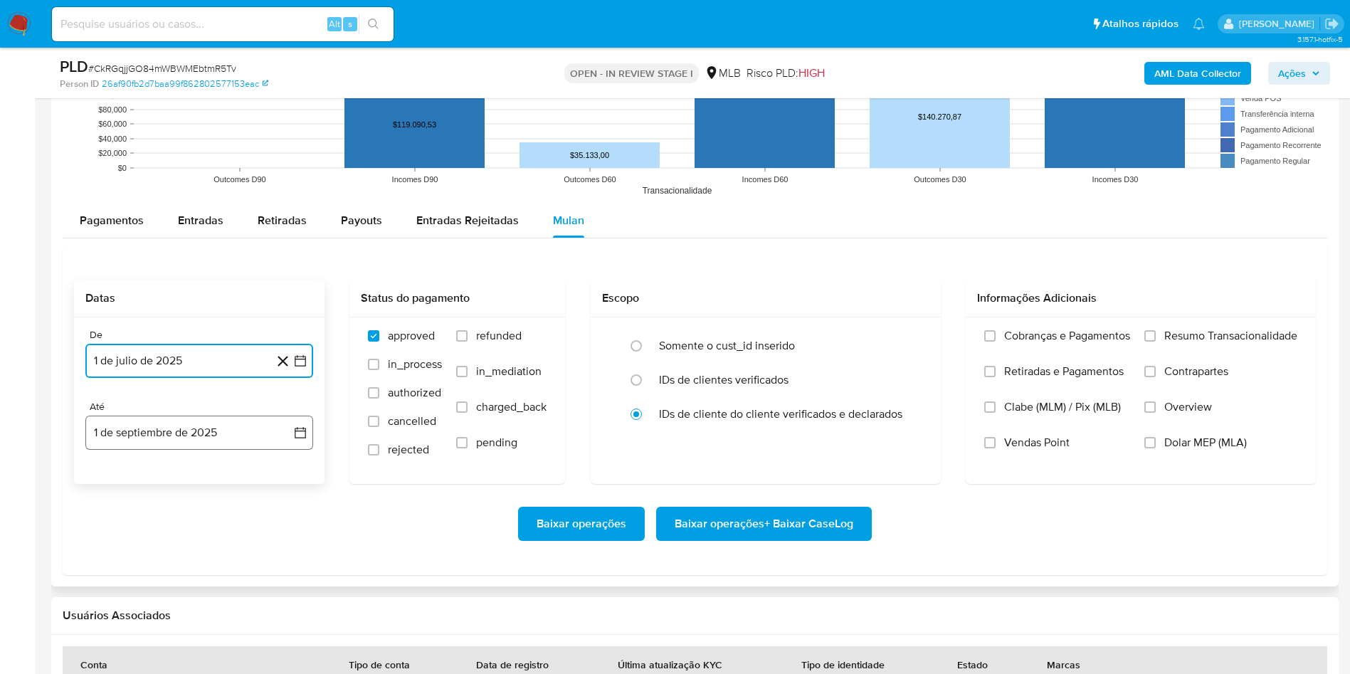
click at [139, 438] on button "1 de septiembre de 2025" at bounding box center [199, 433] width 228 height 34
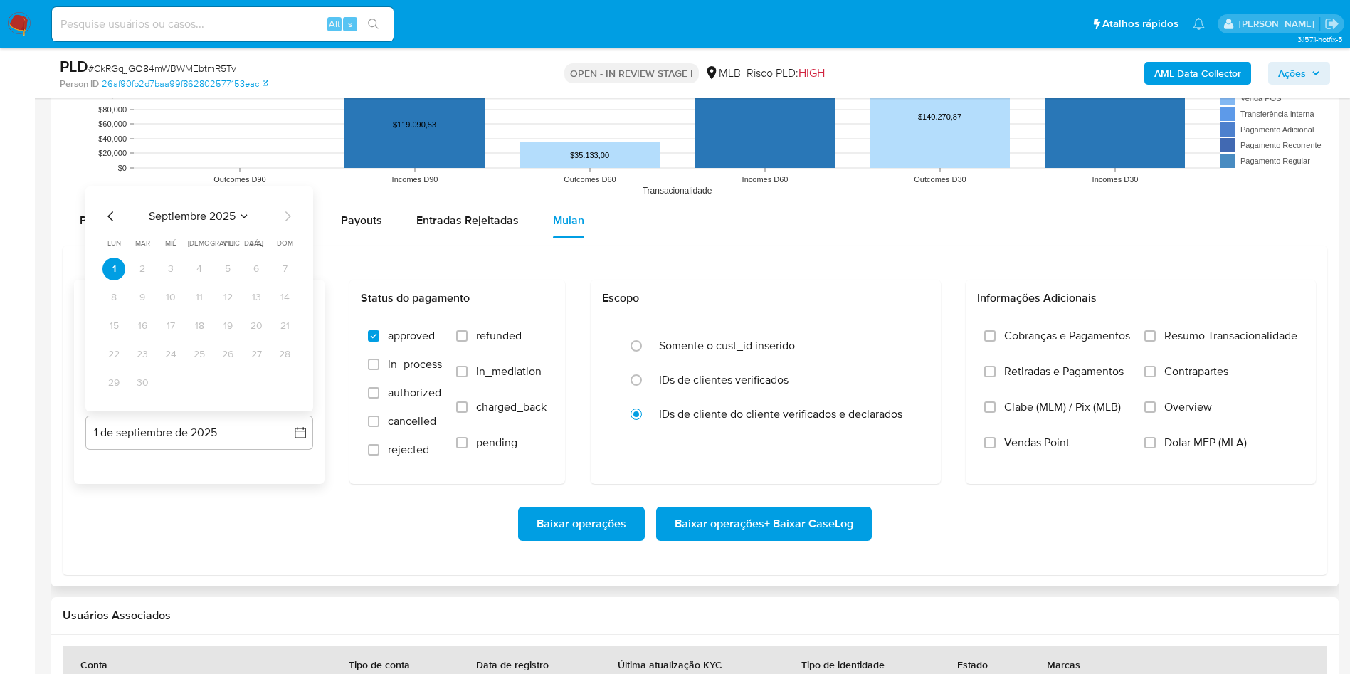
click at [105, 219] on icon "Mes anterior" at bounding box center [110, 216] width 17 height 17
click at [278, 381] on button "31" at bounding box center [284, 382] width 23 height 23
click at [899, 346] on label "Resumo Transacionalidade" at bounding box center [1220, 347] width 153 height 36
click at [899, 342] on input "Resumo Transacionalidade" at bounding box center [1149, 335] width 11 height 11
click at [762, 448] on span "Baixar operações + Baixar CaseLog" at bounding box center [764, 523] width 179 height 31
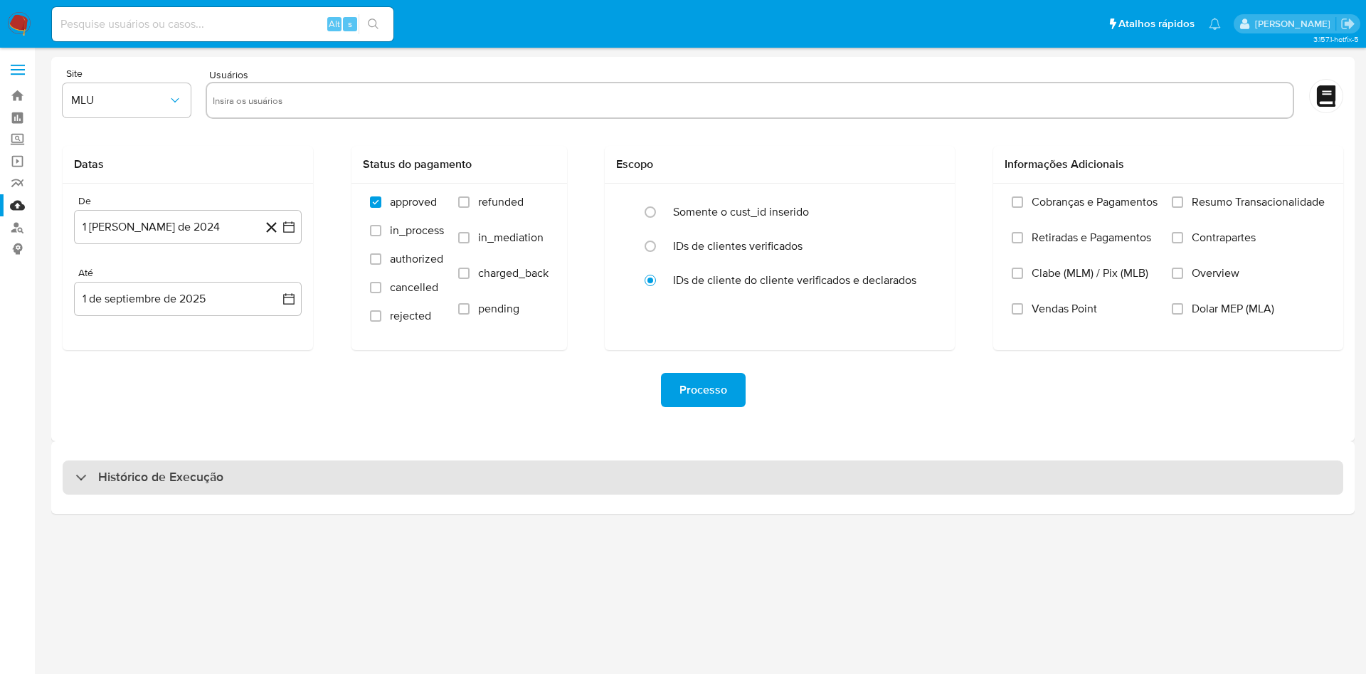
click at [908, 488] on div "Histórico de Execução" at bounding box center [703, 477] width 1281 height 34
select select "10"
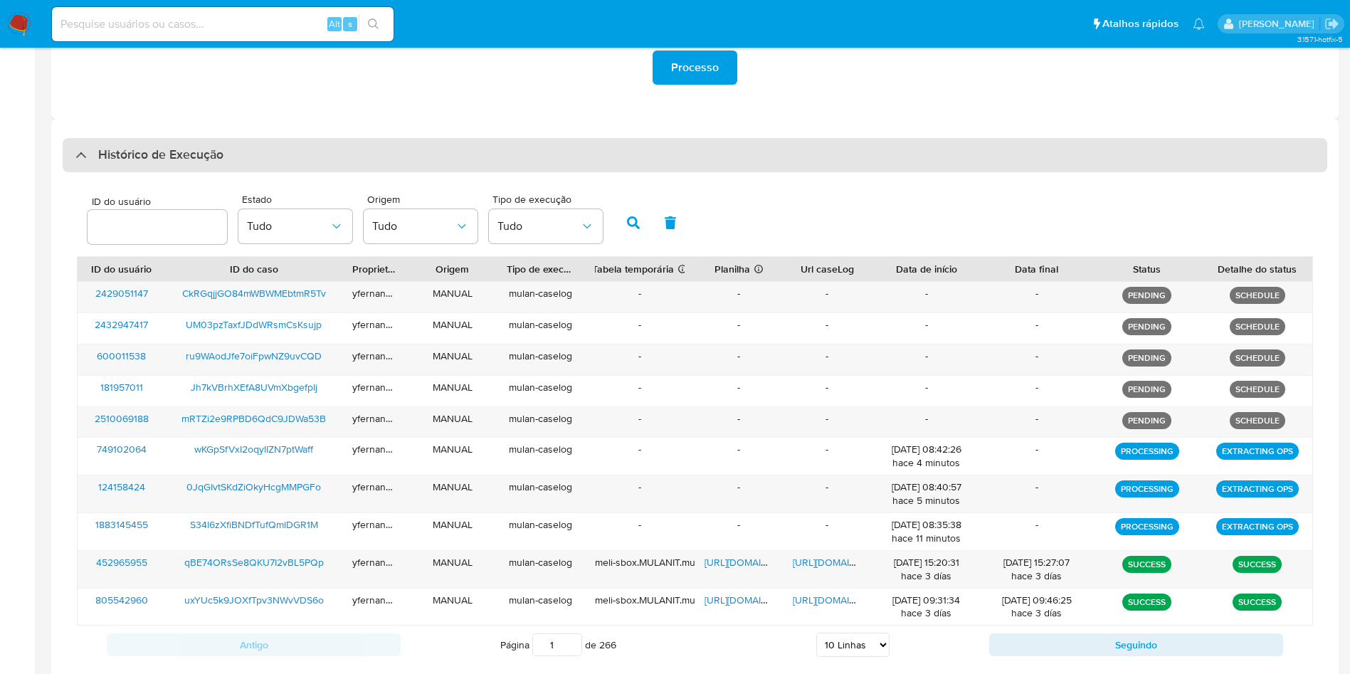
scroll to position [355, 0]
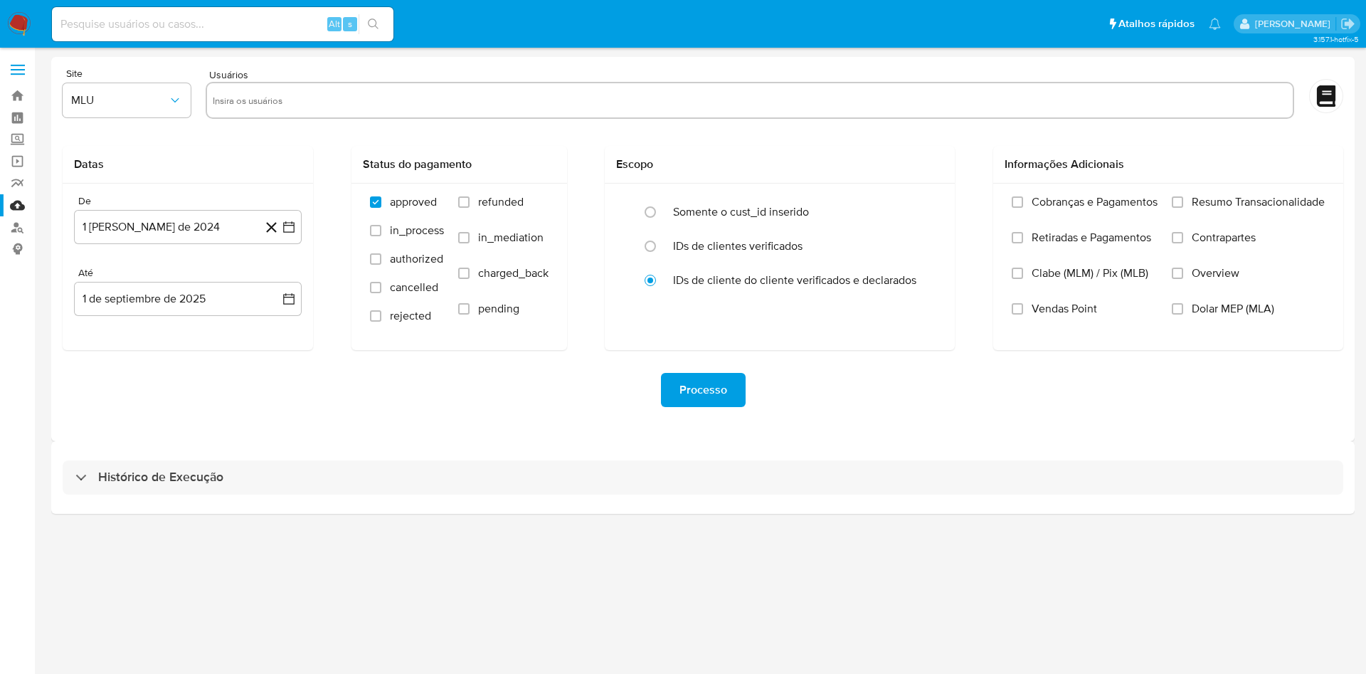
click at [770, 488] on div "Histórico de Execução" at bounding box center [703, 477] width 1281 height 34
select select "10"
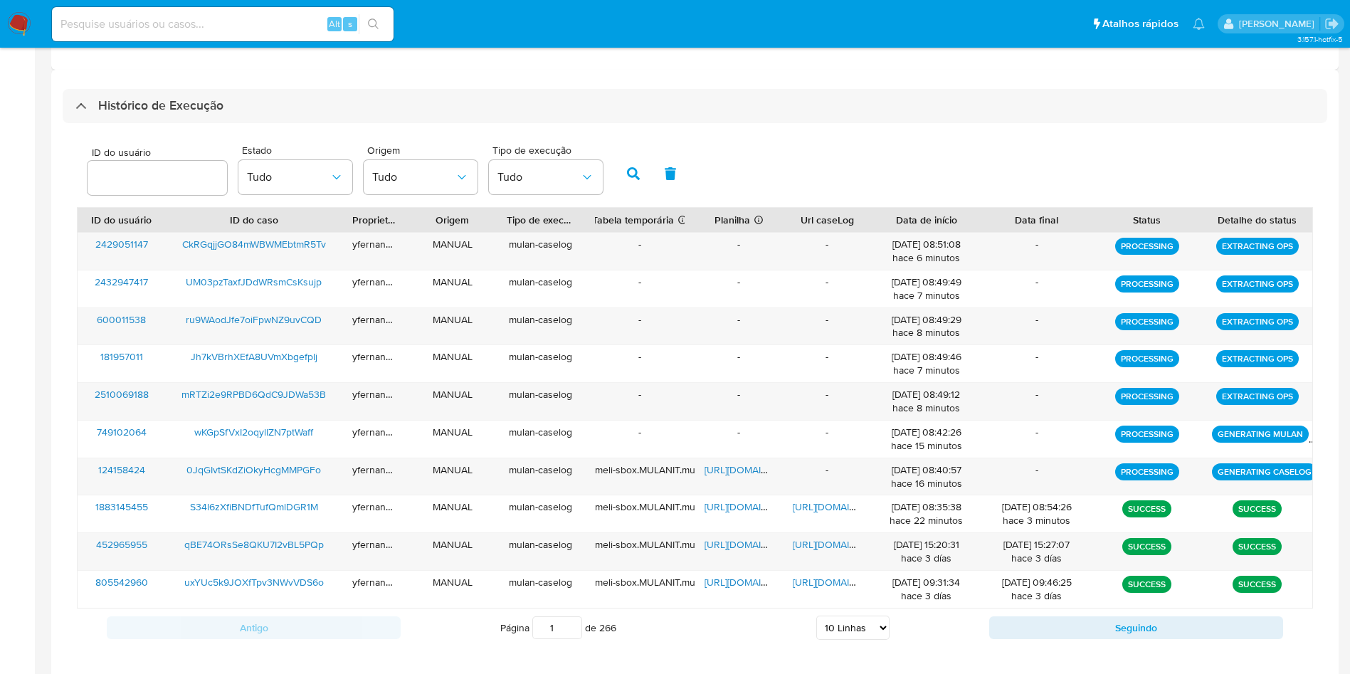
scroll to position [387, 0]
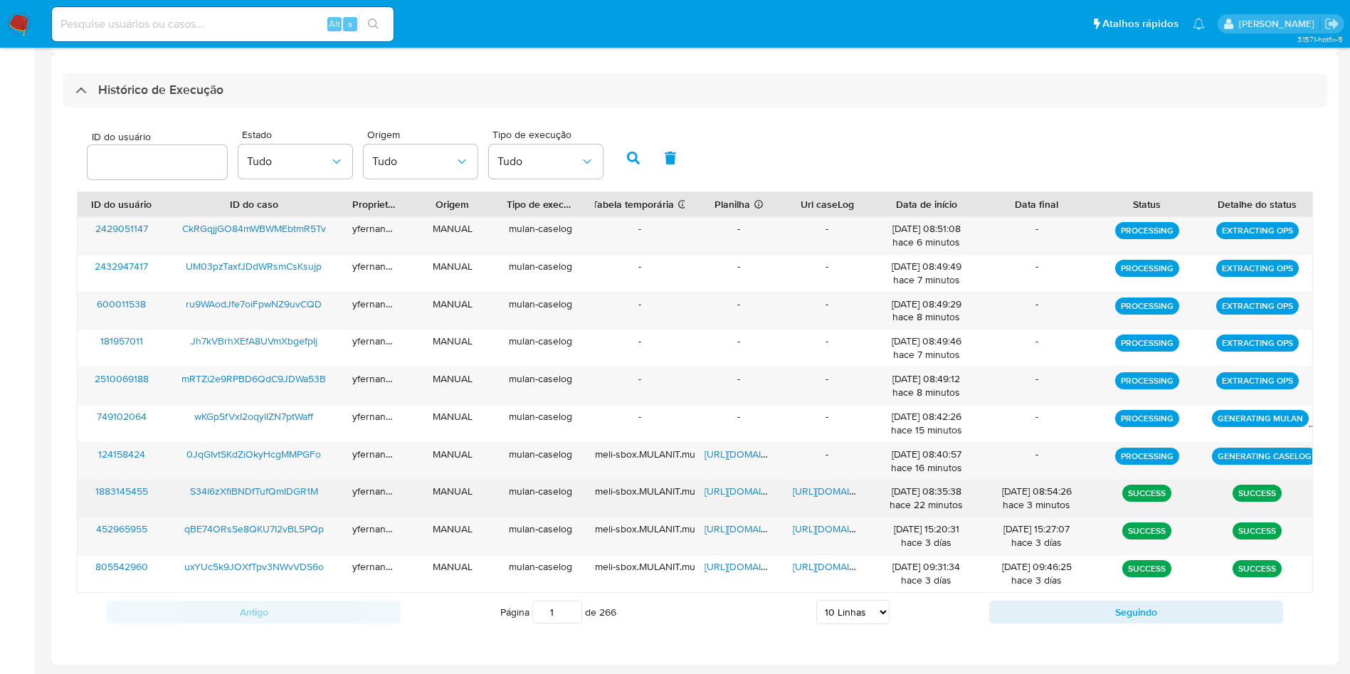
click at [953, 497] on div "[DATE] 08:35:38 hace 22 minutos" at bounding box center [926, 498] width 90 height 27
click at [953, 497] on div "01/09/2025 08:35:38 hace 22 minutos" at bounding box center [926, 498] width 90 height 27
click at [751, 486] on span "https://docs.google.com/spreadsheets/d/1ZvShDt3nbuODoGZrEooHlraS7YDMw7e91vBTu9K…" at bounding box center [753, 491] width 98 height 14
click at [821, 485] on span "https://docs.google.com/document/d/1wcoLFQI7R6FK8NV7xkTAgaAl4qZfAH-520aukxGRF8Q…" at bounding box center [842, 491] width 98 height 14
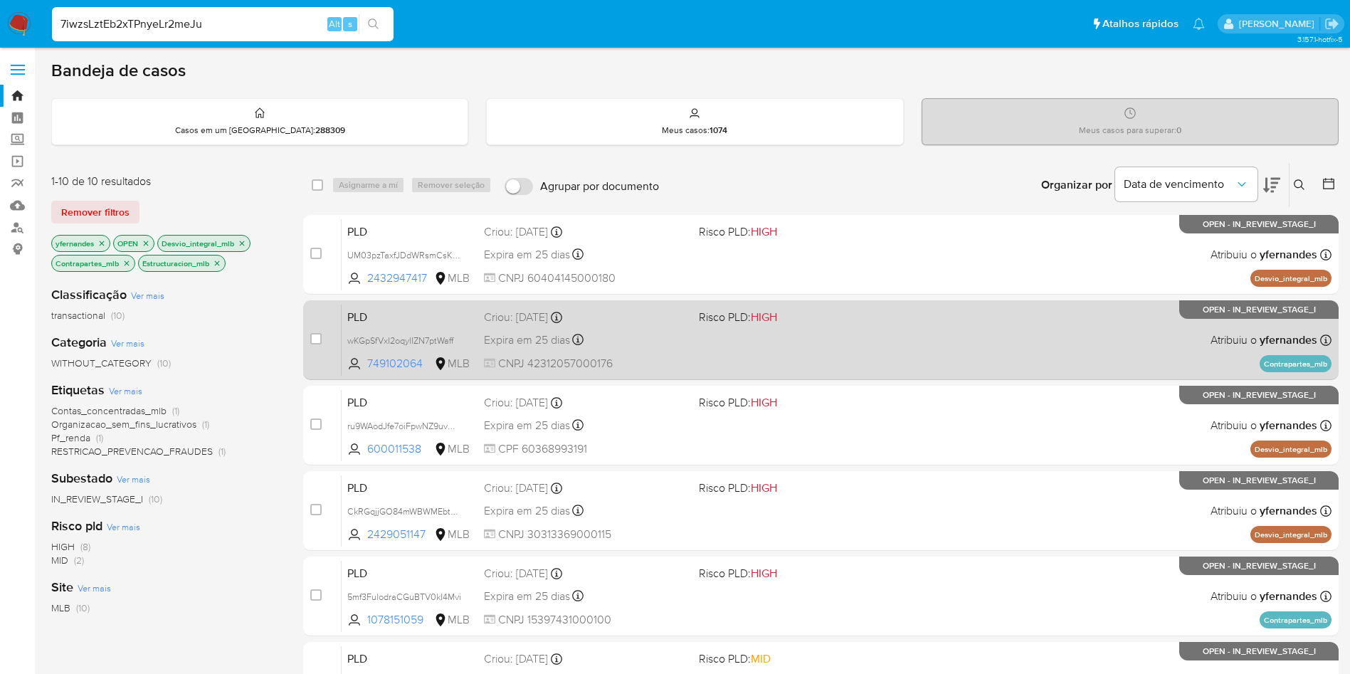
type input "7iwzsLztEb2xTPnyeLr2meJu"
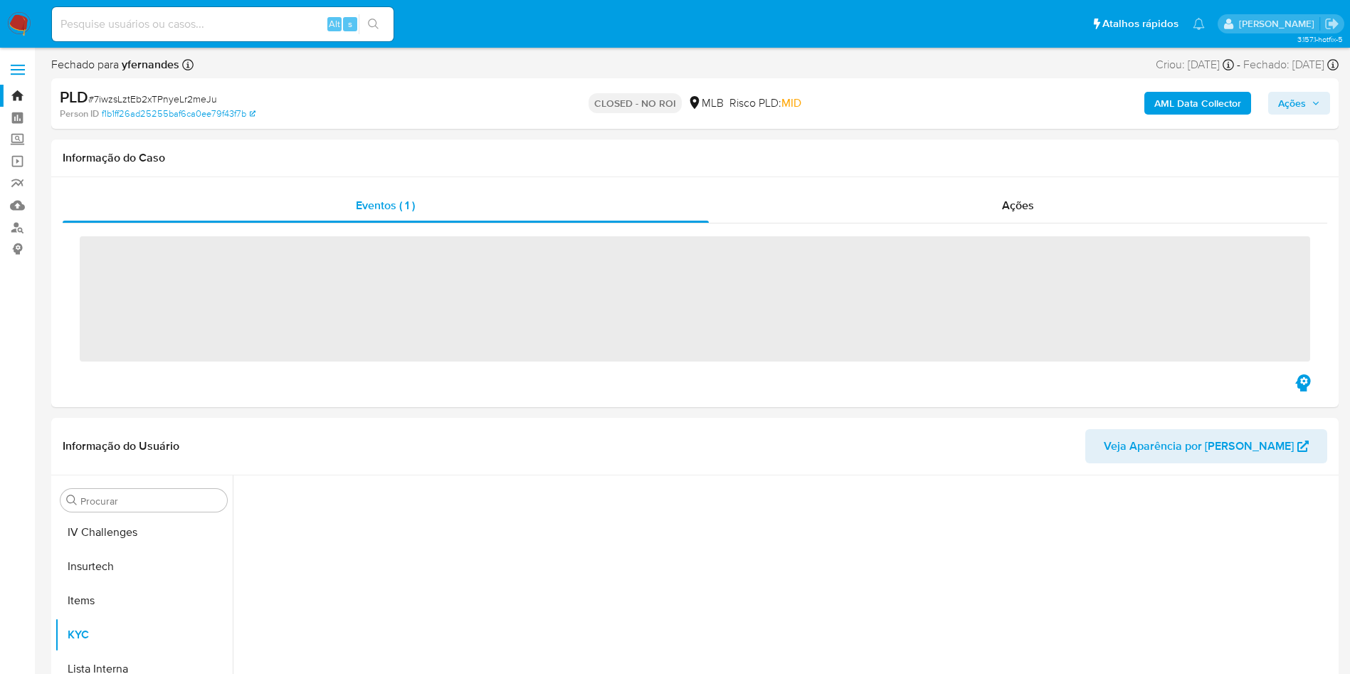
scroll to position [635, 0]
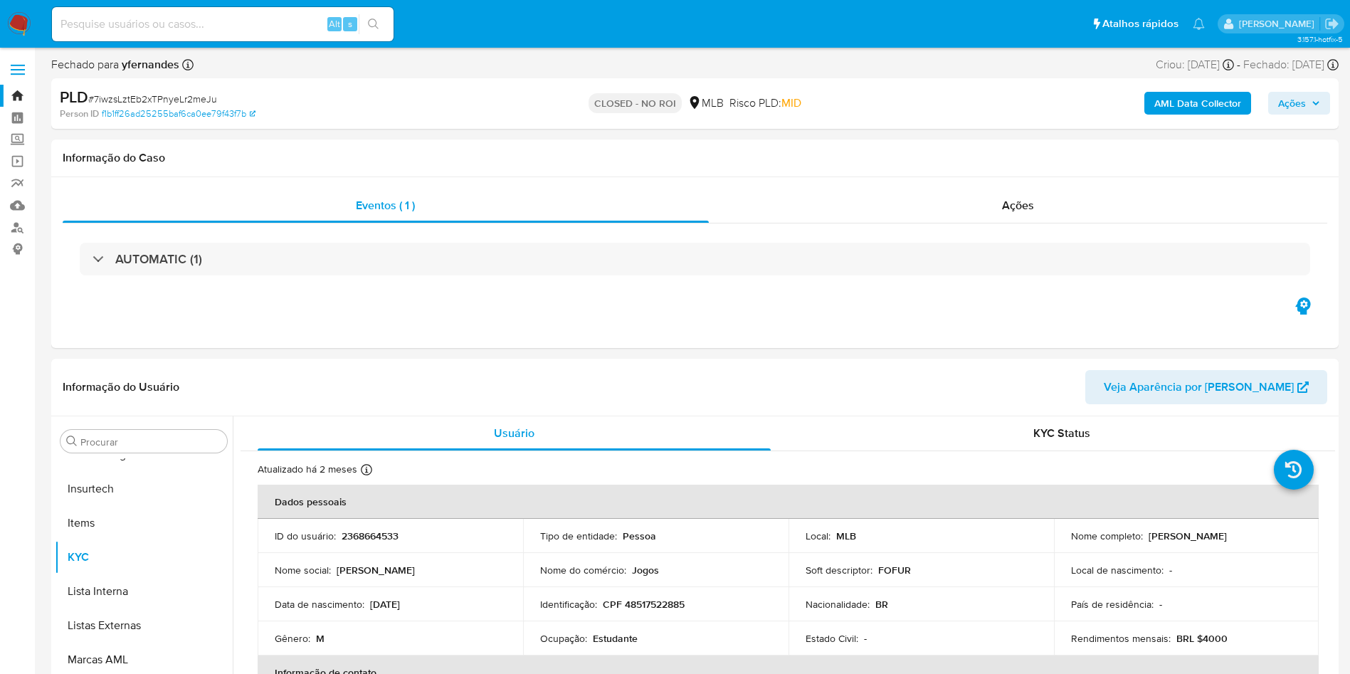
select select "10"
click at [200, 315] on div "Eventos ( 1 ) Ações AUTOMATIC (1)" at bounding box center [694, 262] width 1287 height 171
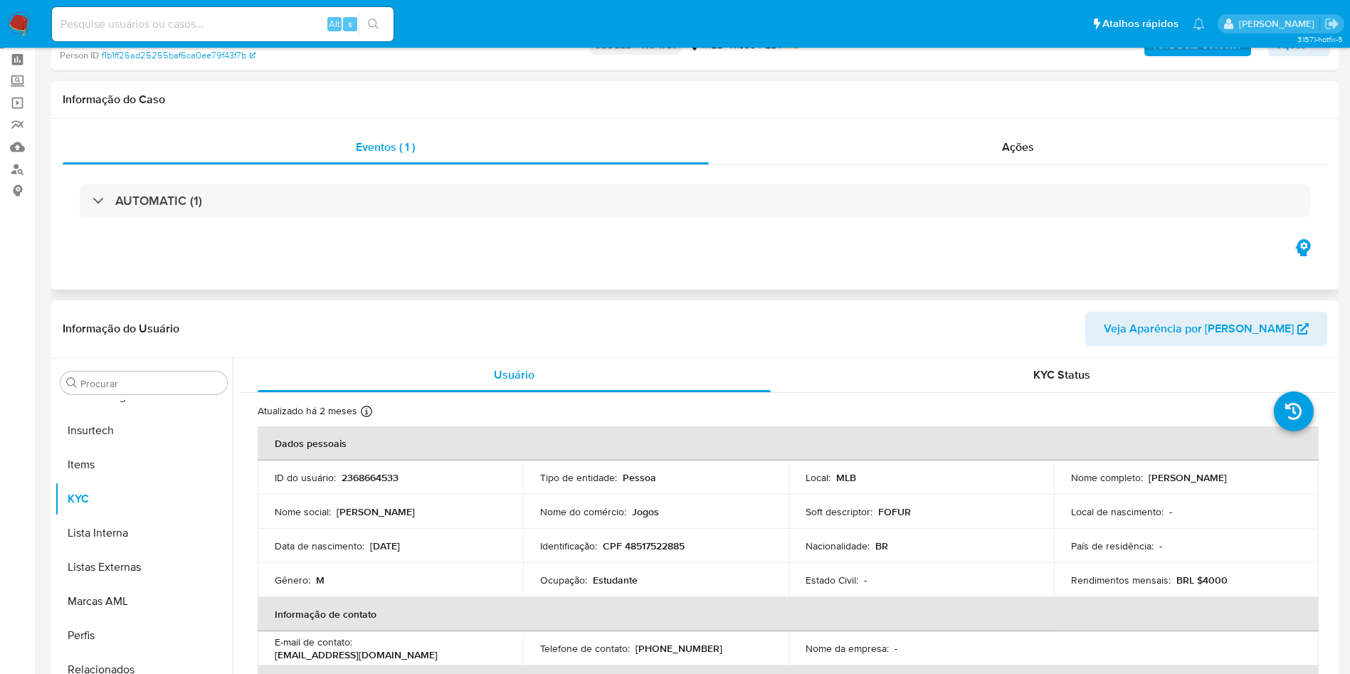
scroll to position [0, 0]
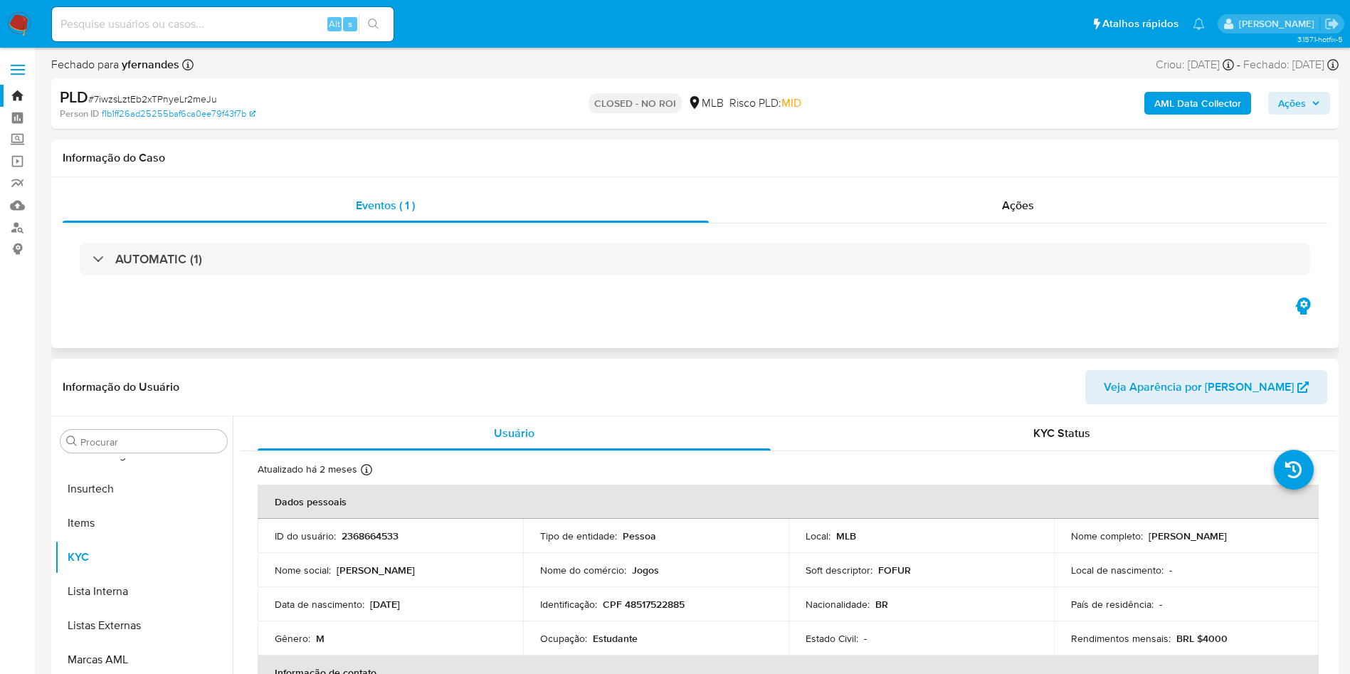
click at [1055, 228] on div "AUTOMATIC (1)" at bounding box center [695, 258] width 1265 height 71
click at [1031, 223] on div "AUTOMATIC (1)" at bounding box center [695, 258] width 1265 height 71
click at [1011, 212] on span "Ações" at bounding box center [1018, 205] width 32 height 16
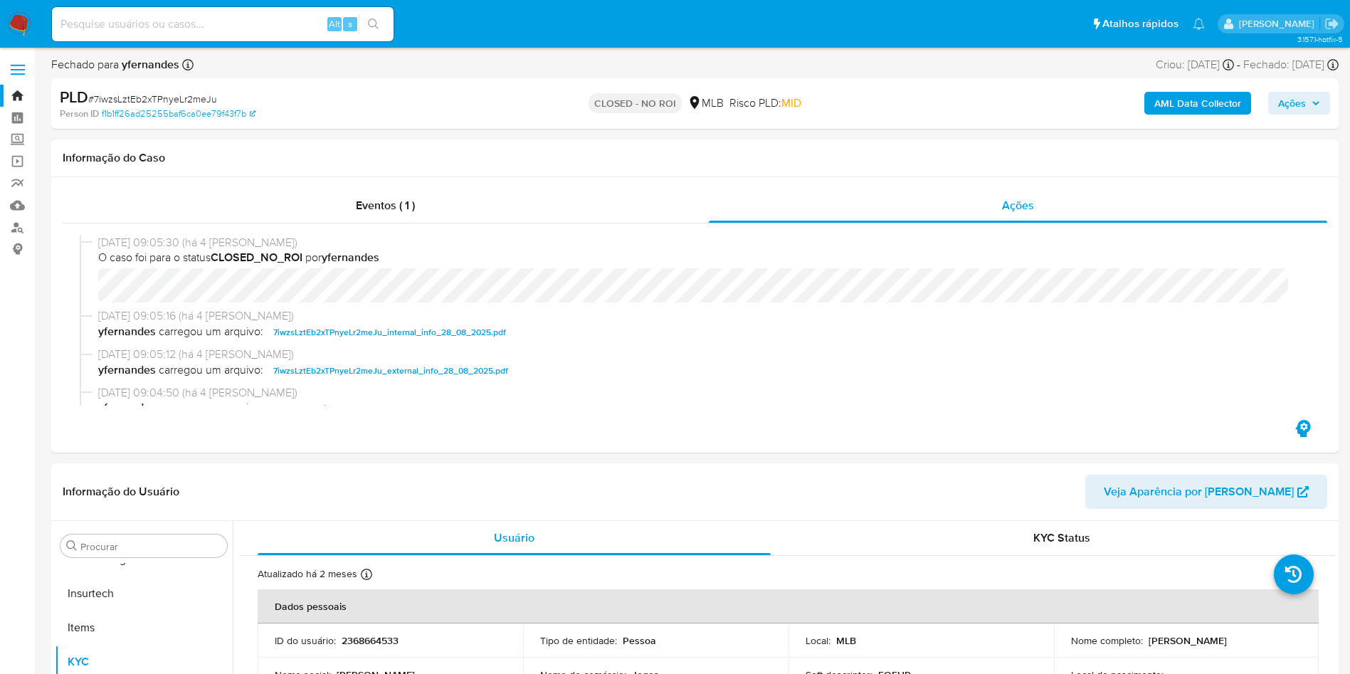
click at [21, 36] on nav "Pausado Ver notificaciones Alt s Atalhos rápidos Presiona las siguientes teclas…" at bounding box center [675, 24] width 1350 height 48
click at [19, 30] on img at bounding box center [19, 24] width 24 height 24
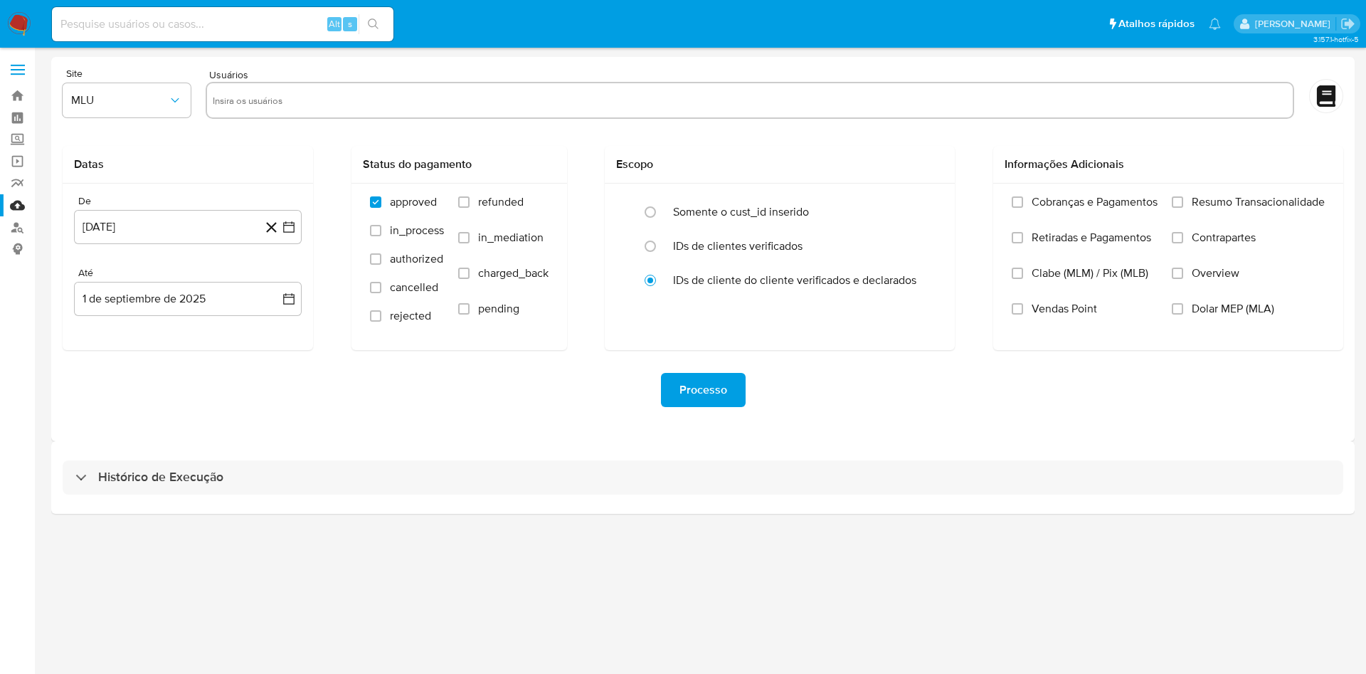
click at [568, 433] on div "Site MLU Usuários Datas De [DATE] [DATE] [GEOGRAPHIC_DATA] 1 de septiembre de 2…" at bounding box center [703, 249] width 1304 height 384
click at [564, 445] on div "Histórico de Execução" at bounding box center [703, 477] width 1304 height 73
click at [563, 456] on div "Histórico de Execução" at bounding box center [703, 477] width 1304 height 73
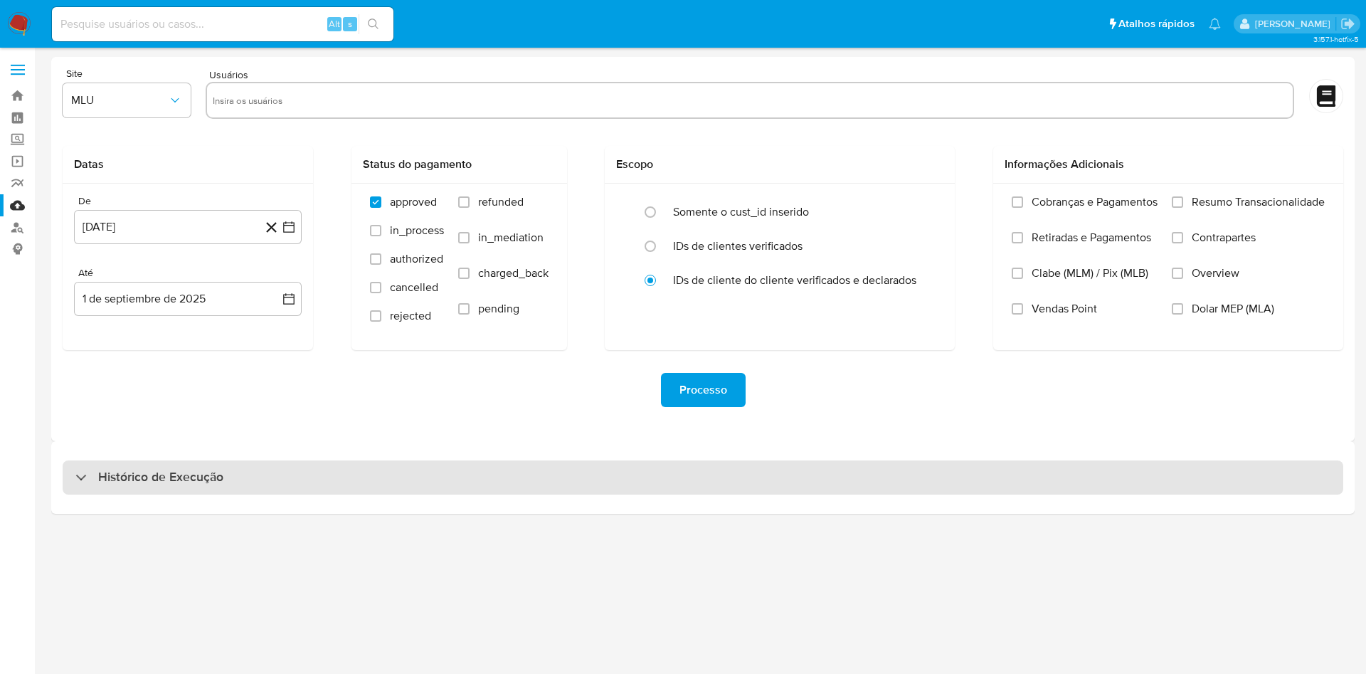
click at [577, 461] on div "Histórico de Execução" at bounding box center [703, 477] width 1281 height 34
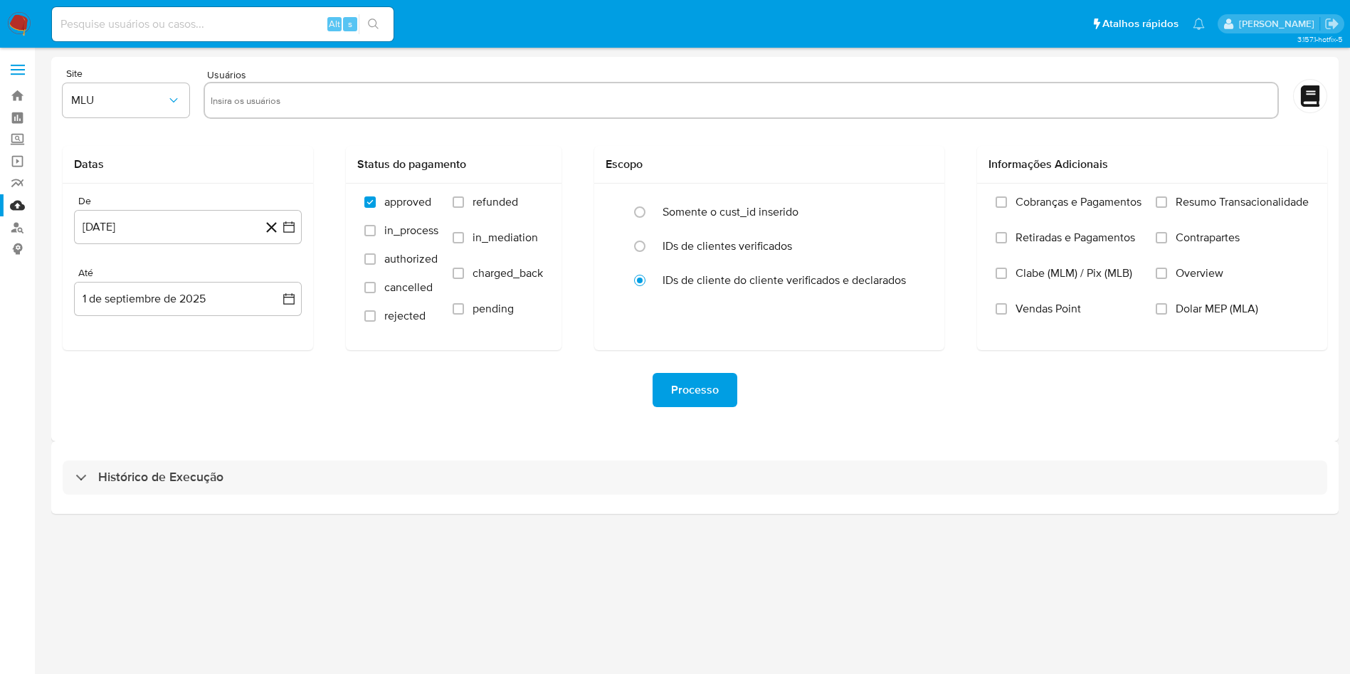
select select "10"
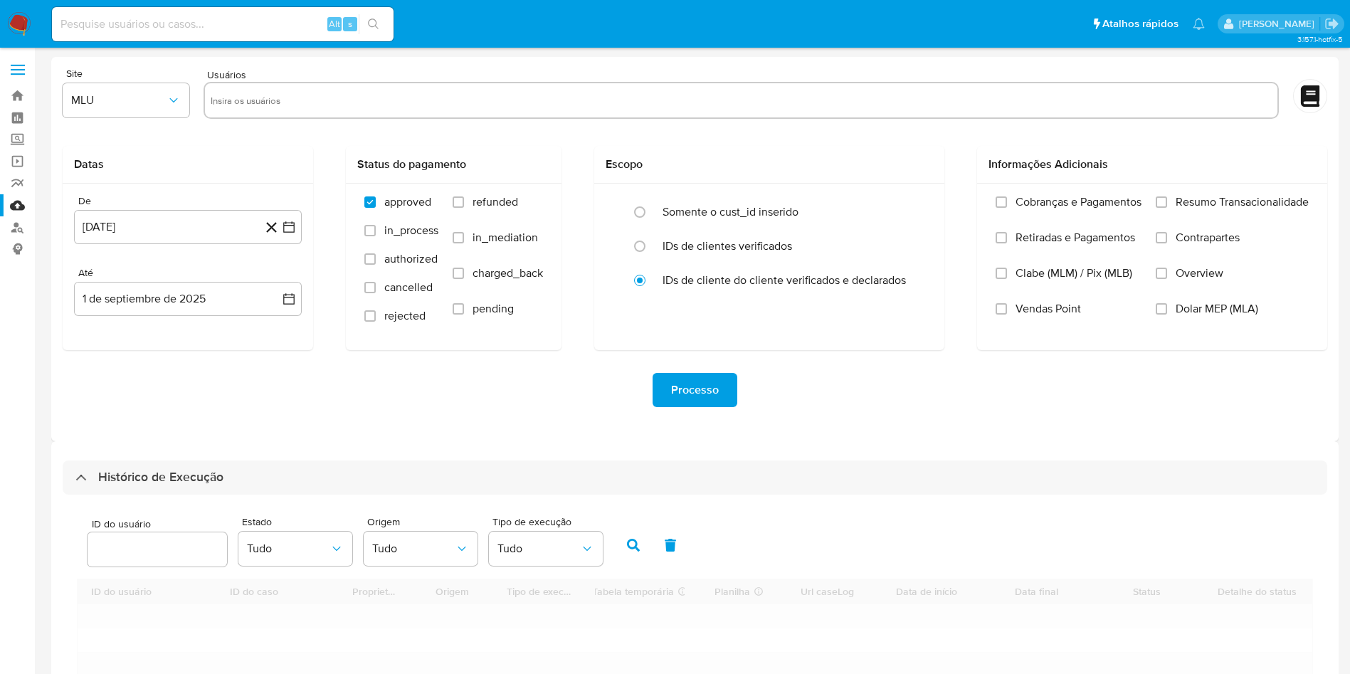
click at [584, 380] on div "Processo" at bounding box center [695, 390] width 1265 height 34
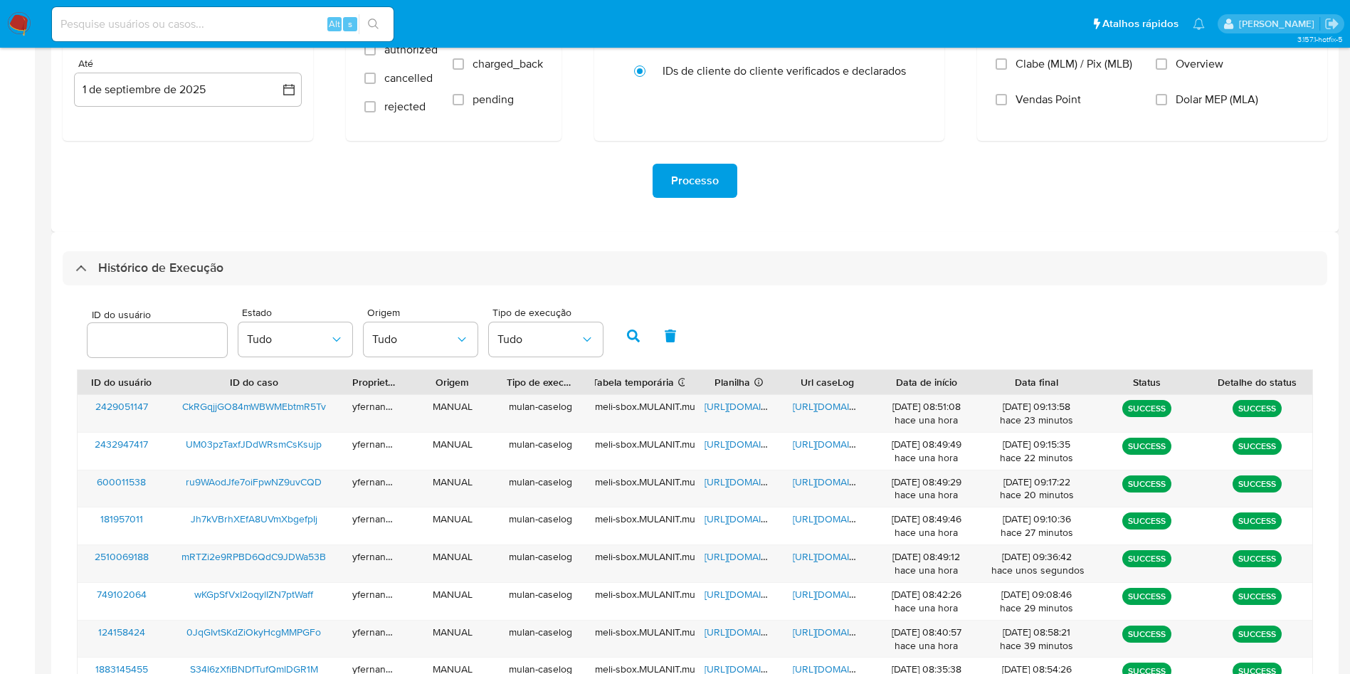
scroll to position [253, 0]
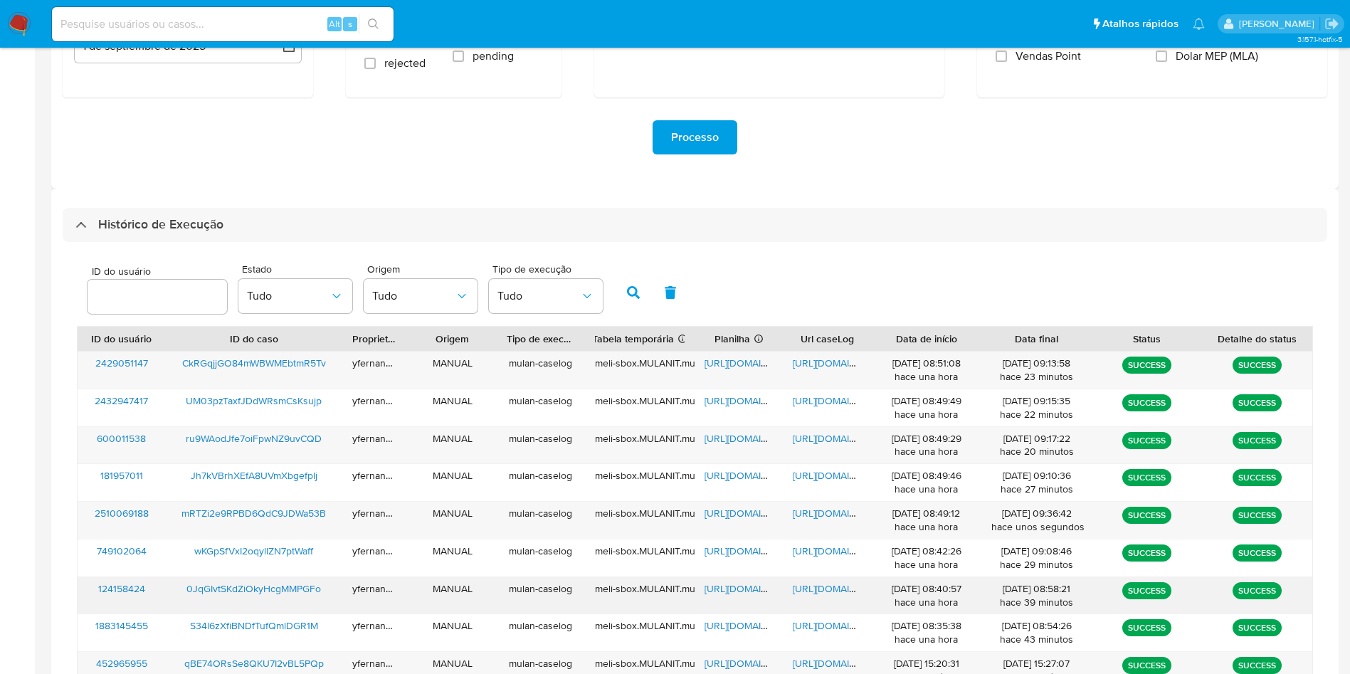
click at [719, 586] on span "https://docs.google.com/spreadsheets/d/1IwXK_5vl7bvuggd_Z3Iv4Om_h0OO0NamLvFaZHs…" at bounding box center [753, 588] width 98 height 14
click at [830, 586] on span "https://docs.google.com/document/d/1T1-OMfTrryhedQzlRjd9TpxNhFpDmzdlcFl5uNLI_hE…" at bounding box center [842, 588] width 98 height 14
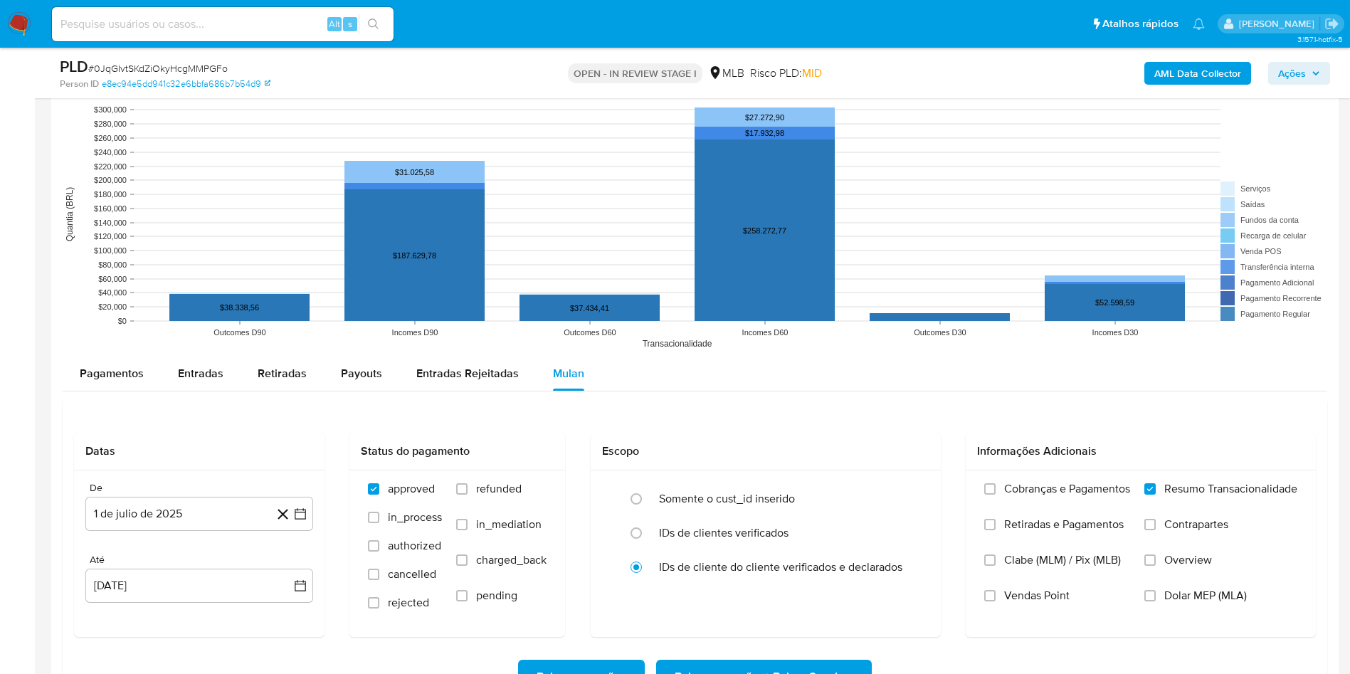
scroll to position [2135, 0]
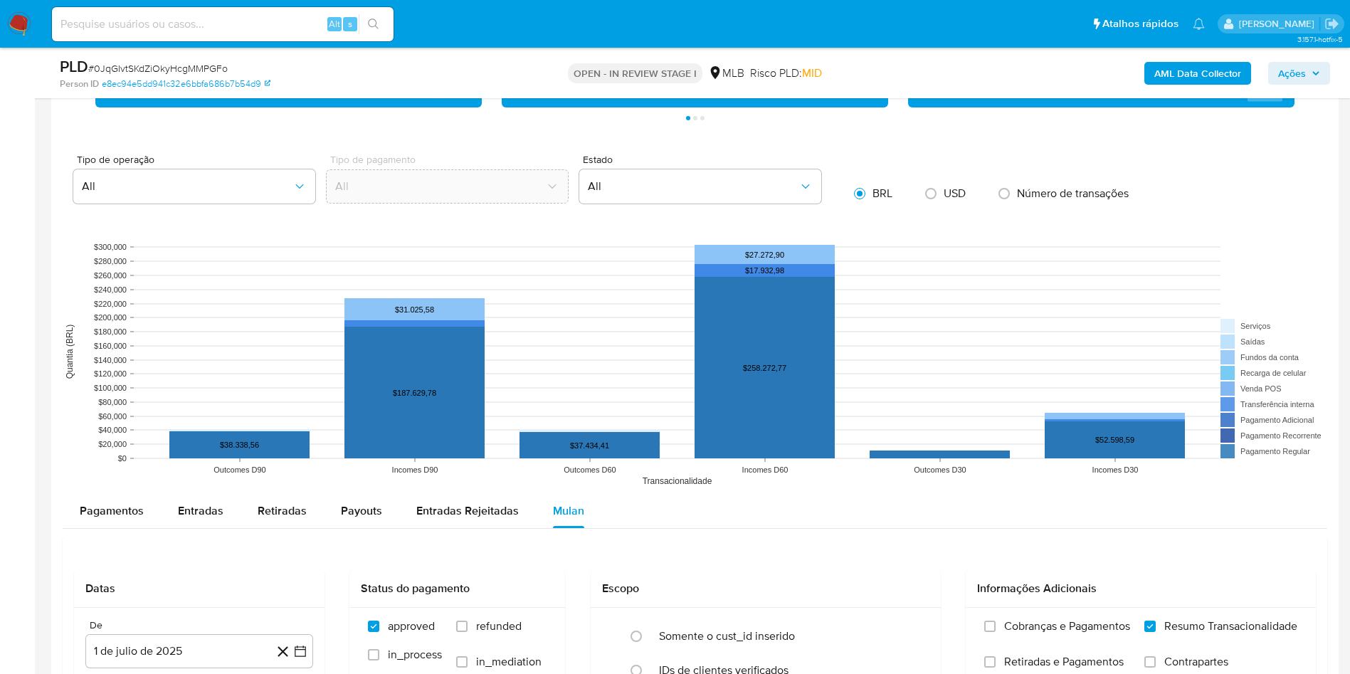
click at [213, 69] on span "# 0JqGIvtSKdZiOkyHcgMMPGFo" at bounding box center [157, 68] width 139 height 14
copy span "0JqGIvtSKdZiOkyHcgMMPGFo"
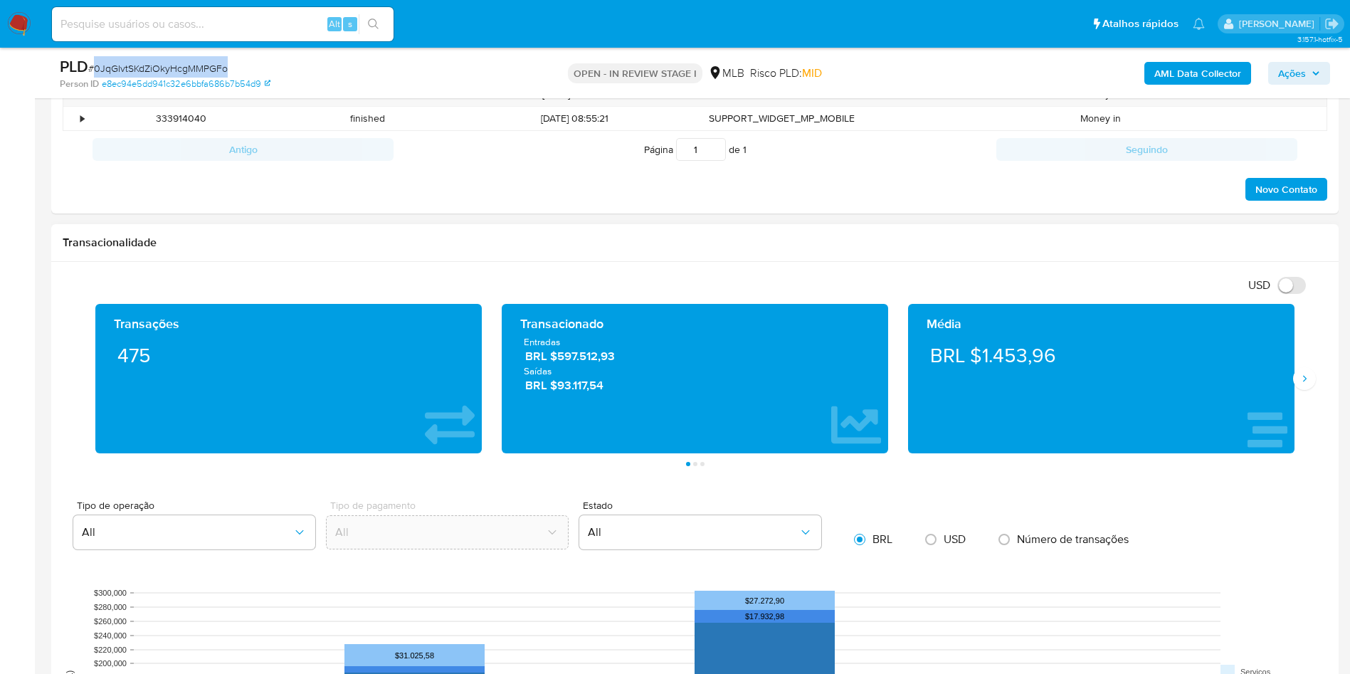
scroll to position [1708, 0]
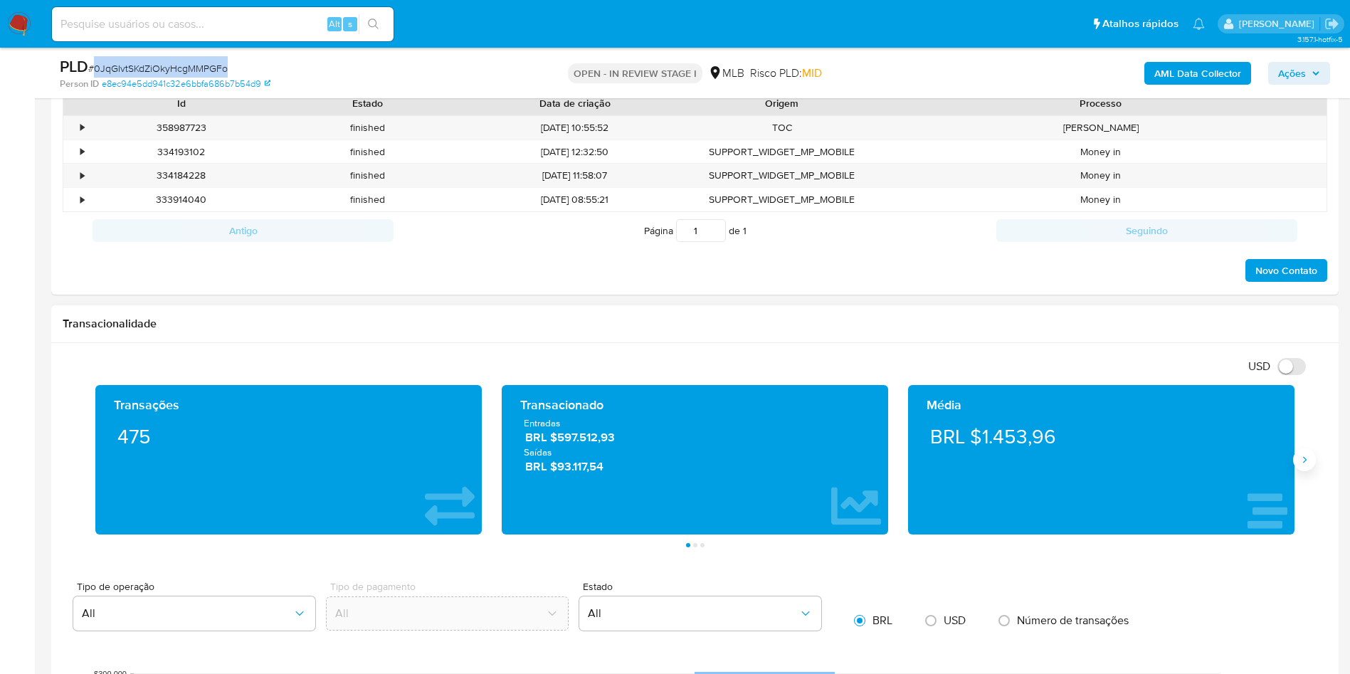
click at [1297, 457] on button "Siguiente" at bounding box center [1304, 459] width 23 height 23
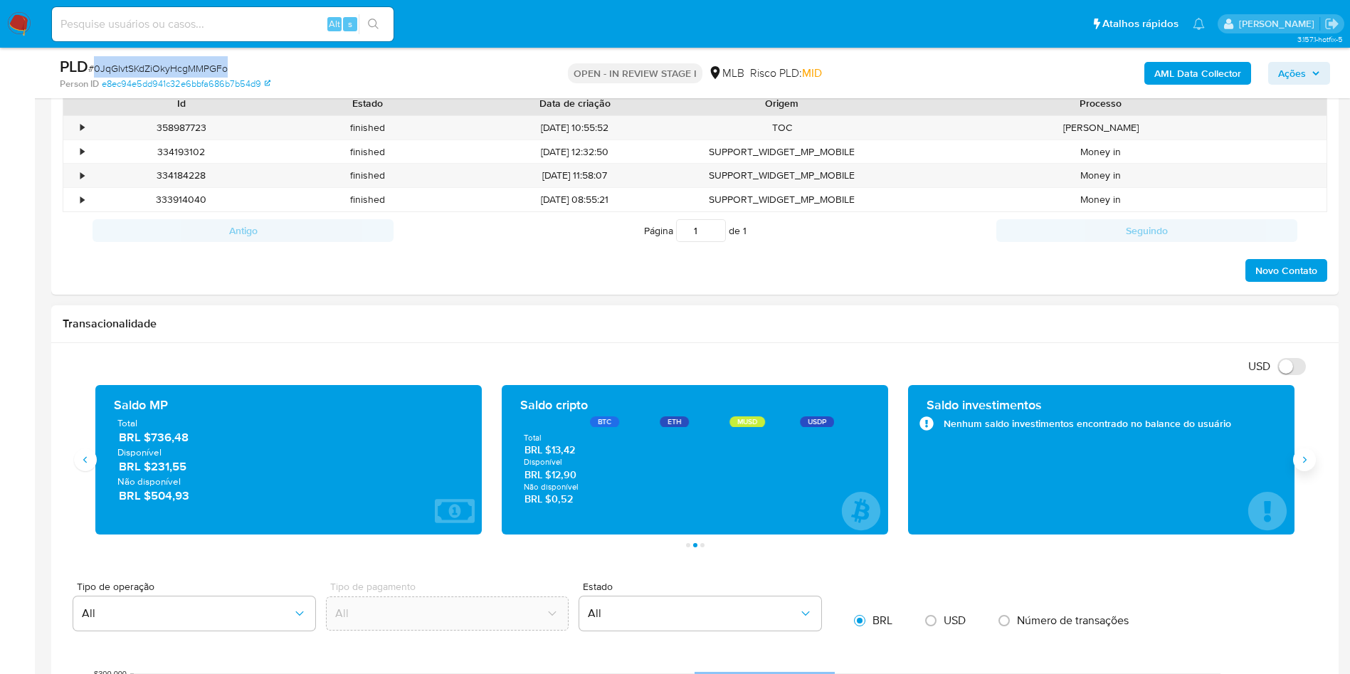
click at [1297, 457] on button "Siguiente" at bounding box center [1304, 459] width 23 height 23
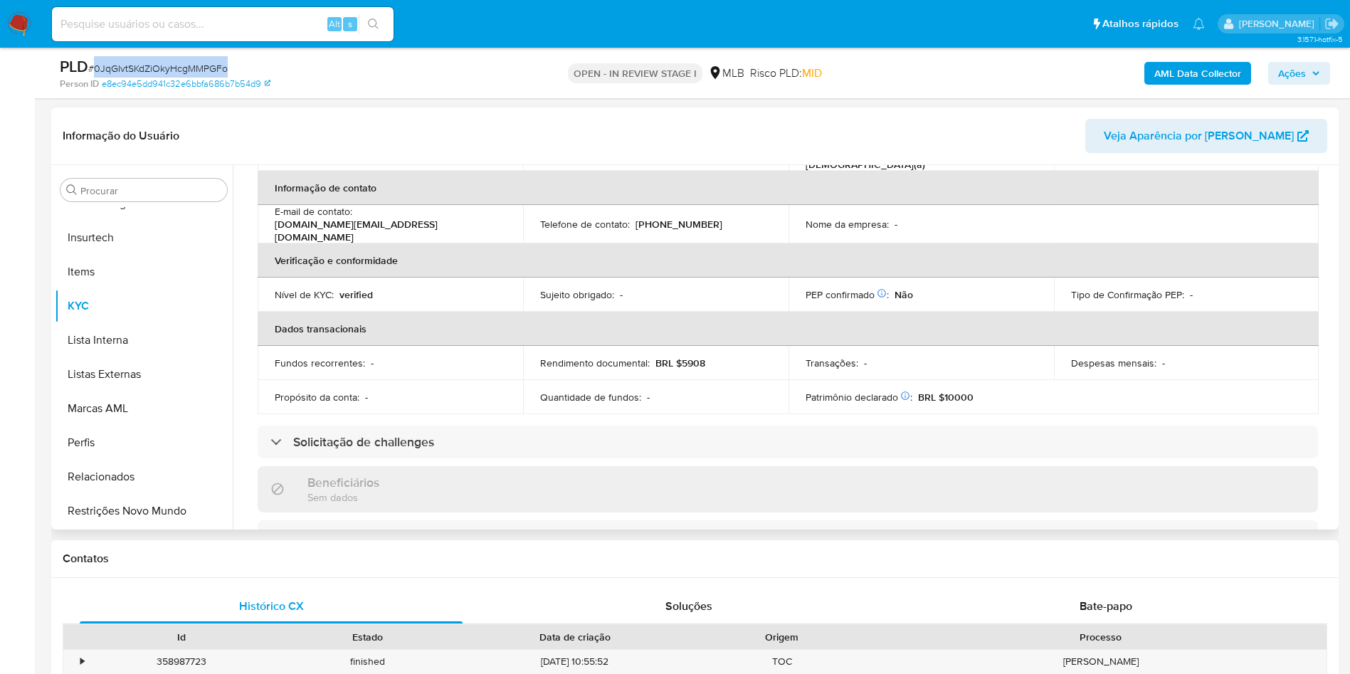
scroll to position [0, 0]
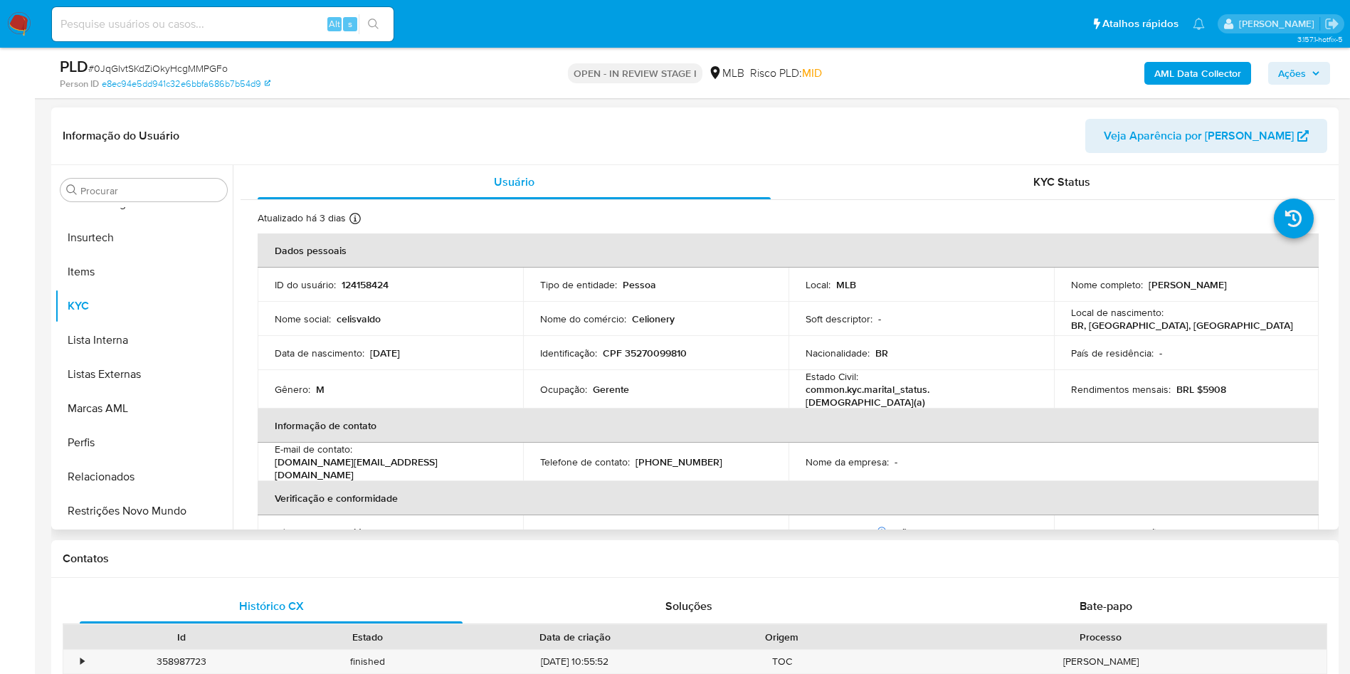
click at [156, 173] on div "Procurar Adiantamentos de Dinheiro Anexos CBT Cartões Contas Bancárias Dados Mo…" at bounding box center [144, 348] width 178 height 362
click at [142, 179] on div "Procurar" at bounding box center [143, 190] width 167 height 23
click at [139, 183] on div "Procurar" at bounding box center [143, 190] width 167 height 23
click at [123, 184] on input "Procurar" at bounding box center [150, 190] width 141 height 13
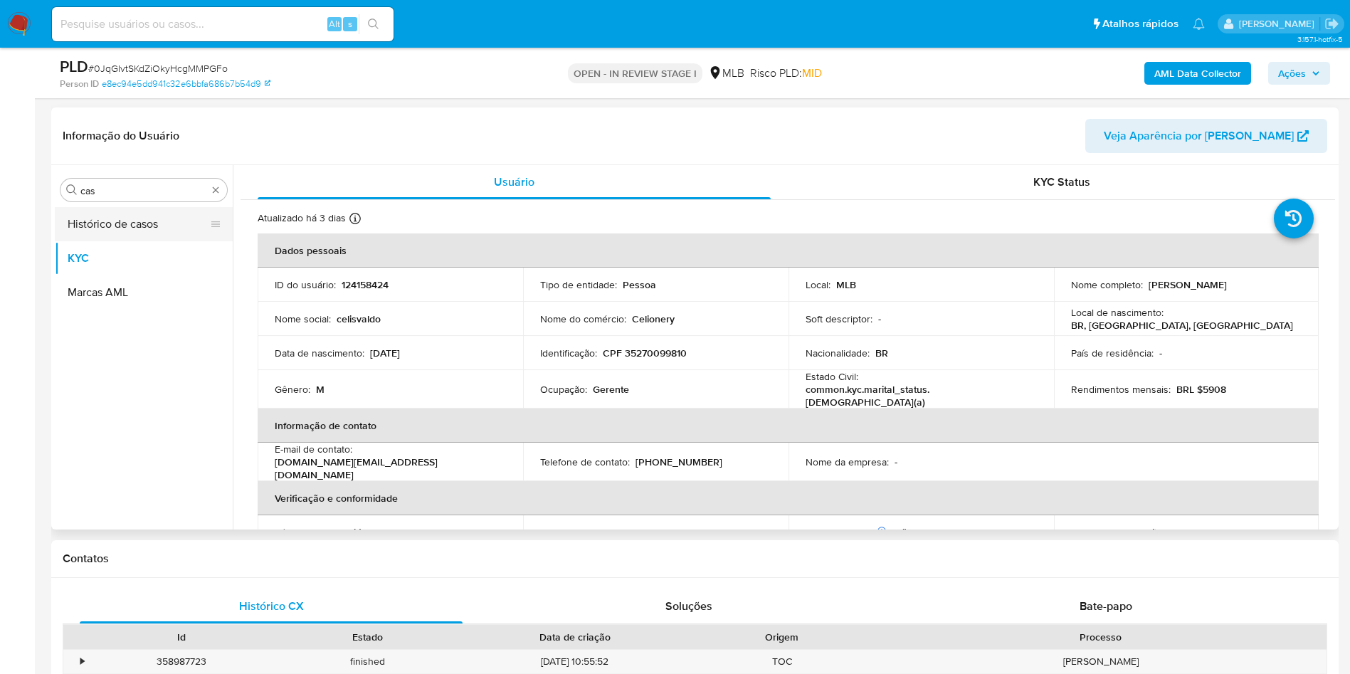
click at [105, 216] on button "Histórico de casos" at bounding box center [138, 224] width 167 height 34
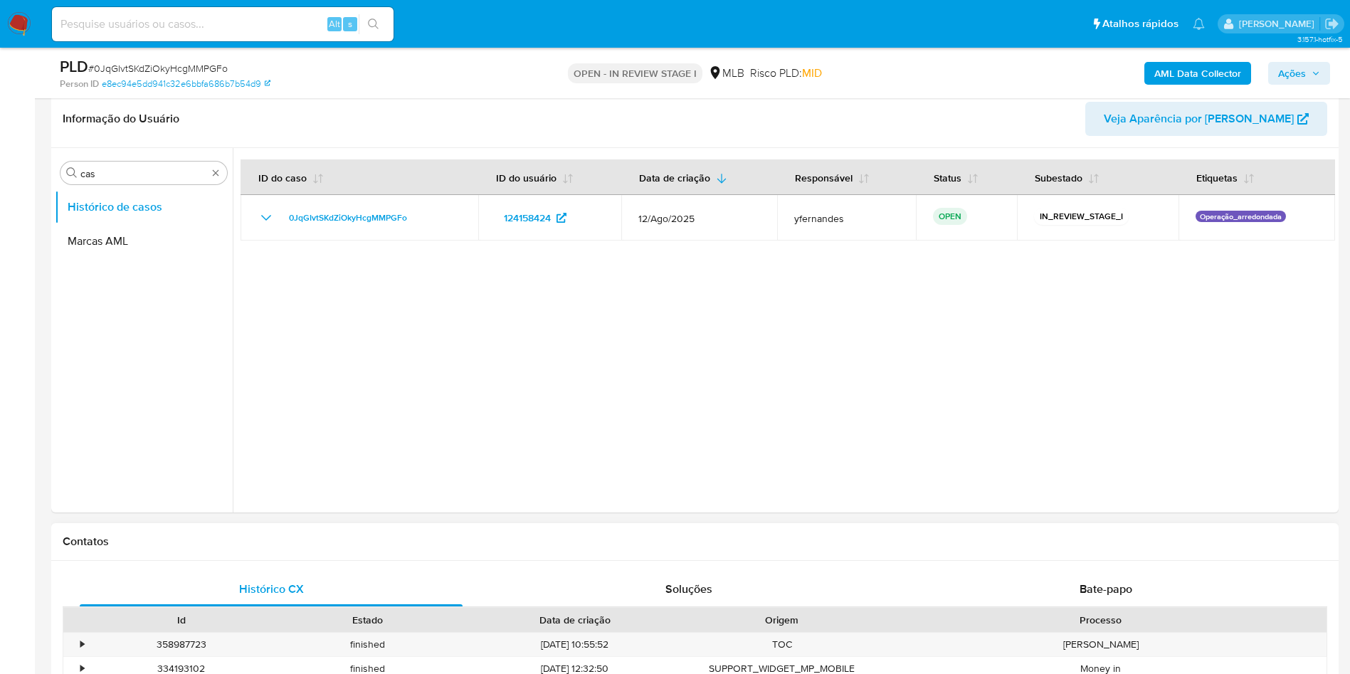
scroll to position [1067, 0]
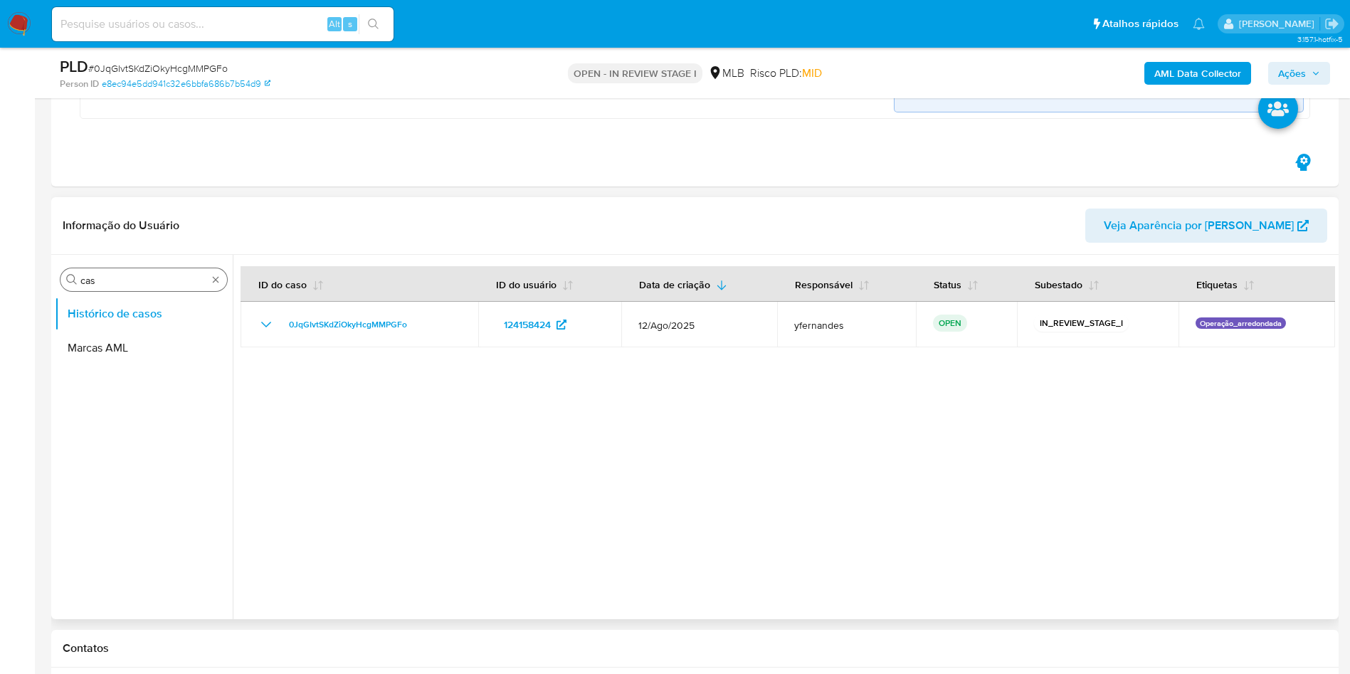
click at [133, 278] on input "cas" at bounding box center [143, 280] width 127 height 13
type input "ger"
click at [89, 317] on button "Geral" at bounding box center [138, 314] width 167 height 34
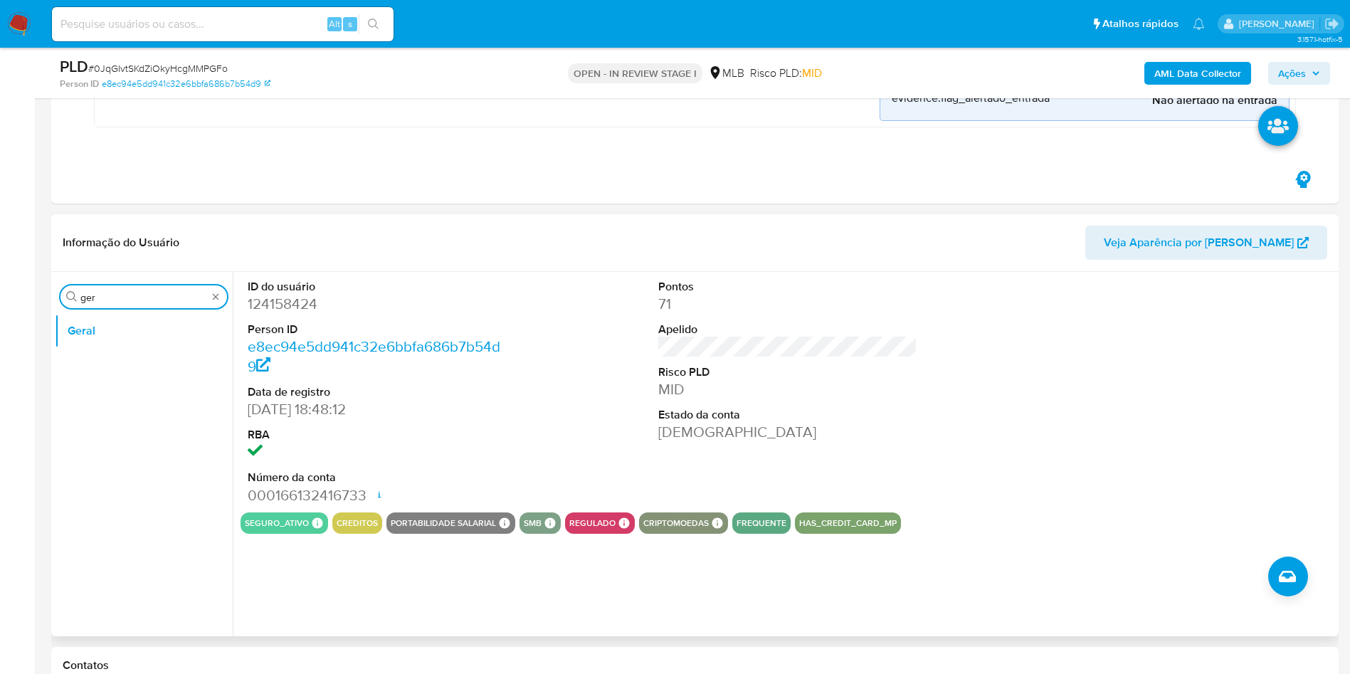
click at [137, 300] on input "ger" at bounding box center [143, 297] width 127 height 13
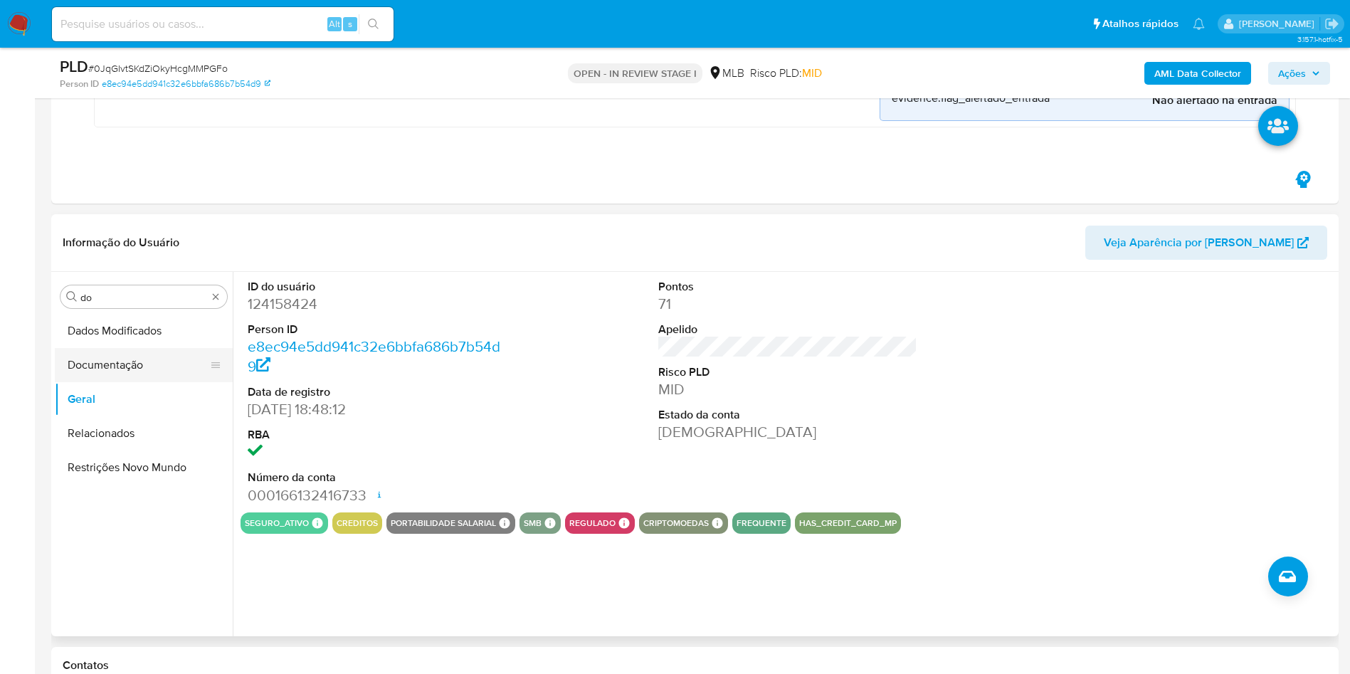
click at [125, 367] on button "Documentação" at bounding box center [138, 365] width 167 height 34
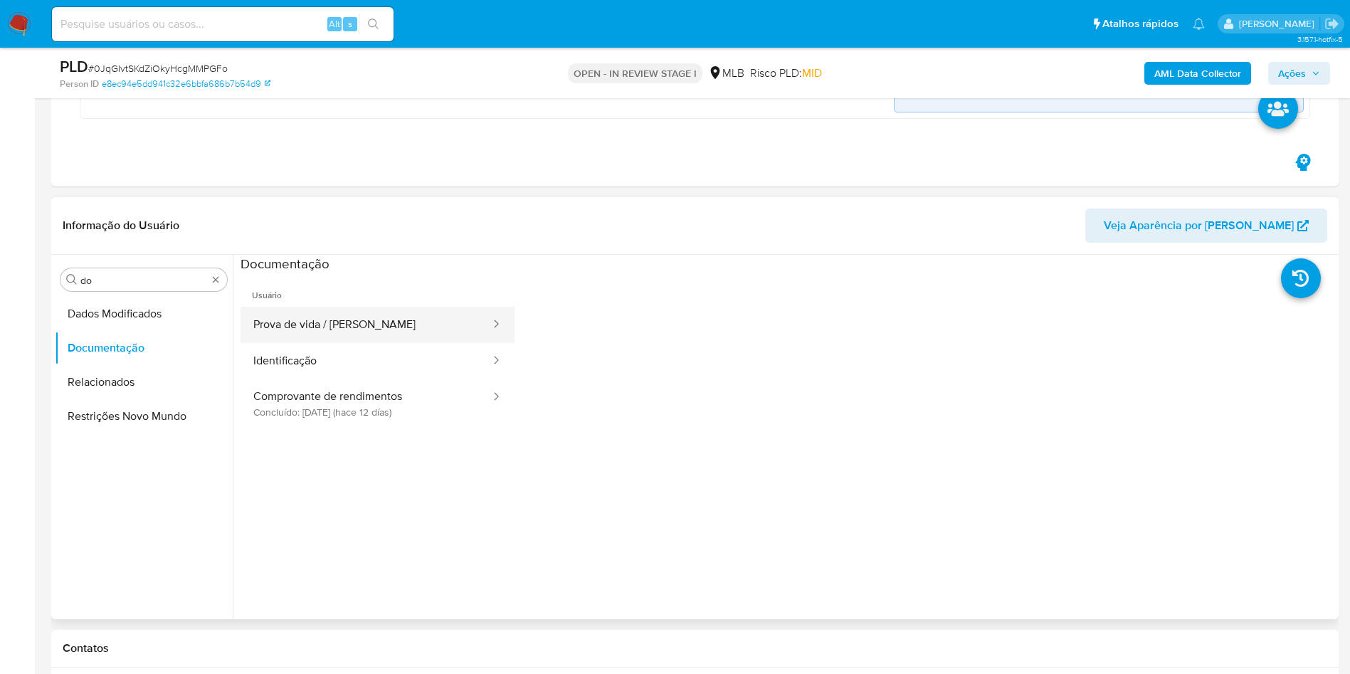
click at [408, 316] on button "Prova de vida / [PERSON_NAME]" at bounding box center [366, 325] width 251 height 36
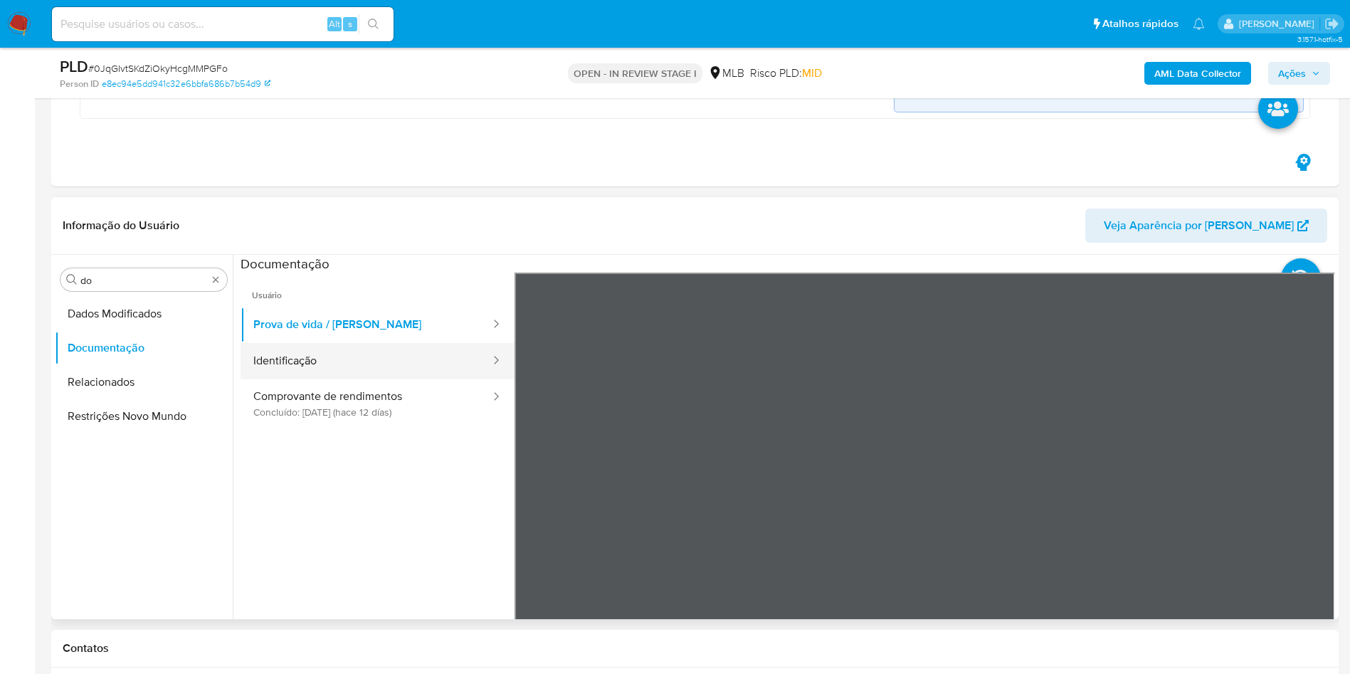
click at [361, 364] on button "Identificação" at bounding box center [366, 361] width 251 height 36
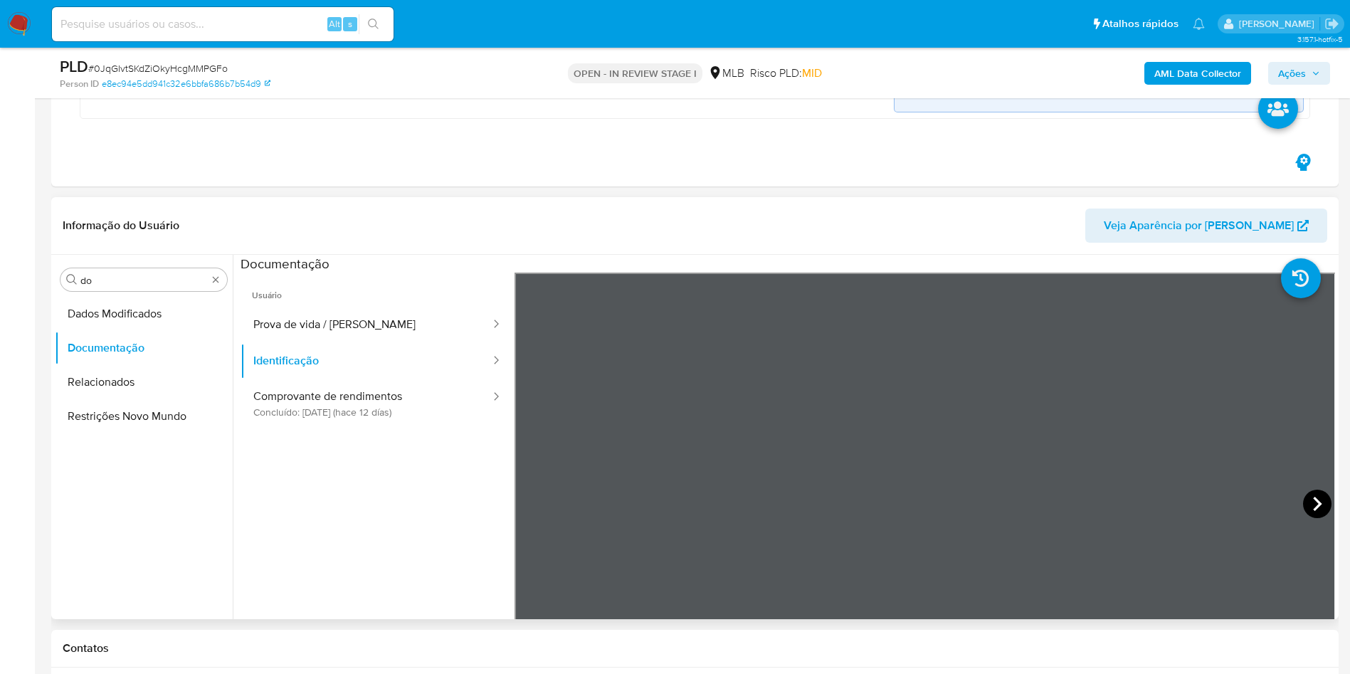
click at [1305, 505] on icon at bounding box center [1317, 504] width 28 height 28
drag, startPoint x: 325, startPoint y: 401, endPoint x: 394, endPoint y: 405, distance: 68.4
click at [325, 401] on button "Comprovante de rendimentos Concluído: [DATE] (hace 12 días)" at bounding box center [366, 403] width 251 height 48
drag, startPoint x: 308, startPoint y: 490, endPoint x: 416, endPoint y: 486, distance: 107.5
click at [308, 490] on ul "Usuário Prova de vida / Selfie Identificação Comprovante de rendimentos Concluí…" at bounding box center [378, 478] width 274 height 410
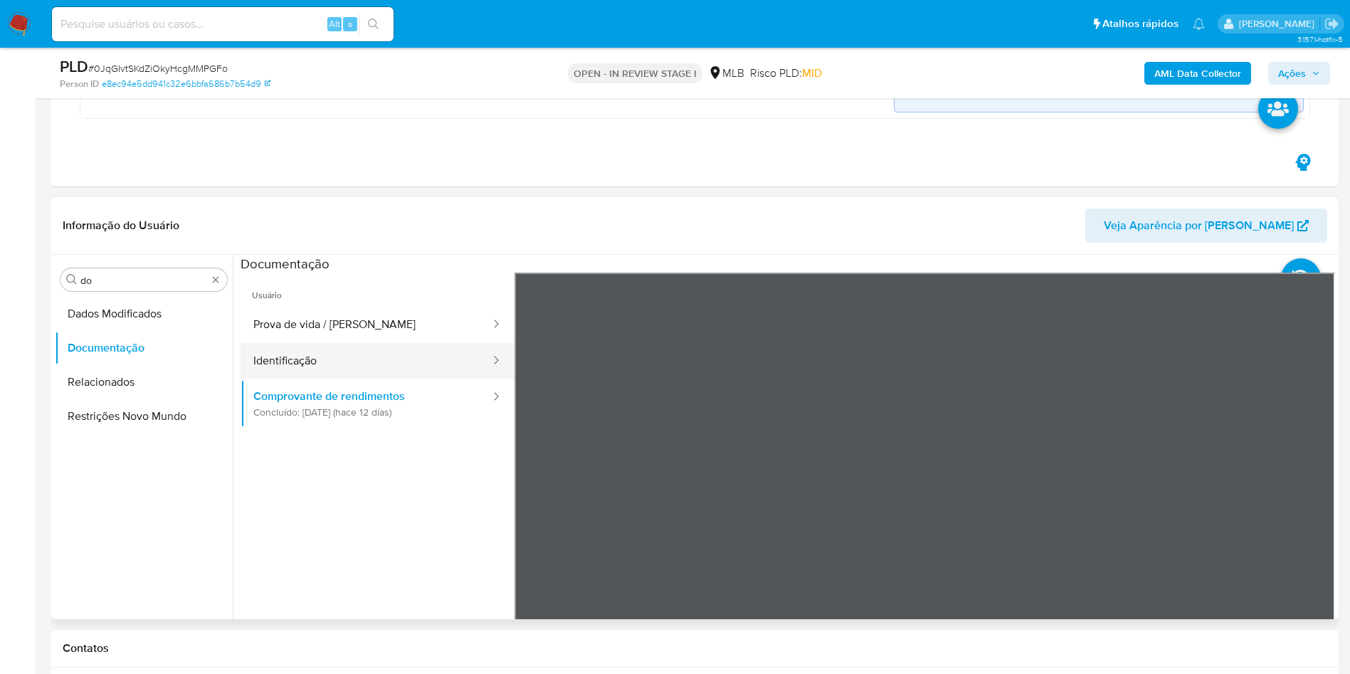
click at [346, 352] on button "Identificação" at bounding box center [366, 361] width 251 height 36
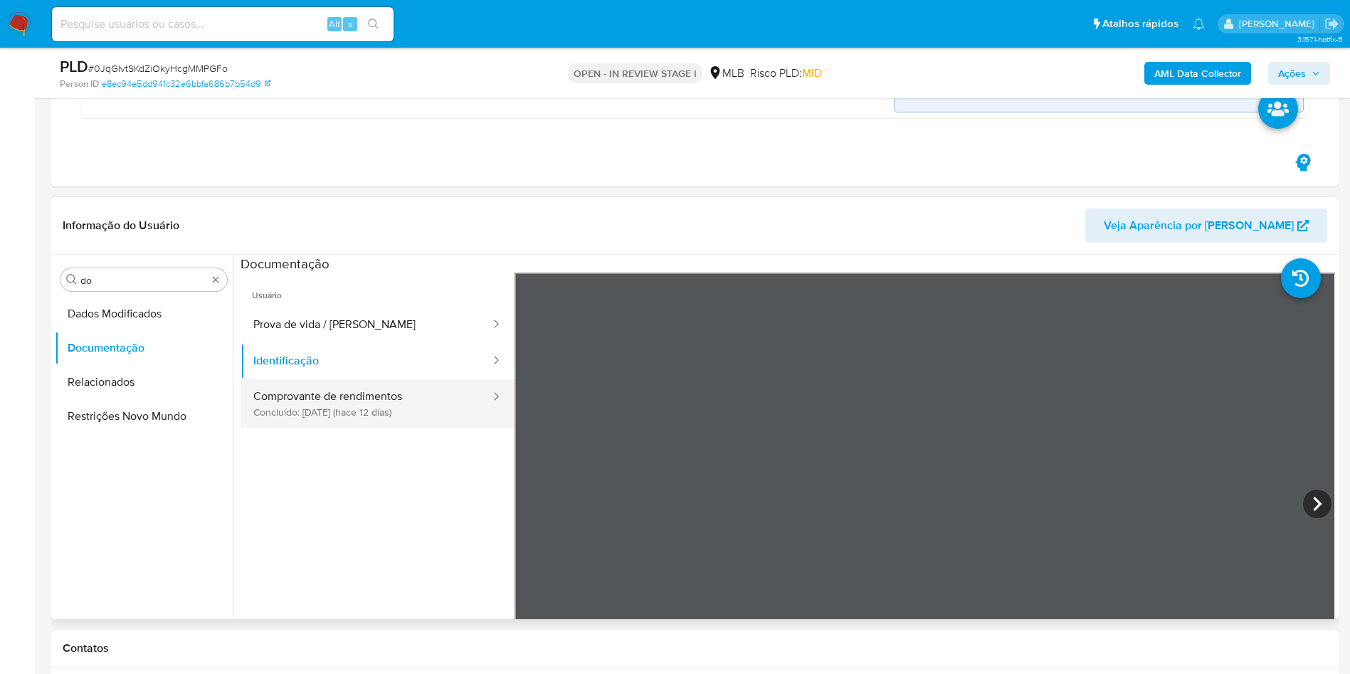
click at [345, 386] on button "Comprovante de rendimentos Concluído: [DATE] (hace 12 días)" at bounding box center [366, 403] width 251 height 48
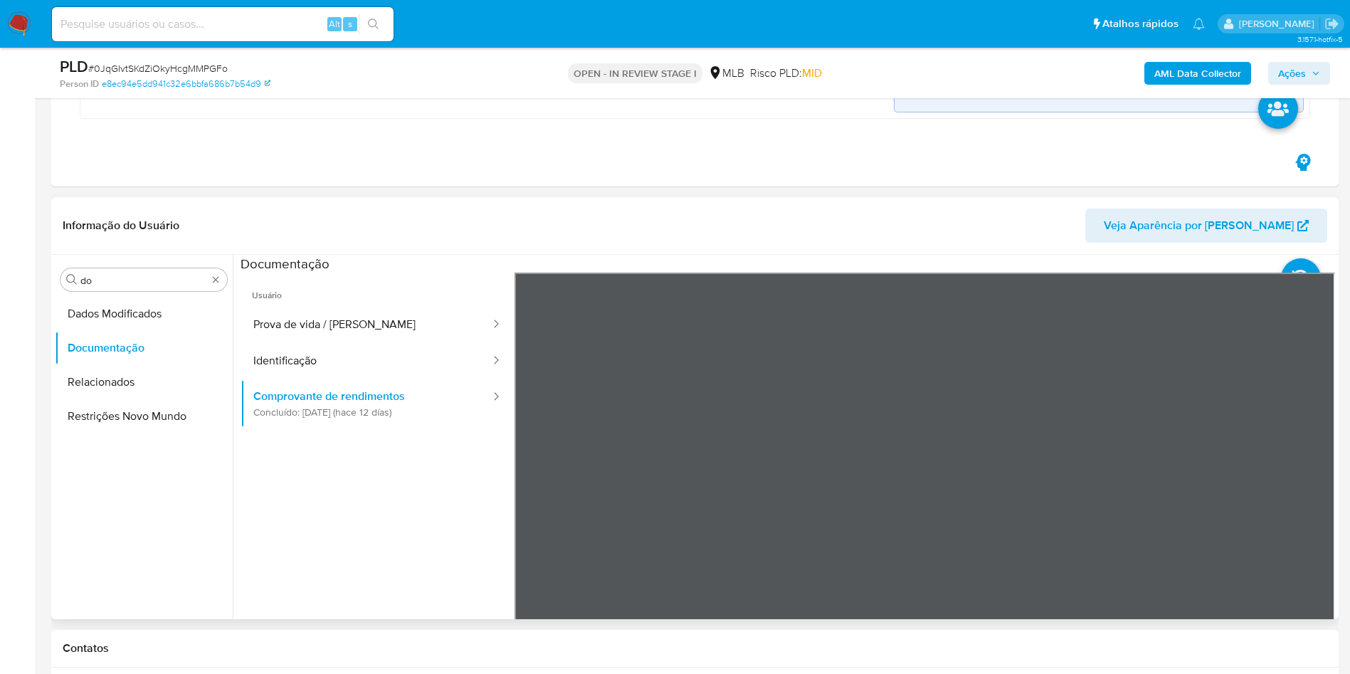
click at [268, 459] on ul "Usuário Prova de vida / Selfie Identificação Comprovante de rendimentos Concluí…" at bounding box center [378, 478] width 274 height 410
click at [124, 278] on input "do" at bounding box center [143, 280] width 127 height 13
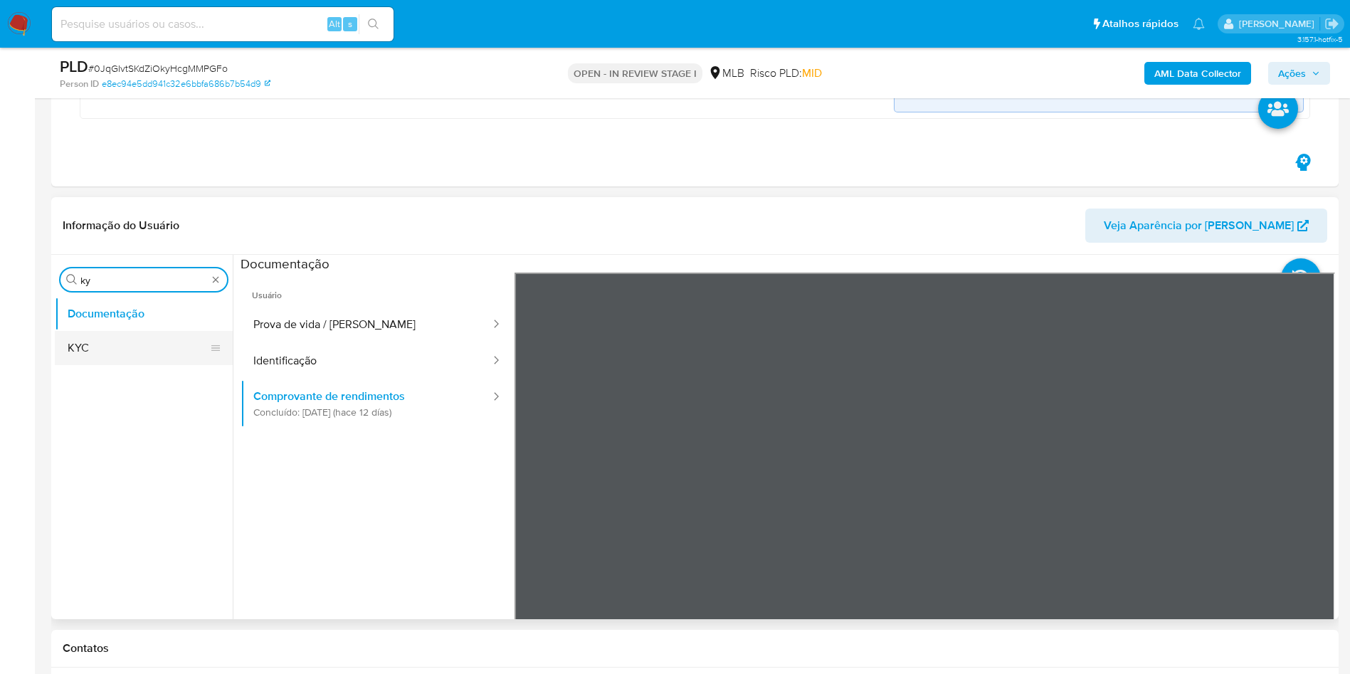
click at [110, 346] on button "KYC" at bounding box center [138, 348] width 167 height 34
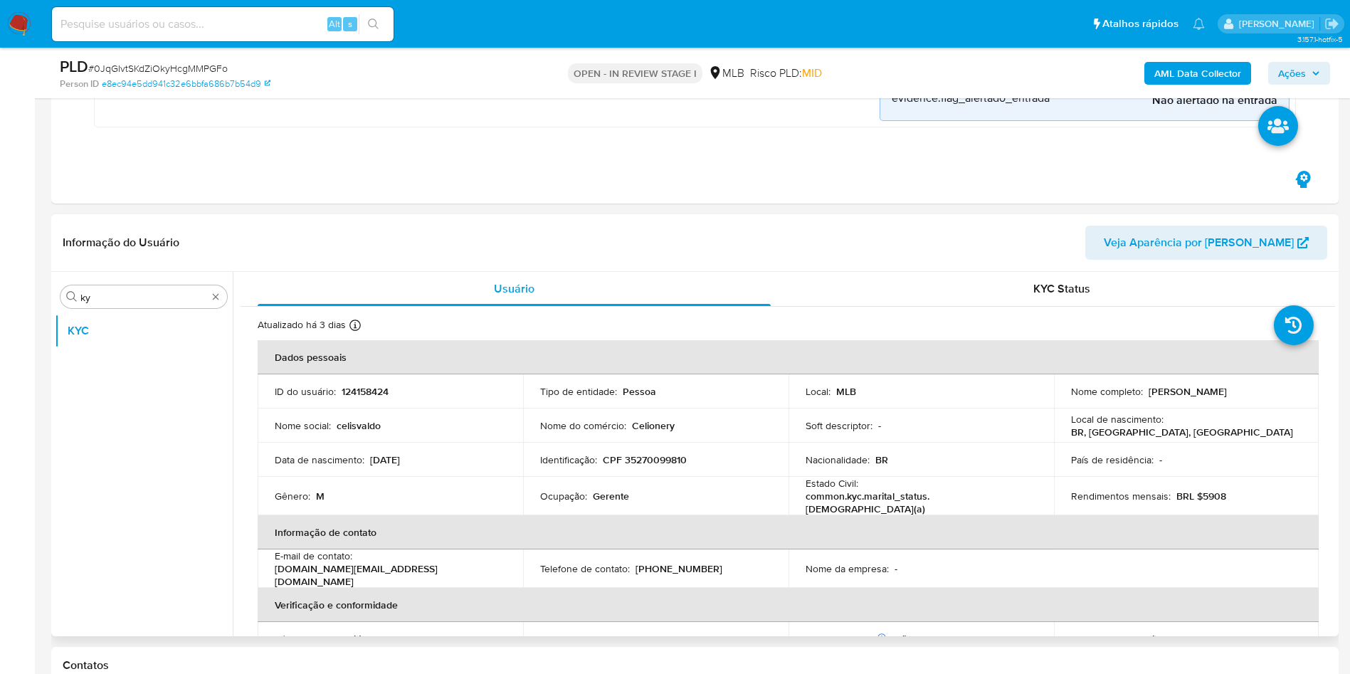
click at [1213, 490] on p "BRL $5908" at bounding box center [1201, 496] width 50 height 13
copy p "5908"
click at [1321, 292] on button "KYC Status" at bounding box center [1061, 289] width 547 height 34
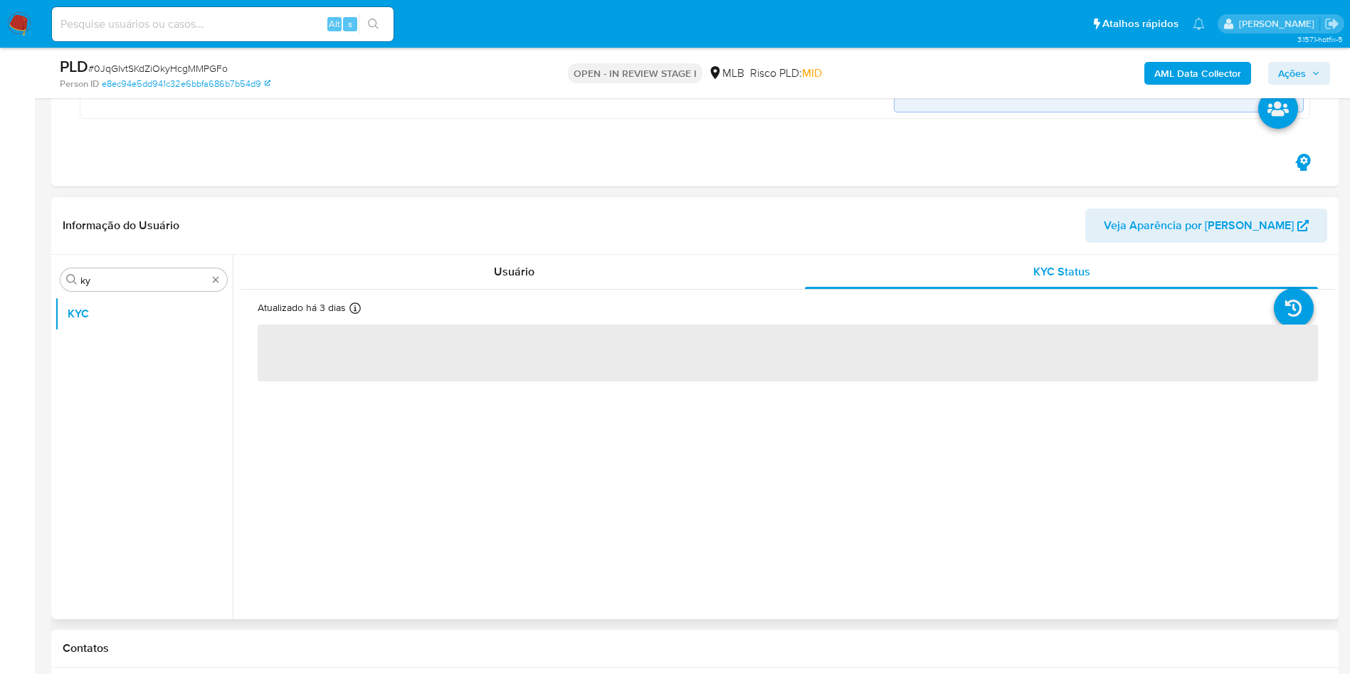
click at [687, 243] on div "Informação do Usuário Veja Aparência por [PERSON_NAME]" at bounding box center [694, 226] width 1287 height 58
click at [671, 256] on div "Informação do Usuário Veja Aparência por Pessoa Procurar ky KYC Usuário KYC Sta…" at bounding box center [694, 408] width 1287 height 422
click at [672, 261] on div "Usuário" at bounding box center [514, 272] width 513 height 34
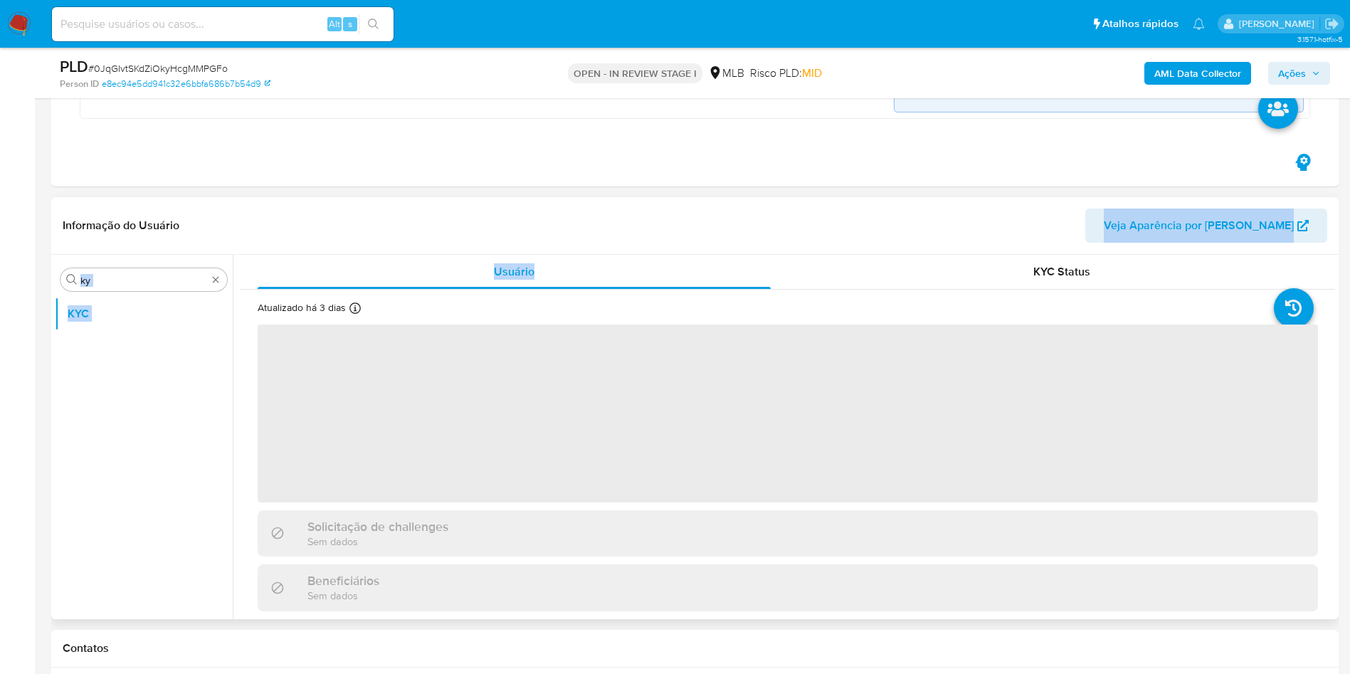
click at [719, 219] on header "Informação do Usuário Veja Aparência por [PERSON_NAME]" at bounding box center [695, 226] width 1265 height 34
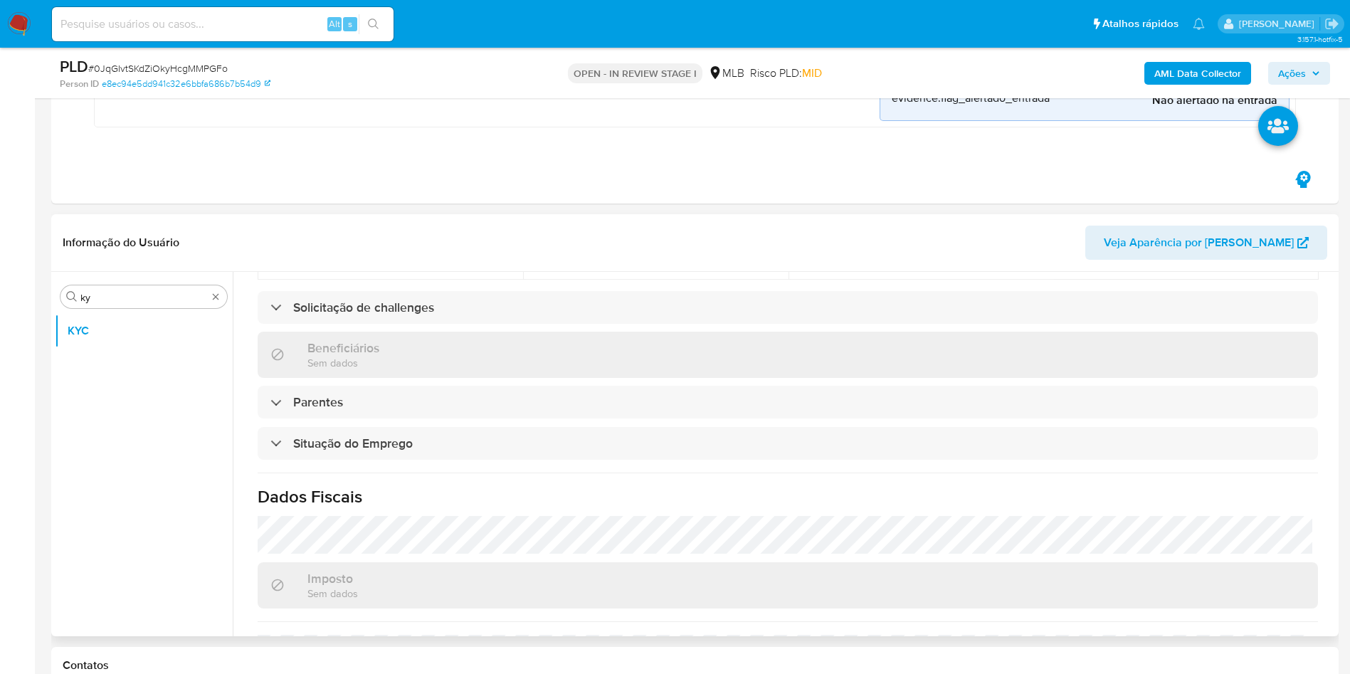
scroll to position [593, 0]
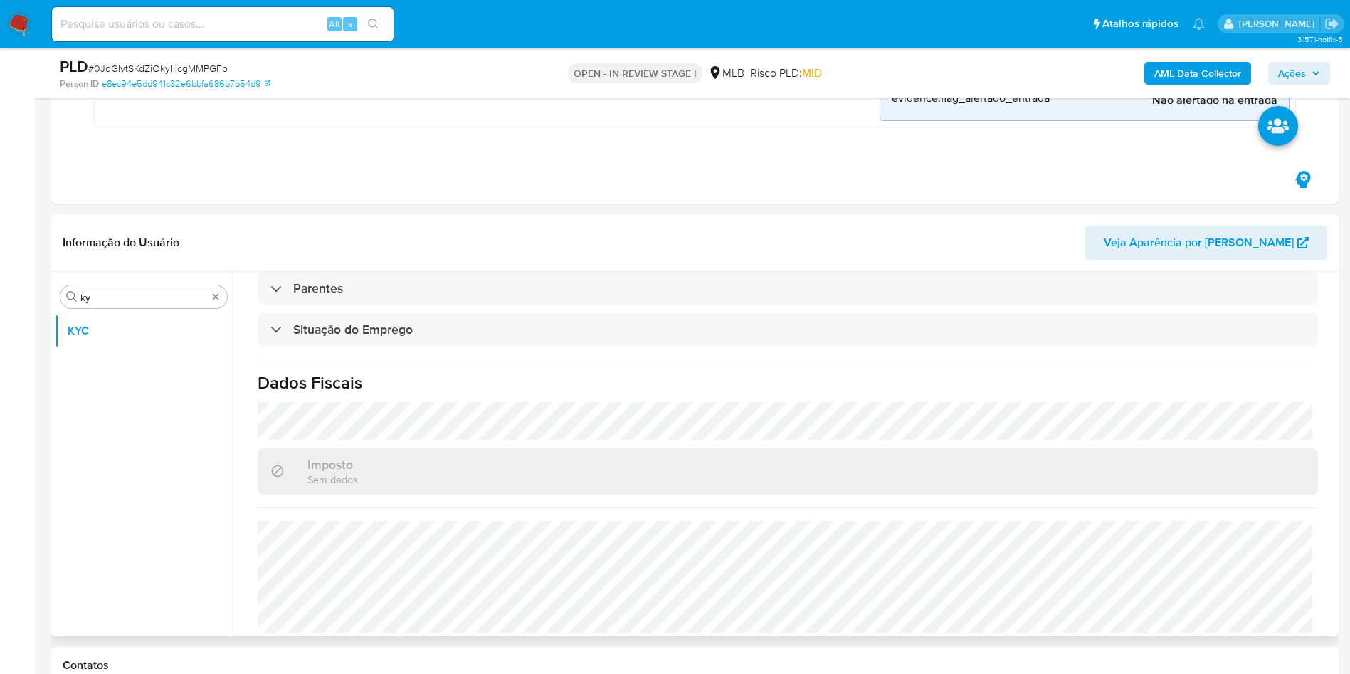
click at [125, 281] on div "Procurar ky KYC" at bounding box center [144, 455] width 178 height 362
click at [108, 284] on div "Procurar ky KYC" at bounding box center [144, 455] width 178 height 362
click at [99, 298] on input "ky" at bounding box center [143, 297] width 127 height 13
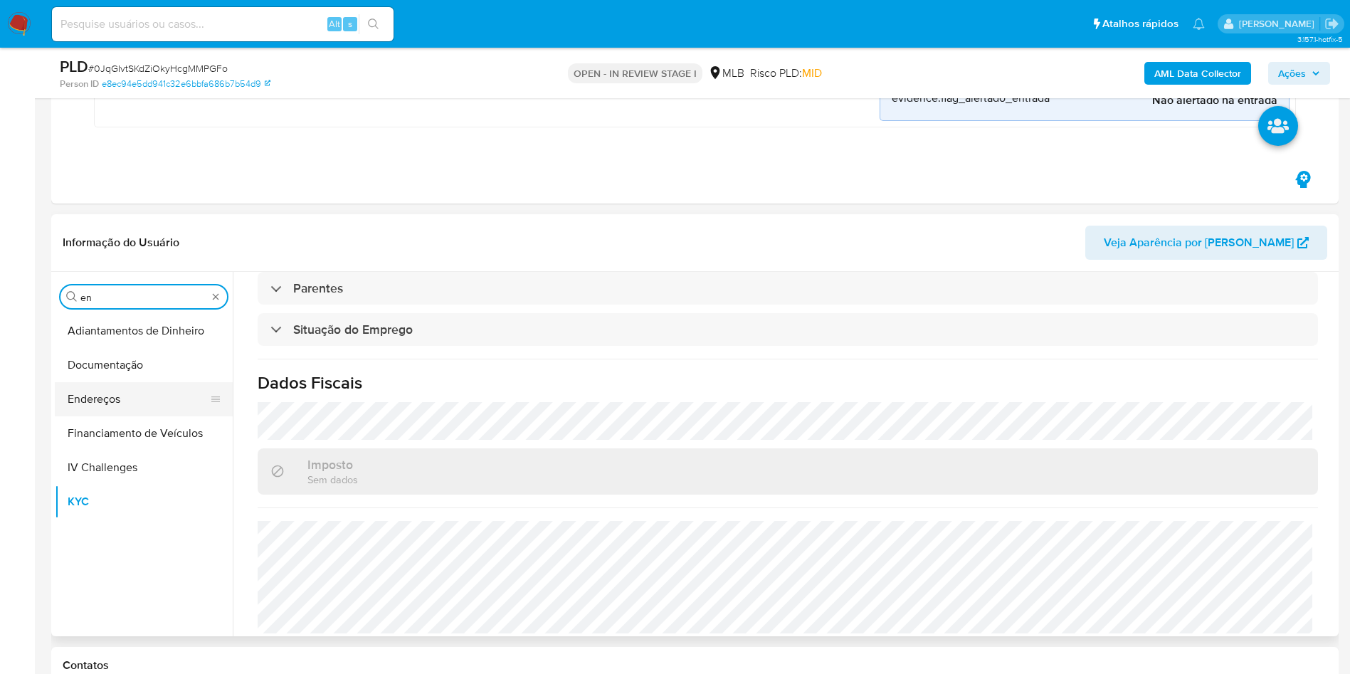
click at [107, 398] on button "Endereços" at bounding box center [138, 399] width 167 height 34
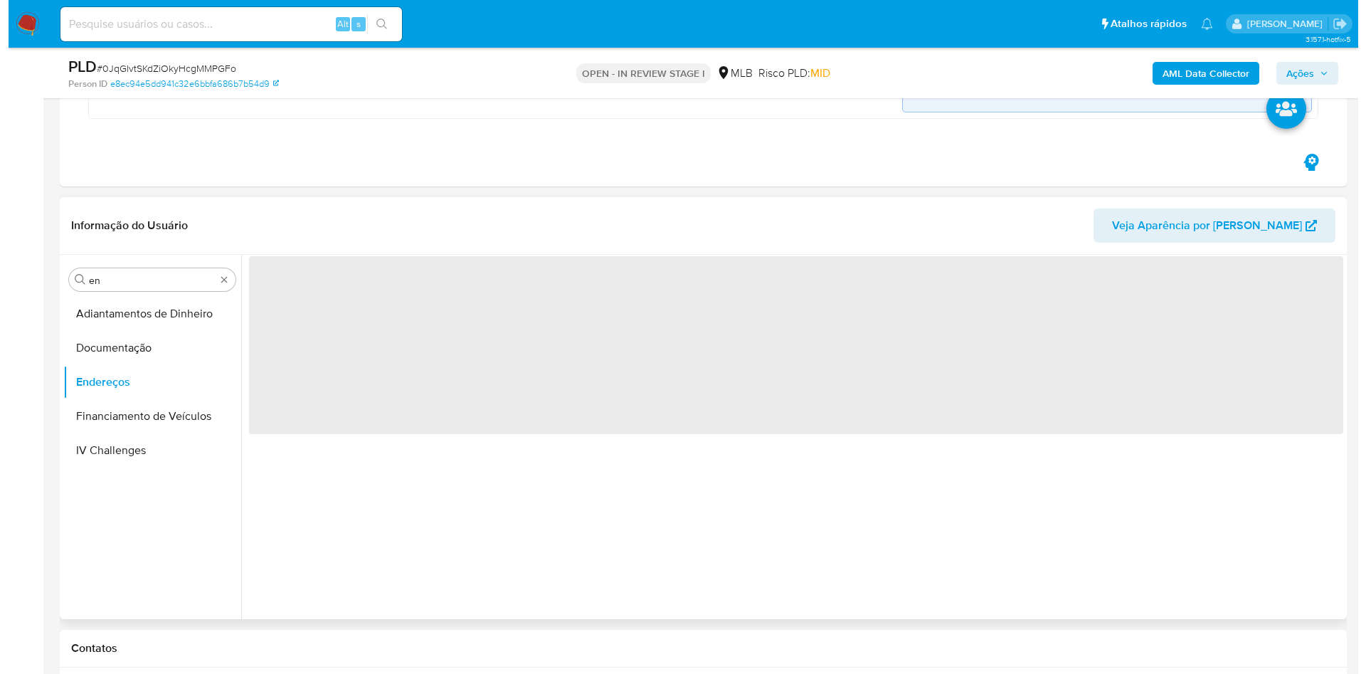
scroll to position [0, 0]
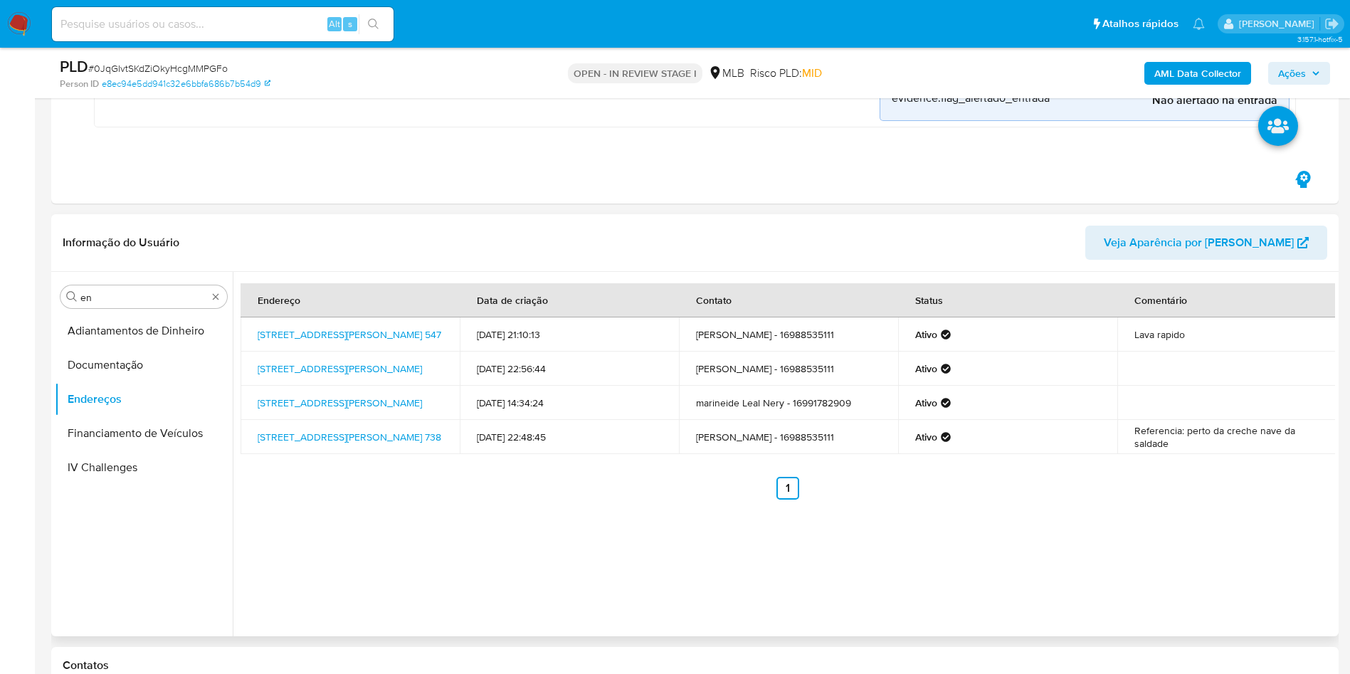
click at [355, 237] on header "Informação do Usuário Veja Aparência por [PERSON_NAME]" at bounding box center [695, 243] width 1265 height 34
click at [136, 294] on input "en" at bounding box center [143, 297] width 127 height 13
type input "ge"
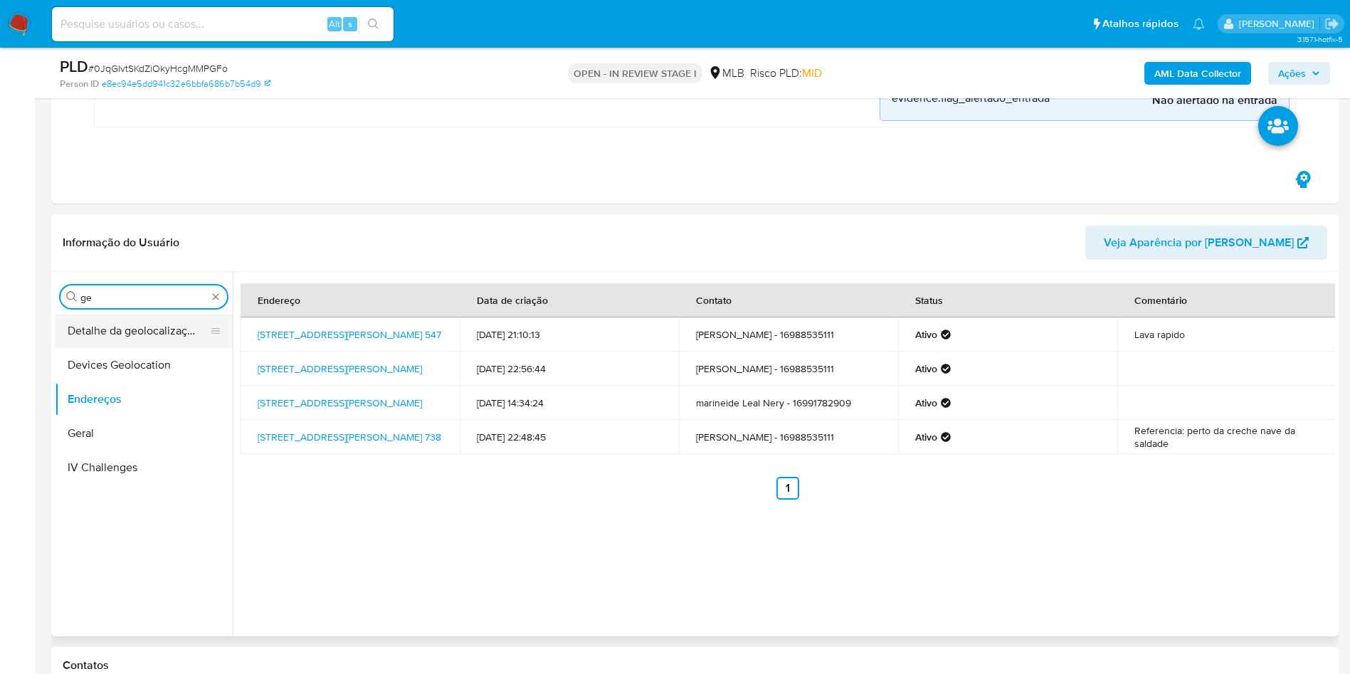
click at [127, 332] on button "Detalhe da geolocalização" at bounding box center [138, 331] width 167 height 34
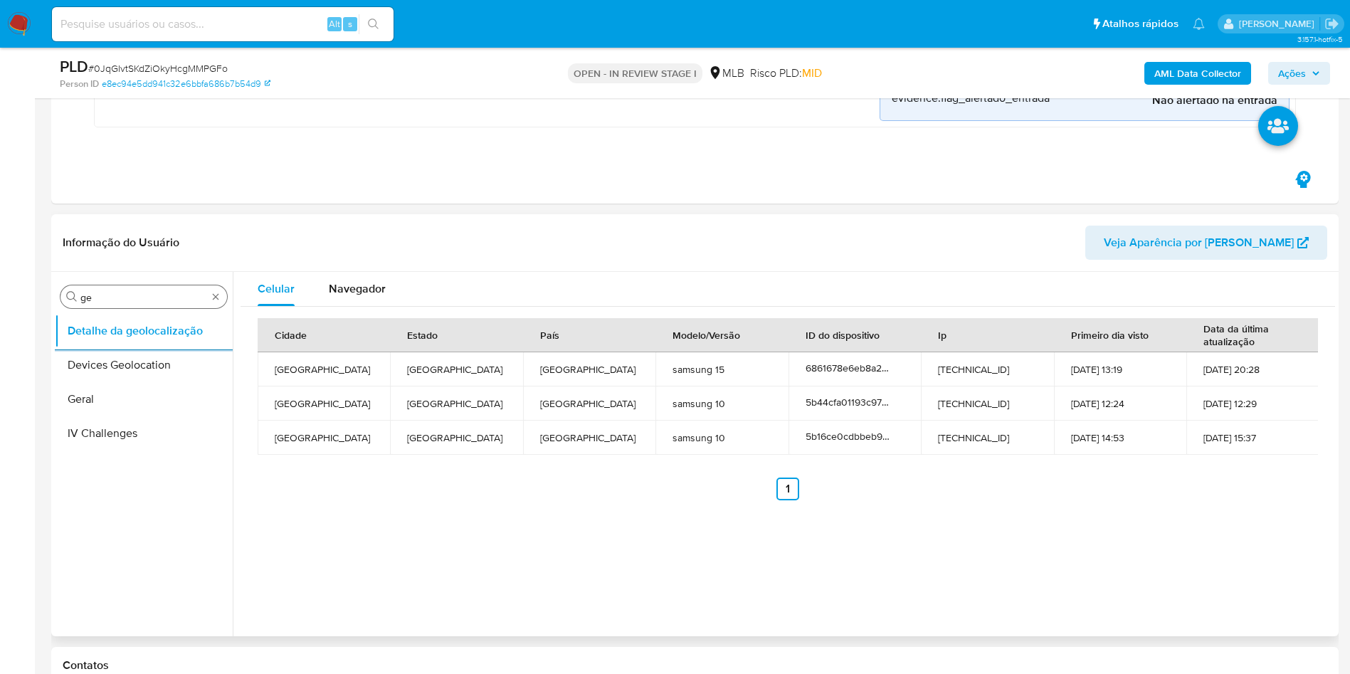
click at [117, 300] on input "ge" at bounding box center [143, 297] width 127 height 13
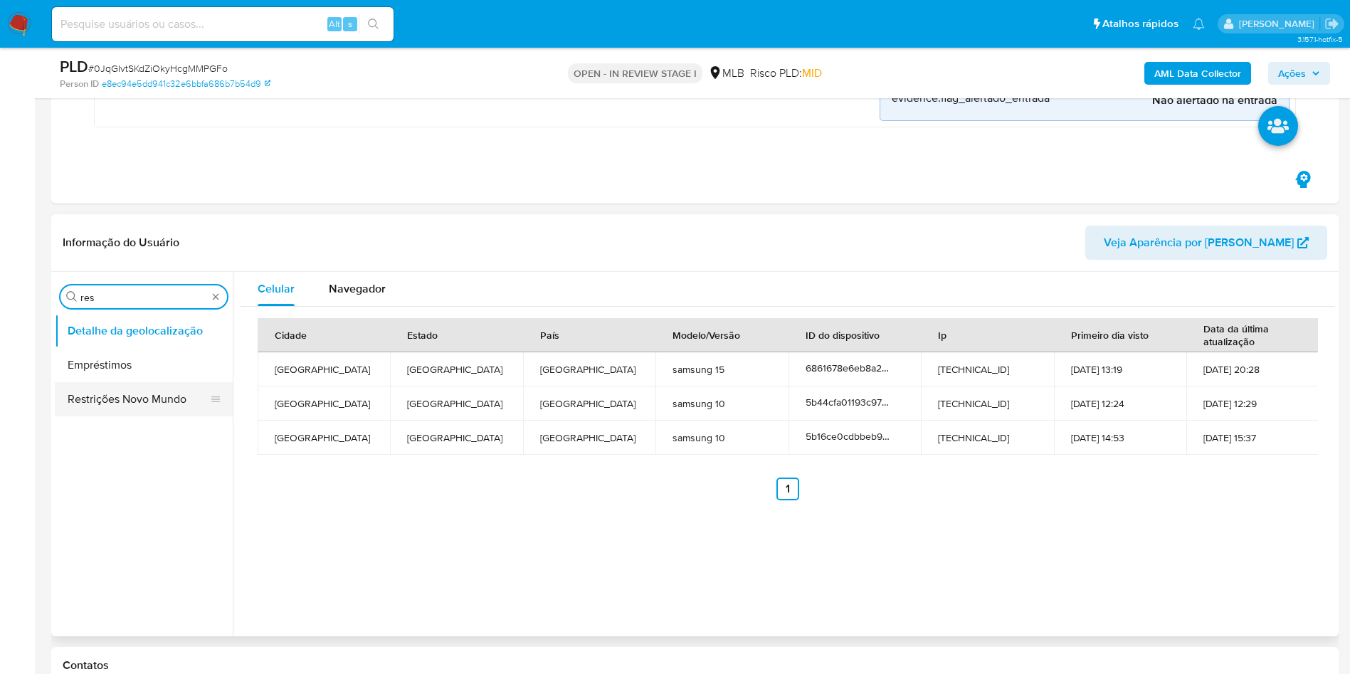
type input "res"
click at [83, 408] on button "Restrições Novo Mundo" at bounding box center [138, 399] width 167 height 34
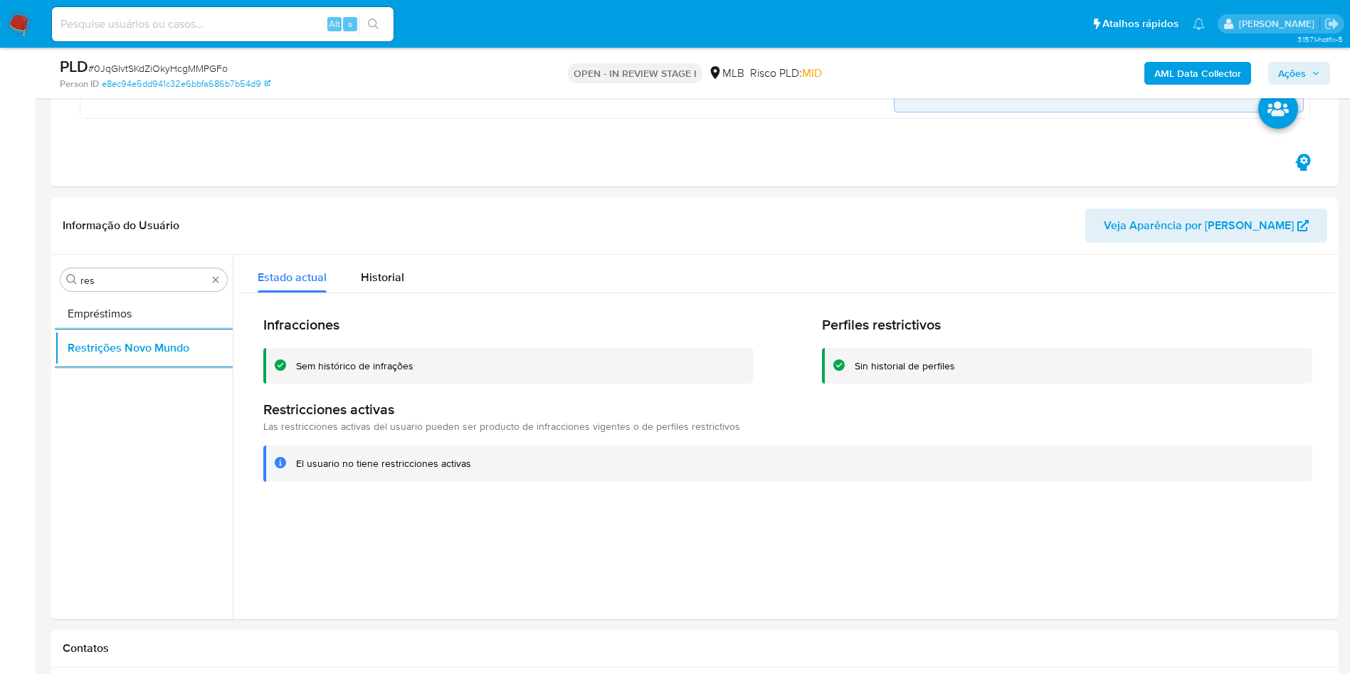
click at [1195, 80] on b "AML Data Collector" at bounding box center [1197, 73] width 87 height 23
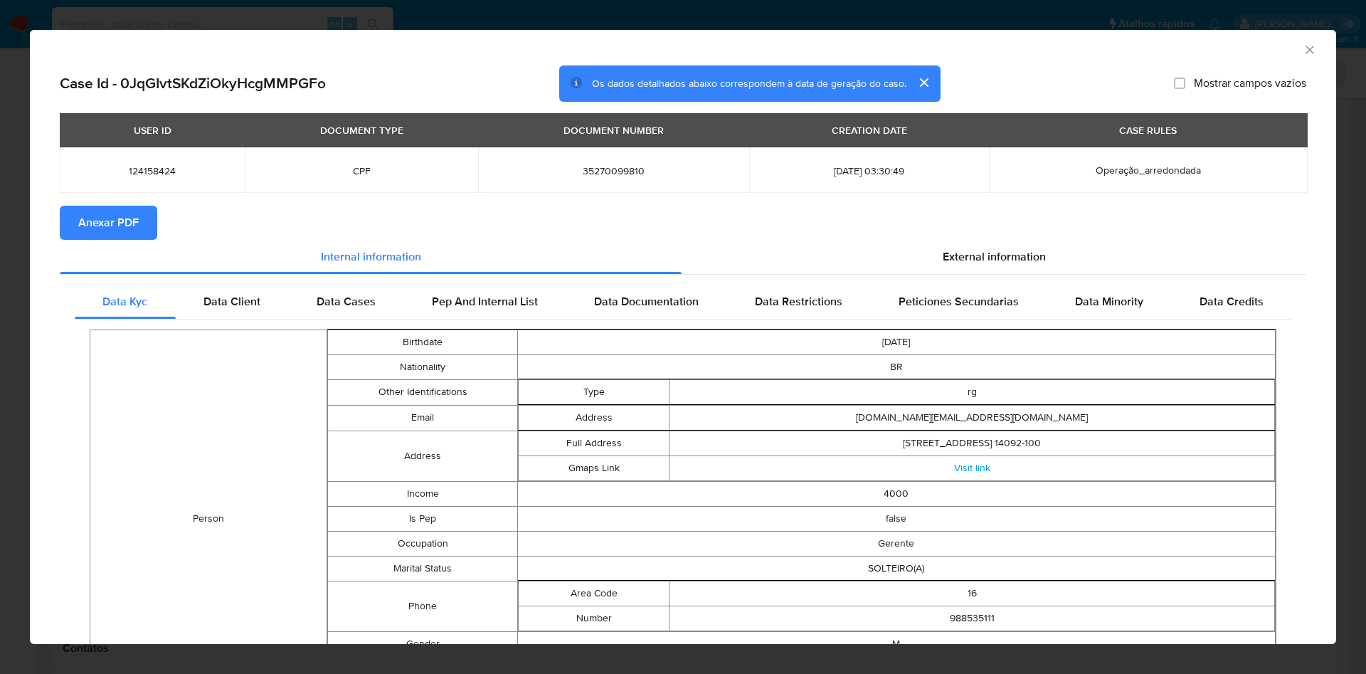
click at [107, 230] on span "Anexar PDF" at bounding box center [108, 222] width 60 height 31
click at [983, 265] on span "External information" at bounding box center [994, 258] width 103 height 16
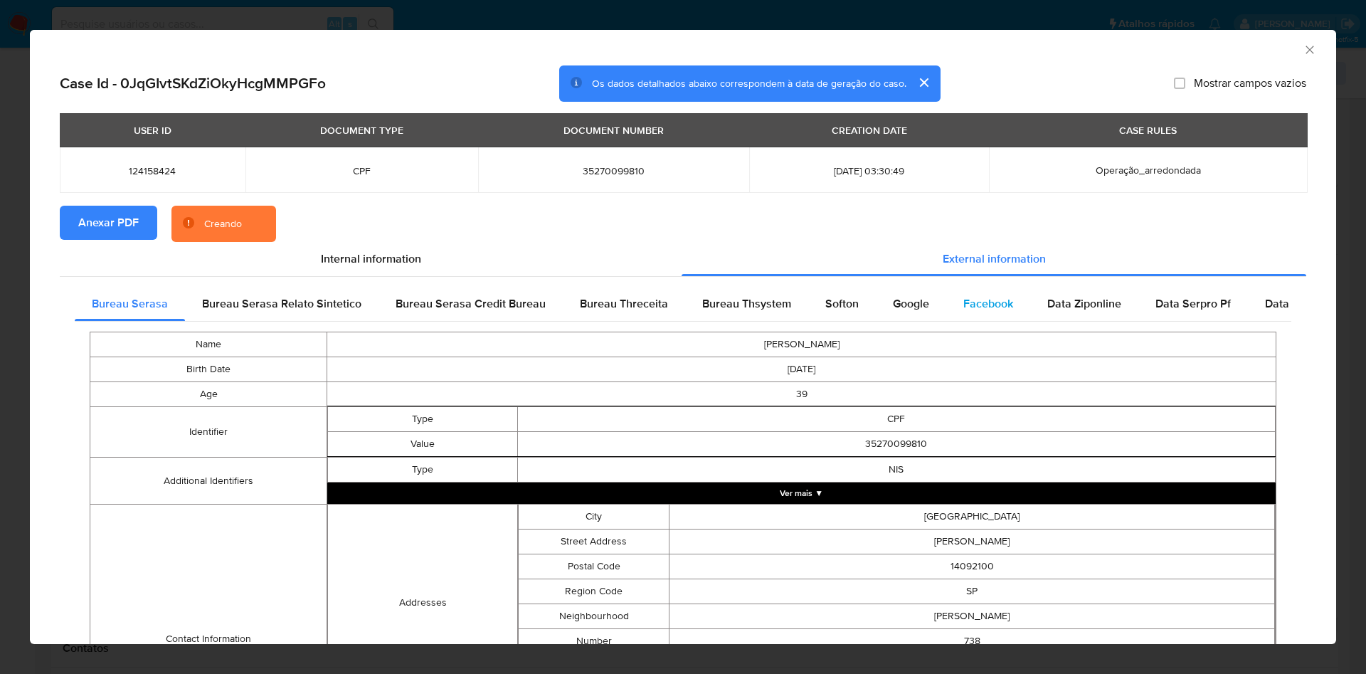
click at [956, 317] on div "Facebook" at bounding box center [988, 304] width 84 height 34
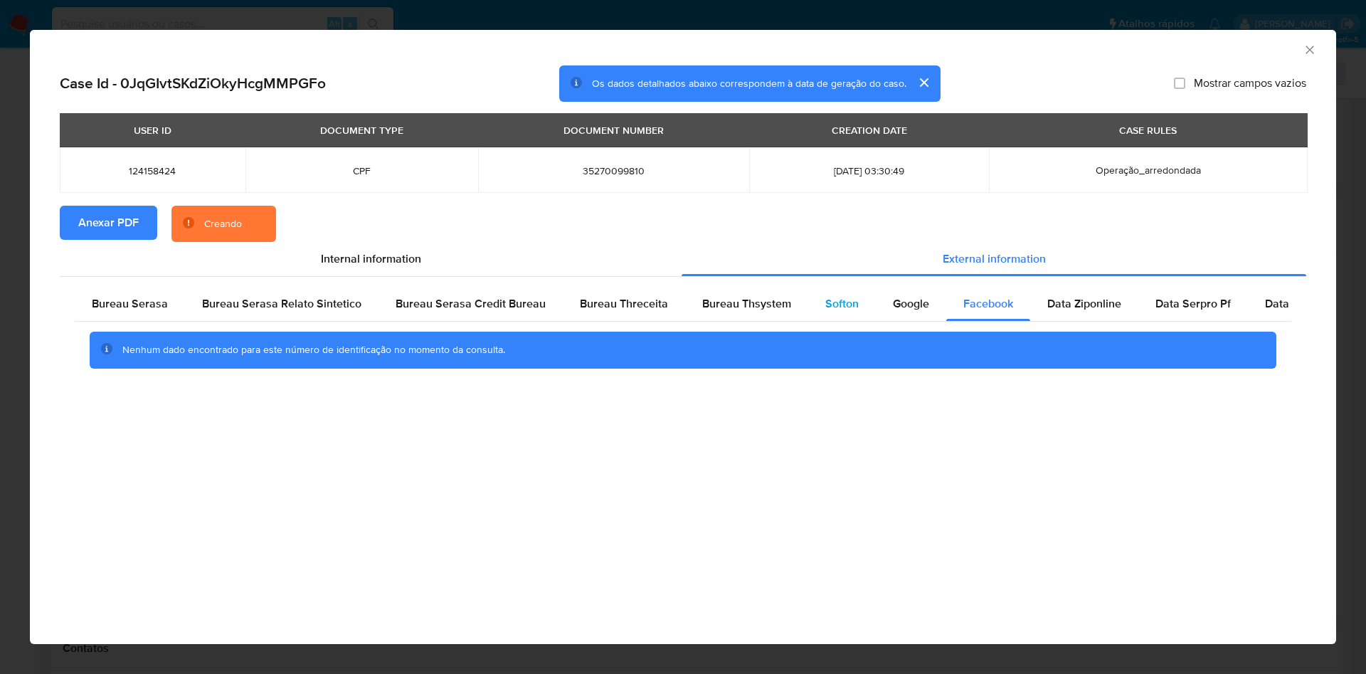
click at [866, 305] on div "Softon" at bounding box center [842, 304] width 68 height 34
click at [834, 305] on span "Softon" at bounding box center [841, 303] width 33 height 16
click at [787, 308] on div "Bureau Thsystem" at bounding box center [746, 304] width 123 height 34
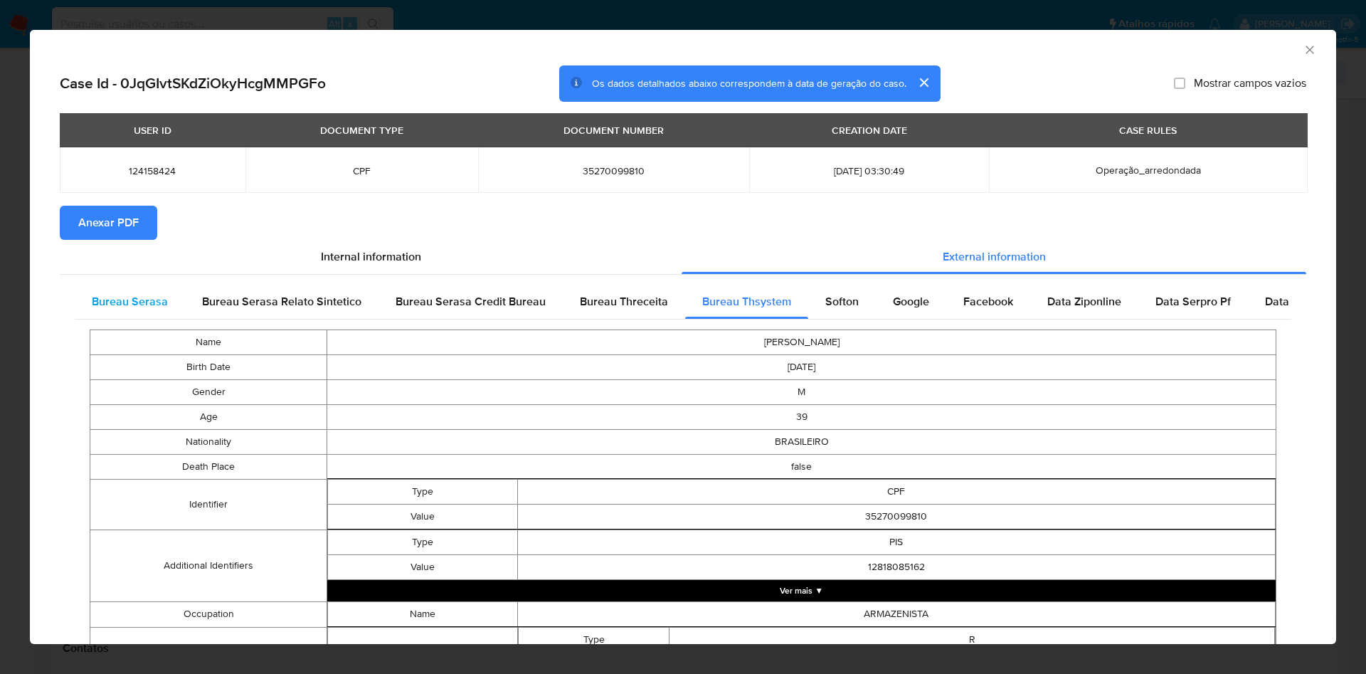
click at [102, 297] on span "Bureau Serasa" at bounding box center [130, 301] width 76 height 16
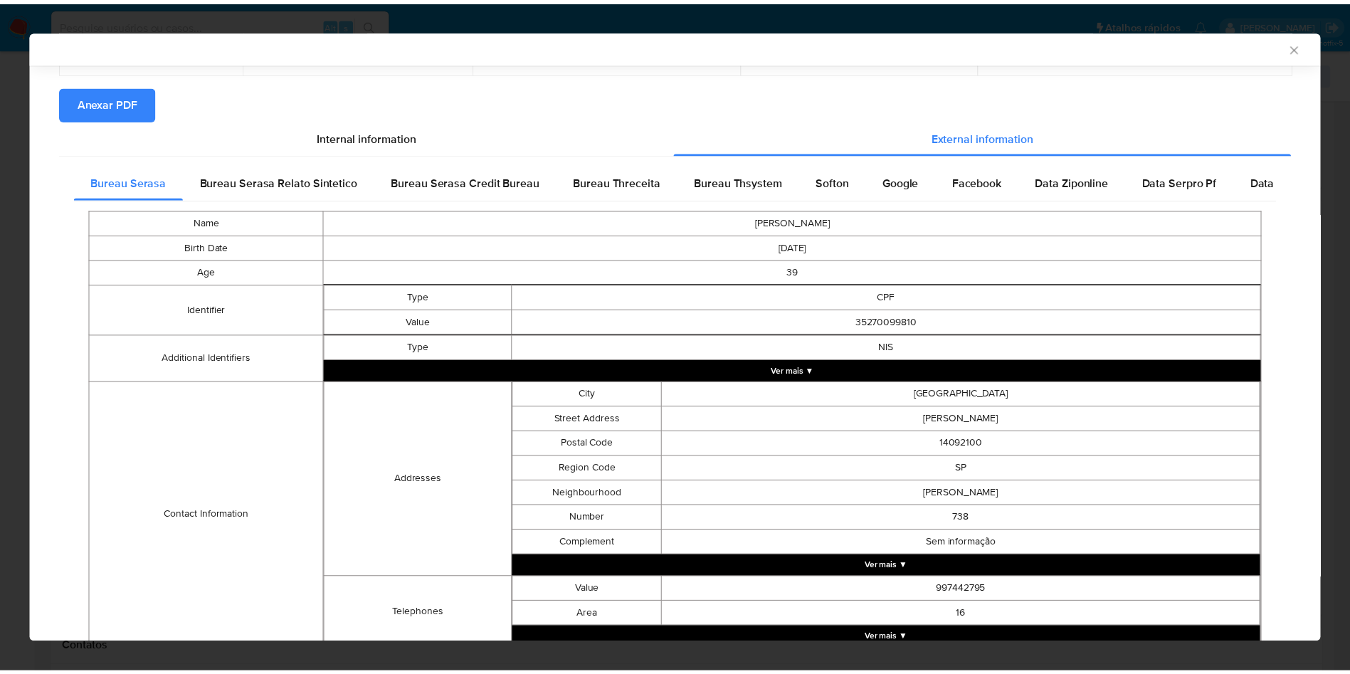
scroll to position [250, 0]
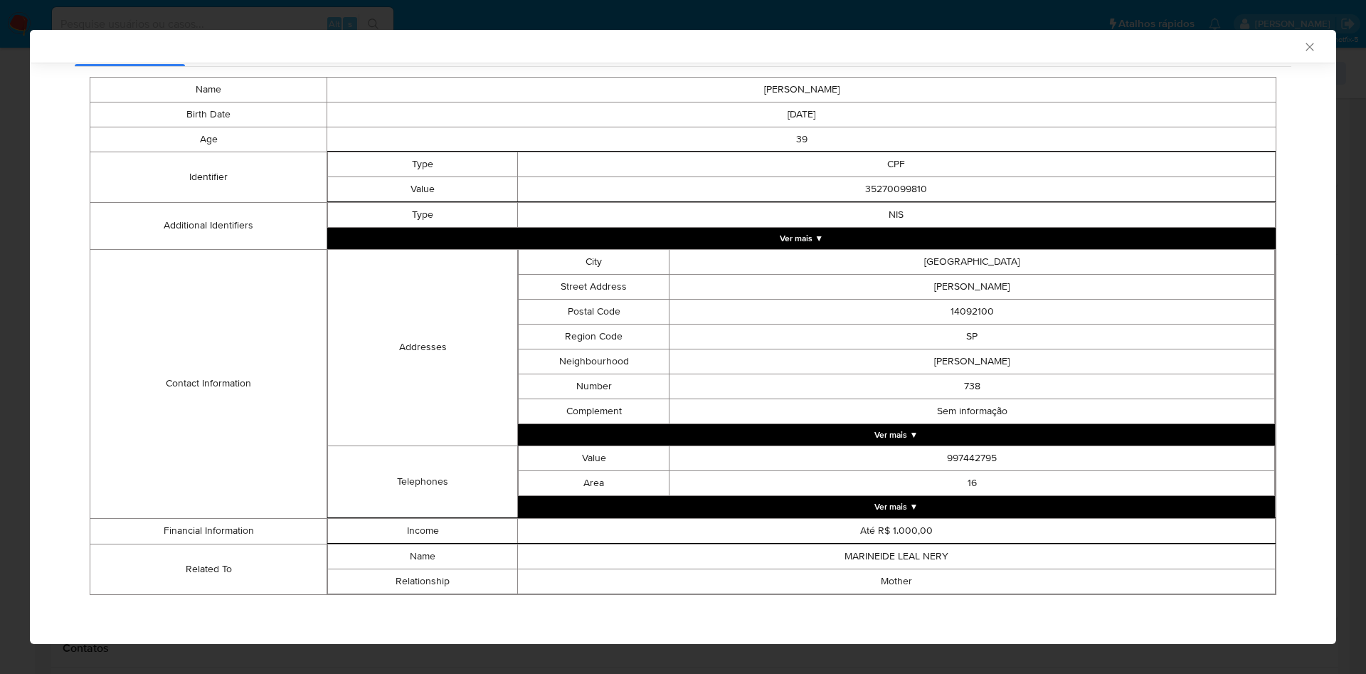
click at [0, 342] on div "AML Data Collector Case Id - 0JqGIvtSKdZiOkyHcgMMPGFo Os dados detalhados abaix…" at bounding box center [683, 337] width 1366 height 674
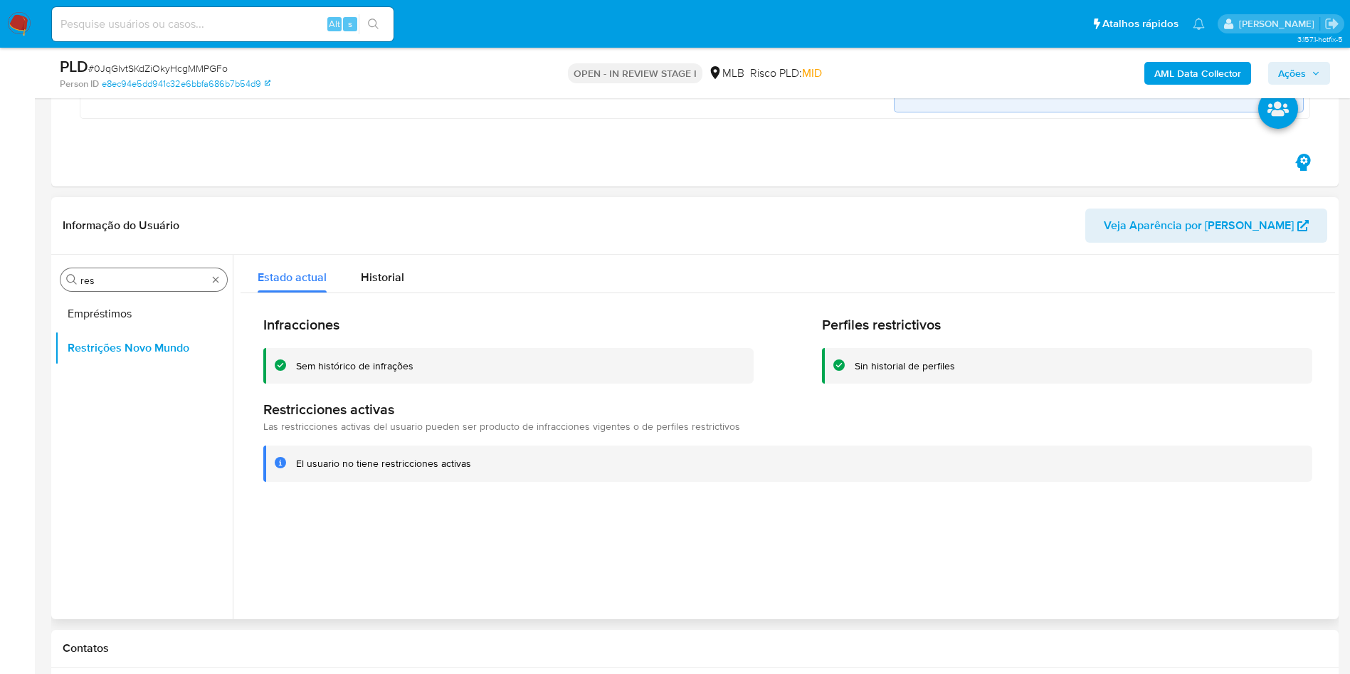
click at [132, 278] on input "res" at bounding box center [143, 280] width 127 height 13
type input "po"
click at [120, 314] on button "Dispositivos Point" at bounding box center [144, 314] width 178 height 34
